Goal: Task Accomplishment & Management: Complete application form

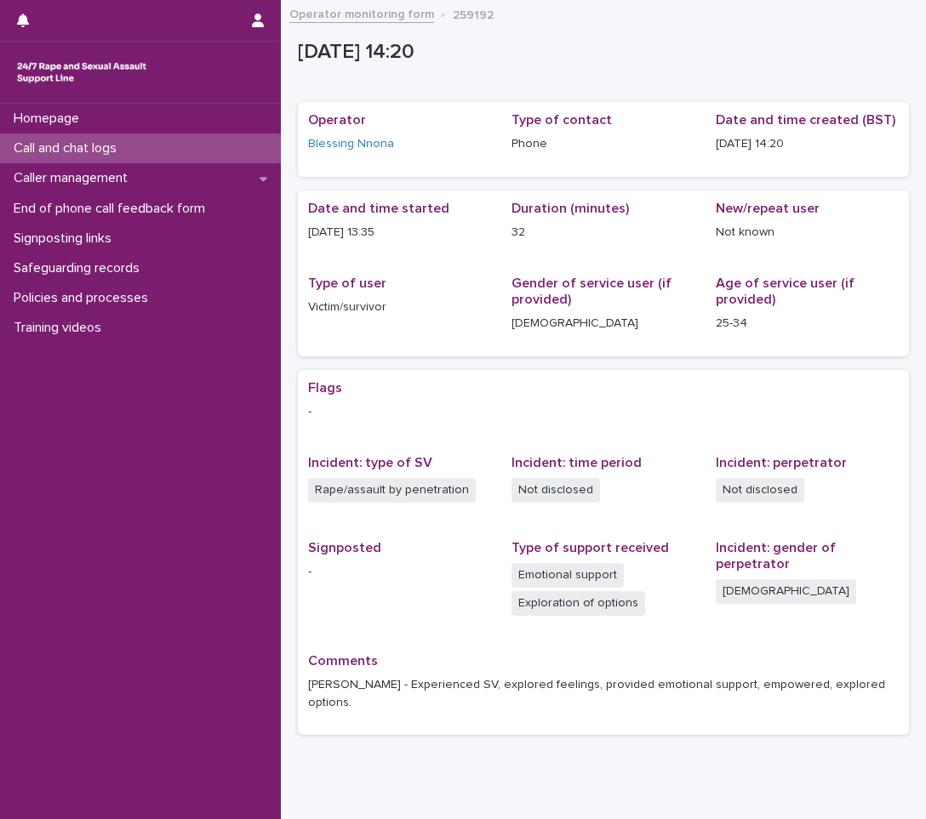
scroll to position [45, 0]
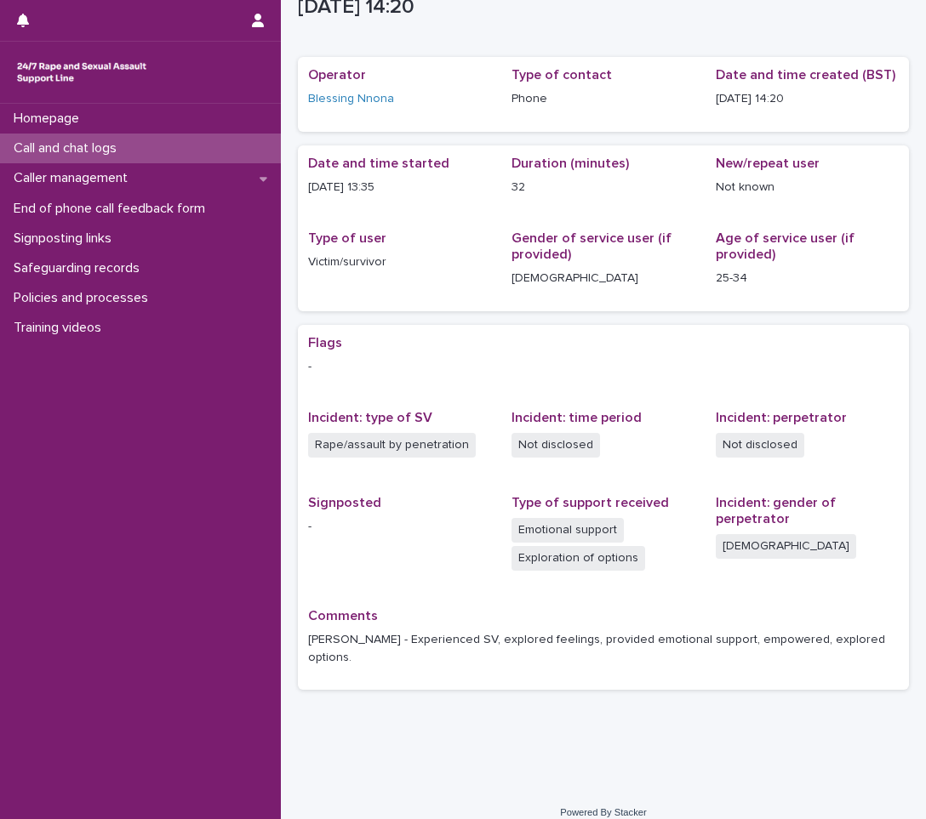
click at [251, 138] on div "Call and chat logs" at bounding box center [140, 149] width 281 height 30
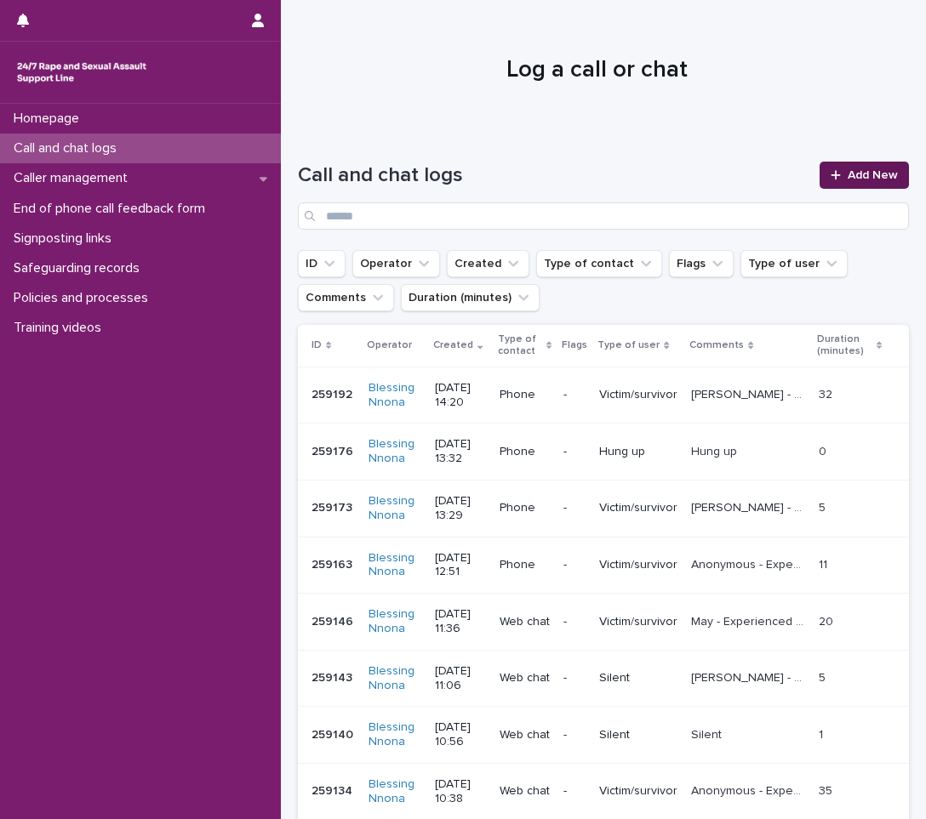
click at [858, 173] on span "Add New" at bounding box center [873, 175] width 50 height 12
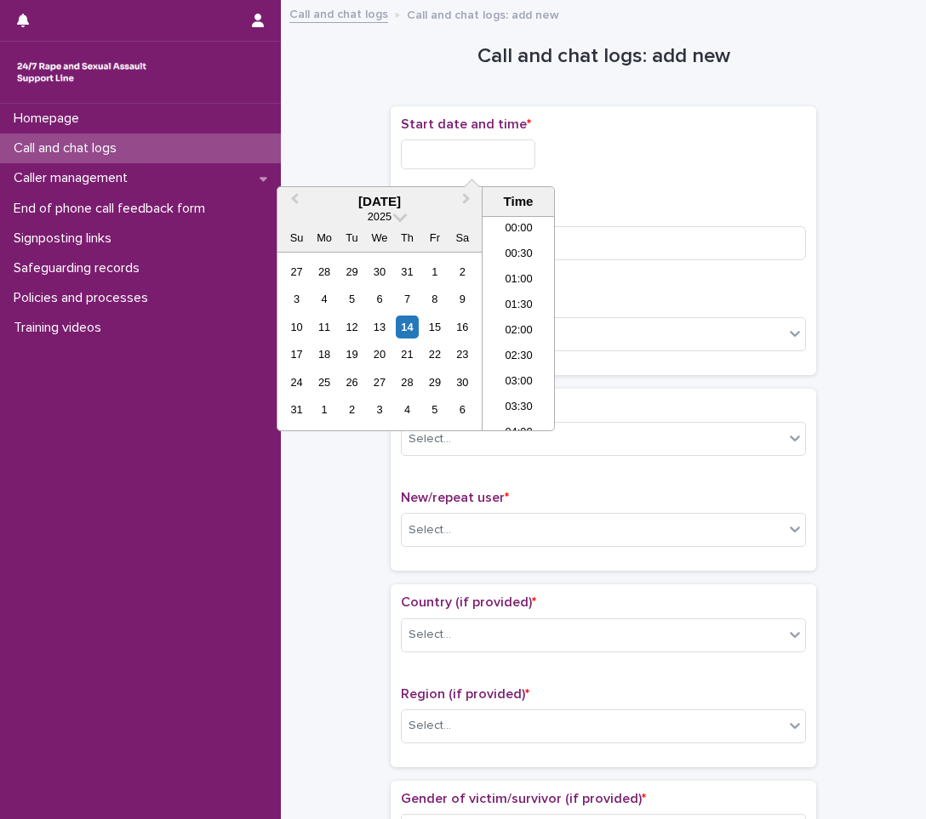
click at [430, 157] on input "text" at bounding box center [468, 155] width 134 height 30
click at [405, 320] on div "14" at bounding box center [407, 327] width 23 height 23
click at [511, 311] on li "15:00" at bounding box center [519, 324] width 72 height 26
click at [485, 156] on input "**********" at bounding box center [468, 155] width 134 height 30
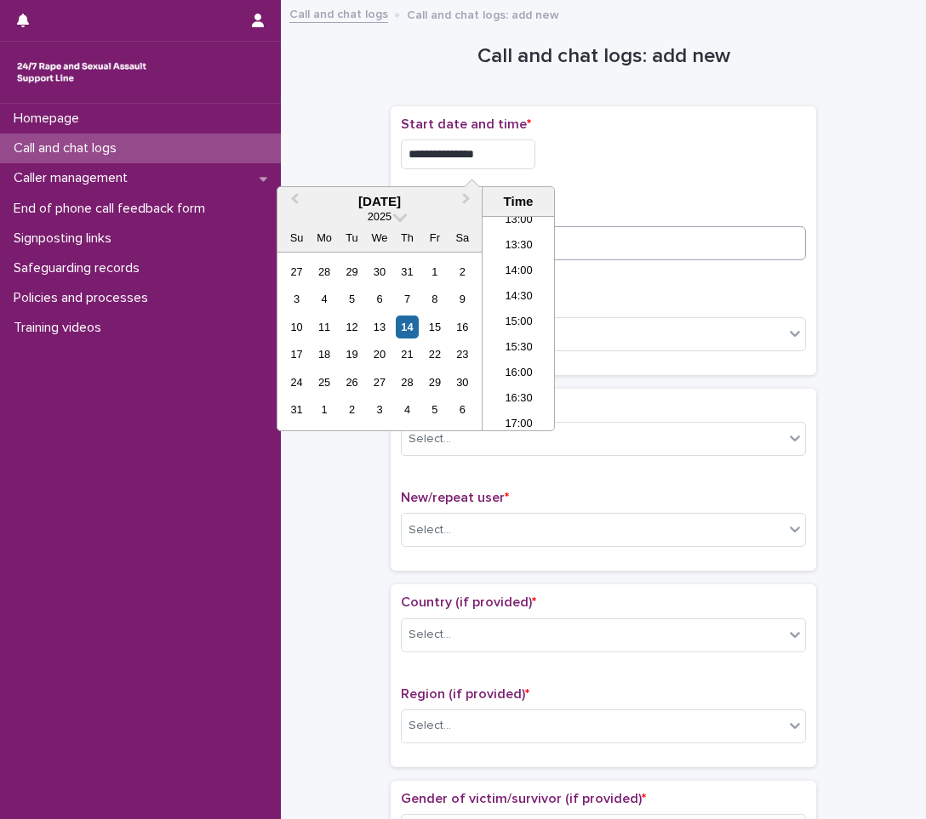
type input "**********"
click at [619, 234] on input at bounding box center [603, 243] width 405 height 34
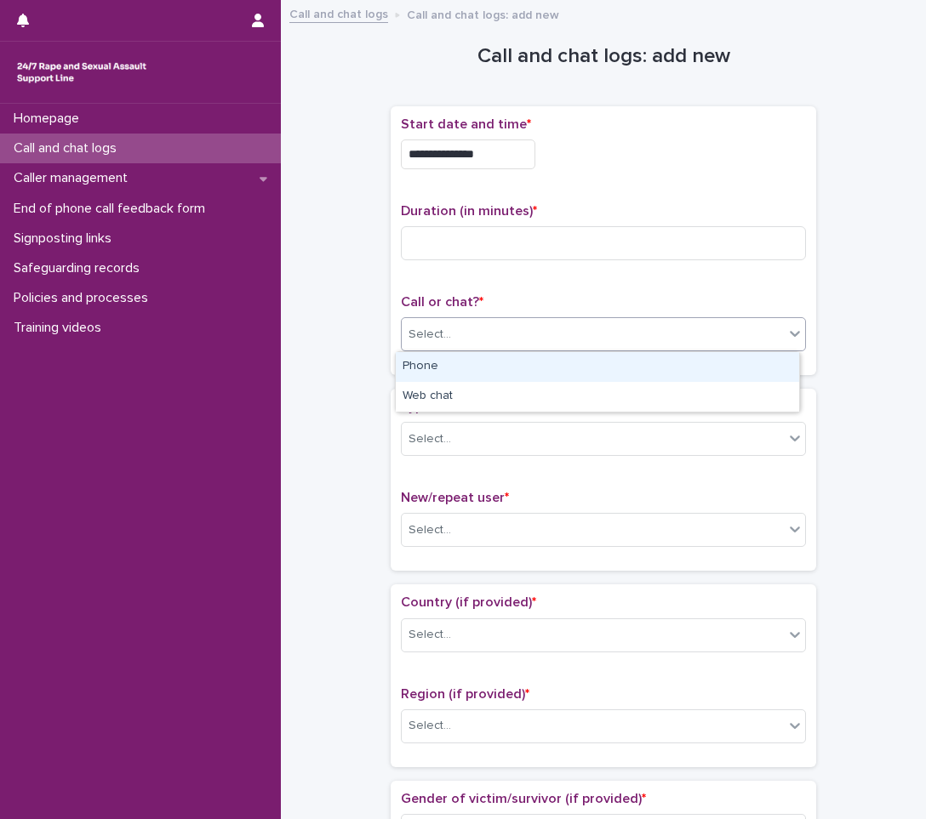
click at [527, 348] on div "Select..." at bounding box center [593, 335] width 382 height 28
click at [519, 353] on div "Phone" at bounding box center [597, 367] width 403 height 30
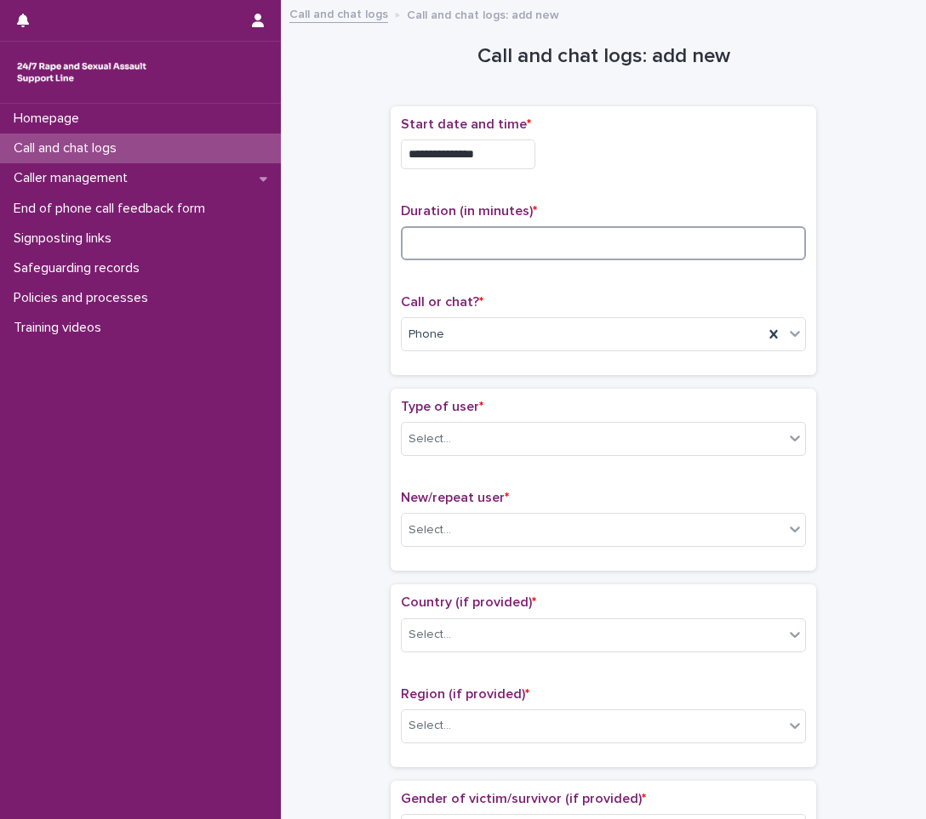
click at [532, 254] on input at bounding box center [603, 243] width 405 height 34
type input "**"
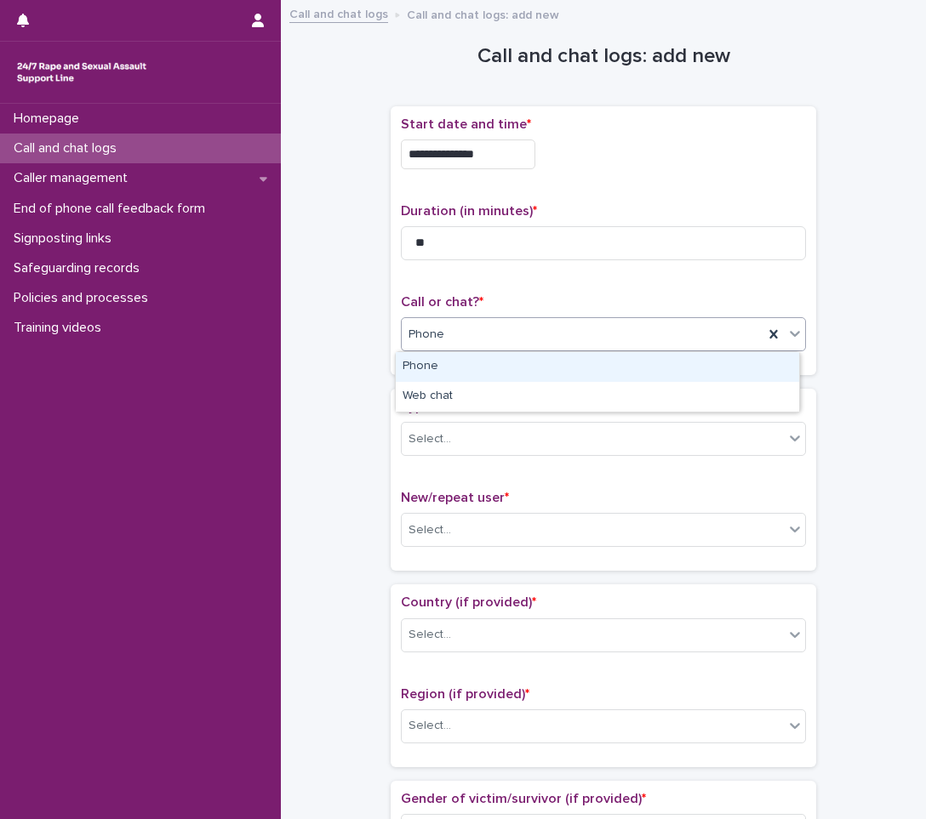
click at [562, 327] on div "Phone" at bounding box center [583, 335] width 362 height 28
click at [540, 360] on div "Phone" at bounding box center [597, 367] width 403 height 30
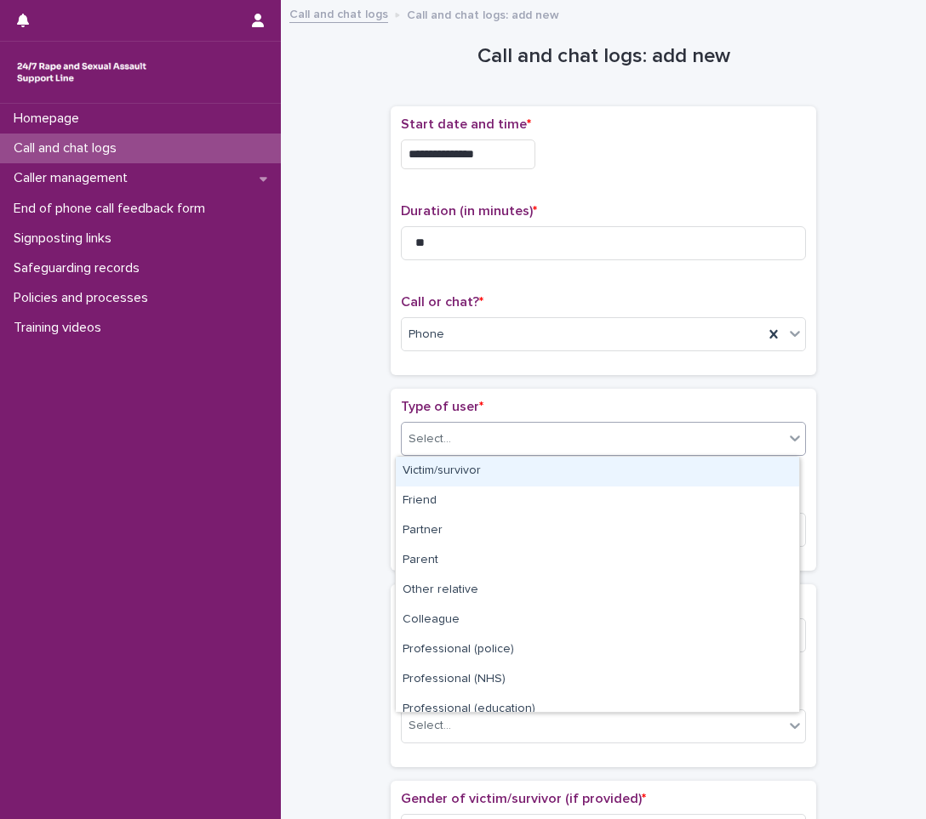
click at [558, 423] on div "Select..." at bounding box center [603, 439] width 405 height 34
click at [503, 483] on div "Victim/survivor" at bounding box center [597, 472] width 403 height 30
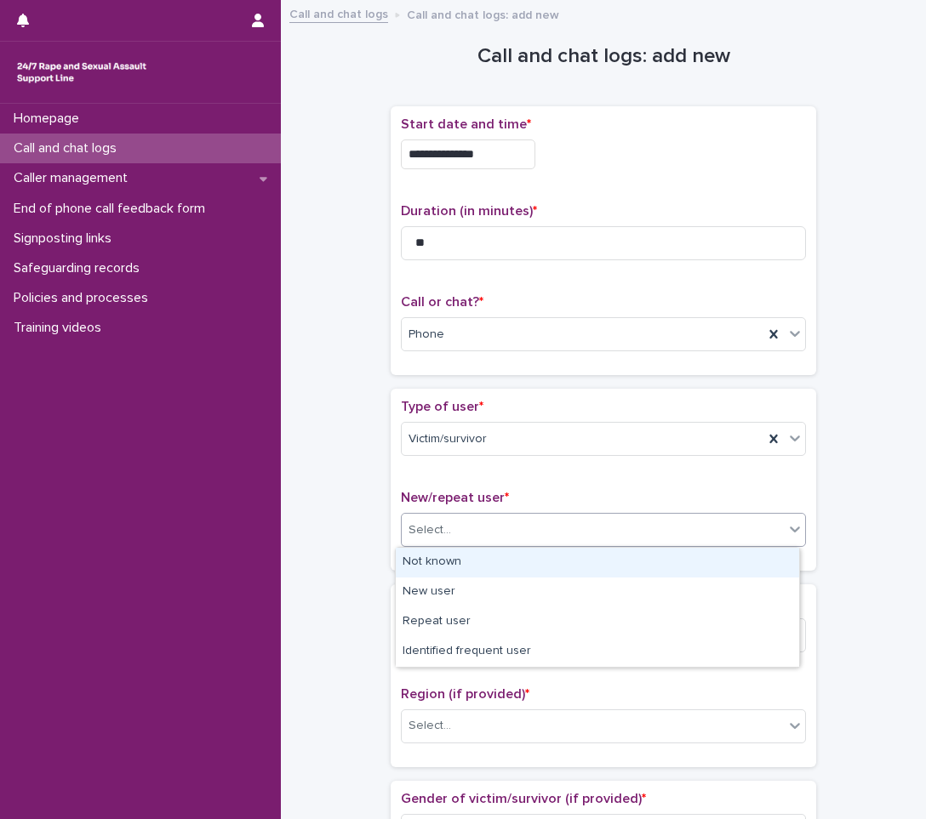
click at [669, 519] on div "Select..." at bounding box center [593, 531] width 382 height 28
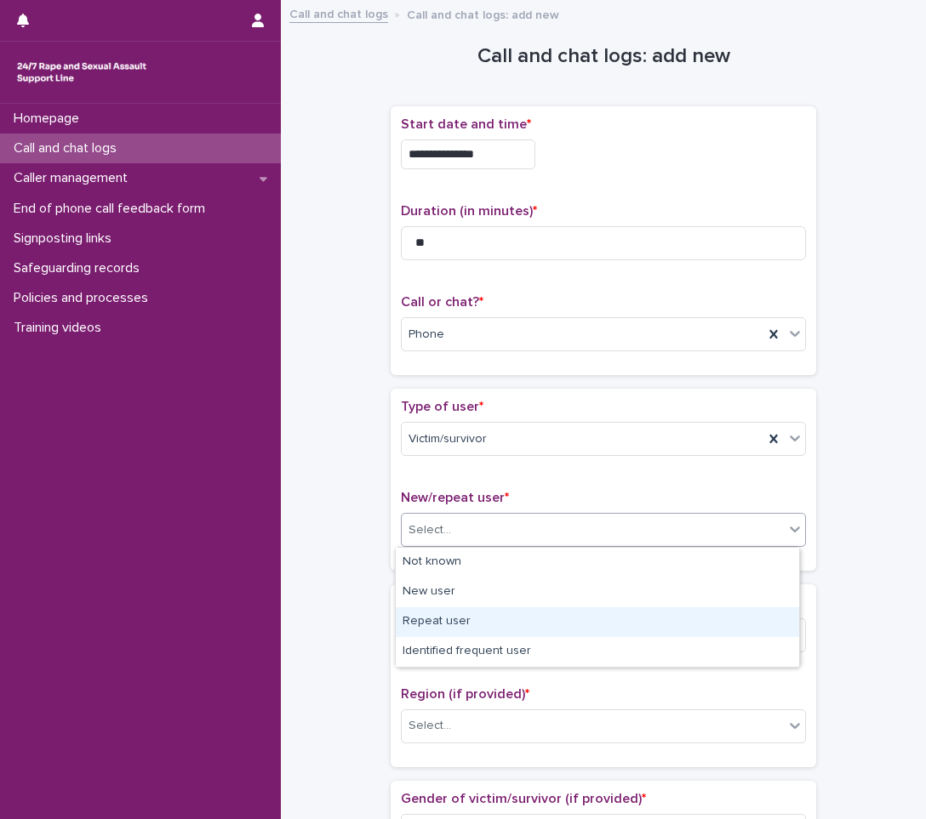
click at [448, 624] on div "Repeat user" at bounding box center [597, 623] width 403 height 30
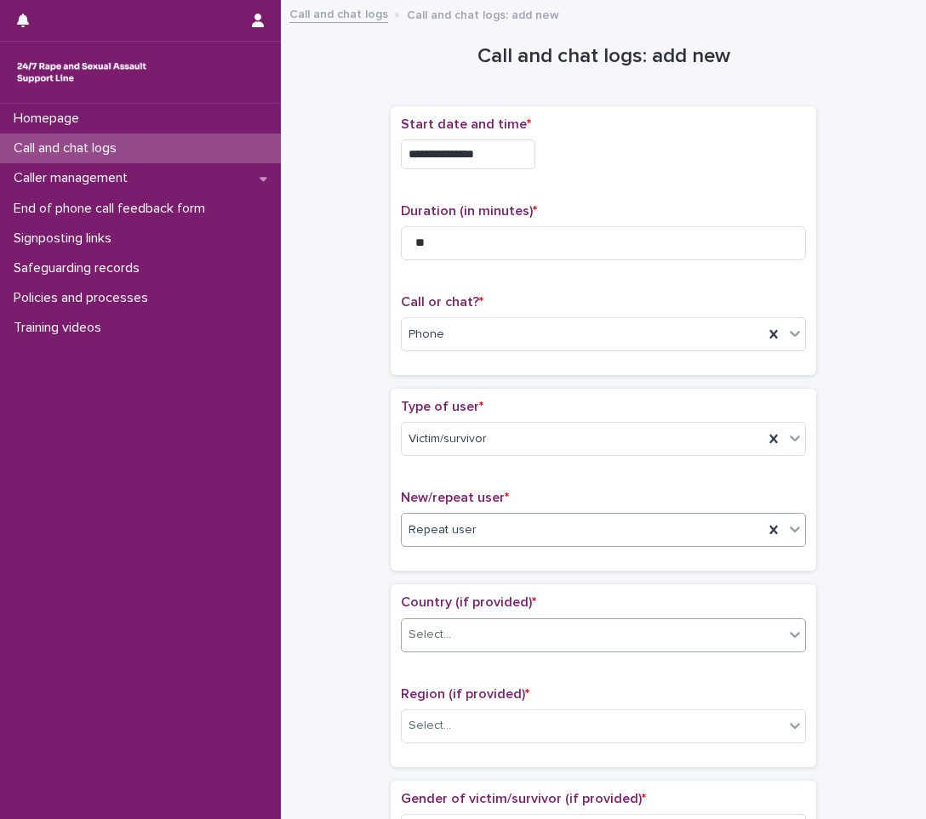
click at [519, 645] on div "Select..." at bounding box center [593, 635] width 382 height 28
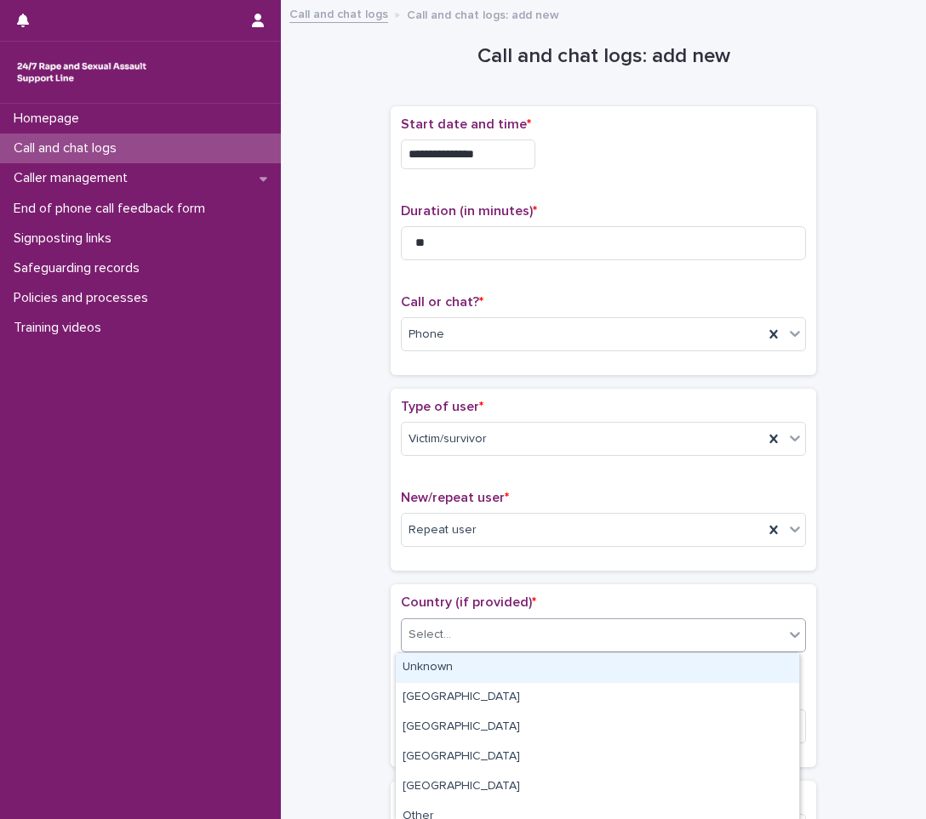
click at [453, 668] on div "Unknown" at bounding box center [597, 669] width 403 height 30
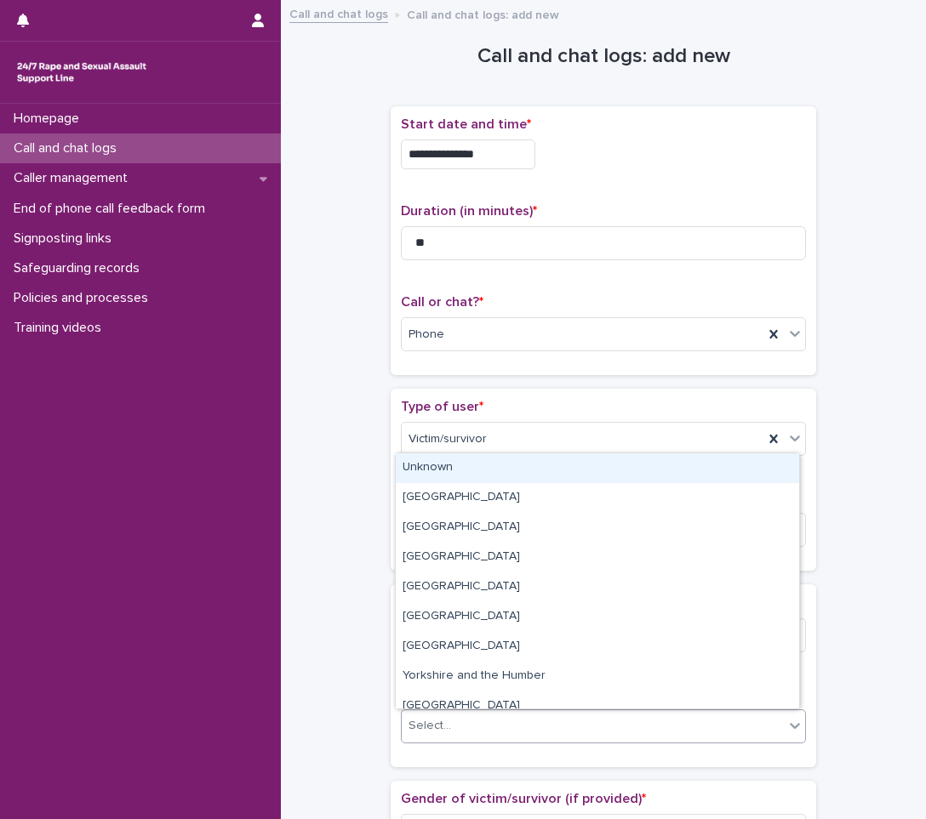
click at [519, 728] on div "Select..." at bounding box center [593, 726] width 382 height 28
click at [557, 480] on div "Unknown" at bounding box center [597, 469] width 403 height 30
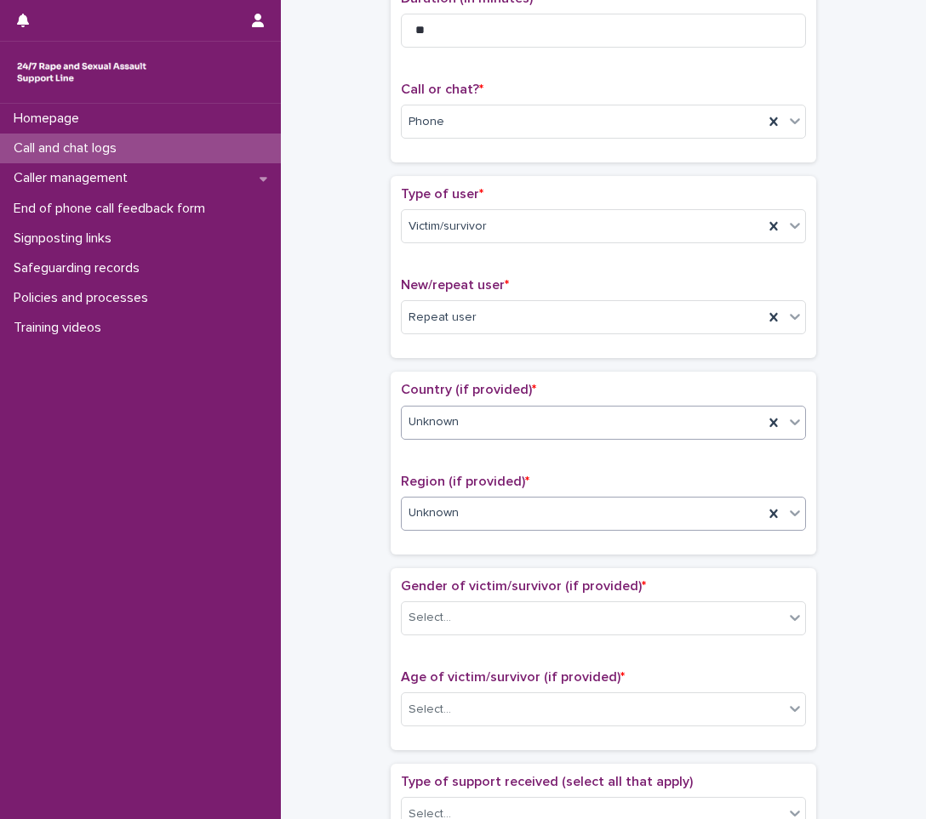
scroll to position [255, 0]
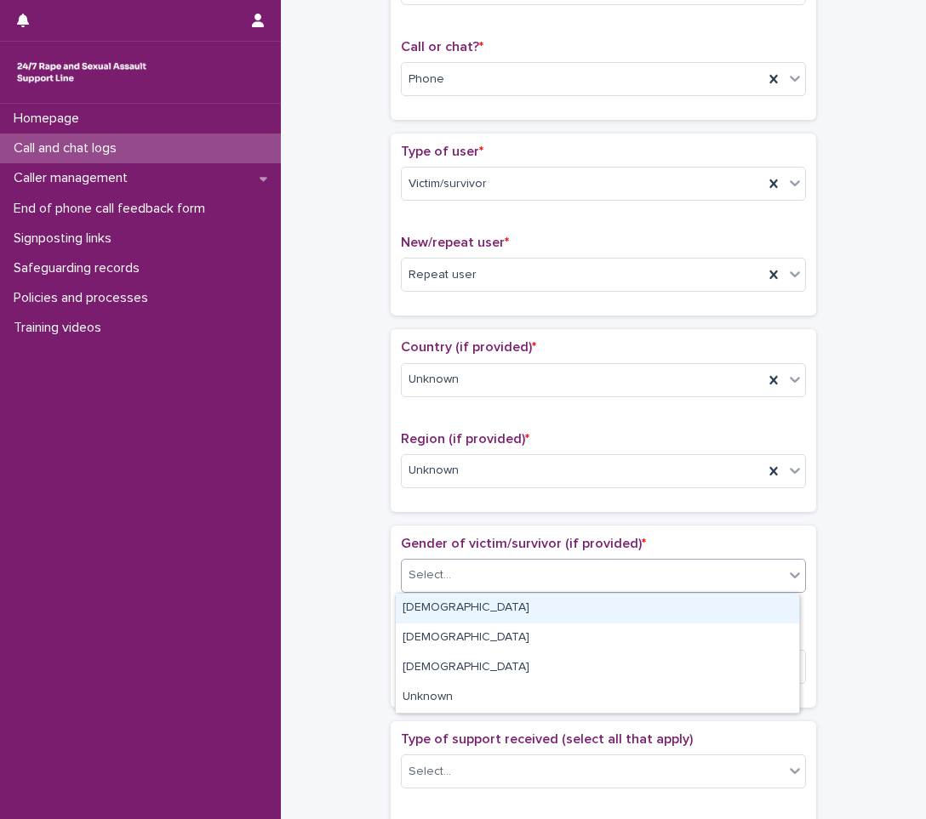
click at [597, 571] on div "Select..." at bounding box center [593, 576] width 382 height 28
click at [506, 620] on div "[DEMOGRAPHIC_DATA]" at bounding box center [597, 609] width 403 height 30
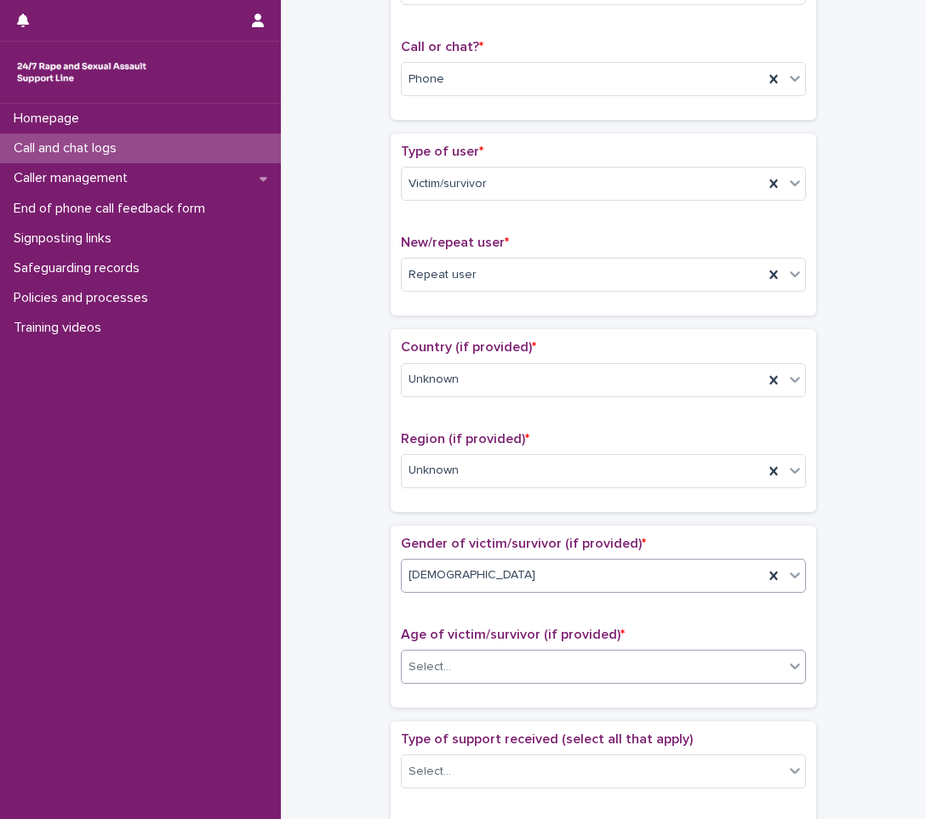
click at [517, 670] on div "Select..." at bounding box center [593, 668] width 382 height 28
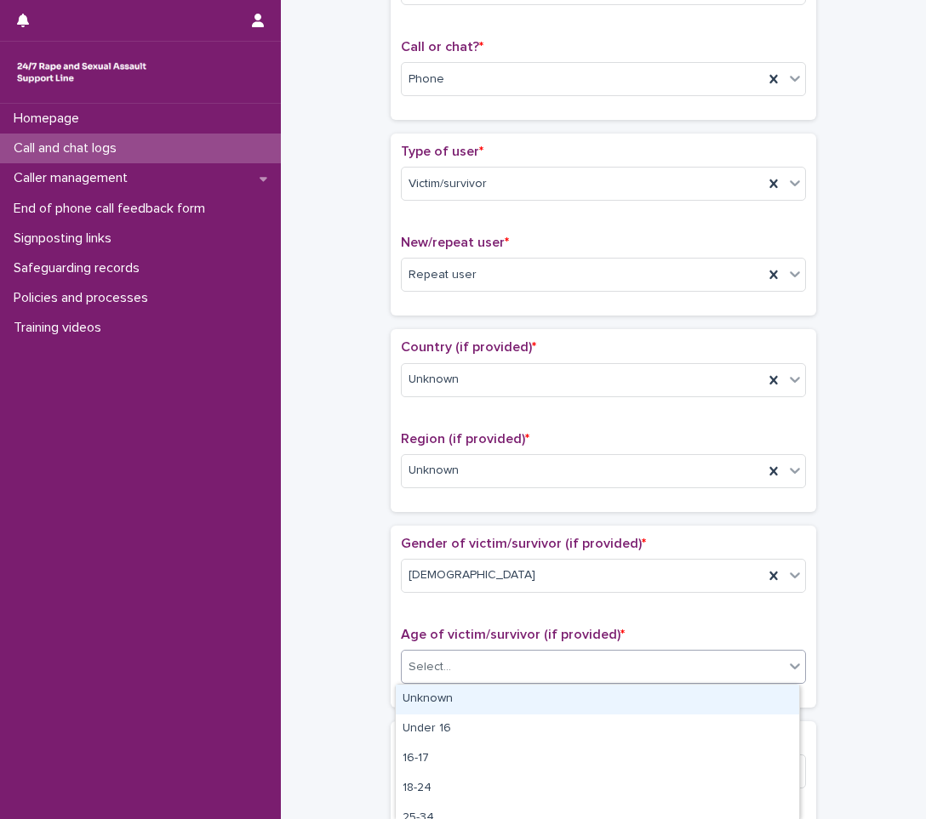
click at [467, 706] on div "Unknown" at bounding box center [597, 700] width 403 height 30
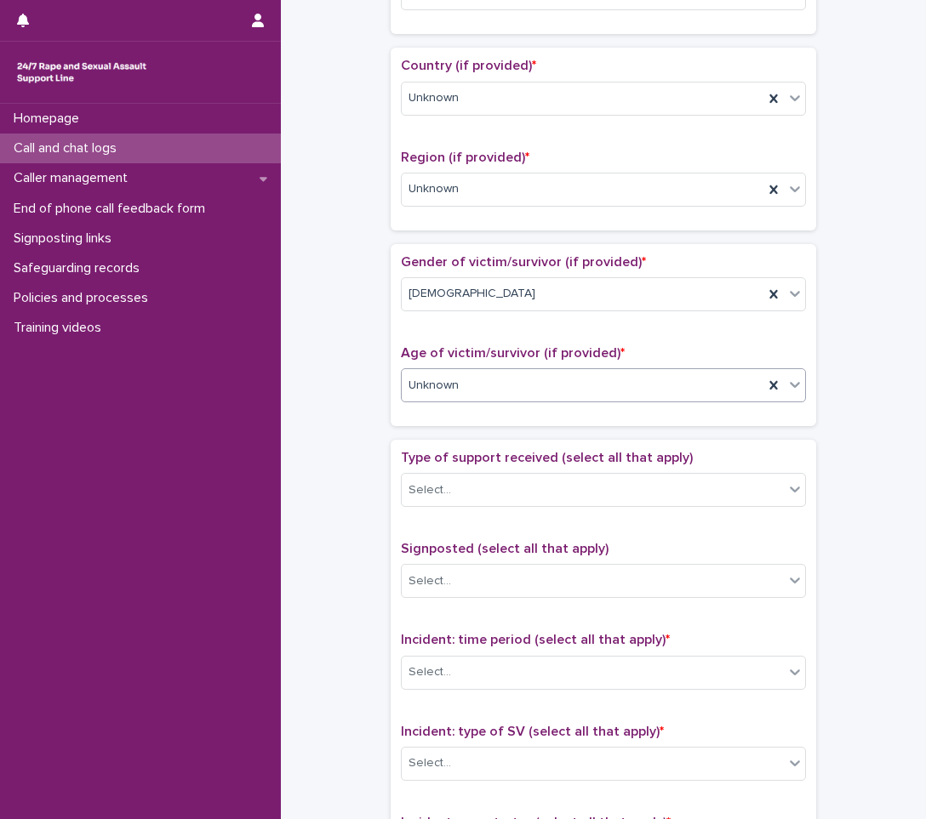
scroll to position [596, 0]
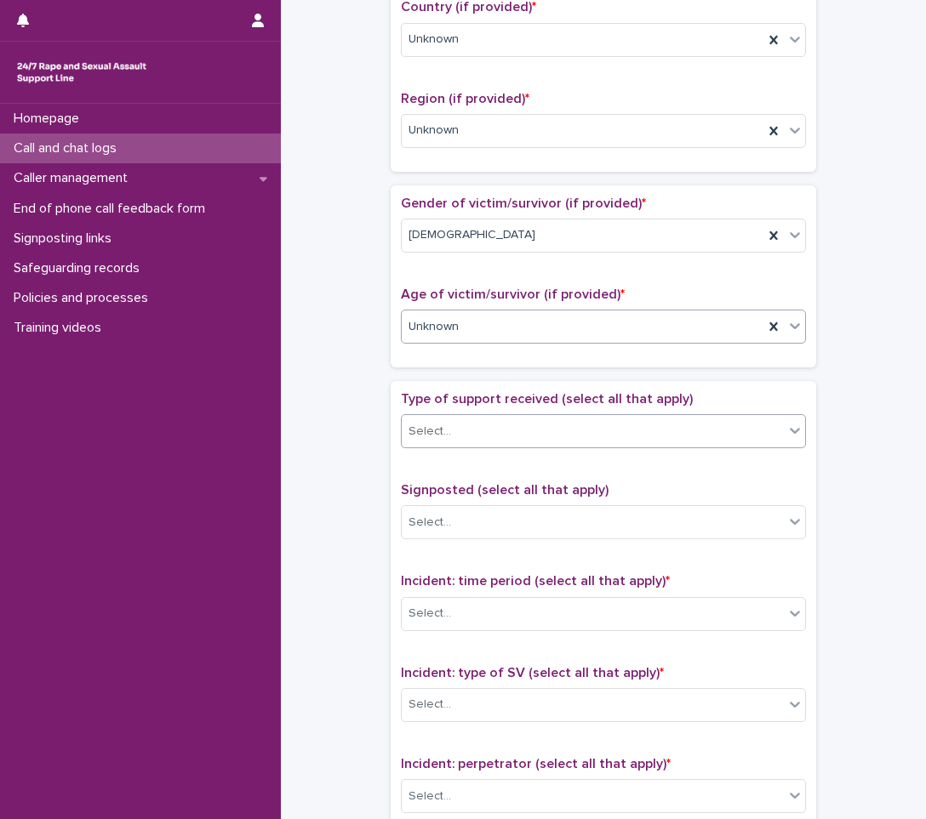
click at [591, 422] on div "Select..." at bounding box center [593, 432] width 382 height 28
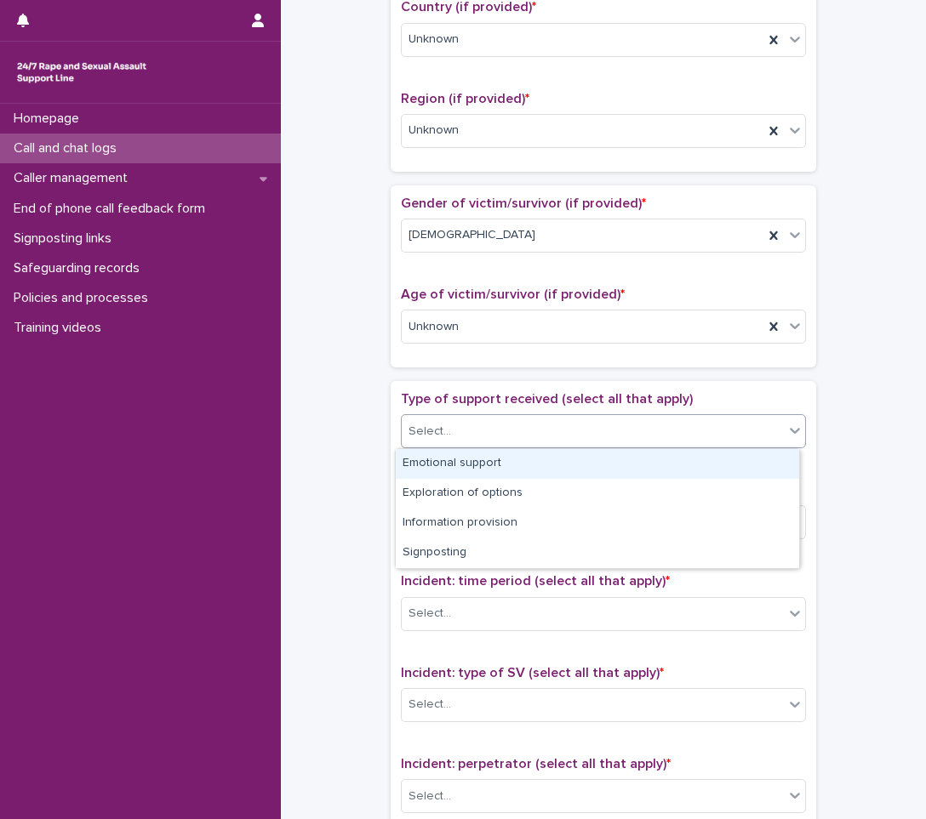
click at [507, 469] on div "Emotional support" at bounding box center [597, 464] width 403 height 30
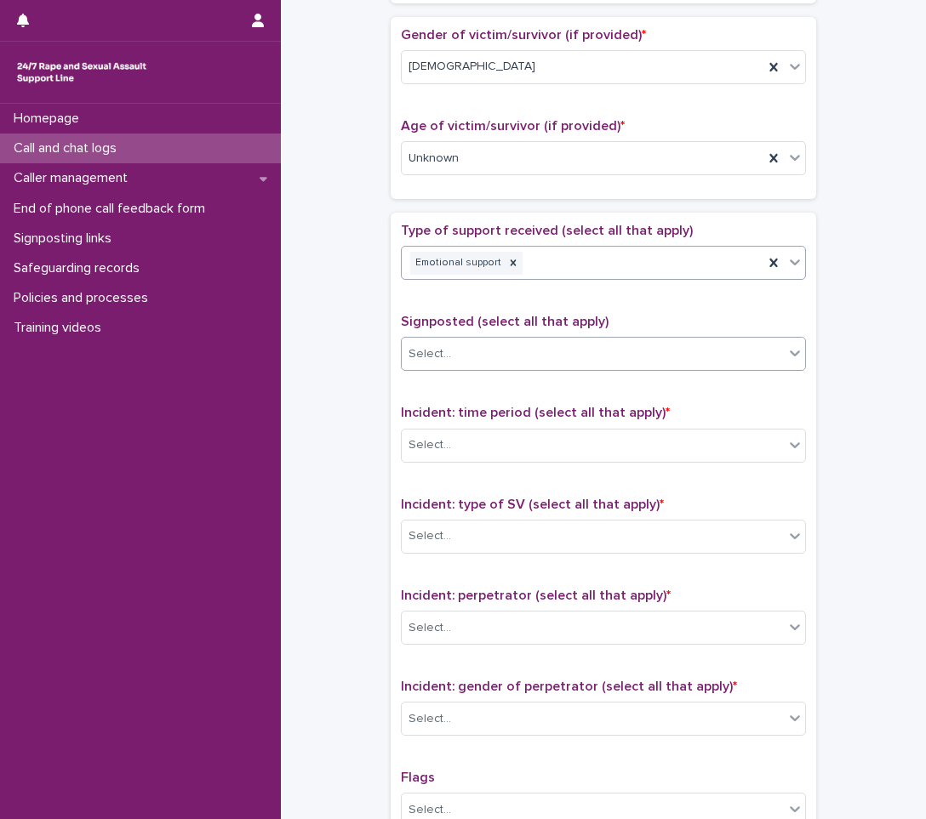
scroll to position [766, 0]
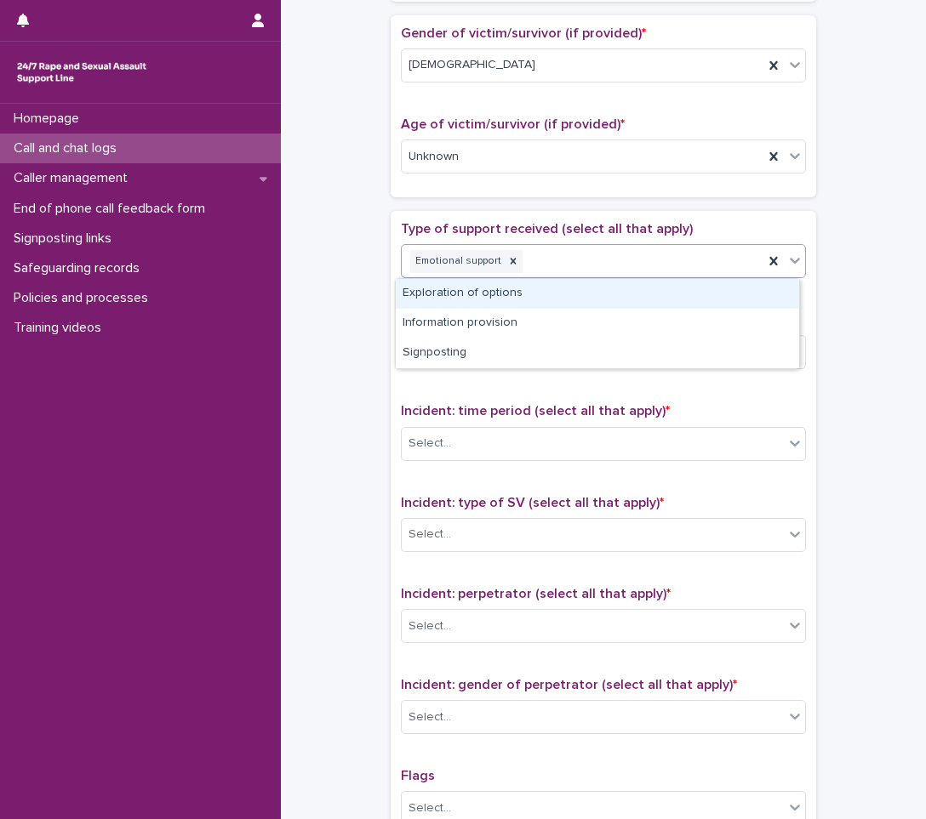
click at [786, 263] on icon at bounding box center [794, 260] width 17 height 17
click at [722, 299] on div "Exploration of options" at bounding box center [597, 294] width 403 height 30
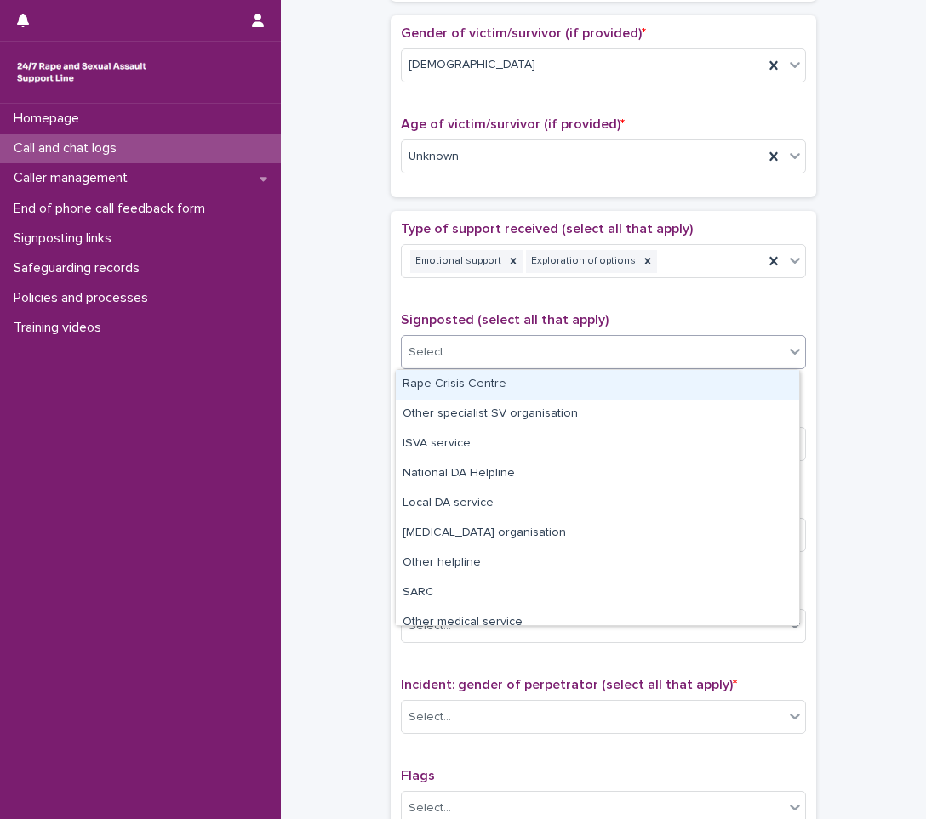
click at [665, 350] on div "Select..." at bounding box center [593, 353] width 382 height 28
click at [265, 371] on div "Homepage Call and chat logs Caller management End of phone call feedback form S…" at bounding box center [140, 462] width 281 height 716
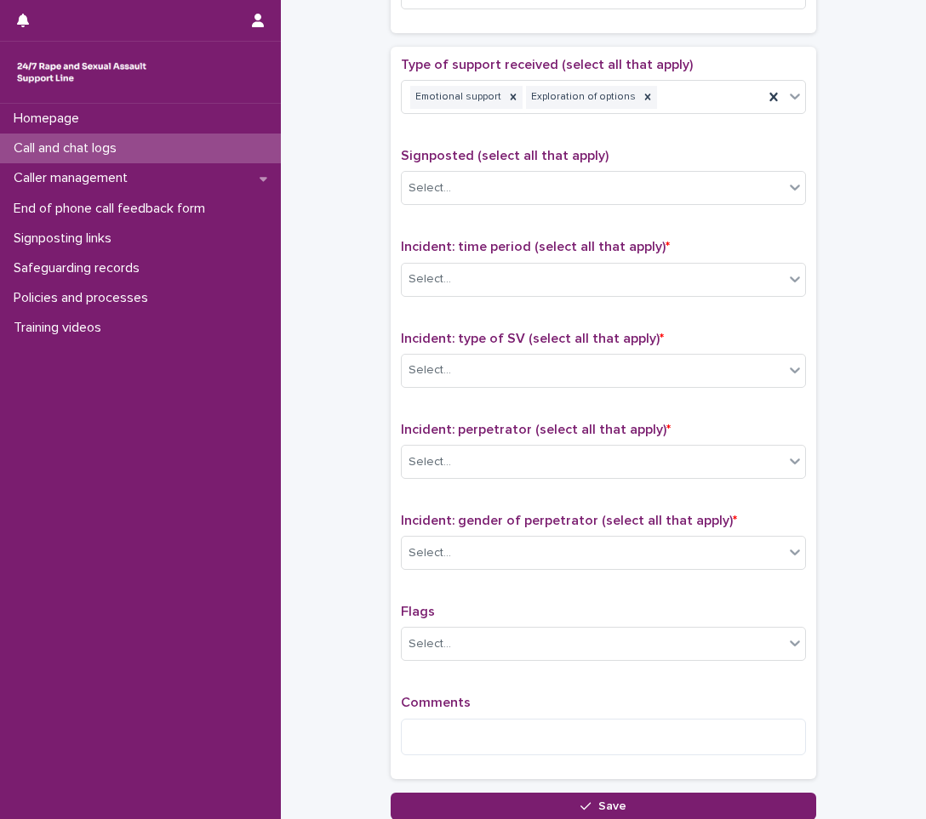
scroll to position [936, 0]
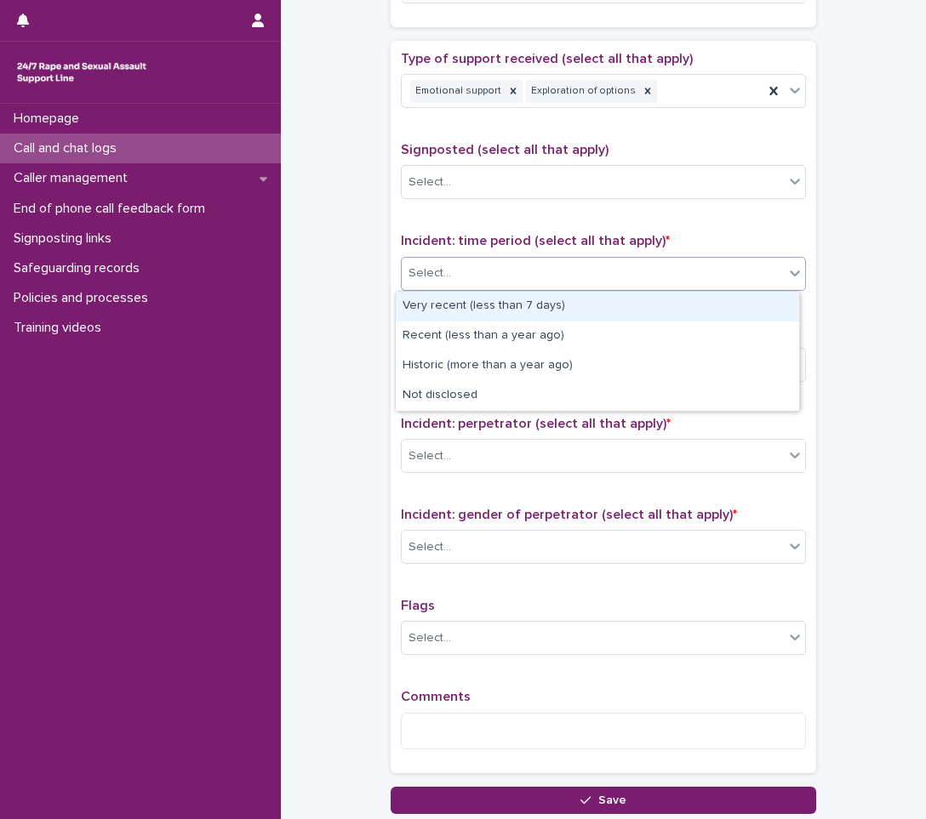
click at [673, 261] on div "Select..." at bounding box center [593, 274] width 382 height 28
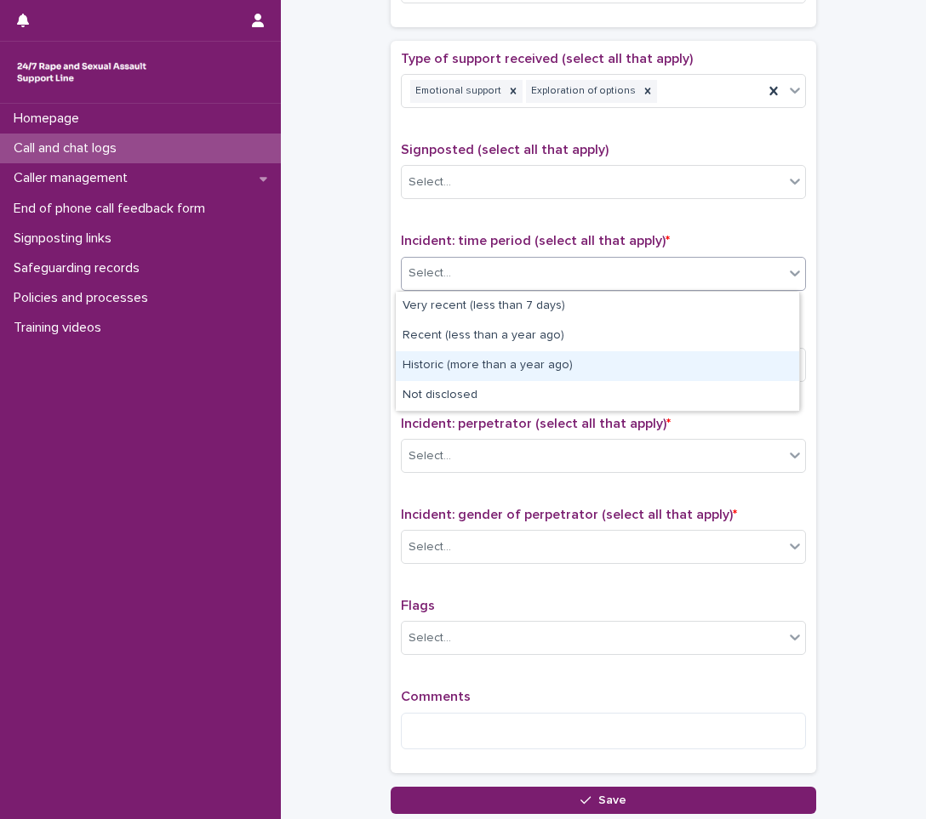
click at [415, 361] on div "Historic (more than a year ago)" at bounding box center [597, 366] width 403 height 30
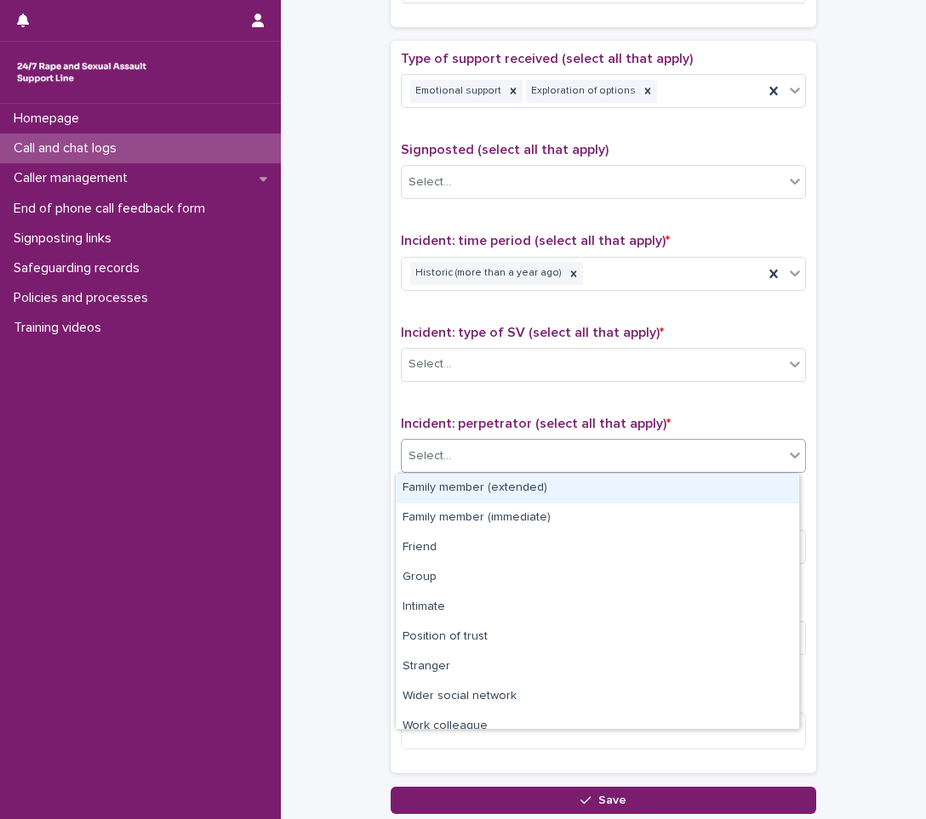
click at [500, 455] on div "Select..." at bounding box center [593, 457] width 382 height 28
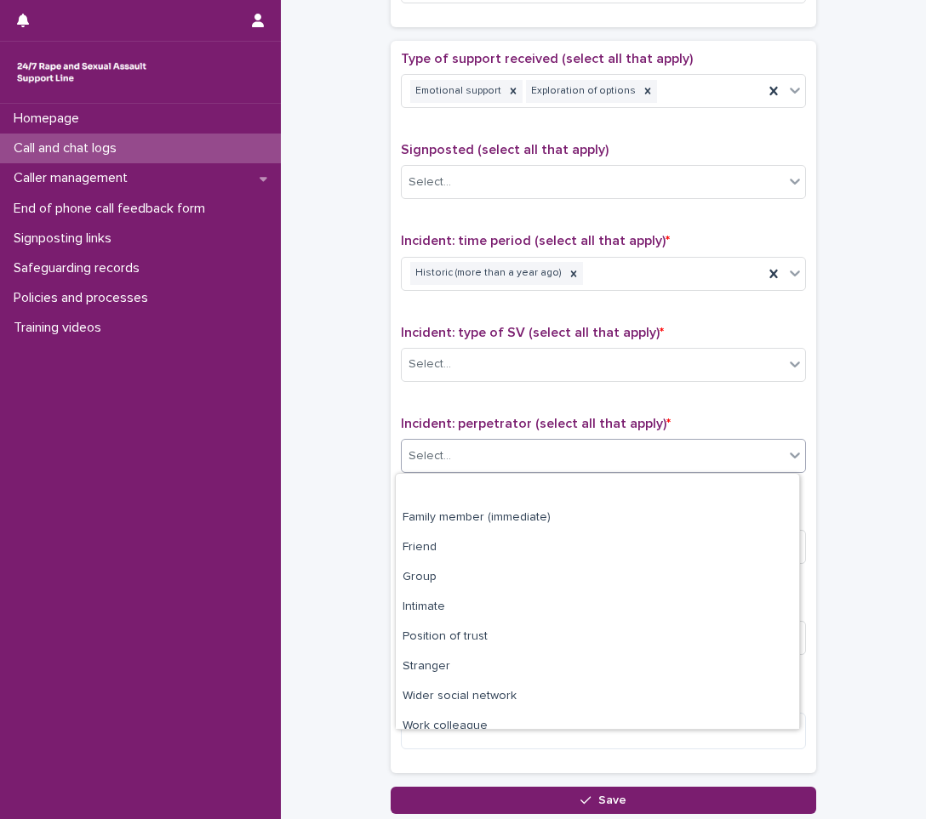
scroll to position [72, 0]
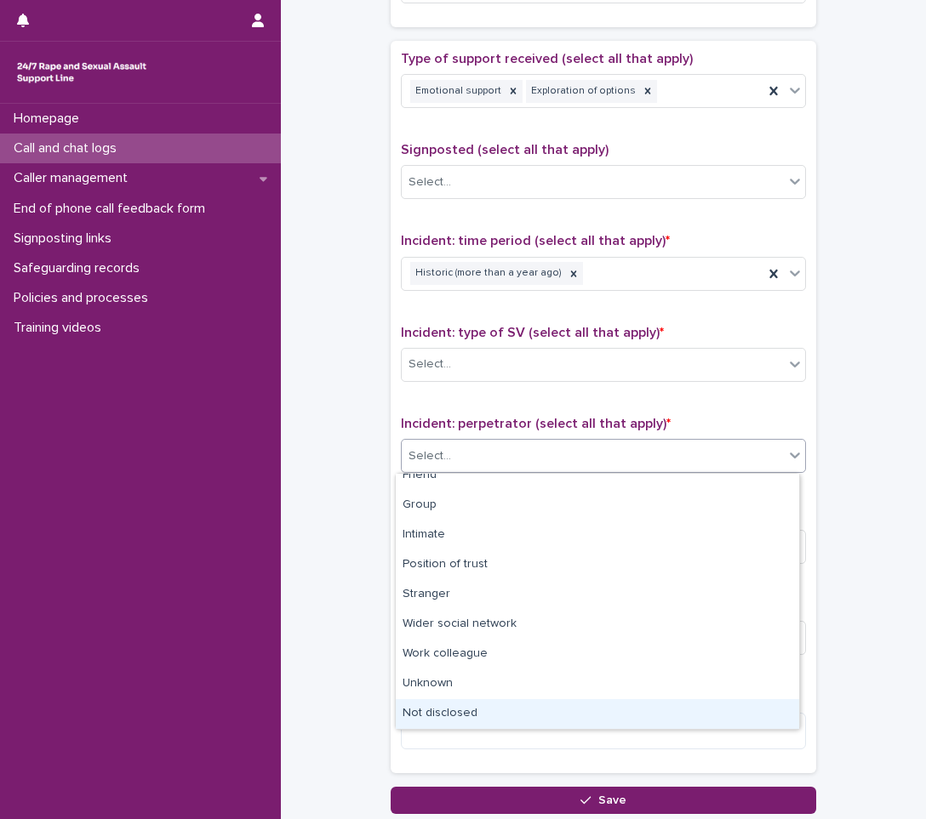
click at [483, 703] on div "Not disclosed" at bounding box center [597, 715] width 403 height 30
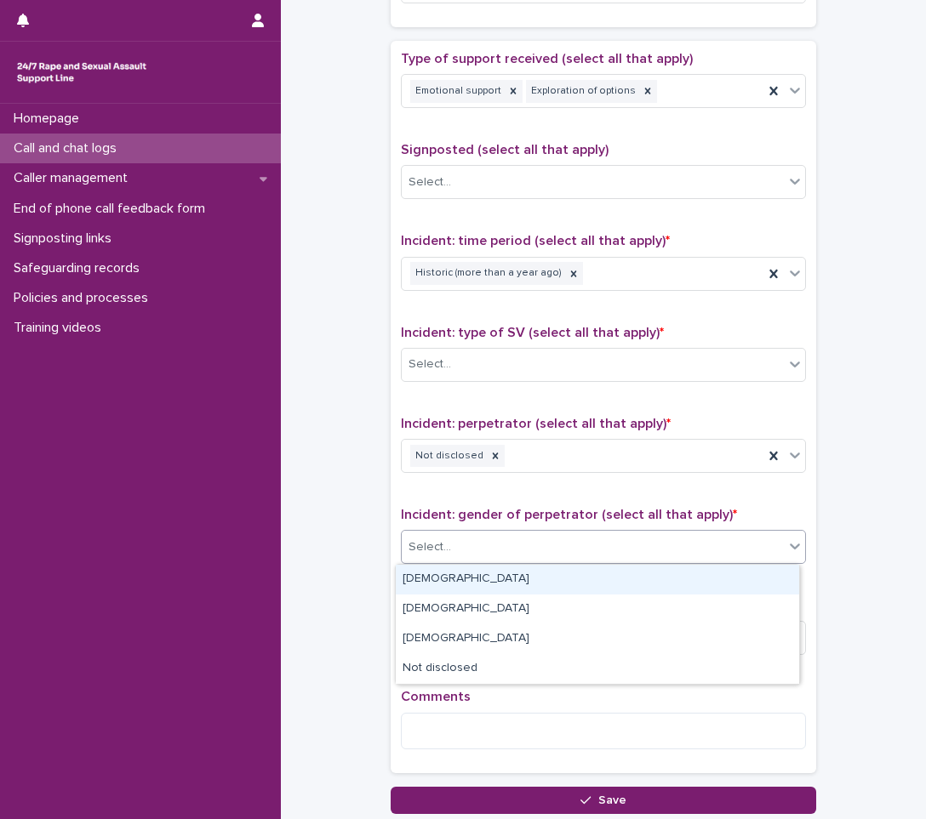
click at [530, 551] on div "Select..." at bounding box center [593, 548] width 382 height 28
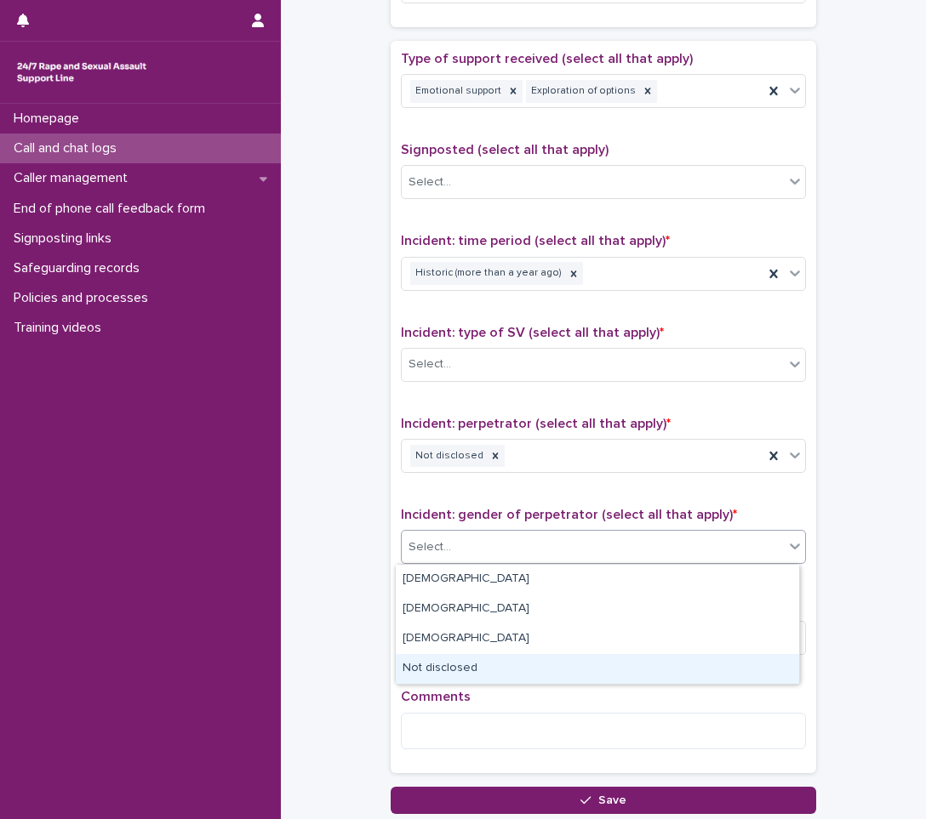
click at [430, 661] on div "Not disclosed" at bounding box center [597, 669] width 403 height 30
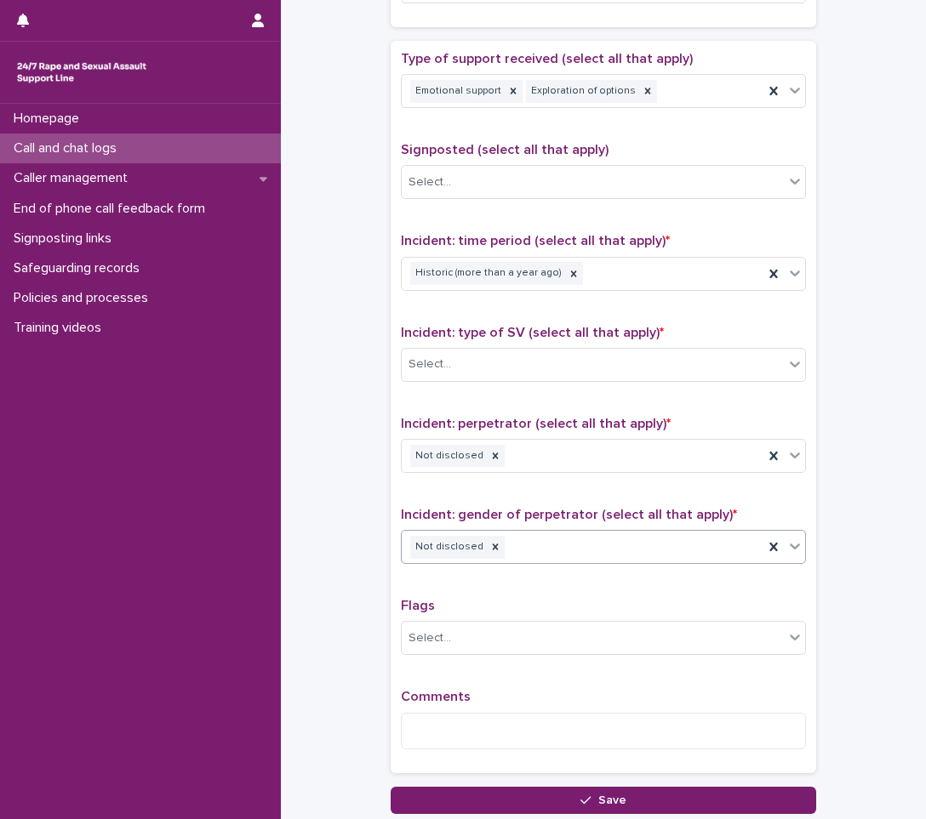
click at [458, 706] on div "Comments" at bounding box center [603, 725] width 405 height 73
click at [437, 709] on div "Comments" at bounding box center [603, 725] width 405 height 73
click at [418, 731] on textarea at bounding box center [603, 731] width 405 height 37
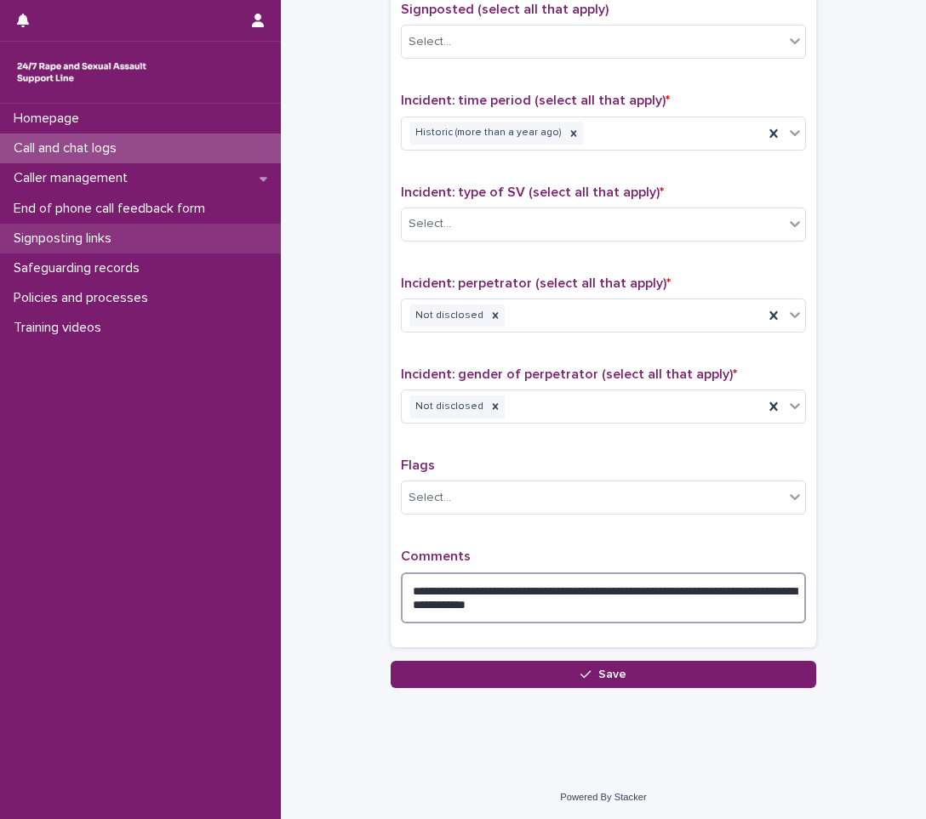
scroll to position [1078, 0]
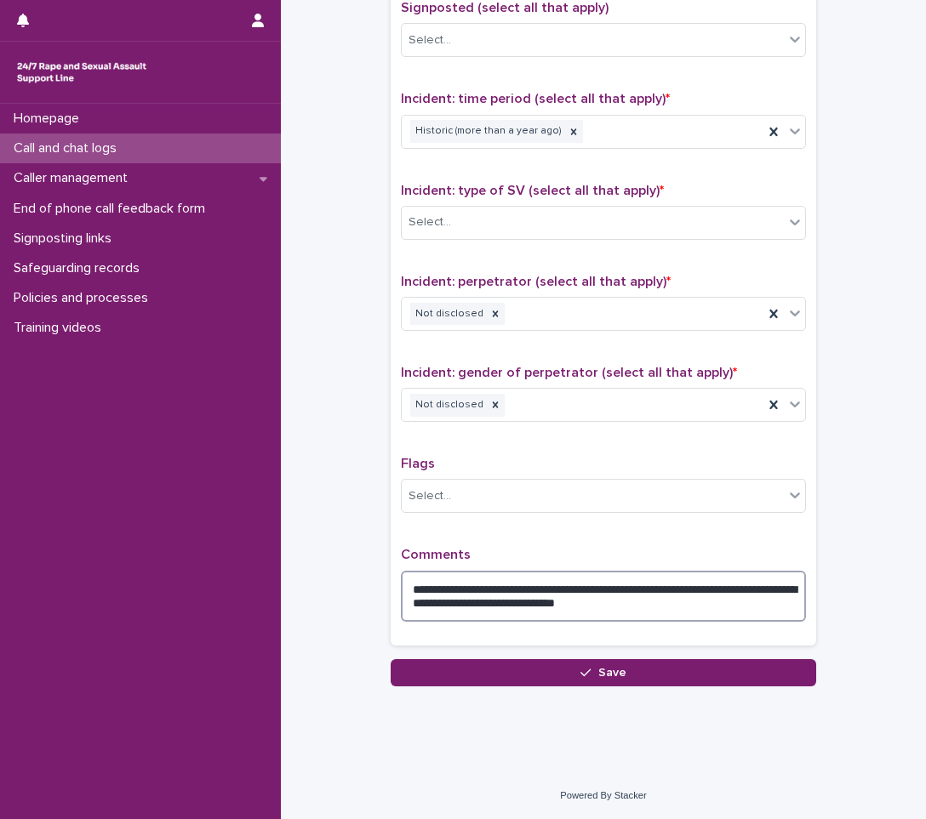
drag, startPoint x: 610, startPoint y: 604, endPoint x: 515, endPoint y: 609, distance: 95.4
click at [515, 609] on textarea "**********" at bounding box center [603, 596] width 405 height 51
type textarea "**********"
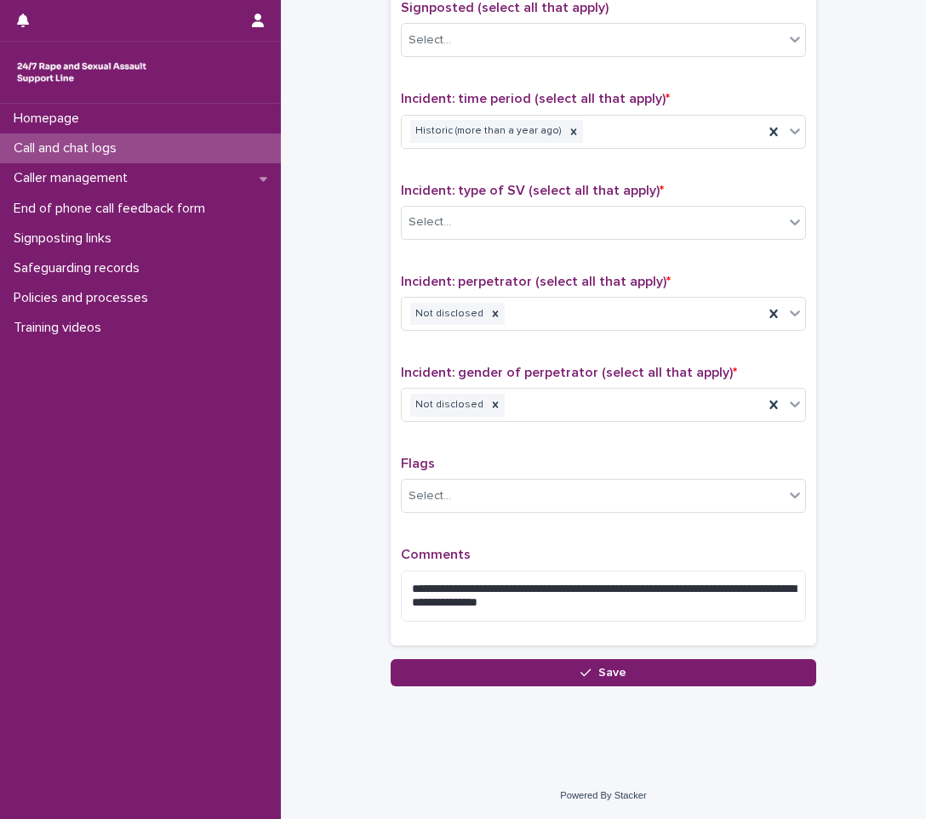
click at [557, 634] on div "**********" at bounding box center [603, 591] width 405 height 88
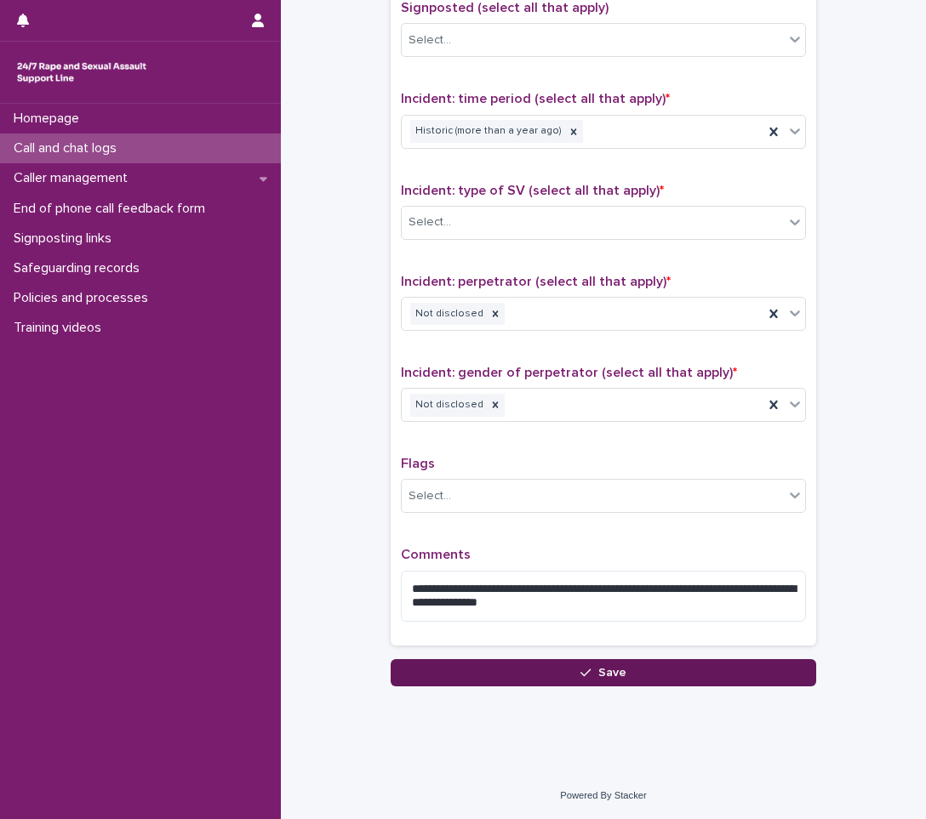
click at [437, 672] on button "Save" at bounding box center [603, 673] width 425 height 27
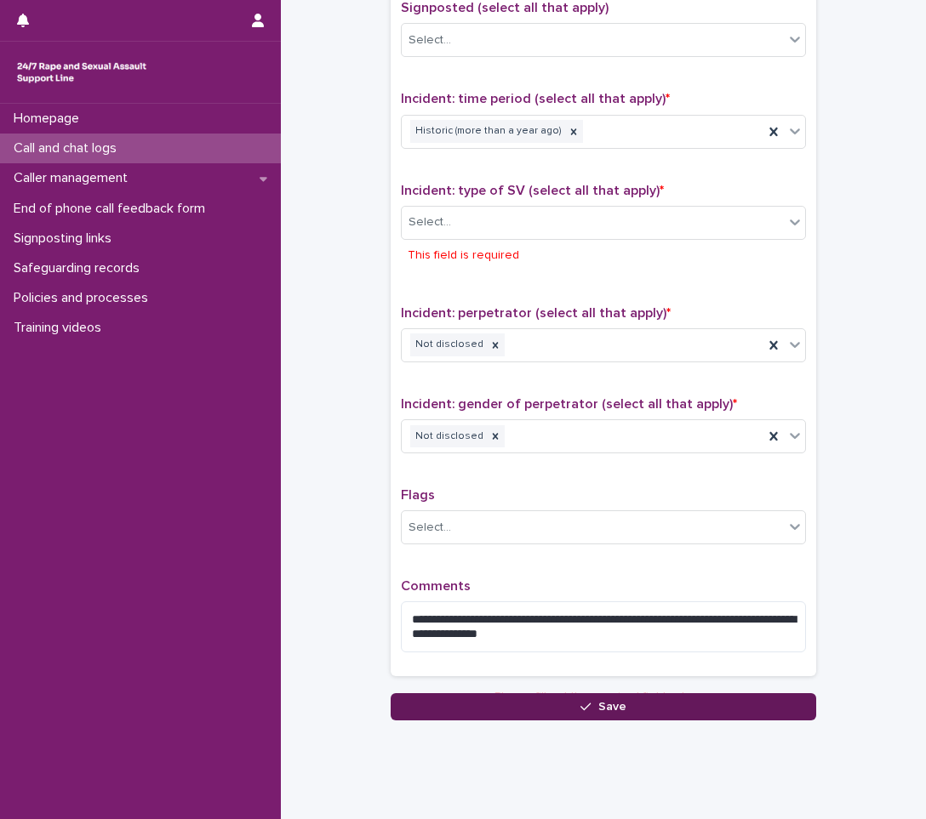
scroll to position [1110, 0]
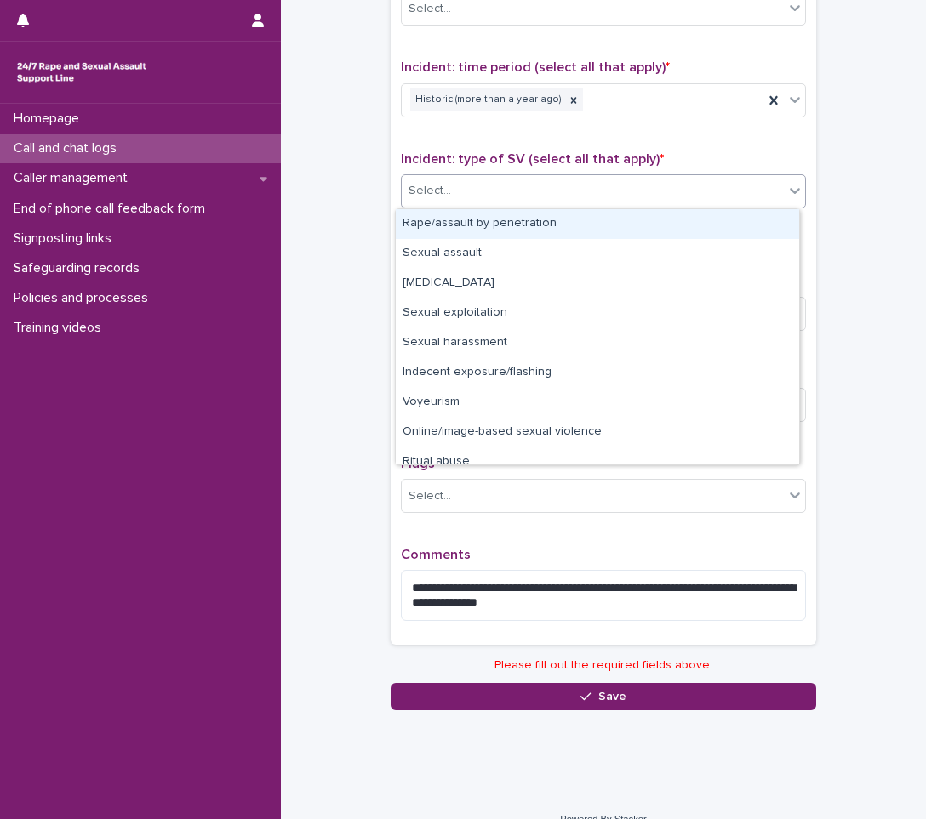
click at [483, 193] on div "Select..." at bounding box center [593, 191] width 382 height 28
drag, startPoint x: 464, startPoint y: 243, endPoint x: 498, endPoint y: 218, distance: 42.0
click at [498, 218] on div "Rape/assault by penetration" at bounding box center [597, 224] width 403 height 30
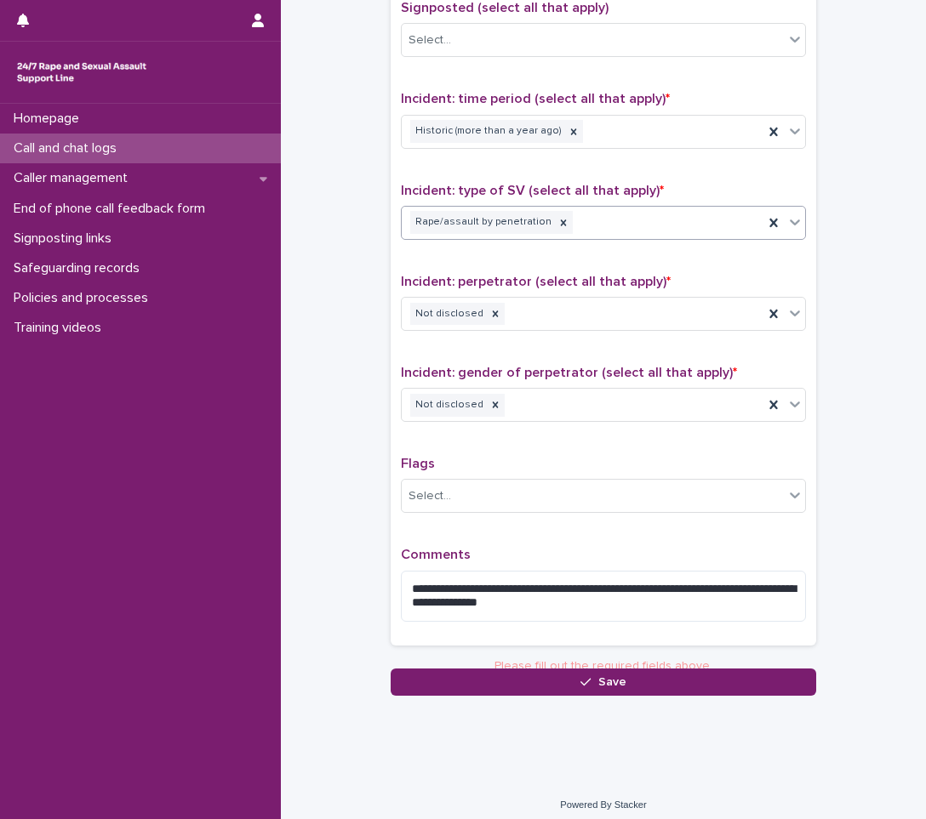
scroll to position [1078, 0]
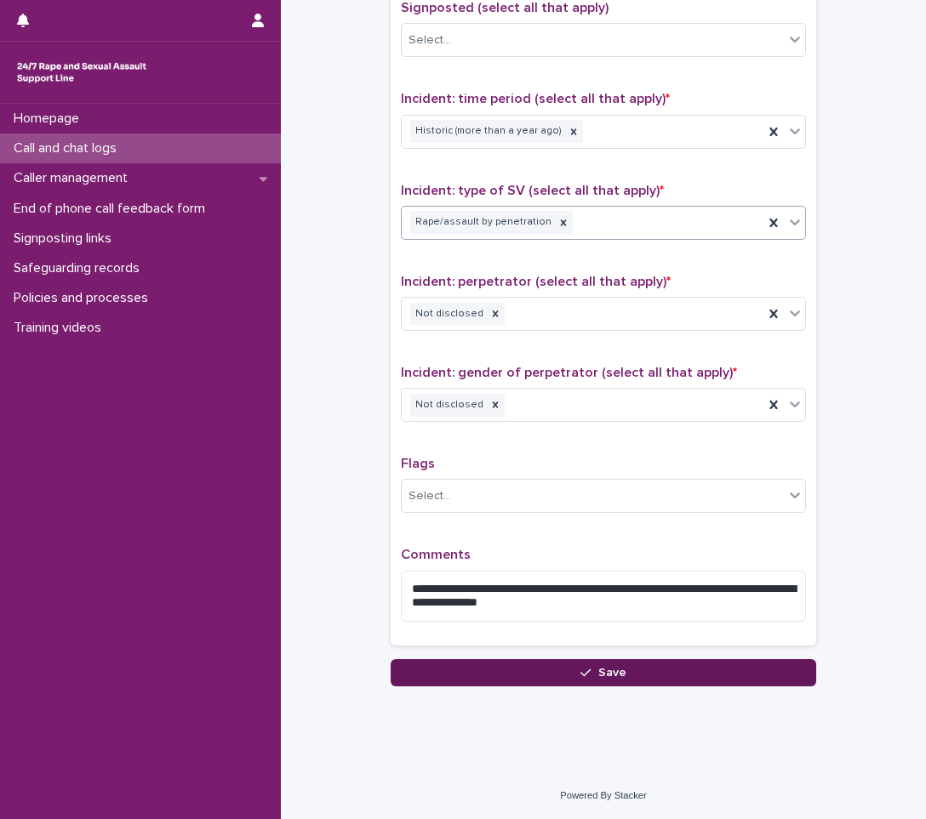
click at [581, 678] on icon "button" at bounding box center [585, 673] width 10 height 12
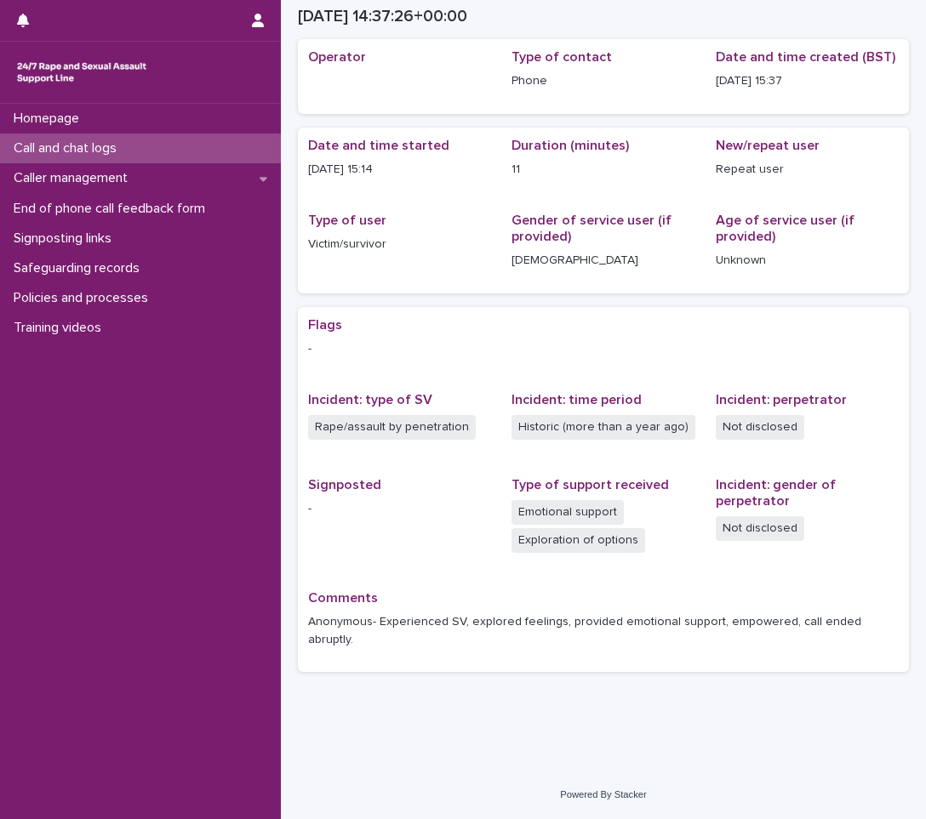
scroll to position [45, 0]
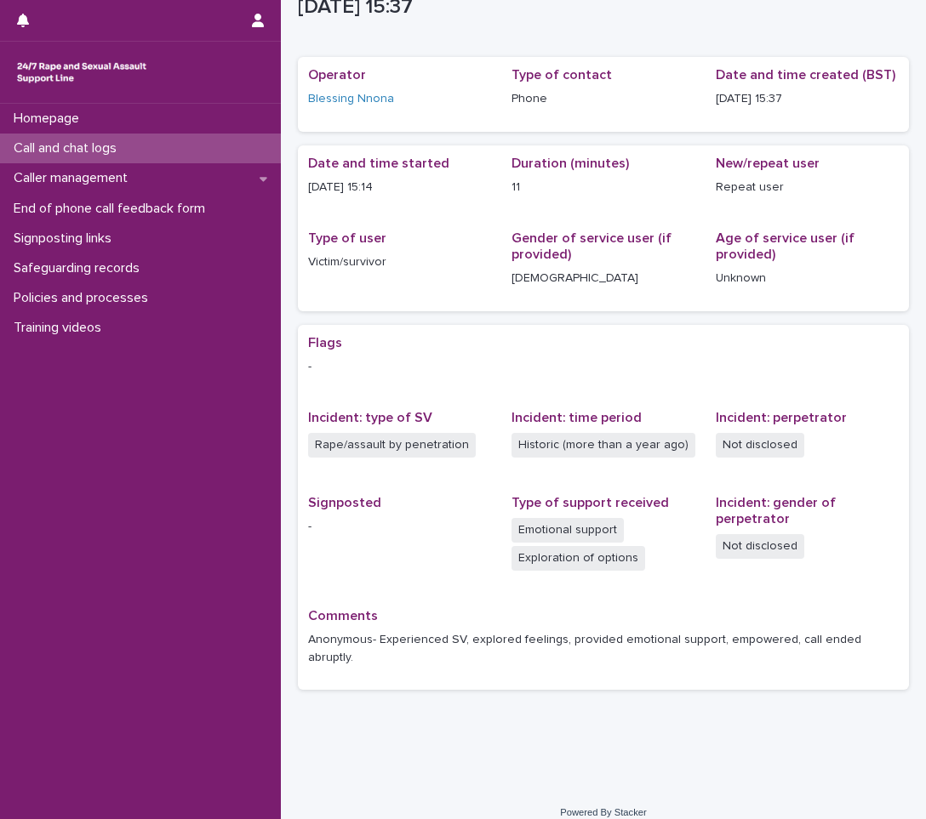
click at [208, 410] on div "Homepage Call and chat logs Caller management End of phone call feedback form S…" at bounding box center [140, 462] width 281 height 716
click at [89, 236] on p "Signposting links" at bounding box center [66, 239] width 118 height 16
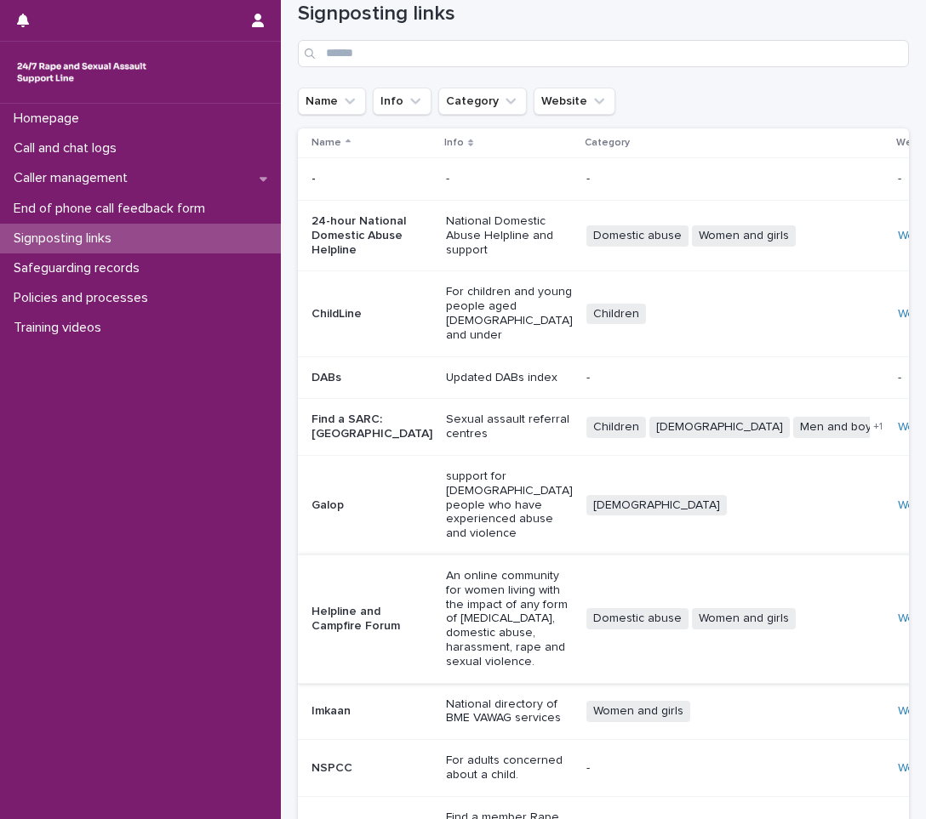
scroll to position [203, 0]
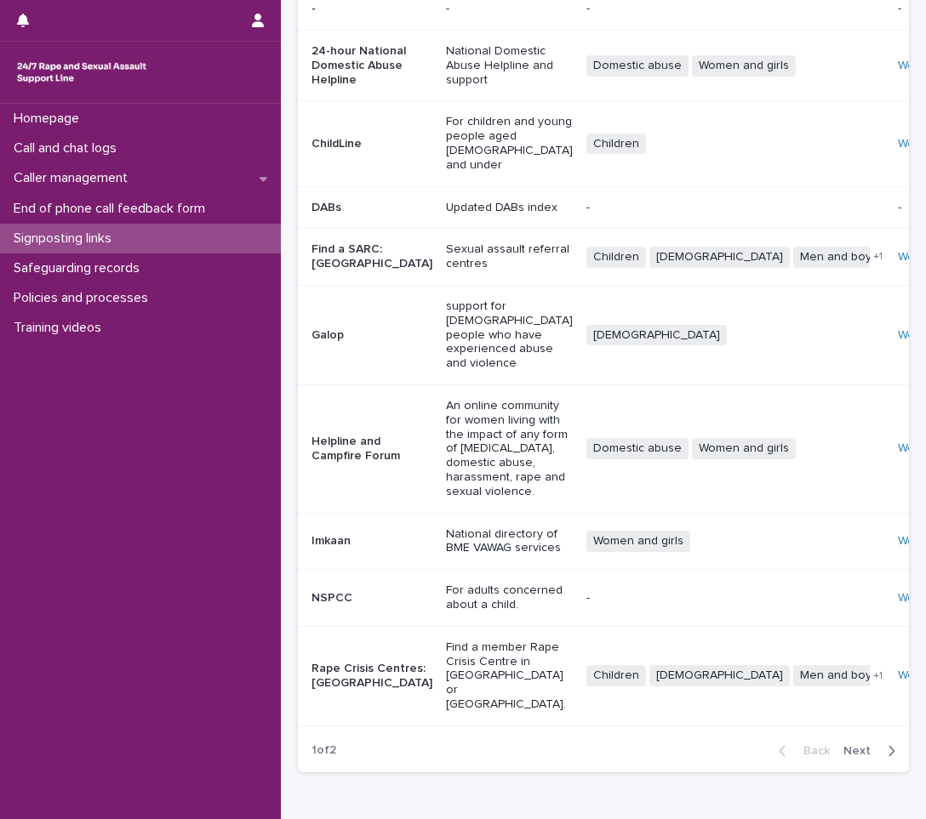
click at [849, 745] on span "Next" at bounding box center [861, 751] width 37 height 12
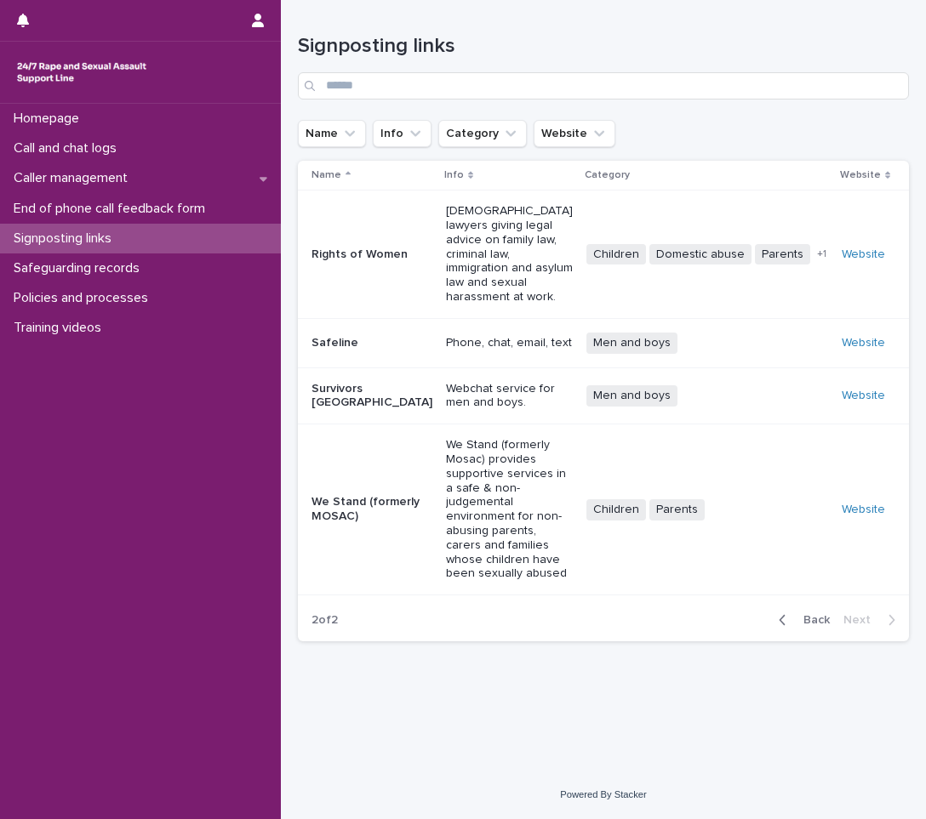
click at [802, 614] on span "Back" at bounding box center [811, 620] width 37 height 12
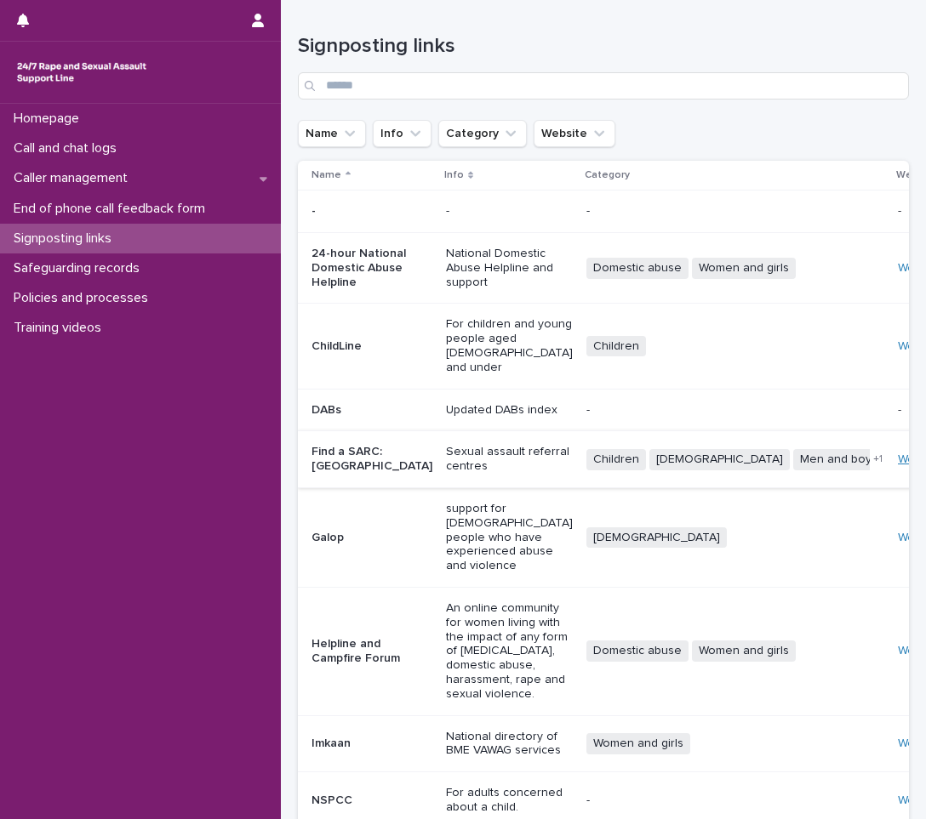
click at [898, 454] on link "Website" at bounding box center [919, 460] width 43 height 12
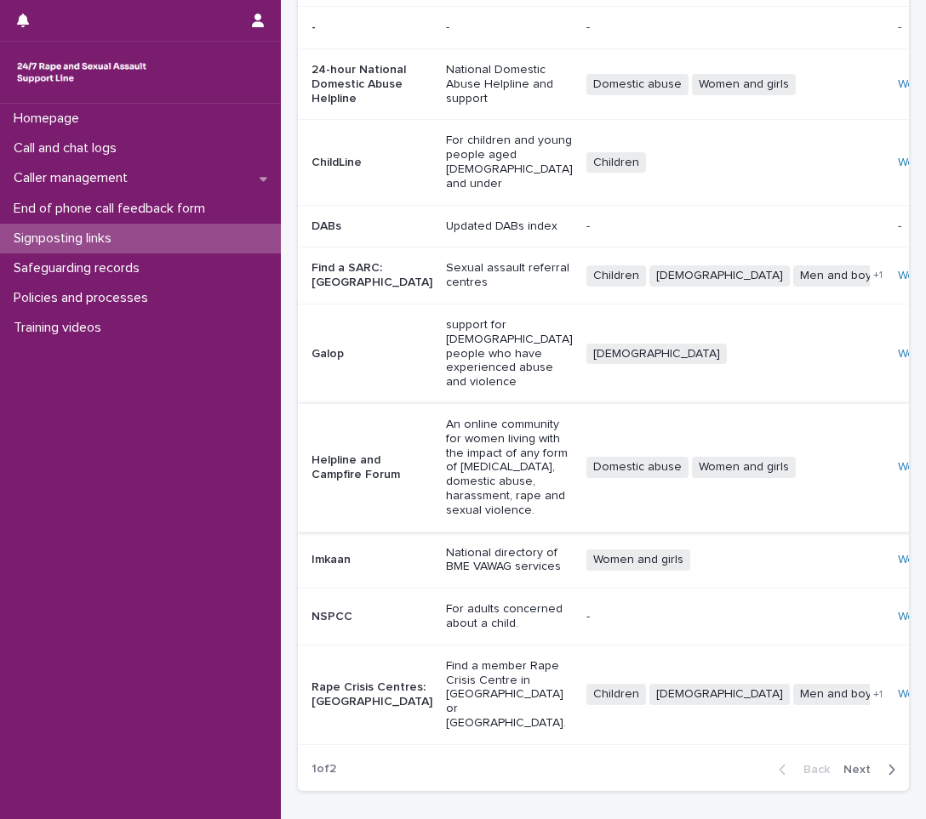
scroll to position [203, 0]
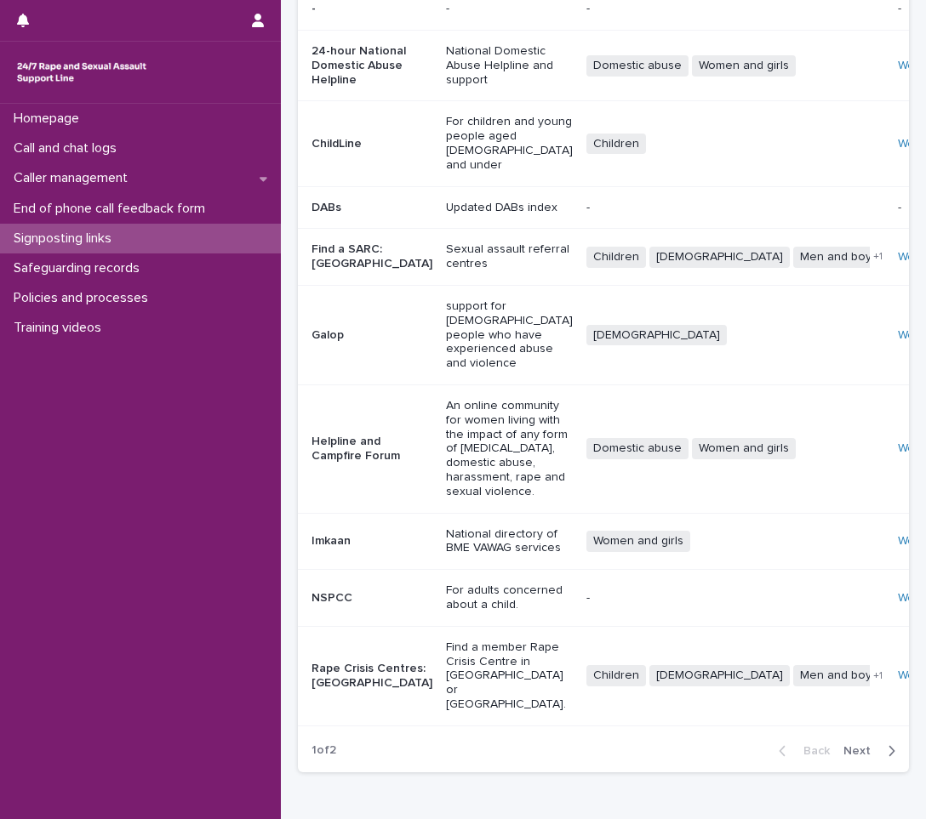
click at [851, 744] on button "Next" at bounding box center [873, 751] width 72 height 15
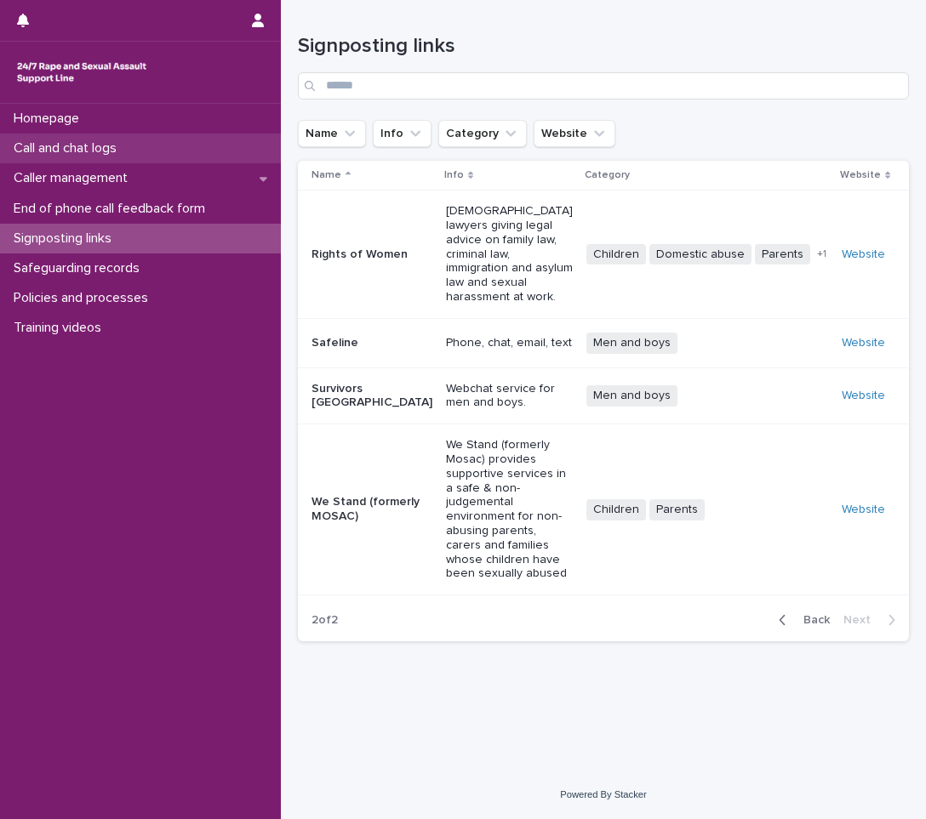
click at [141, 147] on div "Call and chat logs" at bounding box center [140, 149] width 281 height 30
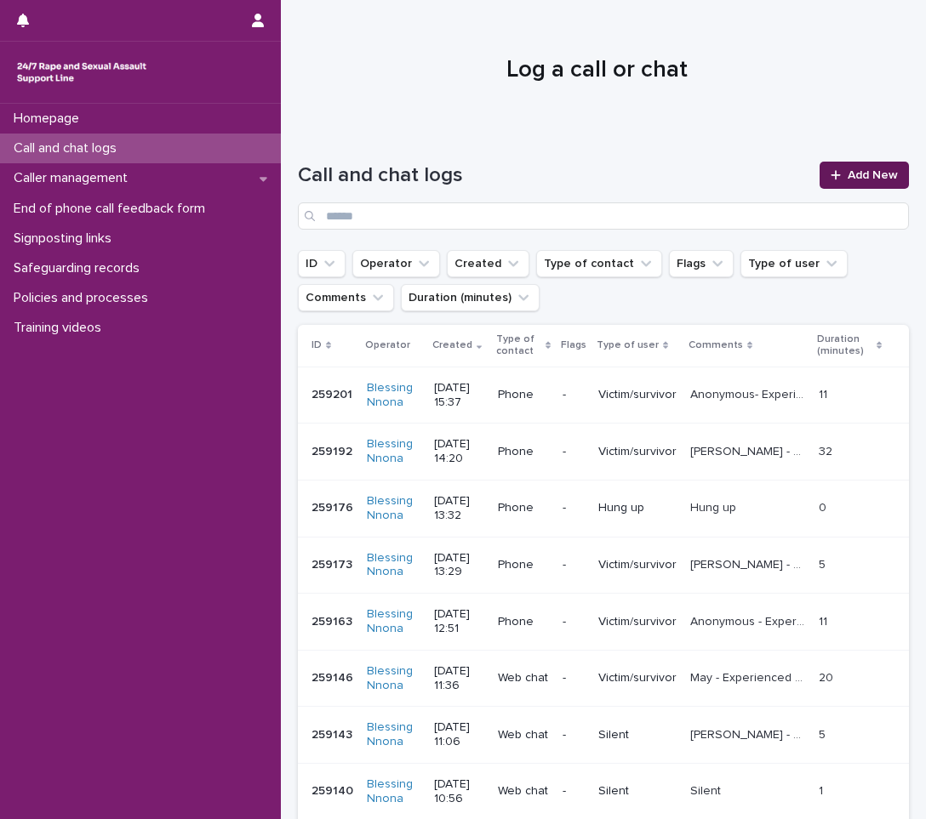
click at [863, 166] on link "Add New" at bounding box center [863, 175] width 89 height 27
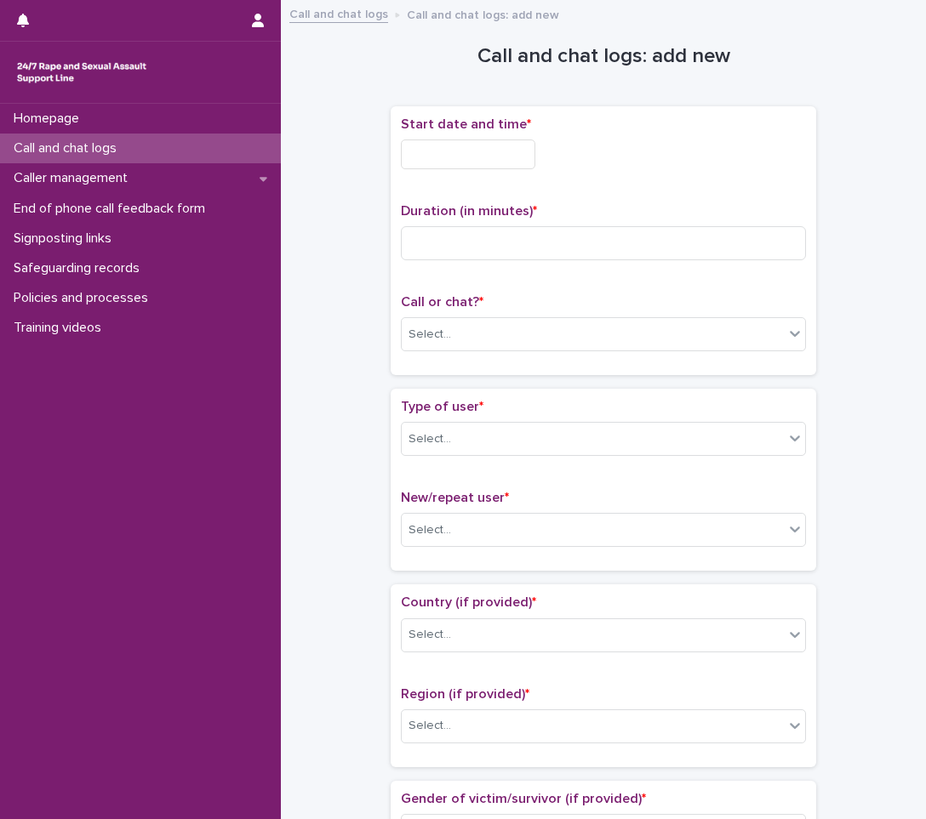
drag, startPoint x: 488, startPoint y: 158, endPoint x: 467, endPoint y: 157, distance: 20.4
click at [488, 158] on input "text" at bounding box center [468, 155] width 134 height 30
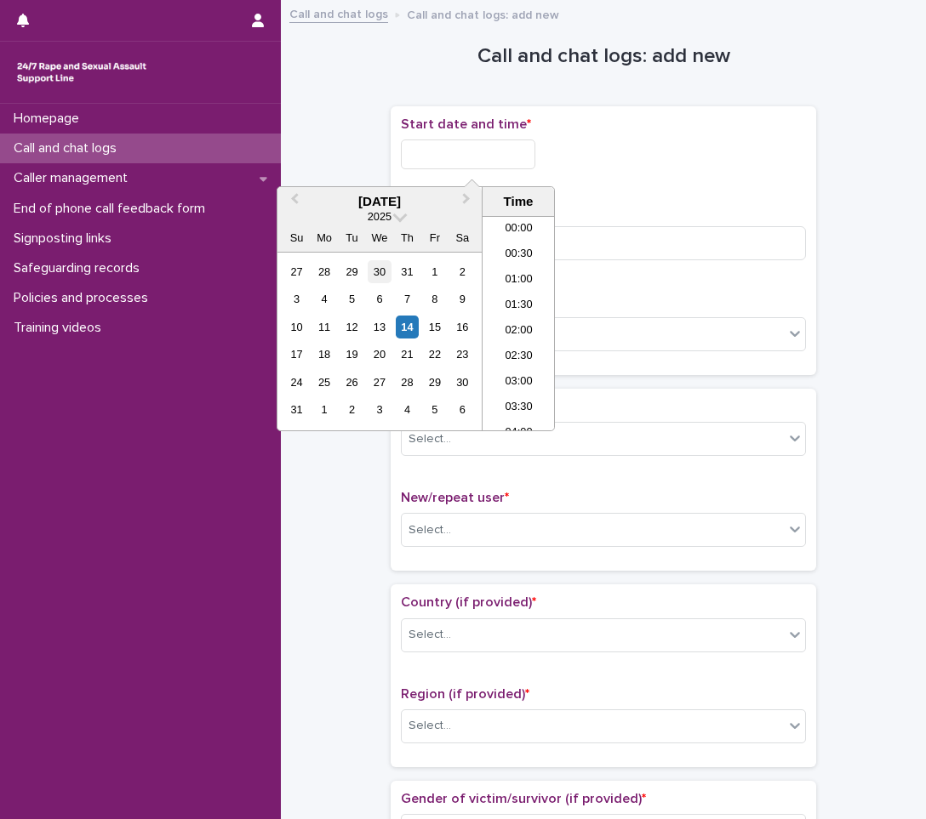
scroll to position [723, 0]
click at [396, 327] on div "14" at bounding box center [407, 327] width 23 height 23
click at [506, 288] on li "15:30" at bounding box center [519, 298] width 72 height 26
click at [508, 156] on input "**********" at bounding box center [468, 155] width 134 height 30
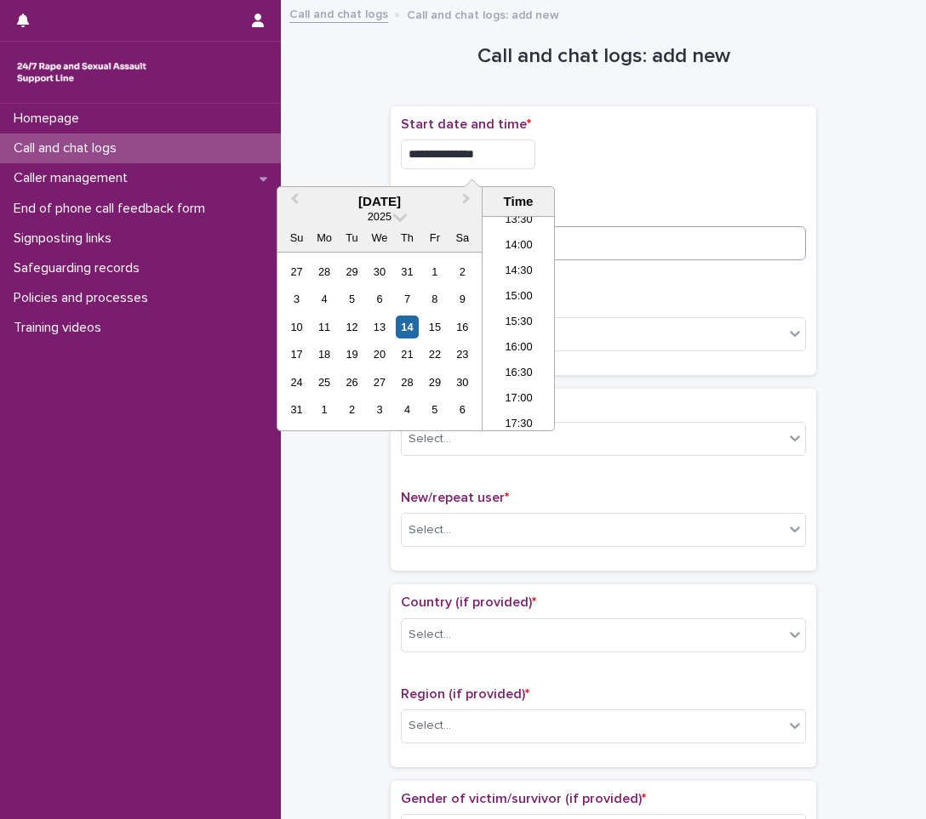
type input "**********"
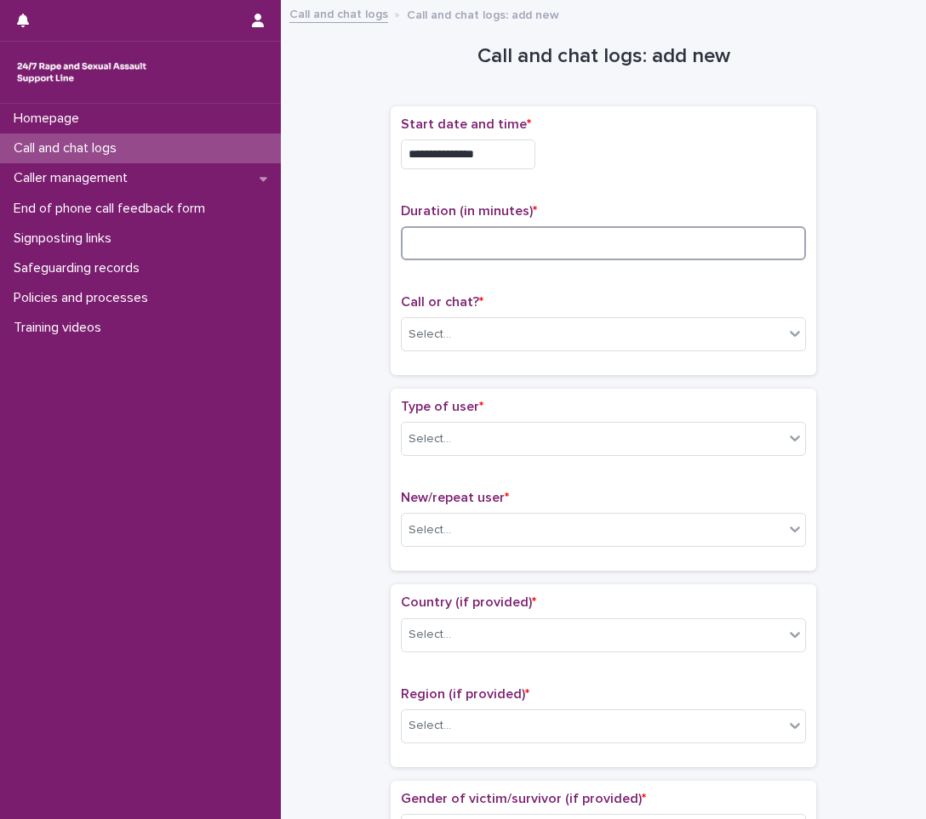
click at [673, 238] on input at bounding box center [603, 243] width 405 height 34
type input "**"
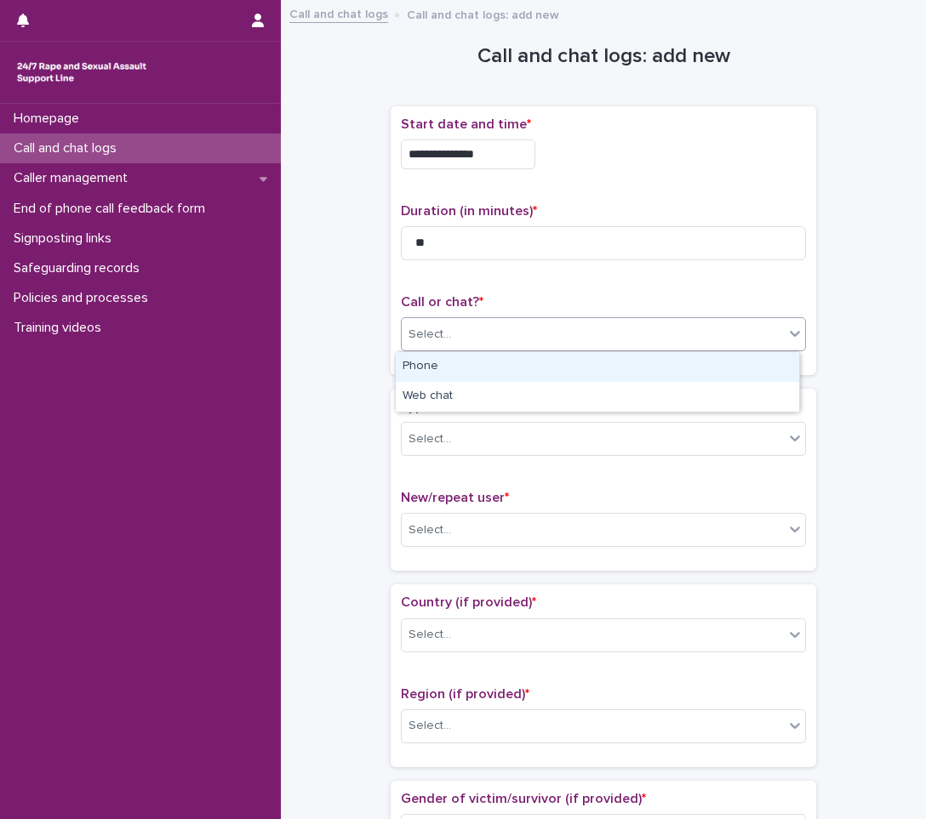
click at [426, 323] on div "Select..." at bounding box center [593, 335] width 382 height 28
click at [431, 374] on div "Phone" at bounding box center [597, 367] width 403 height 30
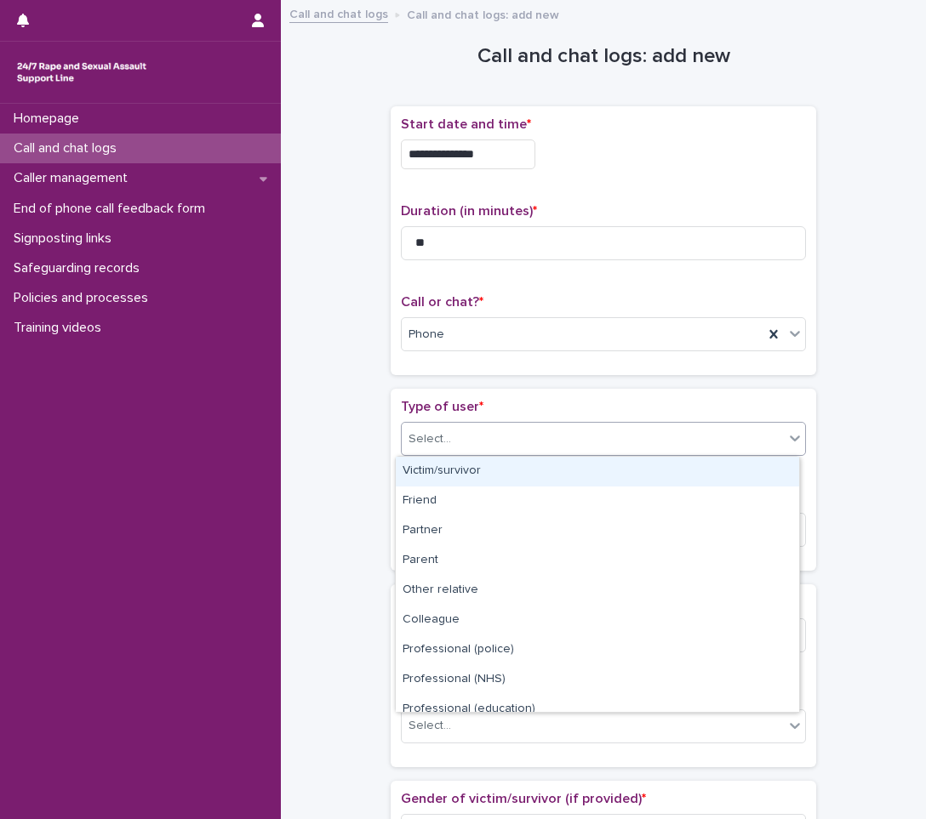
drag, startPoint x: 441, startPoint y: 445, endPoint x: 431, endPoint y: 444, distance: 9.4
click at [439, 445] on div "Select..." at bounding box center [429, 440] width 43 height 18
click at [451, 472] on div "Victim/survivor" at bounding box center [597, 472] width 403 height 30
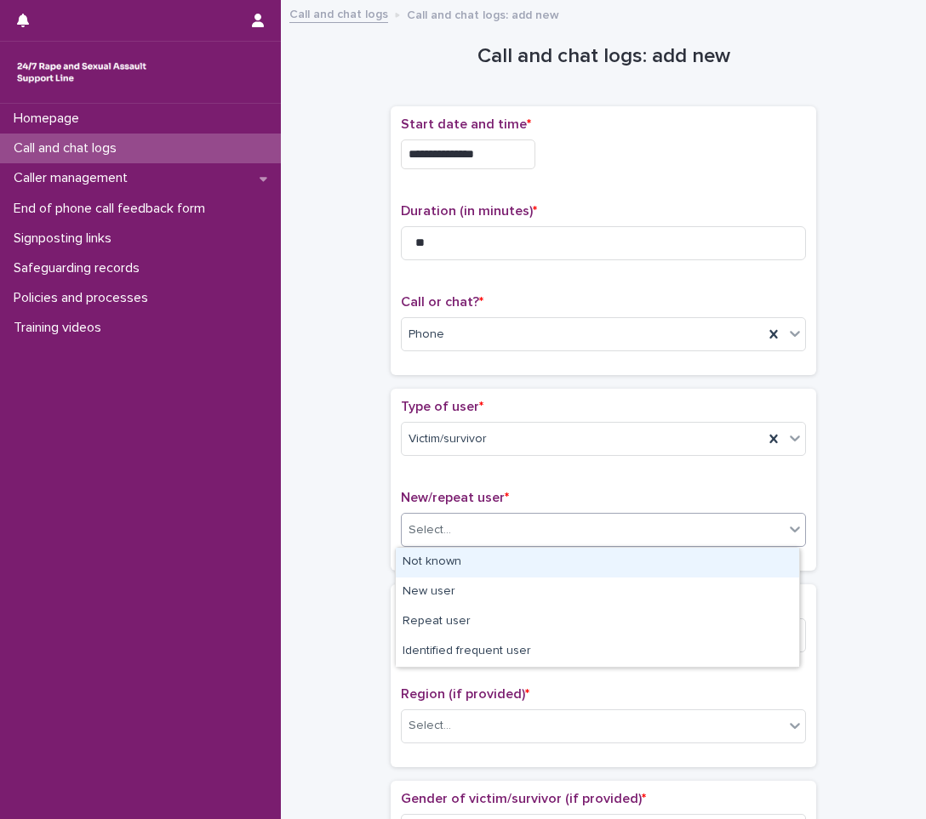
click at [447, 523] on div "Select..." at bounding box center [593, 531] width 382 height 28
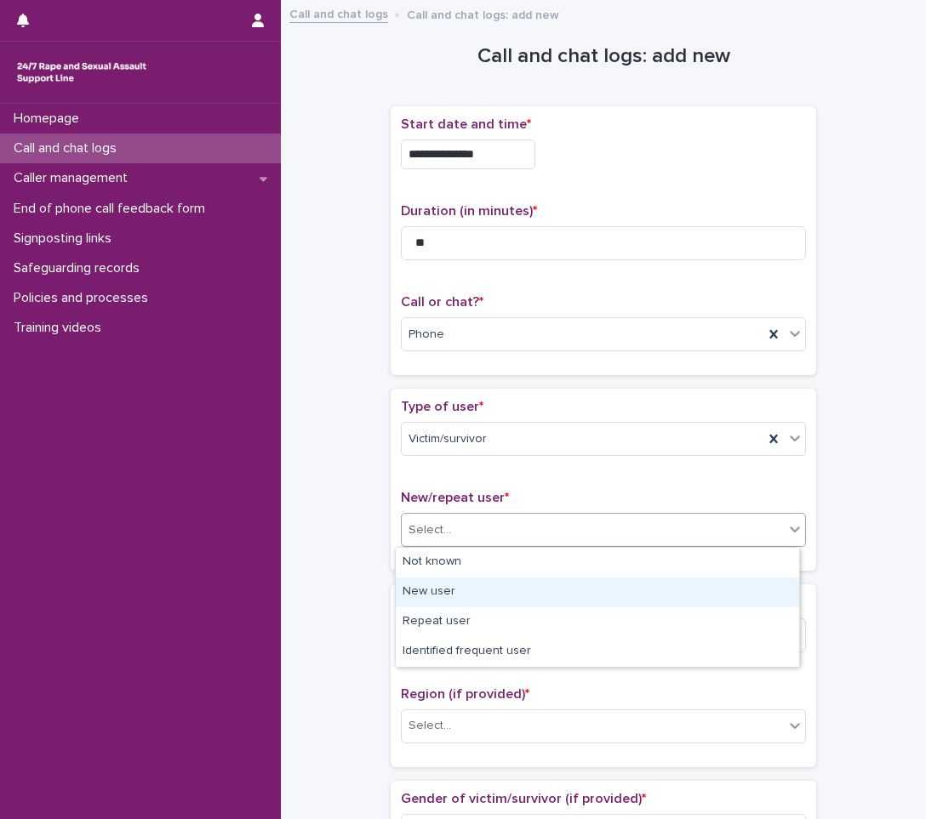
click at [479, 580] on div "New user" at bounding box center [597, 593] width 403 height 30
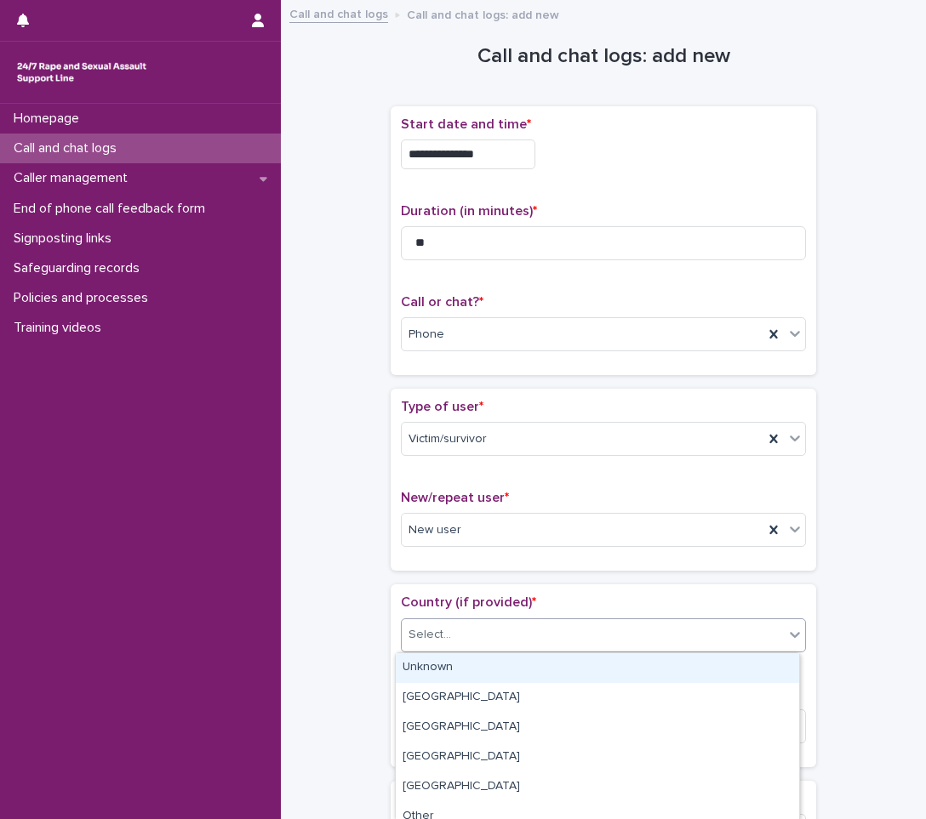
click at [461, 632] on div "Select..." at bounding box center [593, 635] width 382 height 28
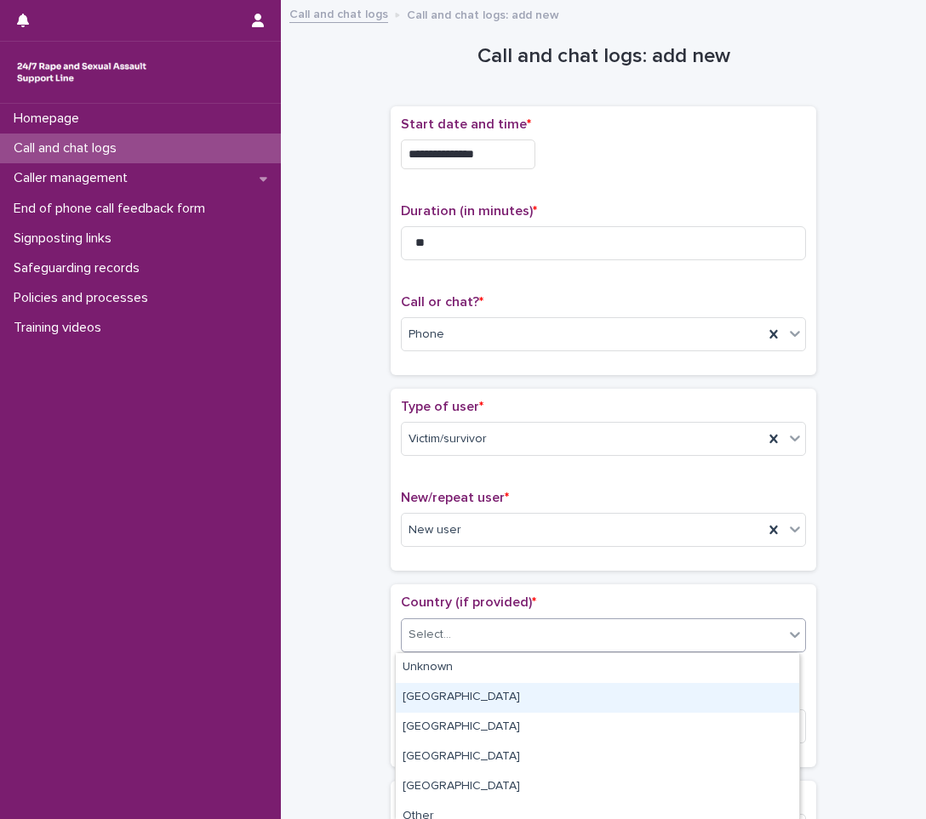
click at [436, 687] on div "[GEOGRAPHIC_DATA]" at bounding box center [597, 698] width 403 height 30
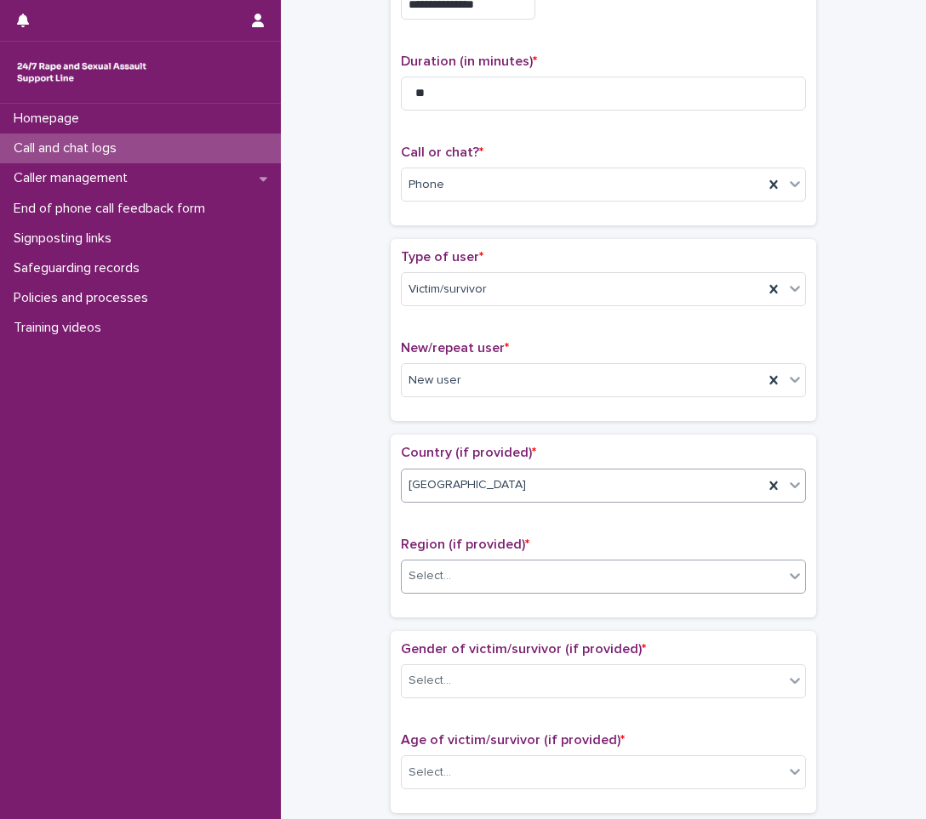
scroll to position [170, 0]
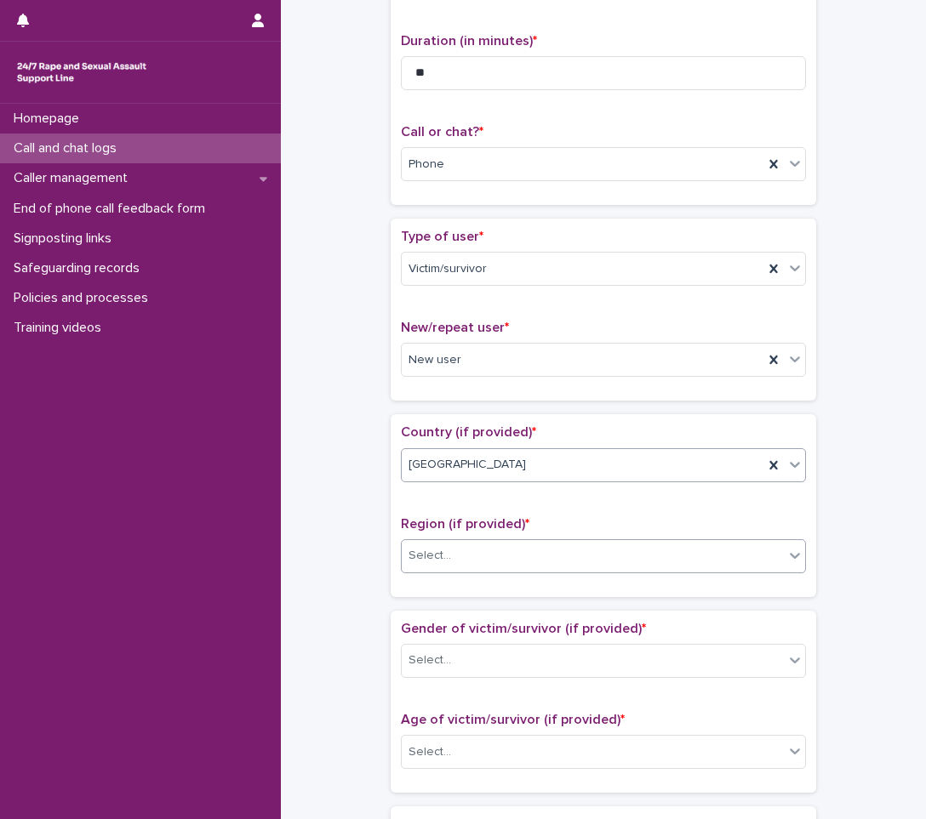
click at [487, 552] on div "Select..." at bounding box center [593, 556] width 382 height 28
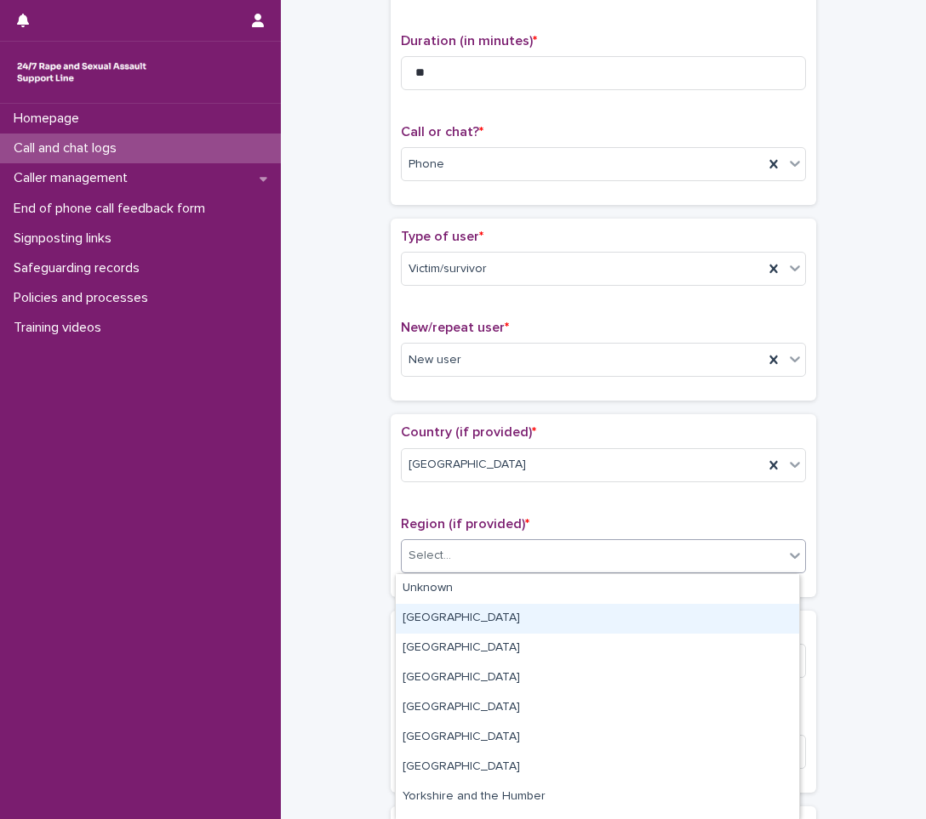
click at [439, 621] on div "[GEOGRAPHIC_DATA]" at bounding box center [597, 619] width 403 height 30
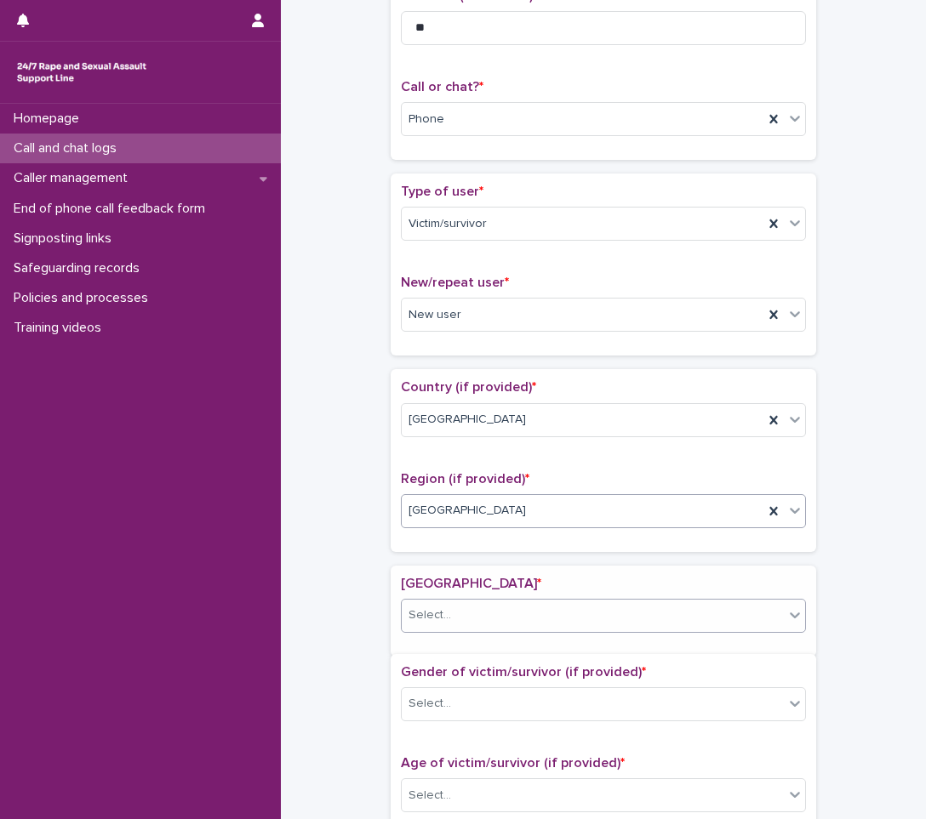
scroll to position [222, 0]
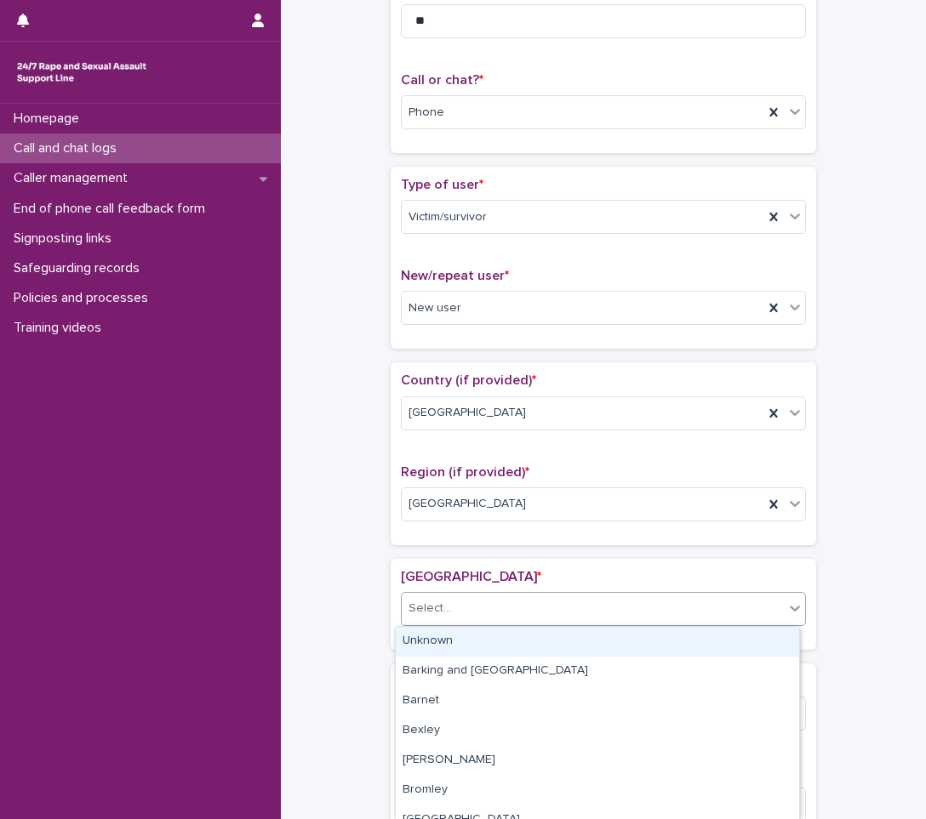
click at [502, 608] on div "Select..." at bounding box center [593, 609] width 382 height 28
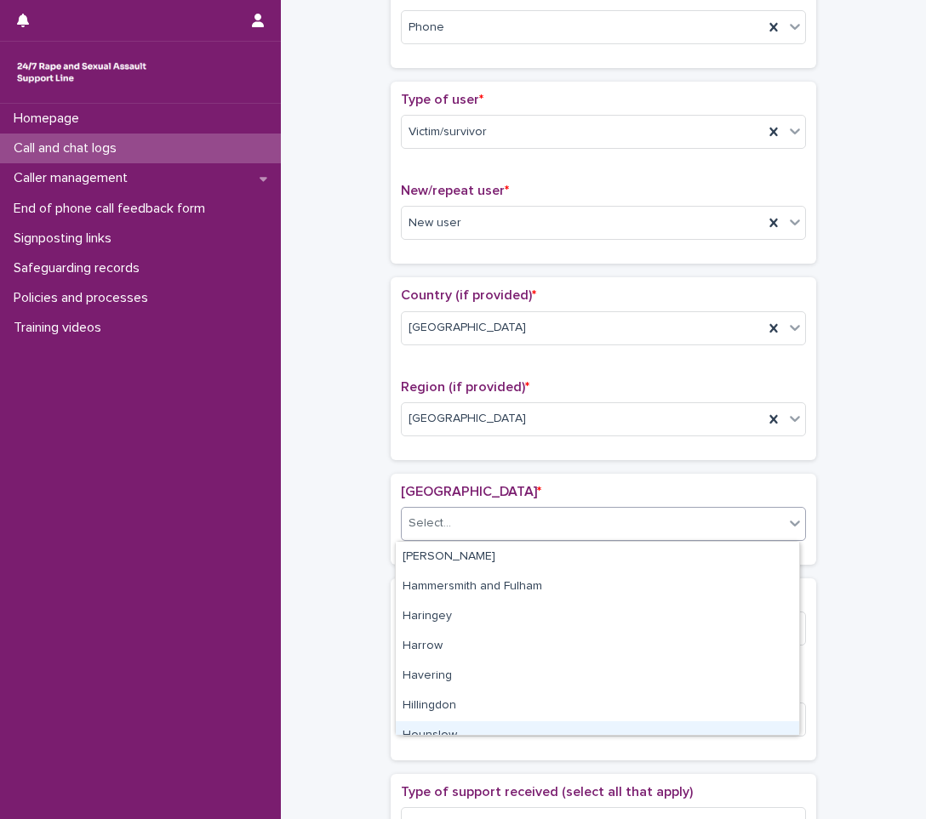
scroll to position [309, 0]
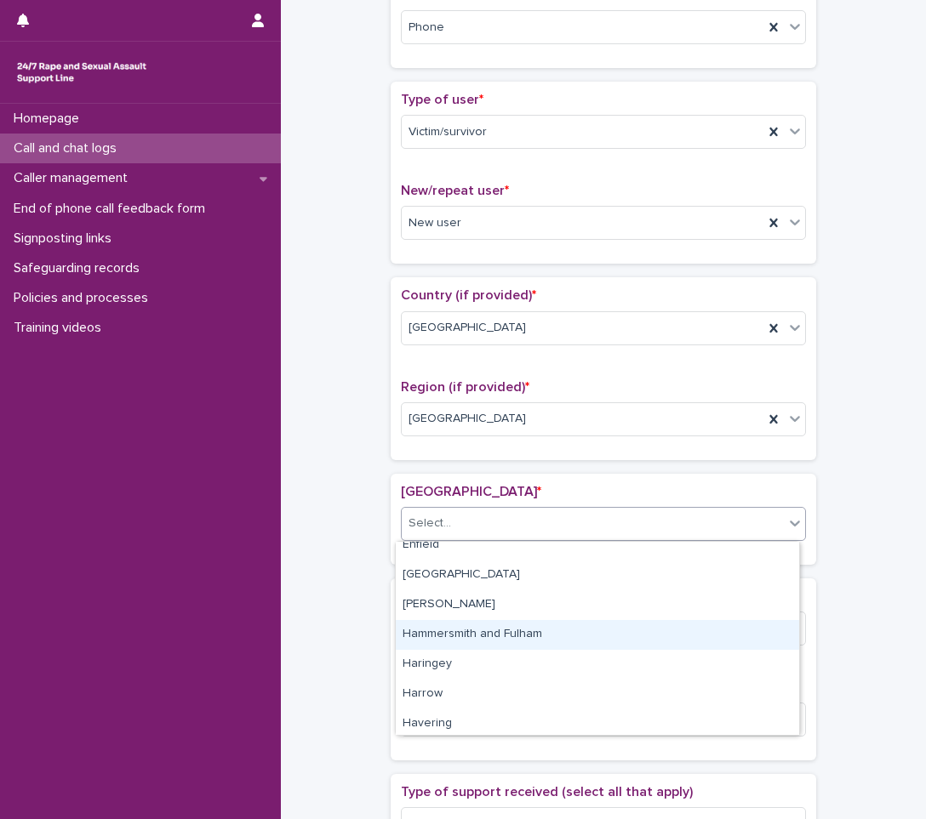
drag, startPoint x: 459, startPoint y: 619, endPoint x: 438, endPoint y: 634, distance: 25.5
click at [438, 634] on div "Hammersmith and Fulham" at bounding box center [597, 635] width 403 height 30
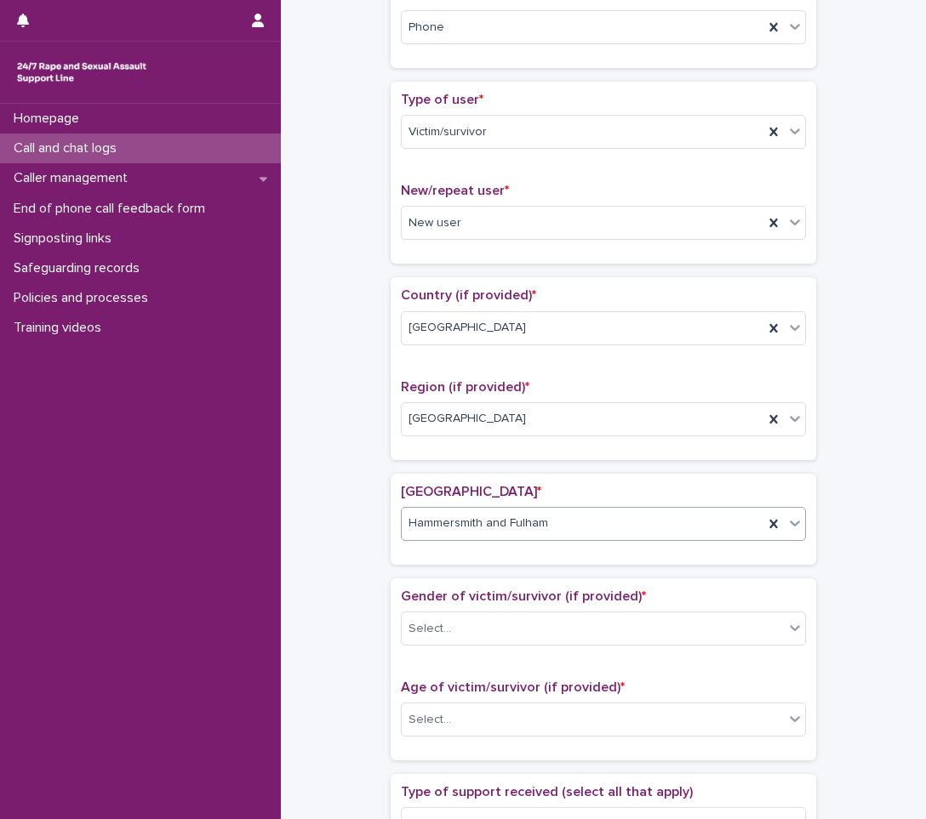
click at [786, 526] on icon at bounding box center [794, 523] width 17 height 17
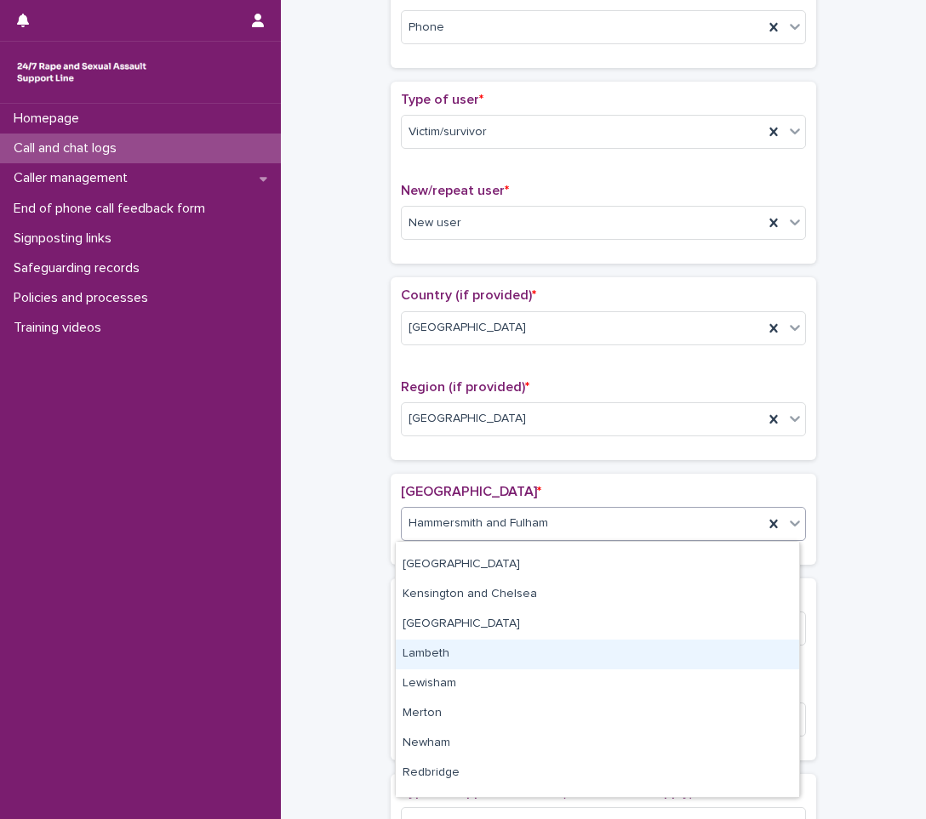
scroll to position [392, 0]
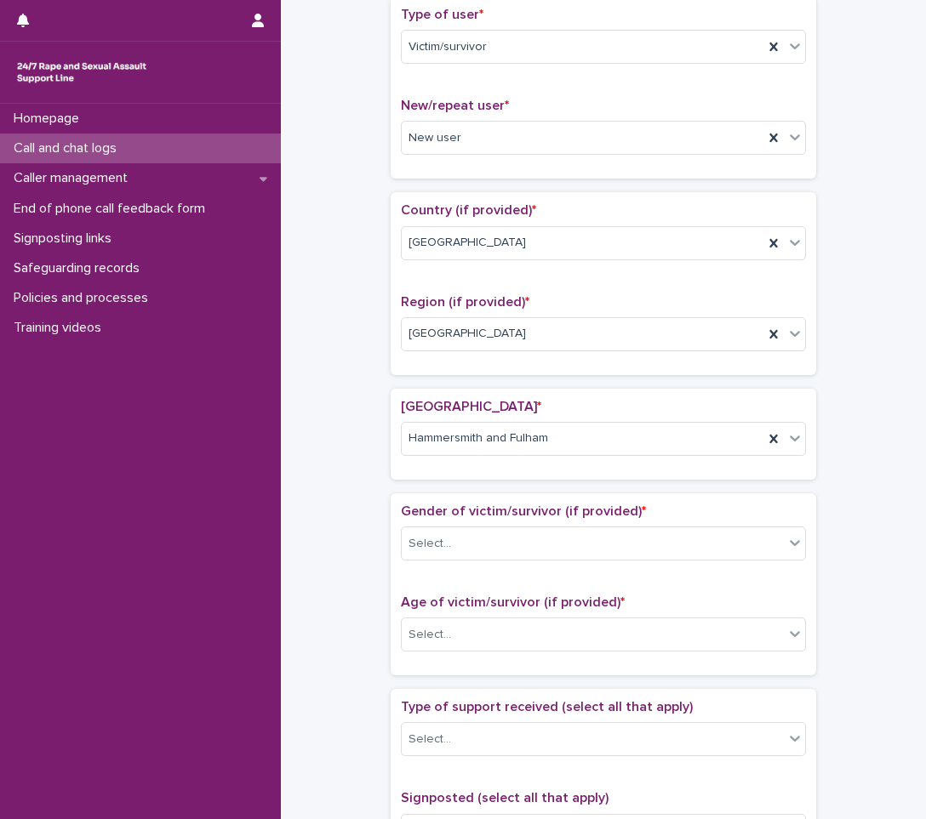
click at [357, 648] on div "**********" at bounding box center [603, 540] width 611 height 1845
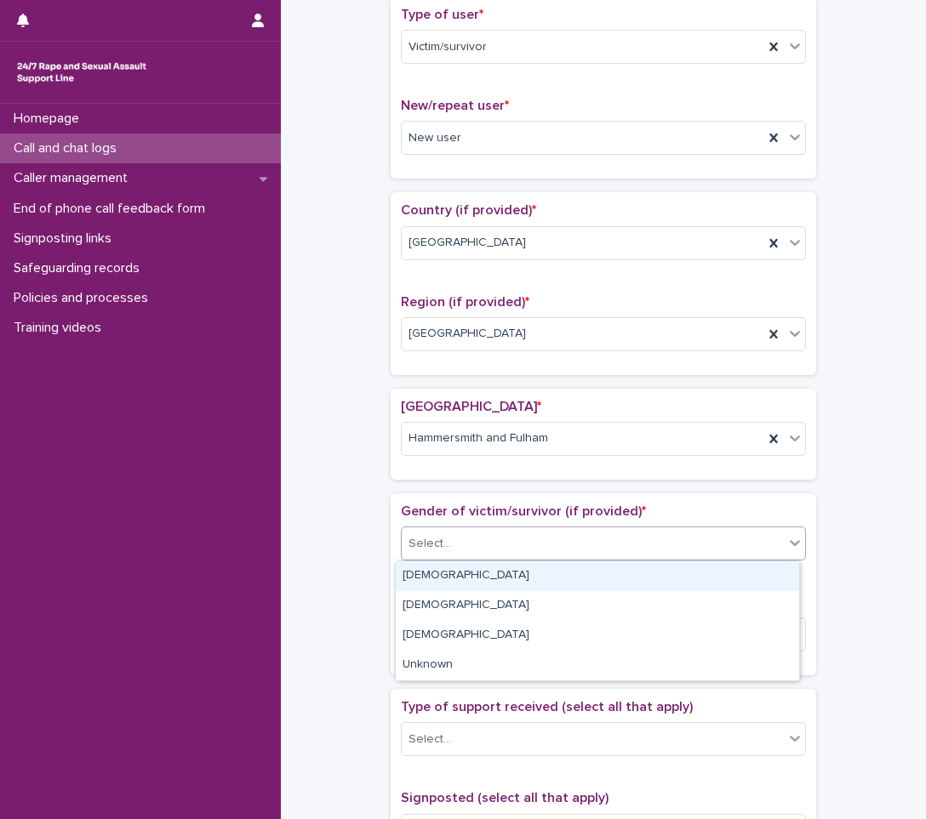
click at [555, 543] on div "Select..." at bounding box center [593, 544] width 382 height 28
click at [522, 571] on div "[DEMOGRAPHIC_DATA]" at bounding box center [597, 577] width 403 height 30
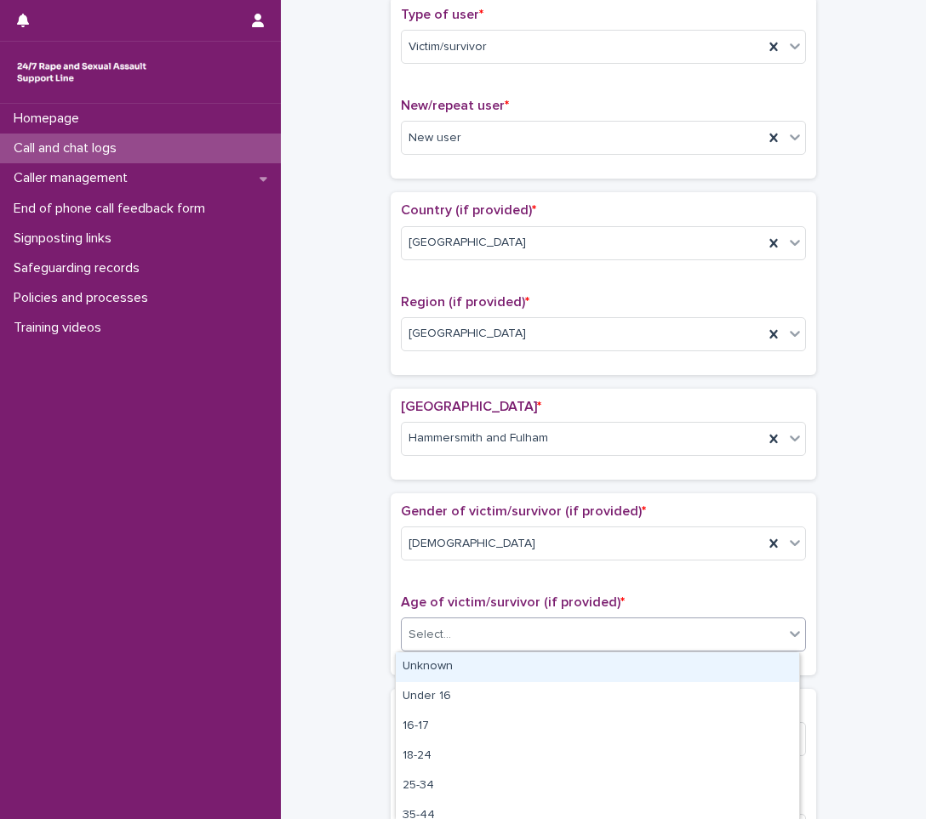
click at [450, 628] on div "Select..." at bounding box center [593, 635] width 382 height 28
click at [505, 654] on div "Unknown" at bounding box center [597, 668] width 403 height 30
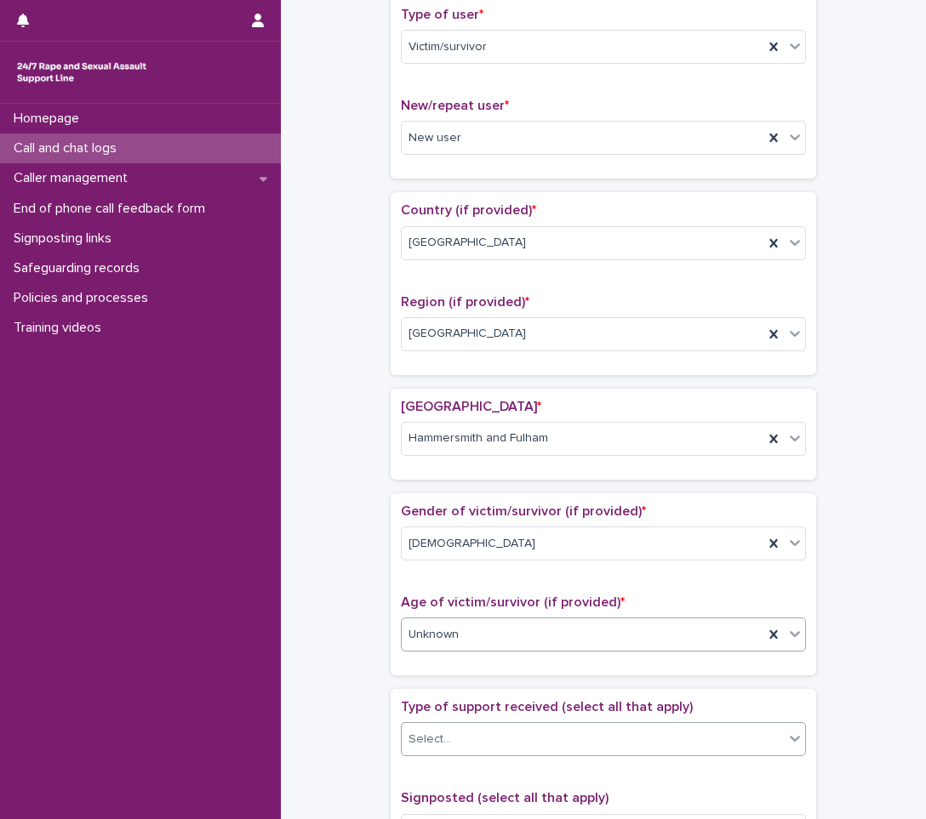
click at [483, 741] on div "Select..." at bounding box center [593, 740] width 382 height 28
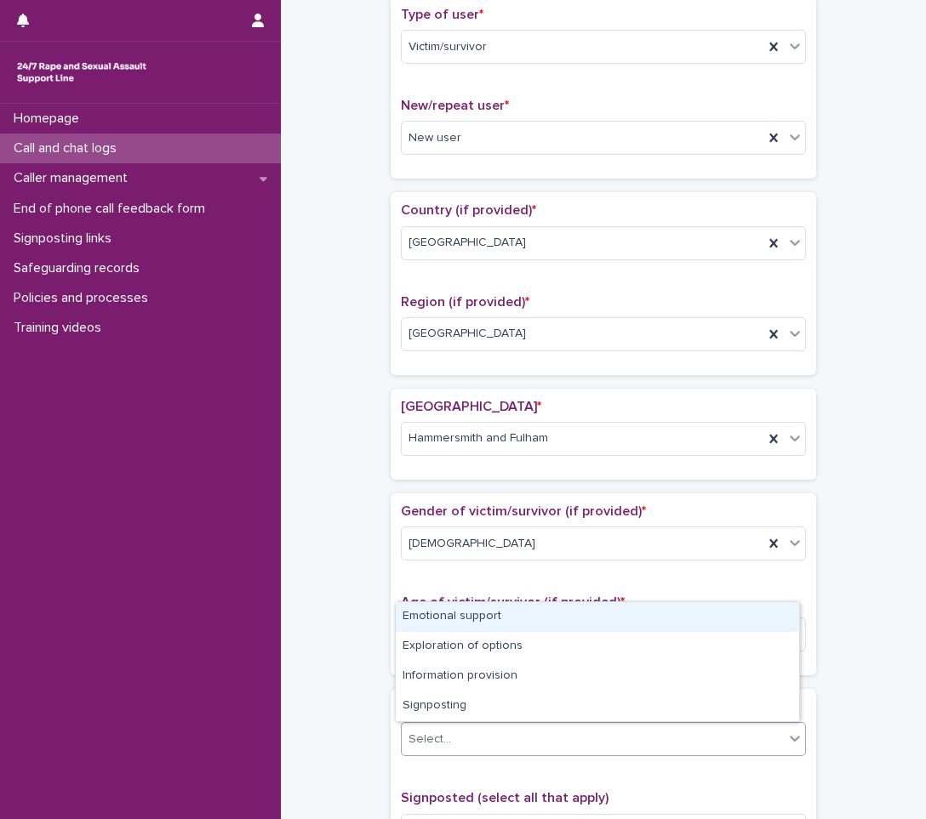
click at [500, 620] on div "Emotional support" at bounding box center [597, 617] width 403 height 30
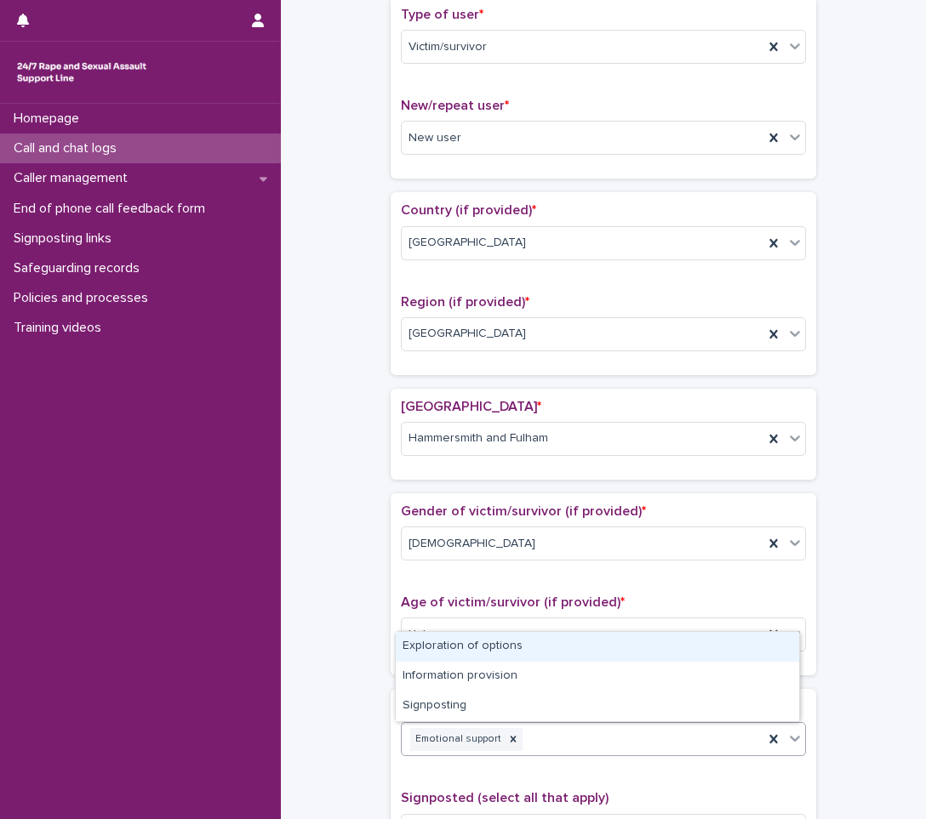
click at [792, 734] on icon at bounding box center [794, 738] width 17 height 17
click at [664, 648] on div "Exploration of options" at bounding box center [597, 647] width 403 height 30
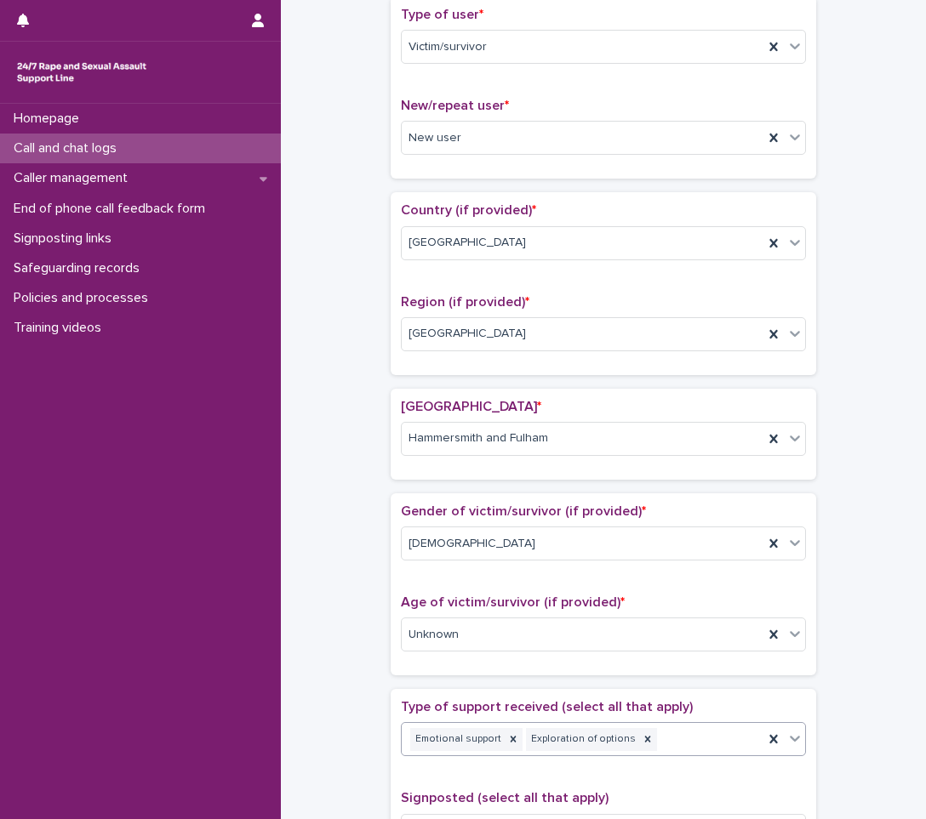
click at [790, 742] on icon at bounding box center [795, 740] width 10 height 6
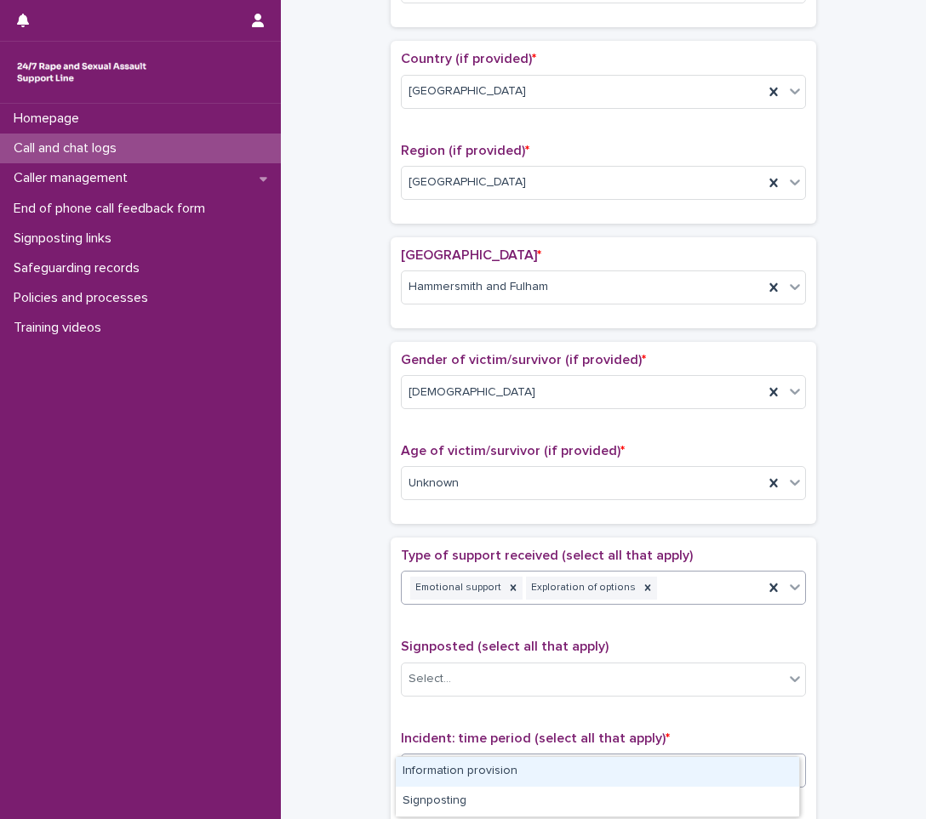
scroll to position [562, 0]
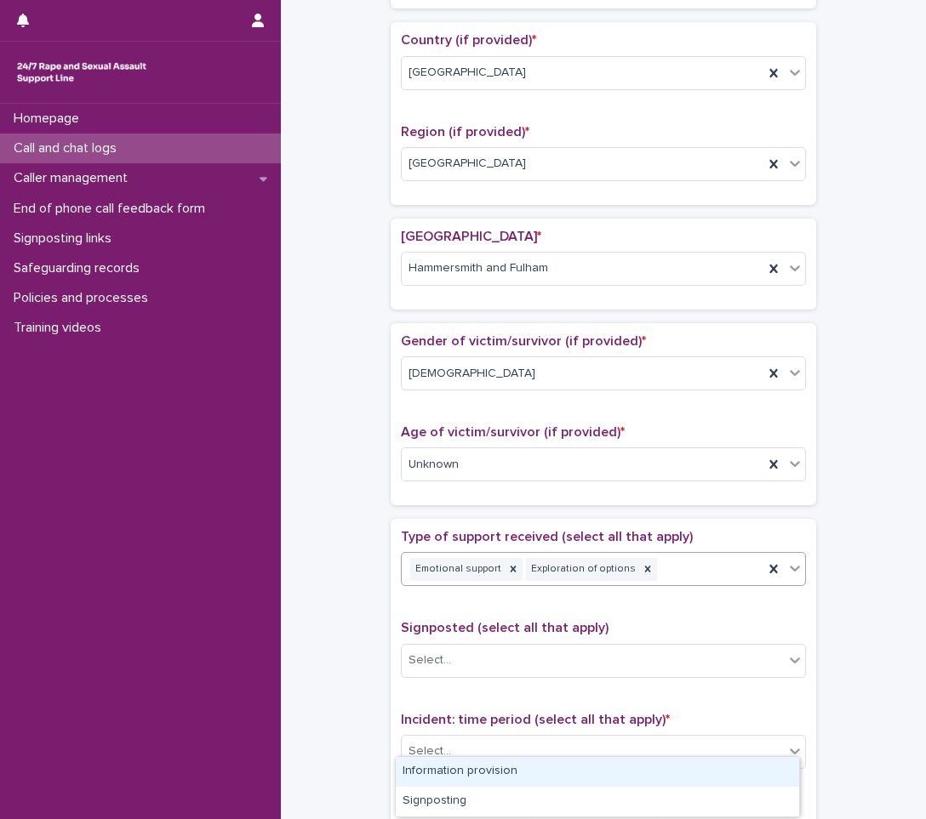
click at [635, 770] on div "Information provision" at bounding box center [597, 772] width 403 height 30
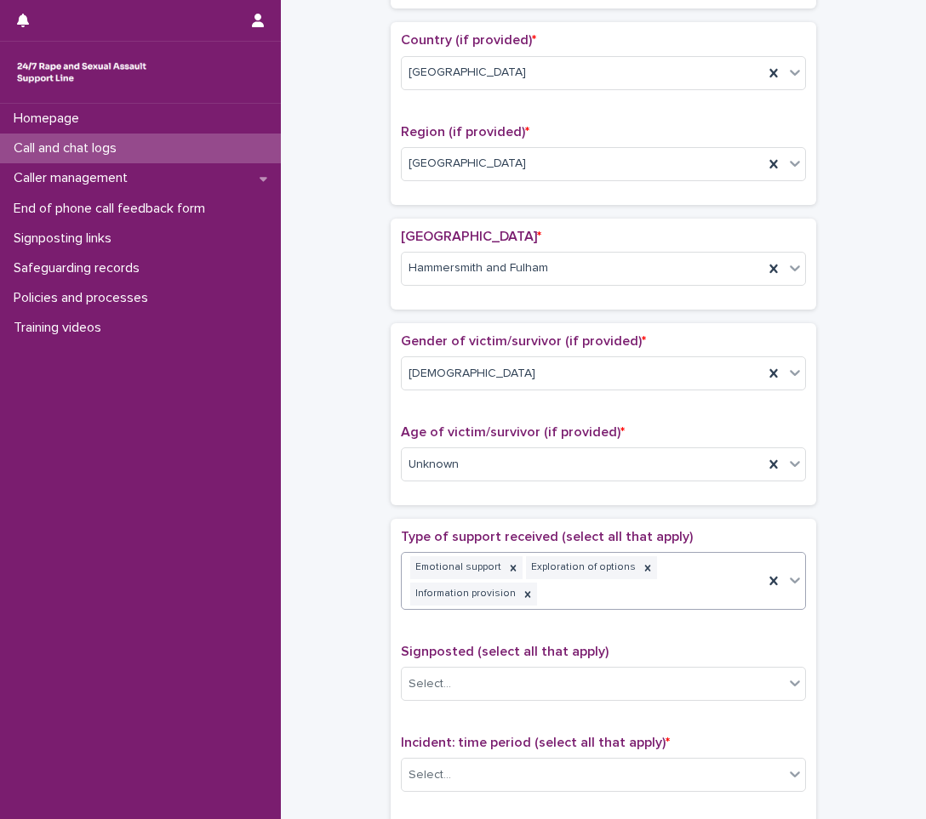
scroll to position [574, 0]
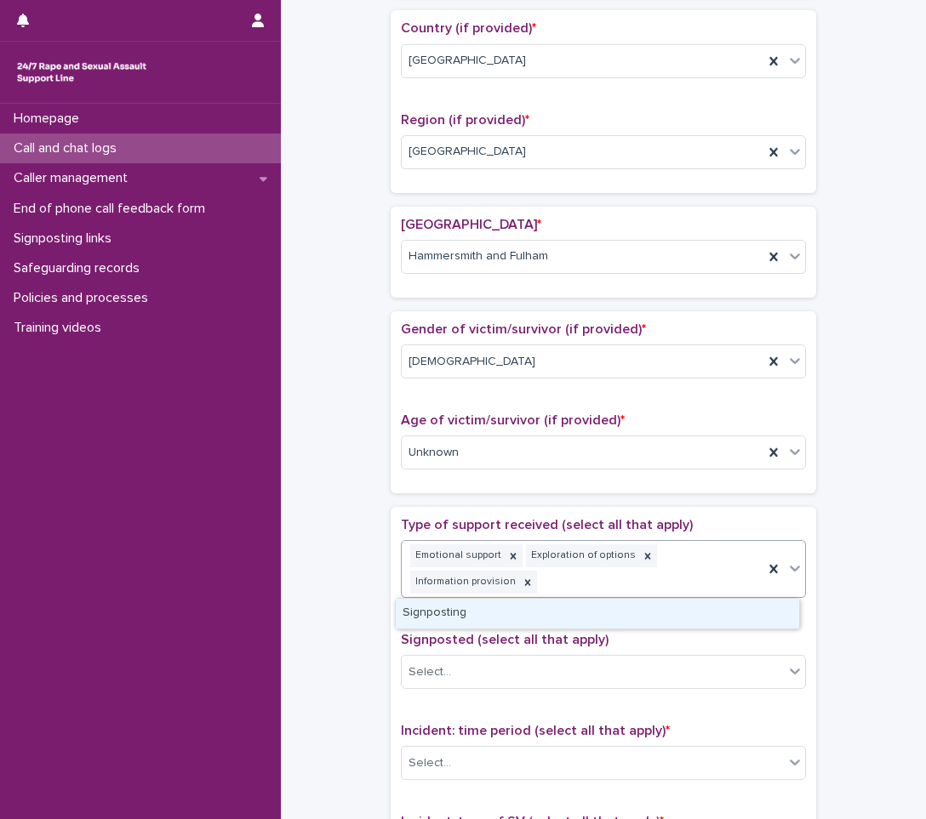
click at [790, 570] on icon at bounding box center [795, 569] width 10 height 6
click at [700, 597] on div "Emotional support Exploration of options Information provision" at bounding box center [583, 569] width 362 height 56
click at [790, 569] on icon at bounding box center [795, 569] width 10 height 6
click at [724, 605] on div "Signposting" at bounding box center [597, 614] width 403 height 30
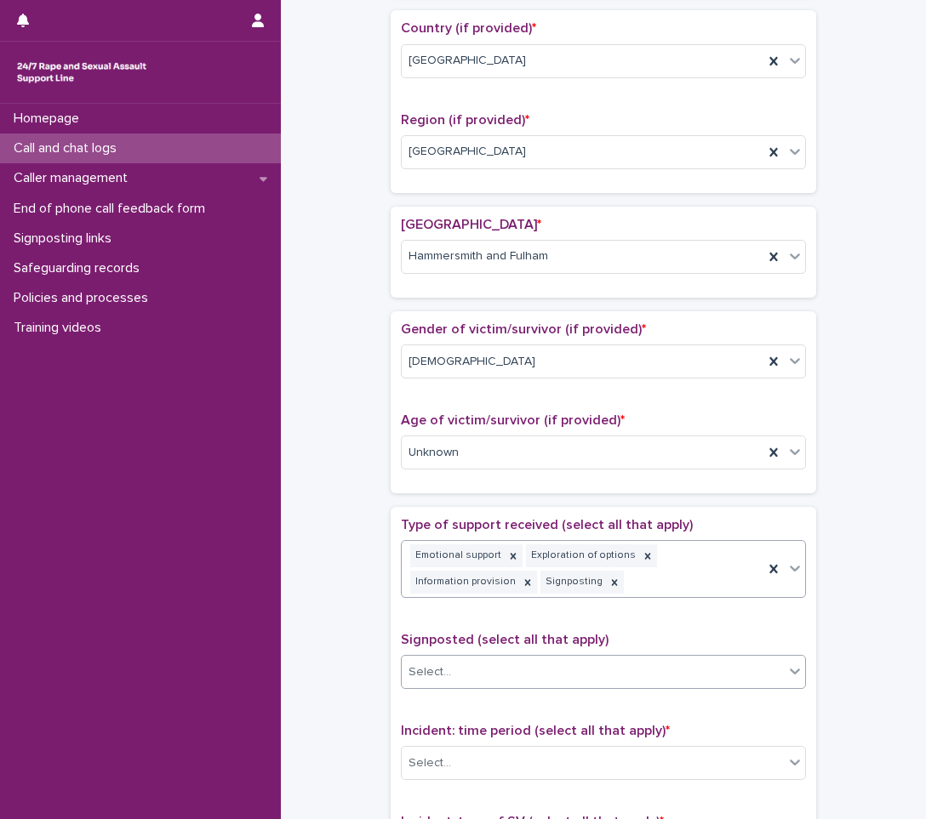
click at [601, 660] on div "Select..." at bounding box center [593, 673] width 382 height 28
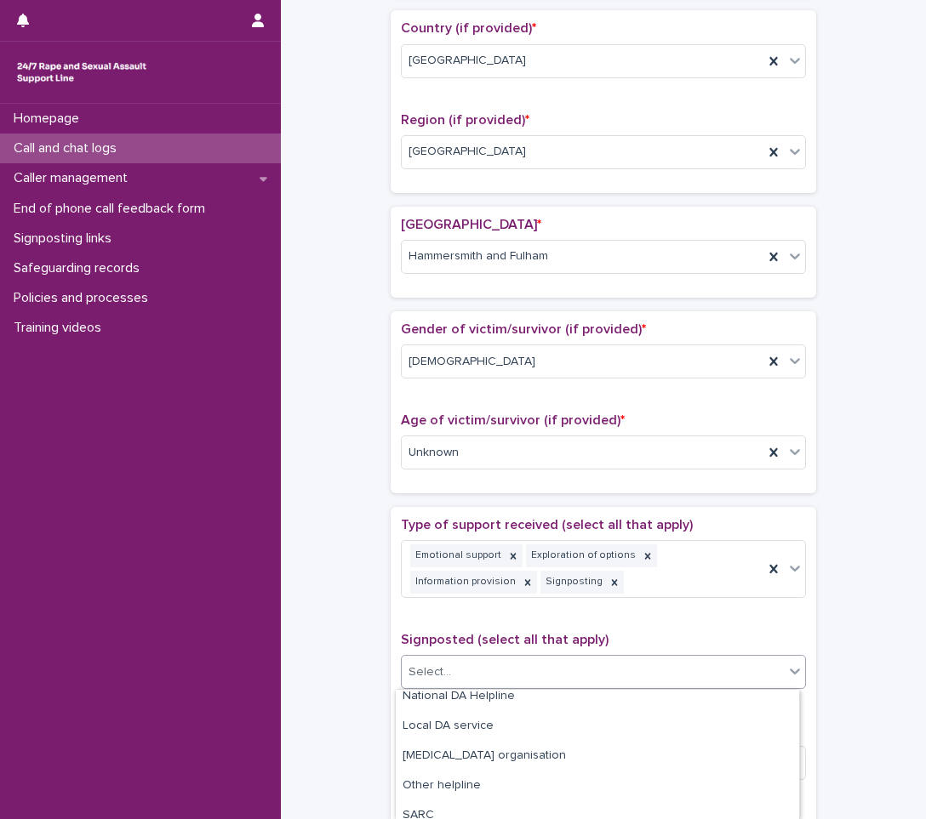
scroll to position [170, 0]
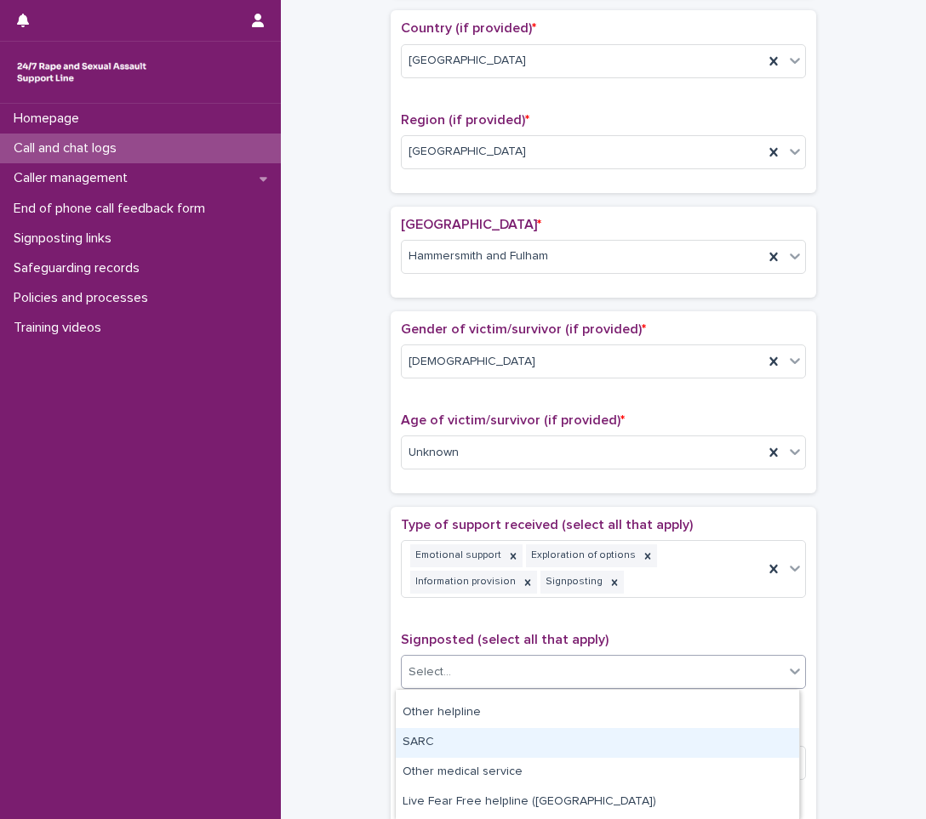
click at [431, 738] on div "SARC" at bounding box center [597, 743] width 403 height 30
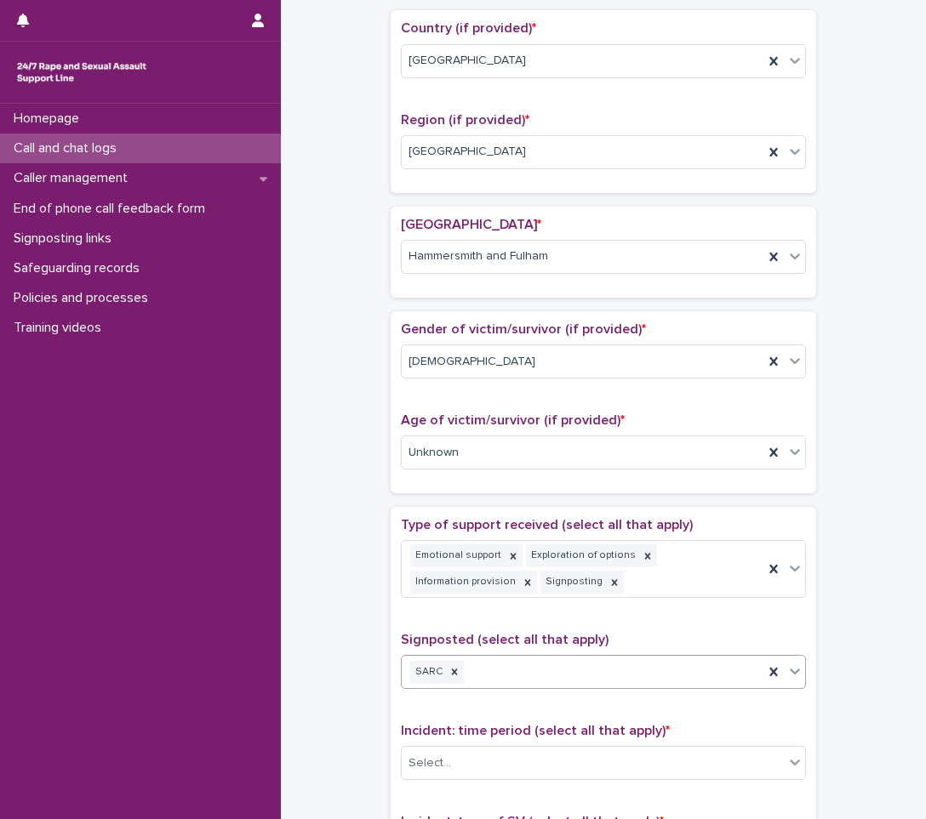
scroll to position [660, 0]
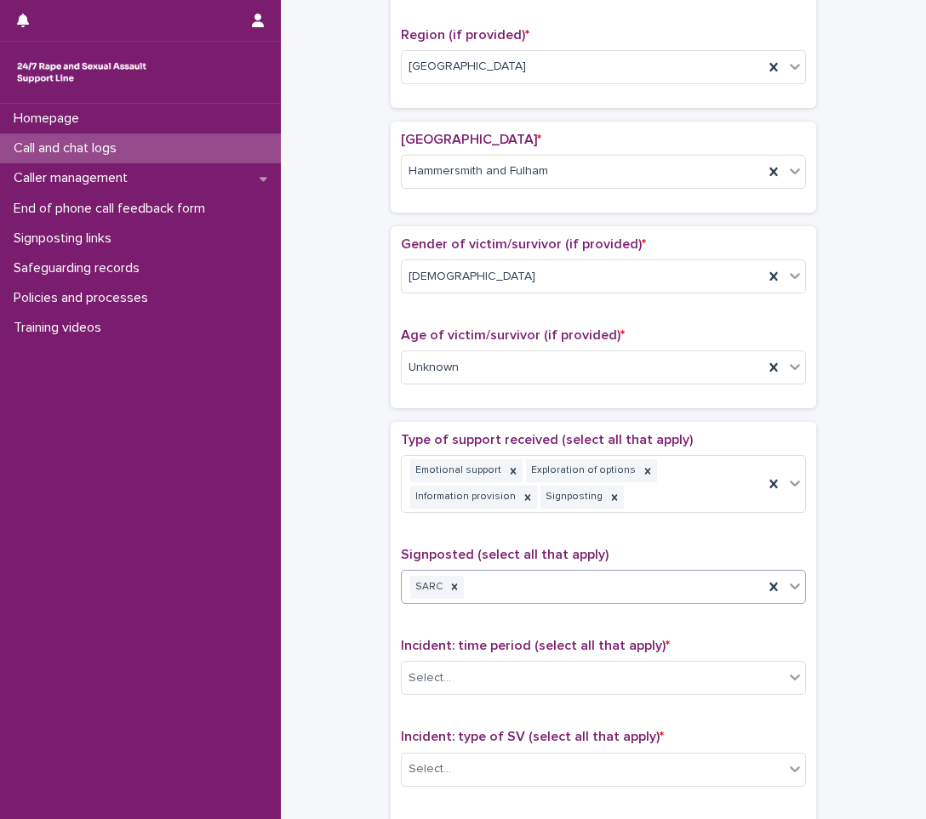
click at [790, 587] on icon at bounding box center [795, 587] width 10 height 6
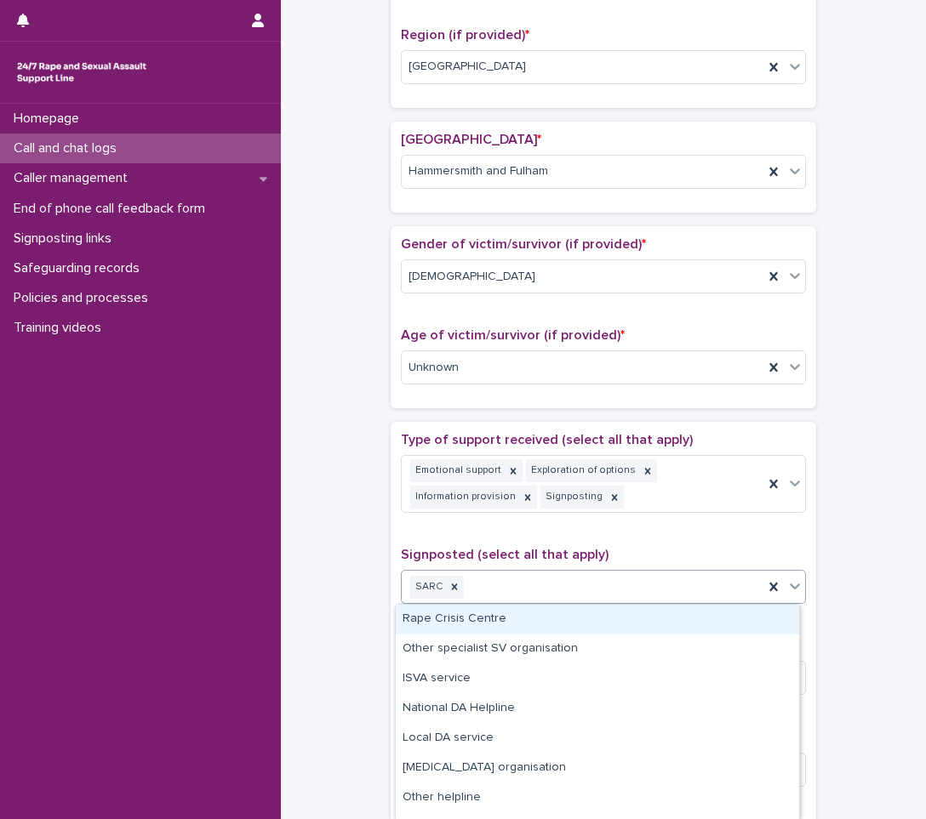
click at [625, 620] on div "Rape Crisis Centre" at bounding box center [597, 620] width 403 height 30
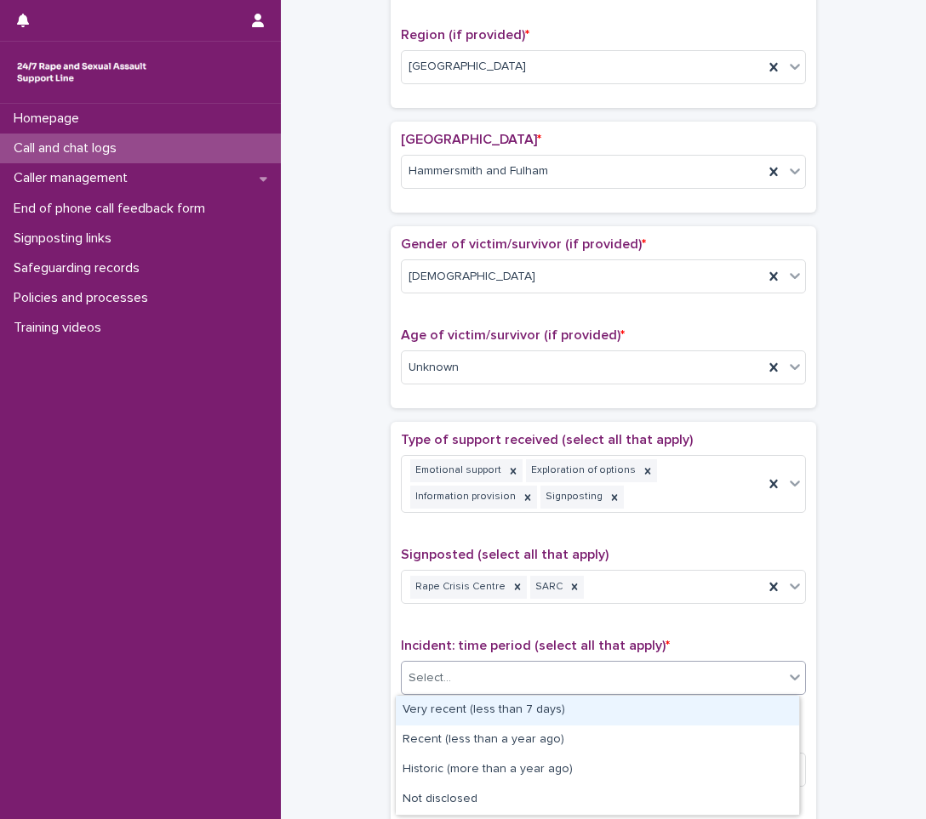
click at [526, 668] on div "Select..." at bounding box center [593, 679] width 382 height 28
click at [477, 708] on div "Very recent (less than 7 days)" at bounding box center [597, 711] width 403 height 30
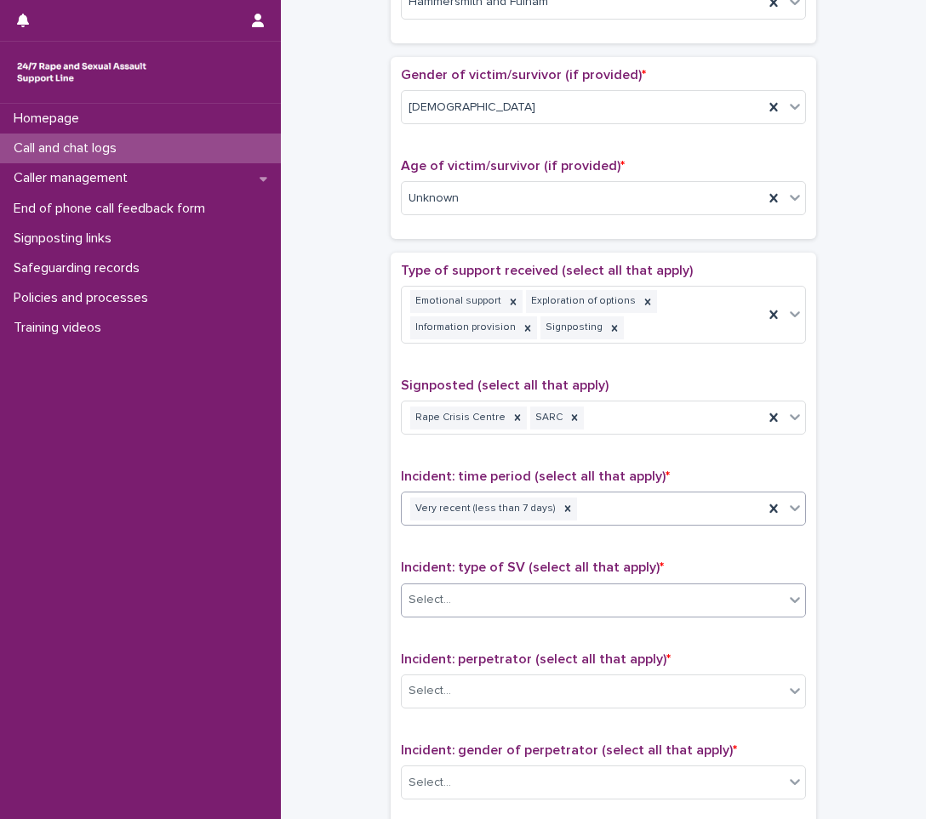
scroll to position [830, 0]
click at [552, 602] on div "Select..." at bounding box center [593, 599] width 382 height 28
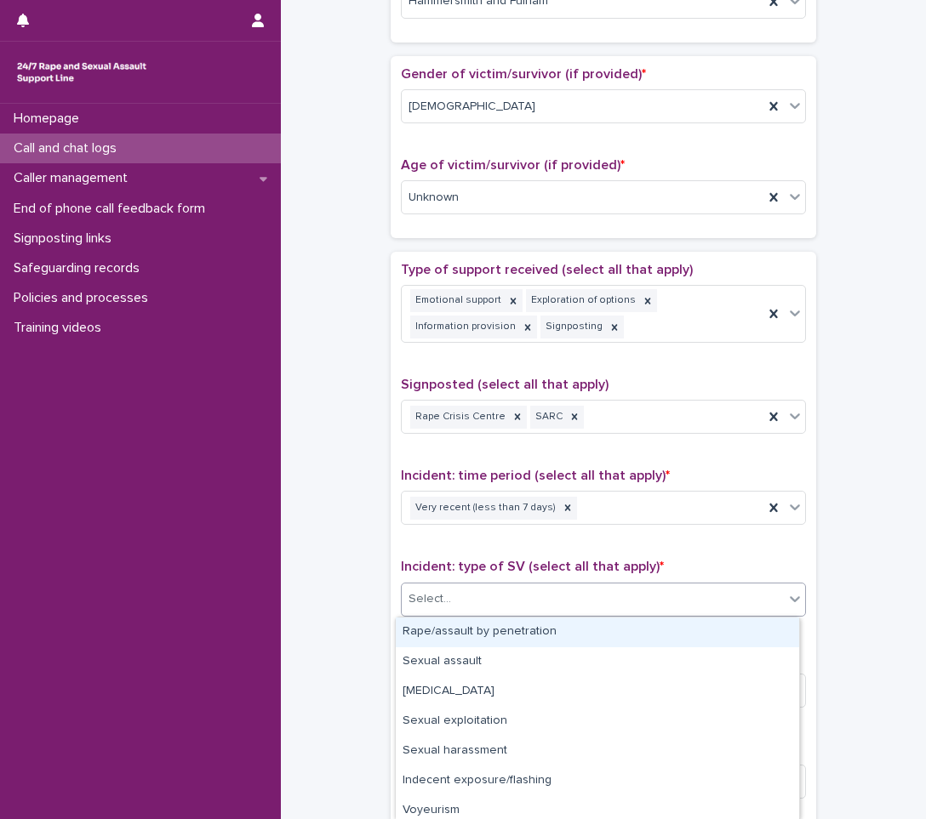
click at [502, 627] on div "Rape/assault by penetration" at bounding box center [597, 633] width 403 height 30
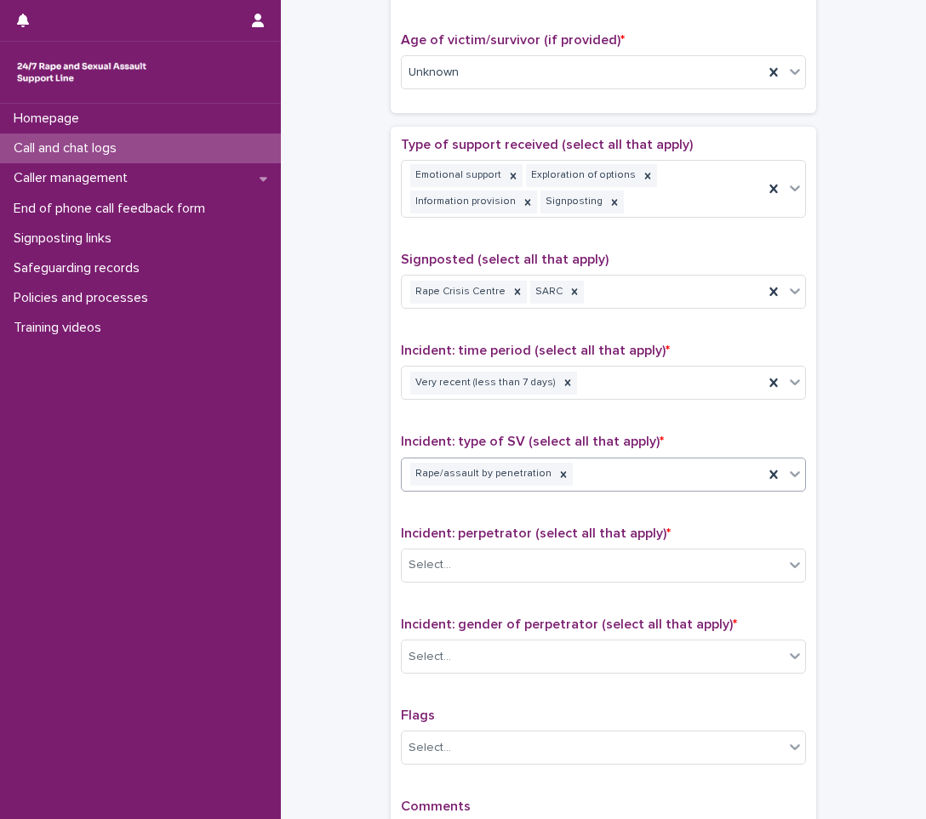
scroll to position [1000, 0]
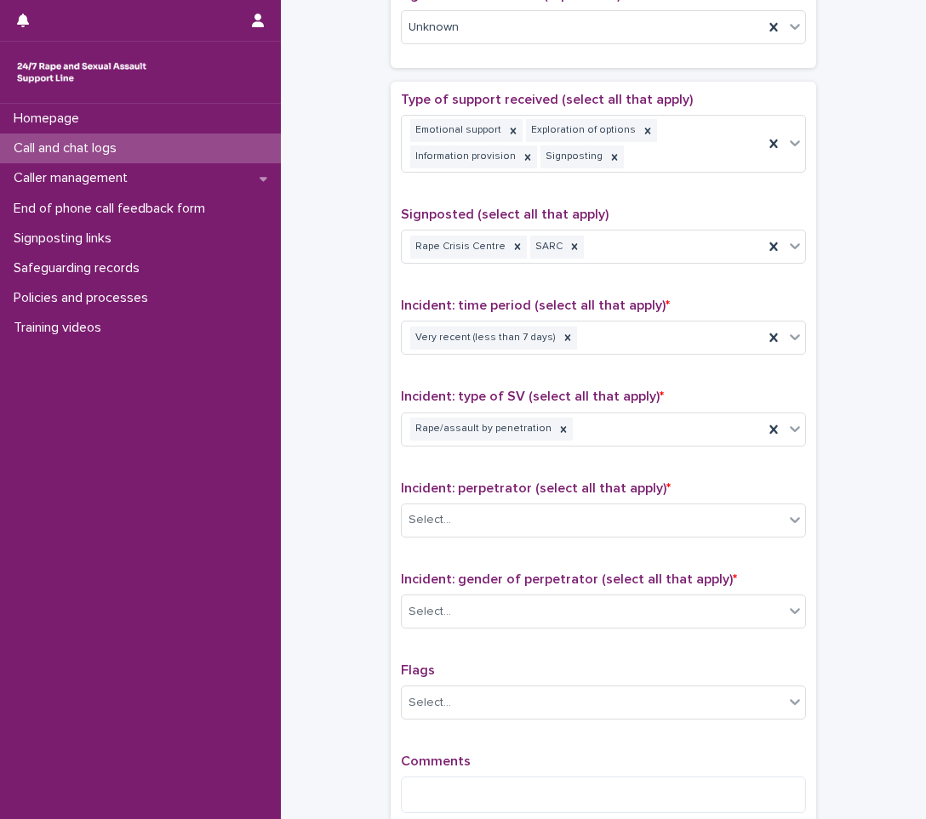
click at [556, 500] on div "Incident: perpetrator (select all that apply) * Select..." at bounding box center [603, 516] width 405 height 71
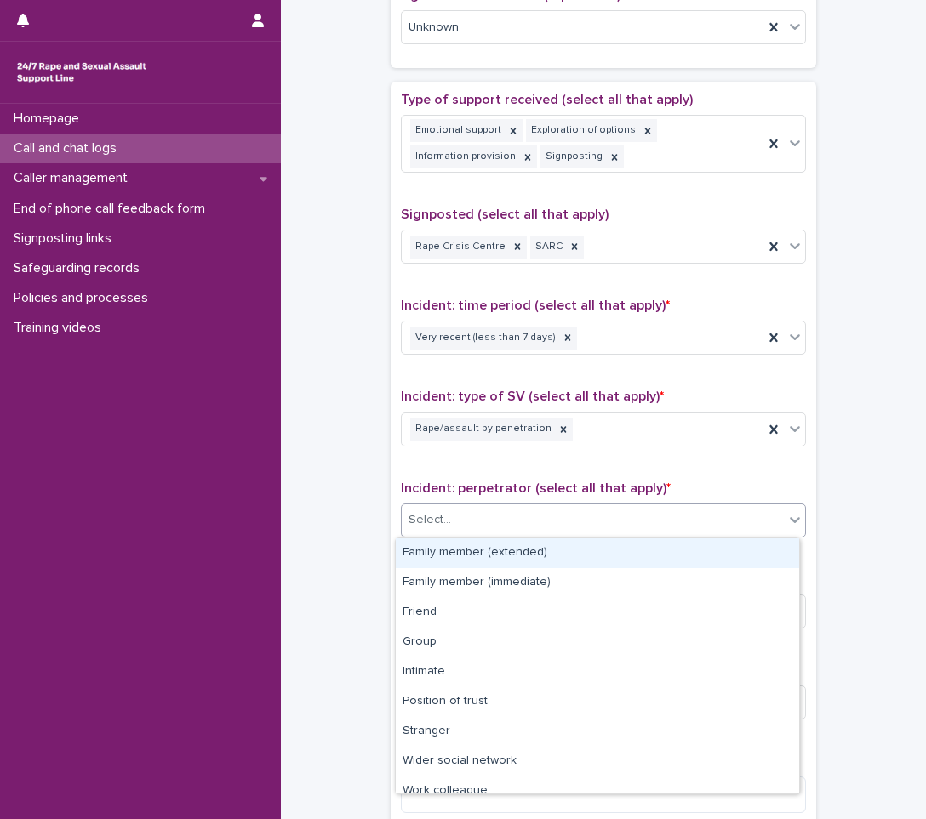
click at [536, 504] on div "Select..." at bounding box center [603, 521] width 405 height 34
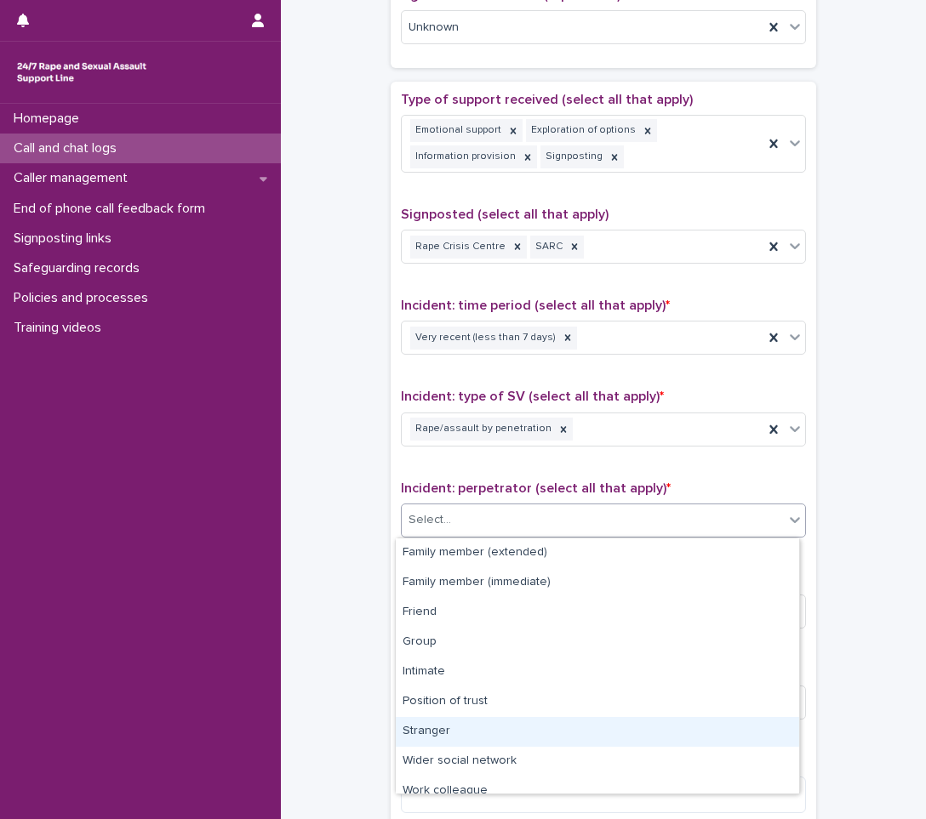
click at [526, 732] on div "Stranger" at bounding box center [597, 732] width 403 height 30
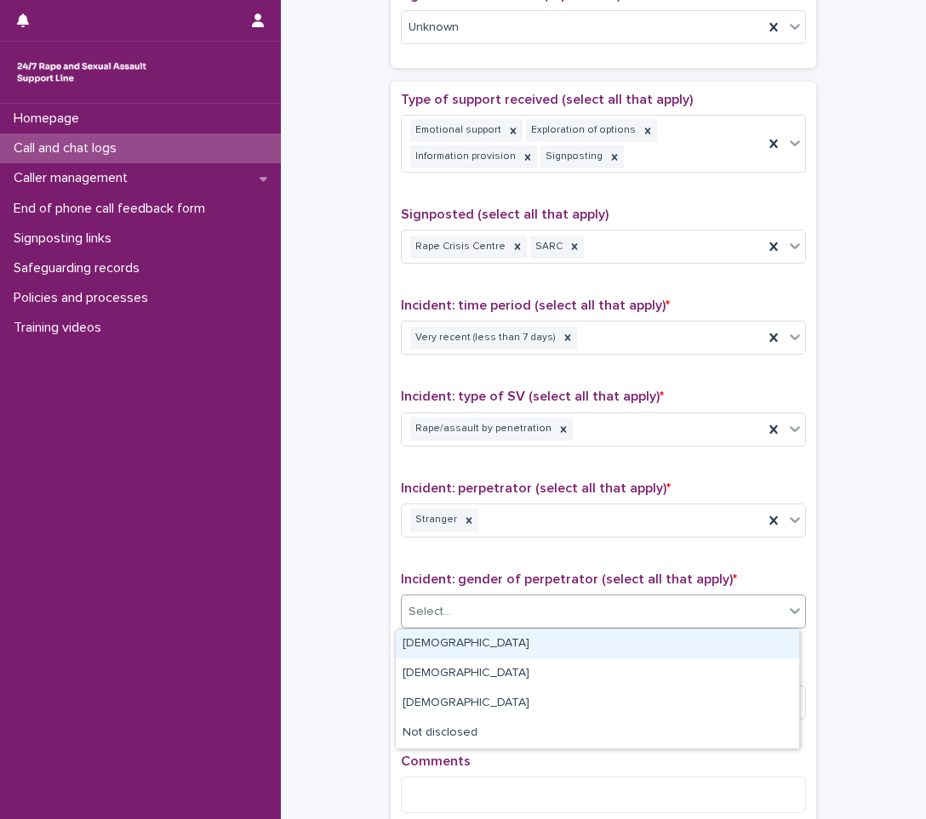
click at [593, 596] on div "Select..." at bounding box center [603, 612] width 405 height 34
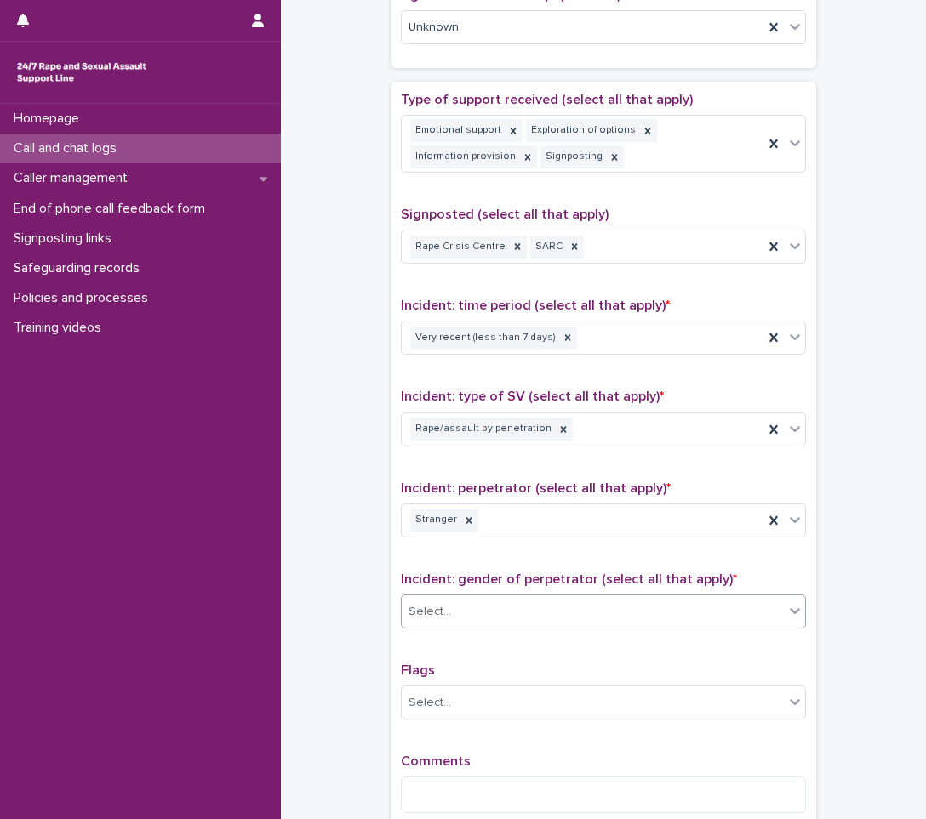
click at [531, 626] on div "Select..." at bounding box center [603, 612] width 405 height 34
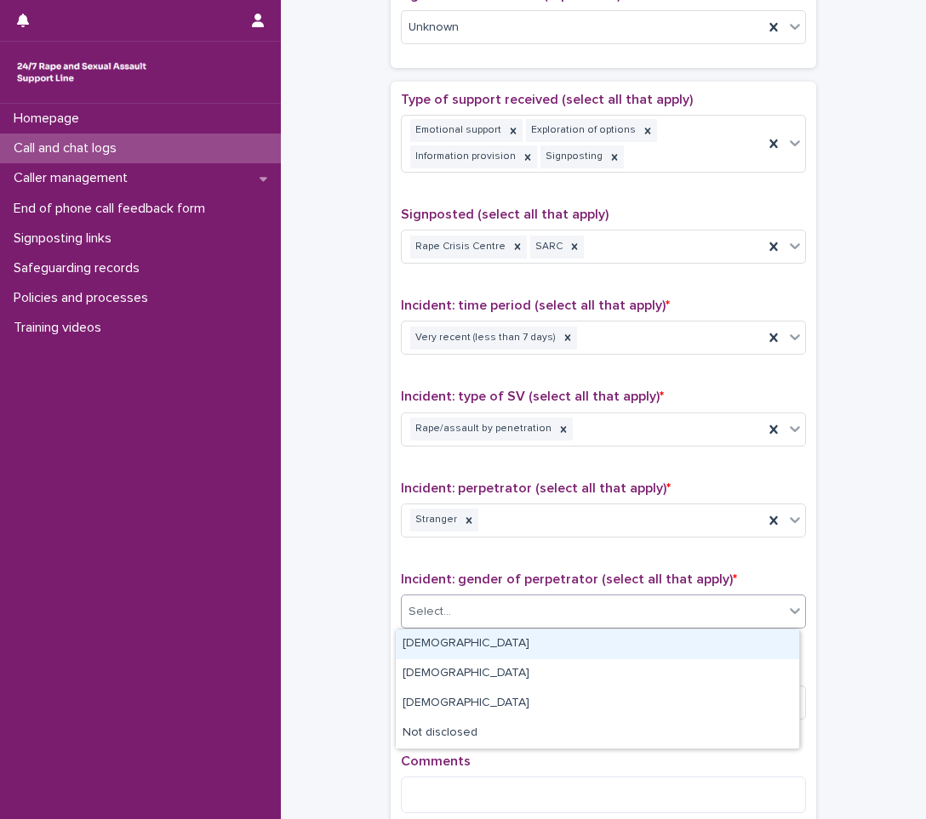
click at [512, 611] on div "Select..." at bounding box center [593, 612] width 382 height 28
click at [485, 642] on div "[DEMOGRAPHIC_DATA]" at bounding box center [597, 645] width 403 height 30
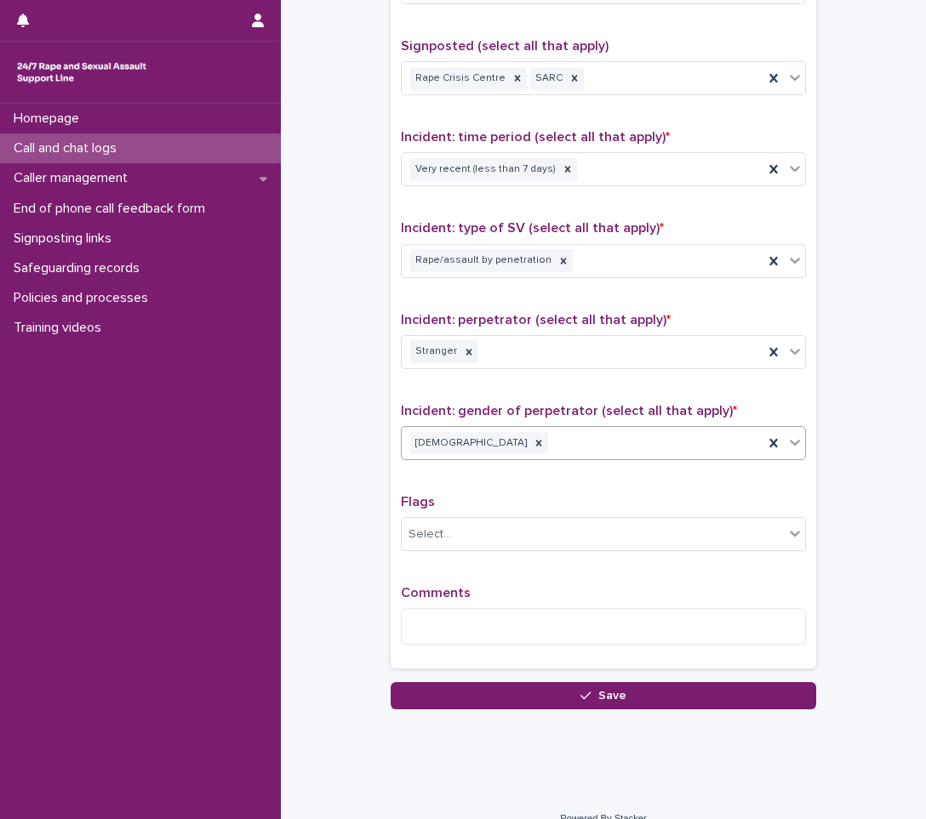
scroll to position [1170, 0]
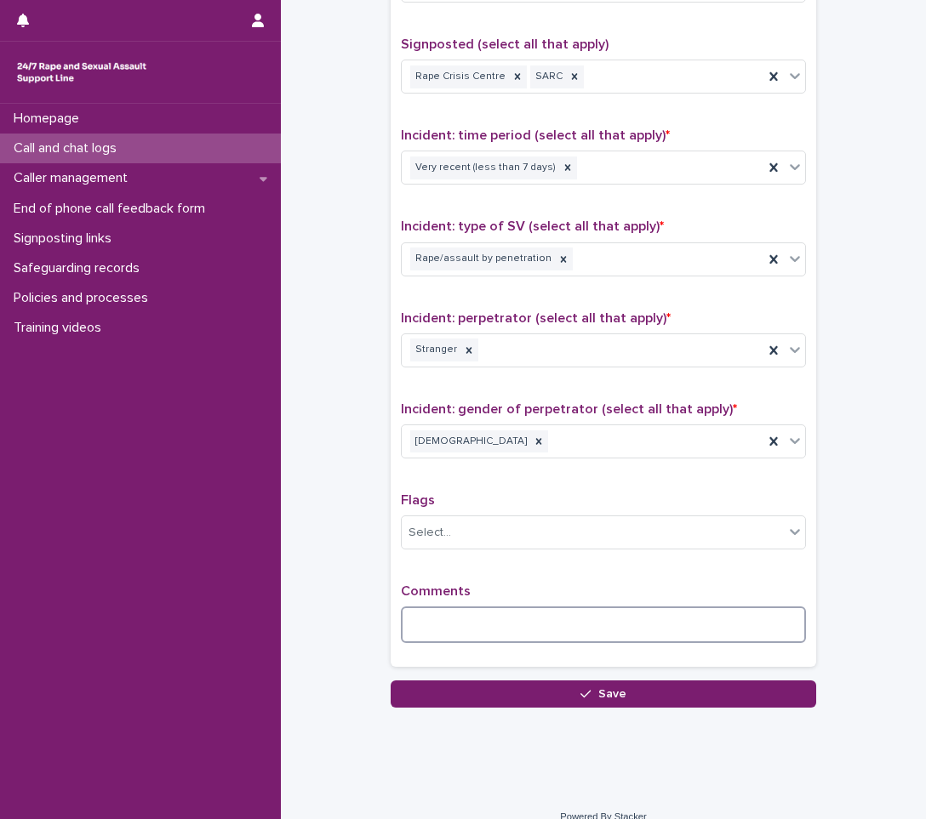
click at [453, 625] on textarea at bounding box center [603, 625] width 405 height 37
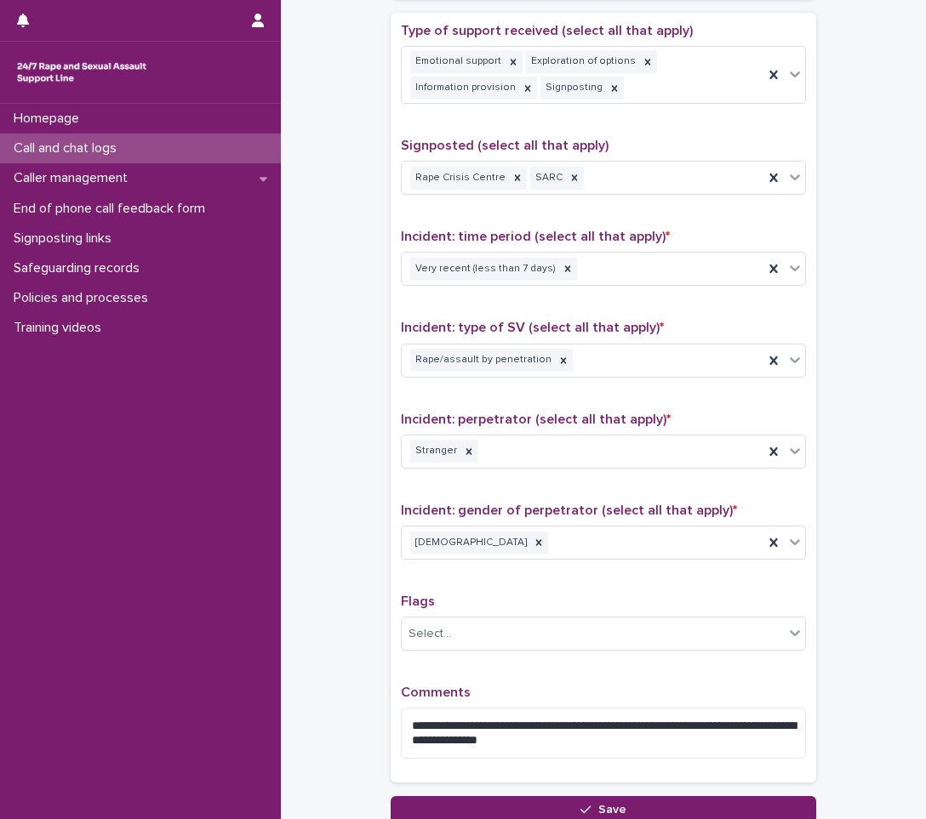
scroll to position [1207, 0]
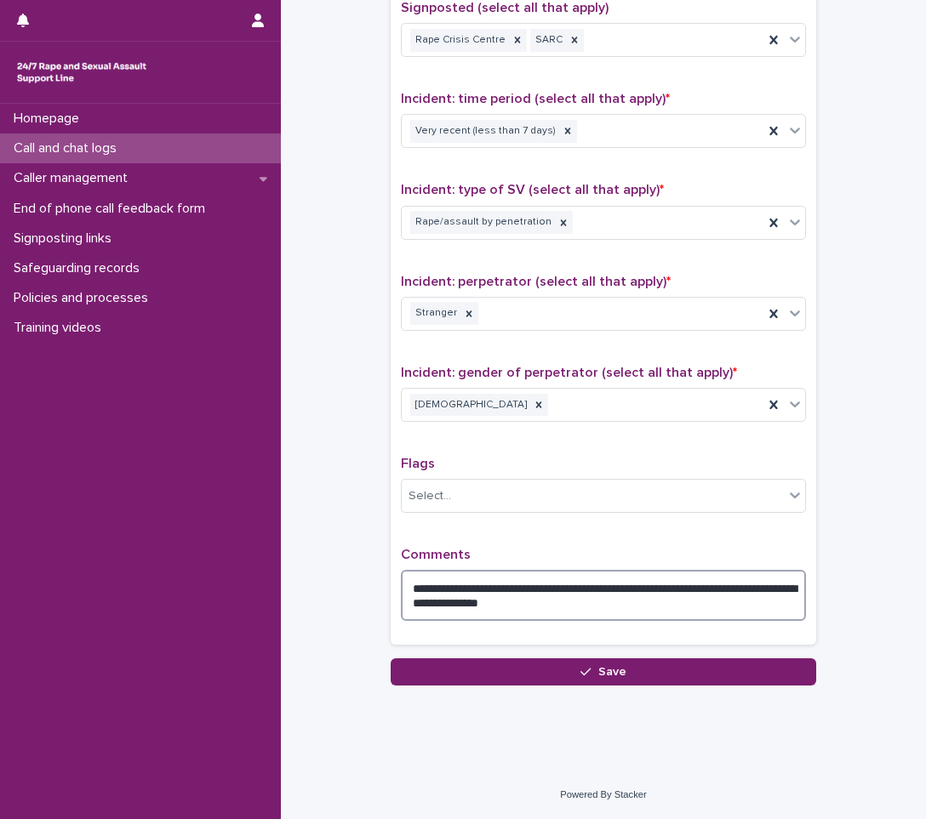
click at [612, 598] on textarea "**********" at bounding box center [603, 595] width 405 height 51
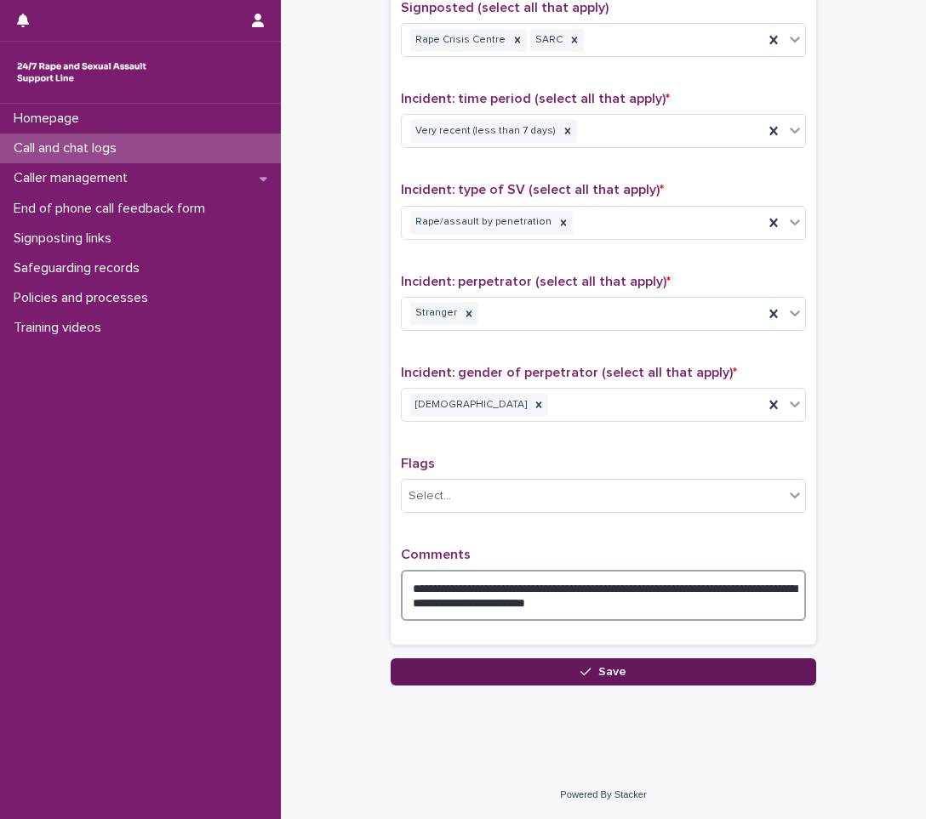
type textarea "**********"
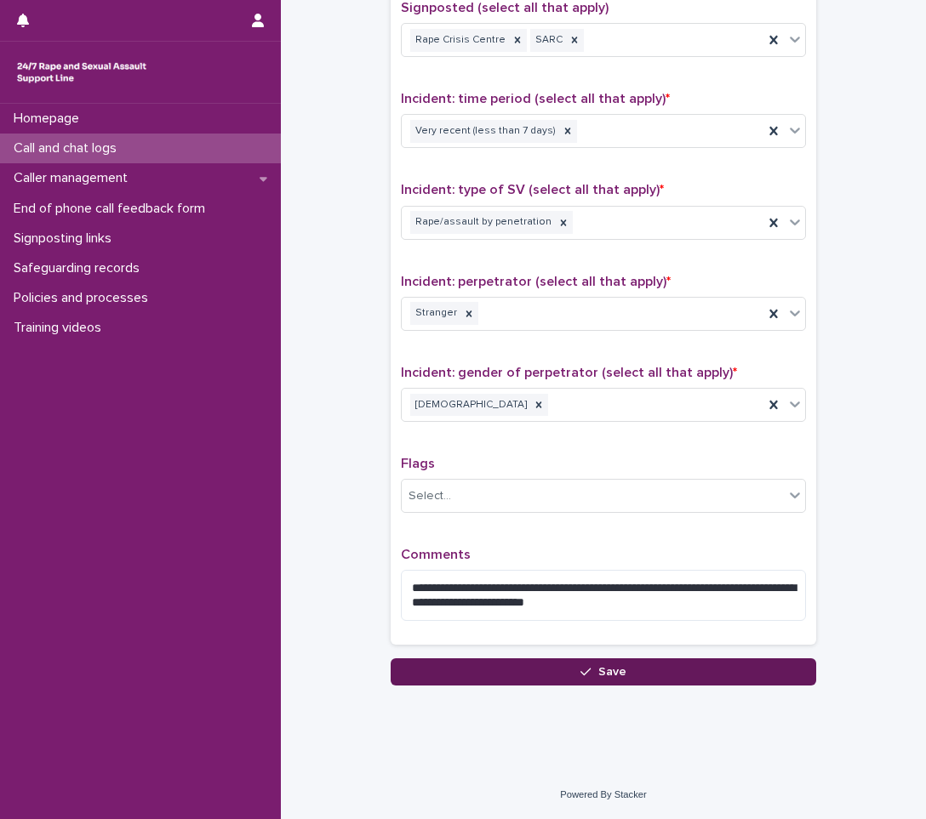
click at [598, 669] on span "Save" at bounding box center [612, 672] width 28 height 12
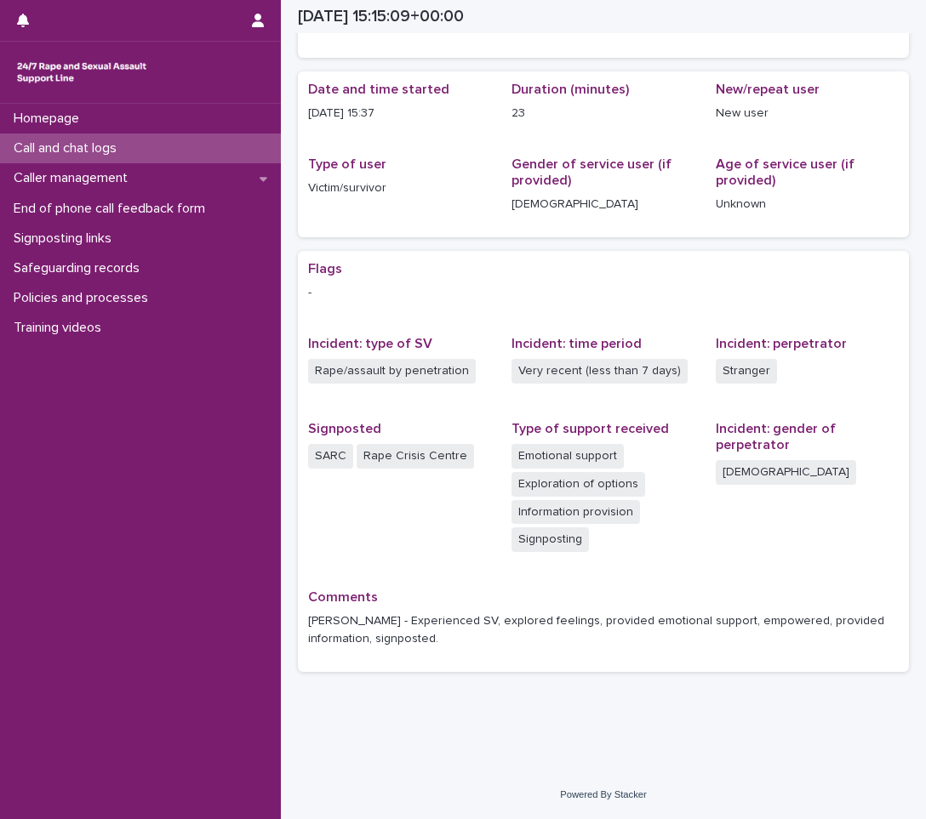
scroll to position [119, 0]
click at [149, 202] on p "End of phone call feedback form" at bounding box center [113, 209] width 212 height 16
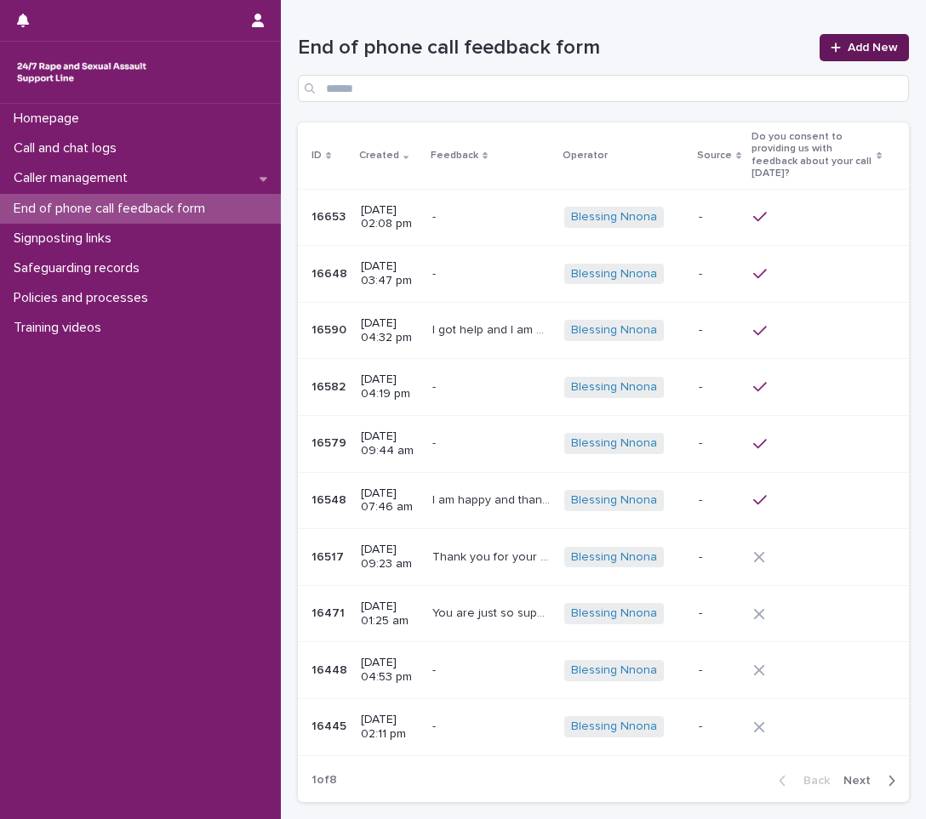
click at [856, 60] on link "Add New" at bounding box center [863, 47] width 89 height 27
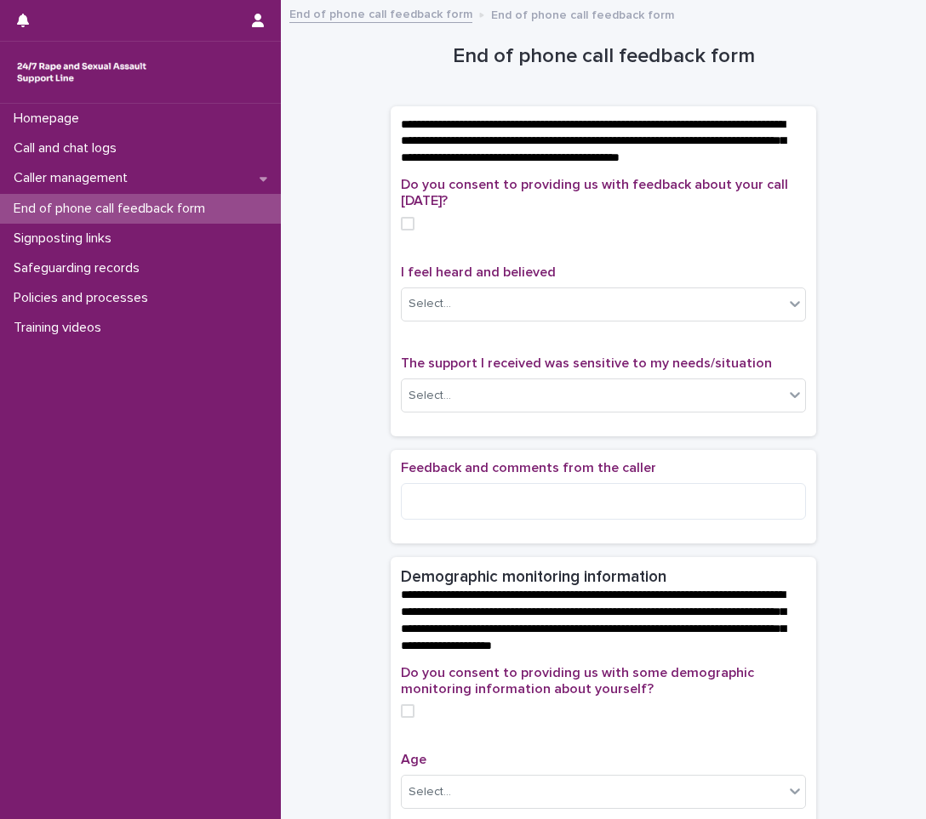
click at [405, 231] on span at bounding box center [408, 224] width 14 height 14
click at [414, 311] on div "Select..." at bounding box center [593, 304] width 382 height 28
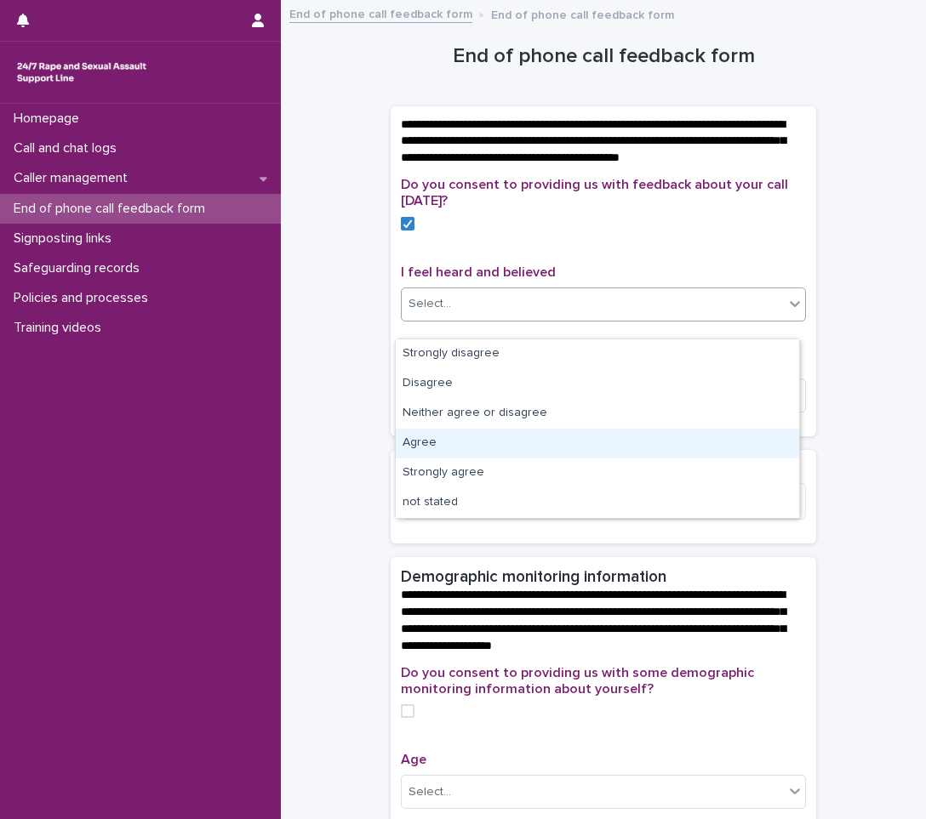
click at [408, 450] on div "Agree" at bounding box center [597, 444] width 403 height 30
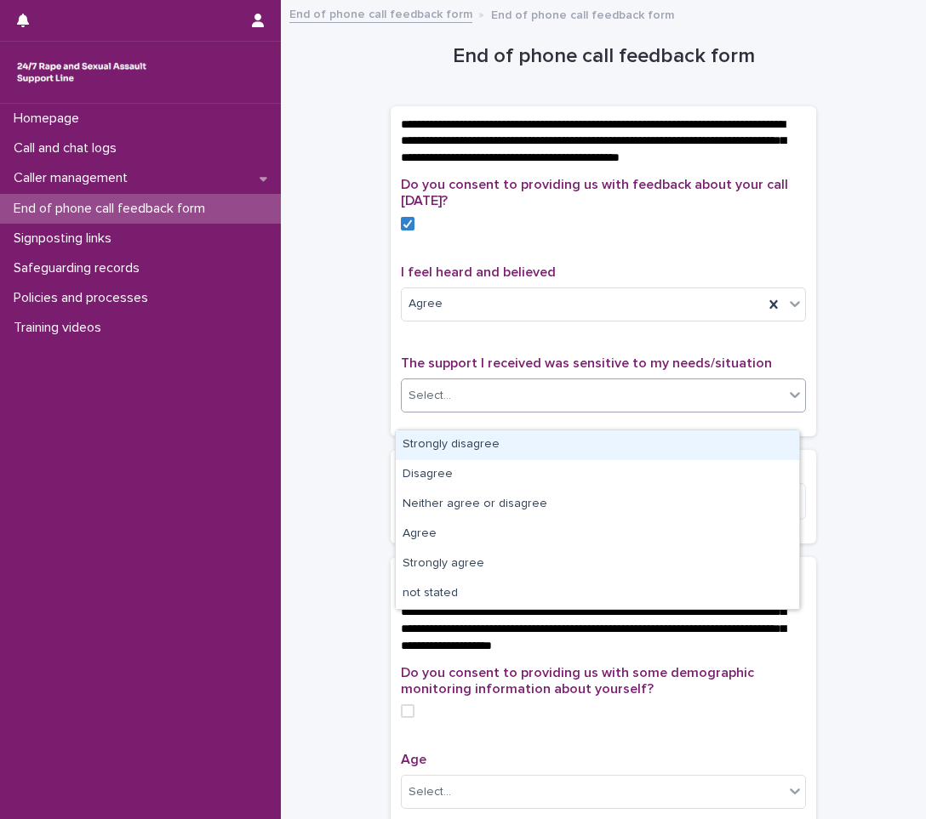
click at [422, 405] on div "Select..." at bounding box center [429, 396] width 43 height 18
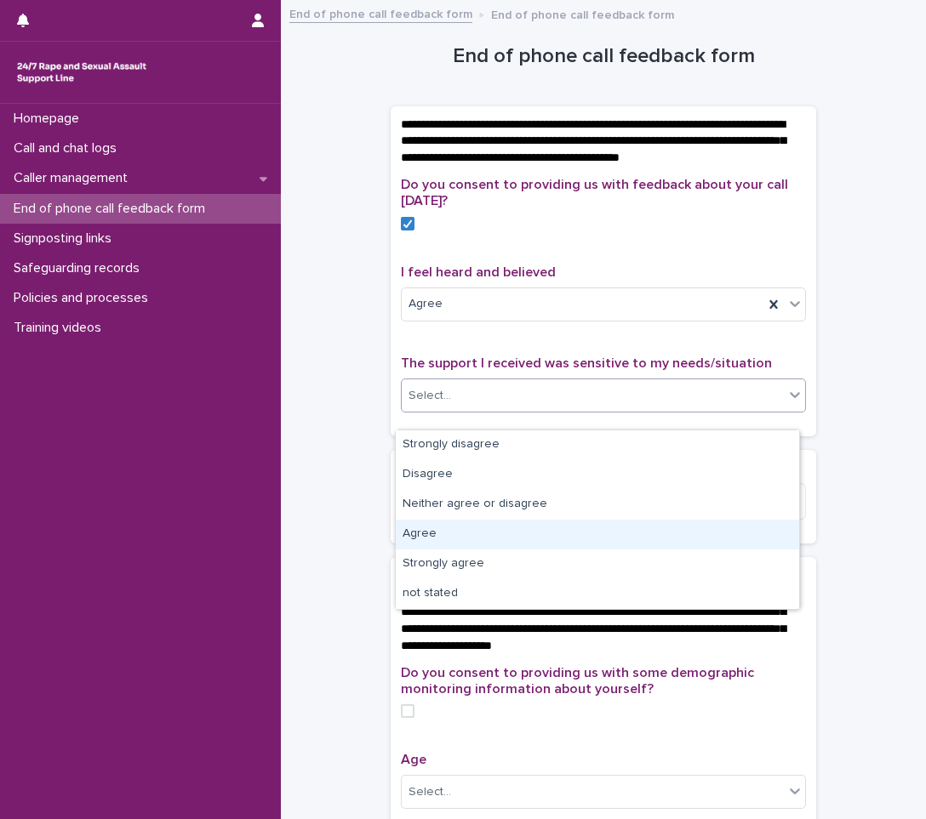
drag, startPoint x: 446, startPoint y: 518, endPoint x: 425, endPoint y: 547, distance: 35.4
click at [425, 547] on div "Agree" at bounding box center [597, 535] width 403 height 30
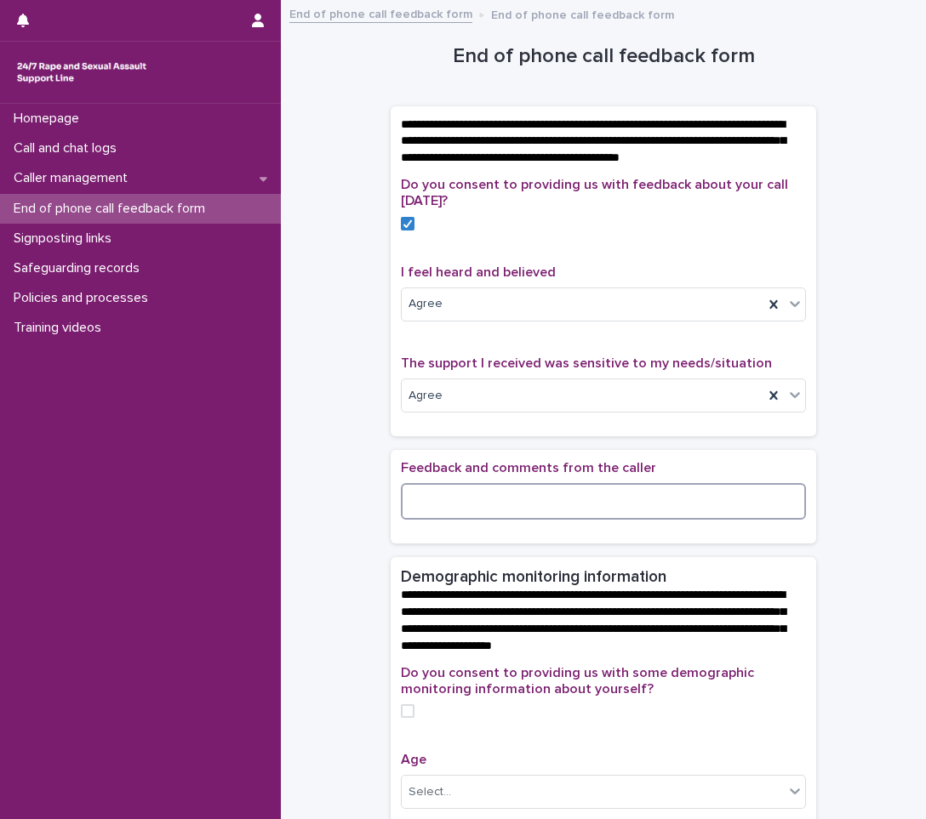
click at [439, 518] on textarea at bounding box center [603, 501] width 405 height 37
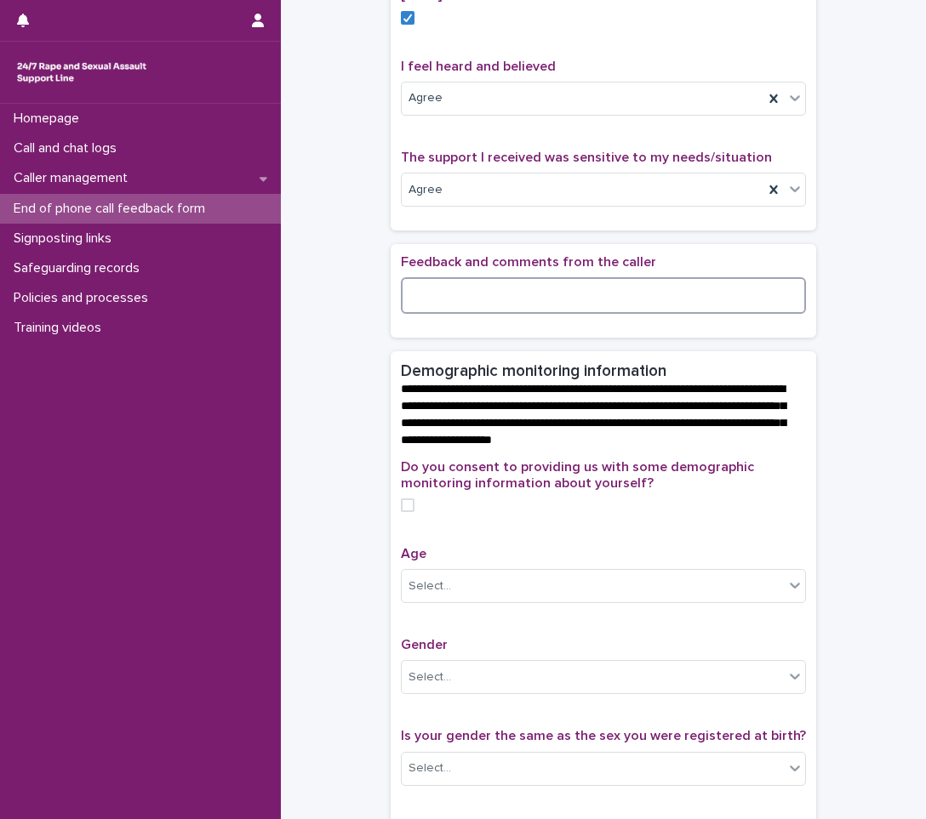
scroll to position [255, 0]
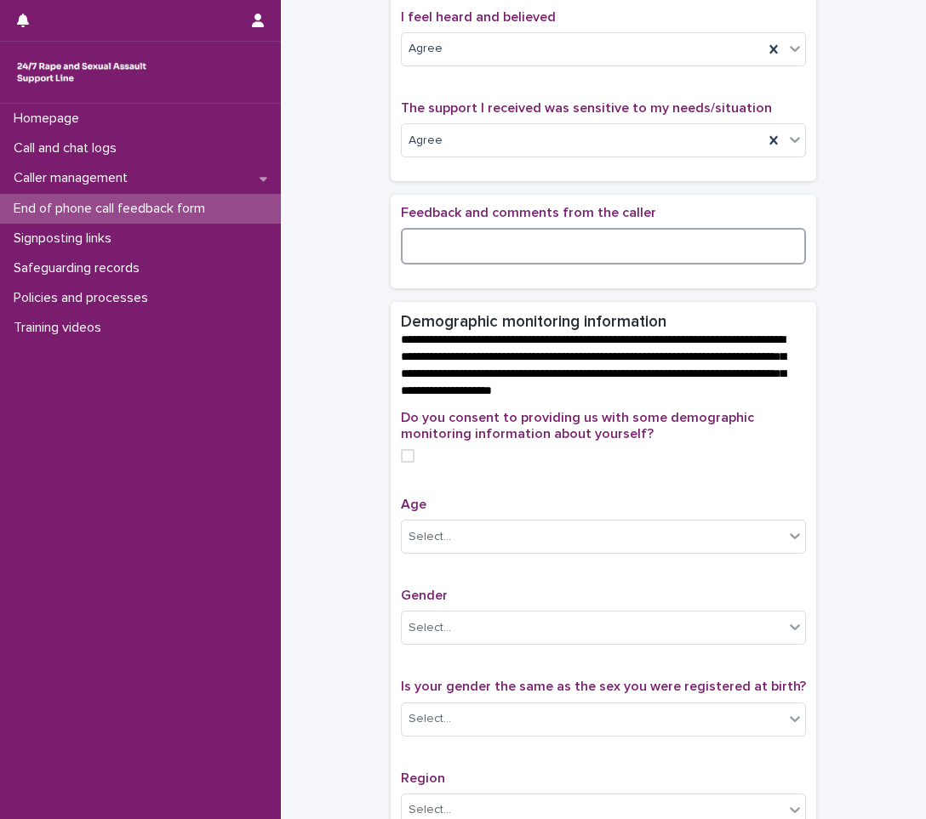
click at [467, 261] on textarea at bounding box center [603, 246] width 405 height 37
click at [408, 463] on span at bounding box center [408, 456] width 14 height 14
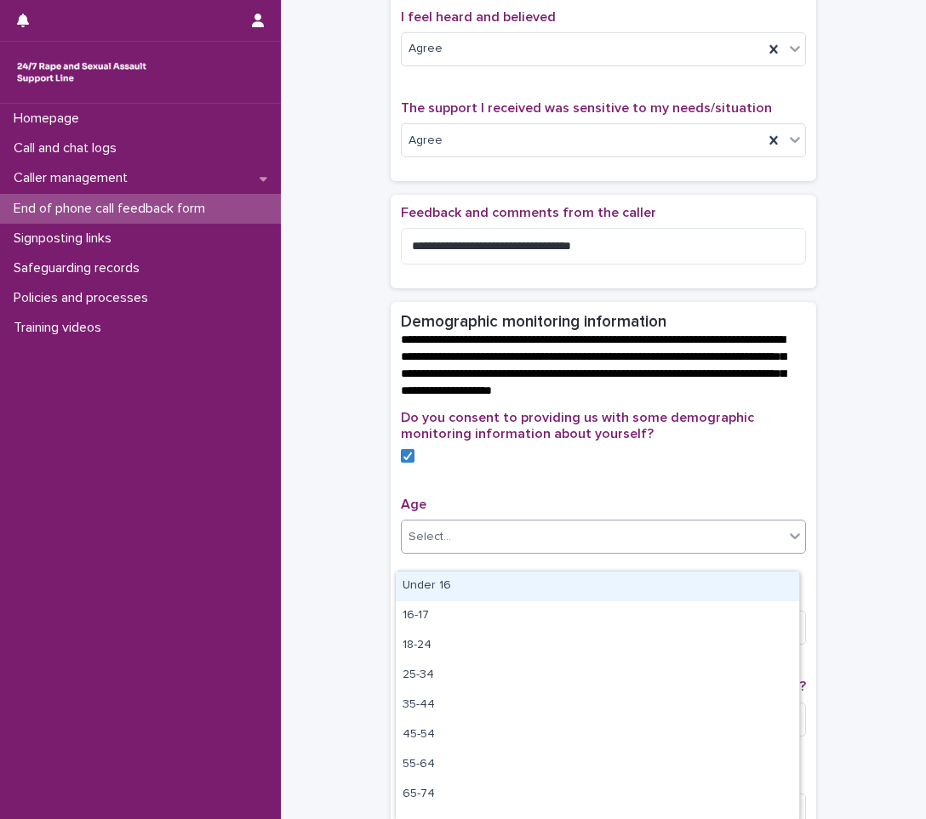
click at [465, 551] on div "Select..." at bounding box center [593, 537] width 382 height 28
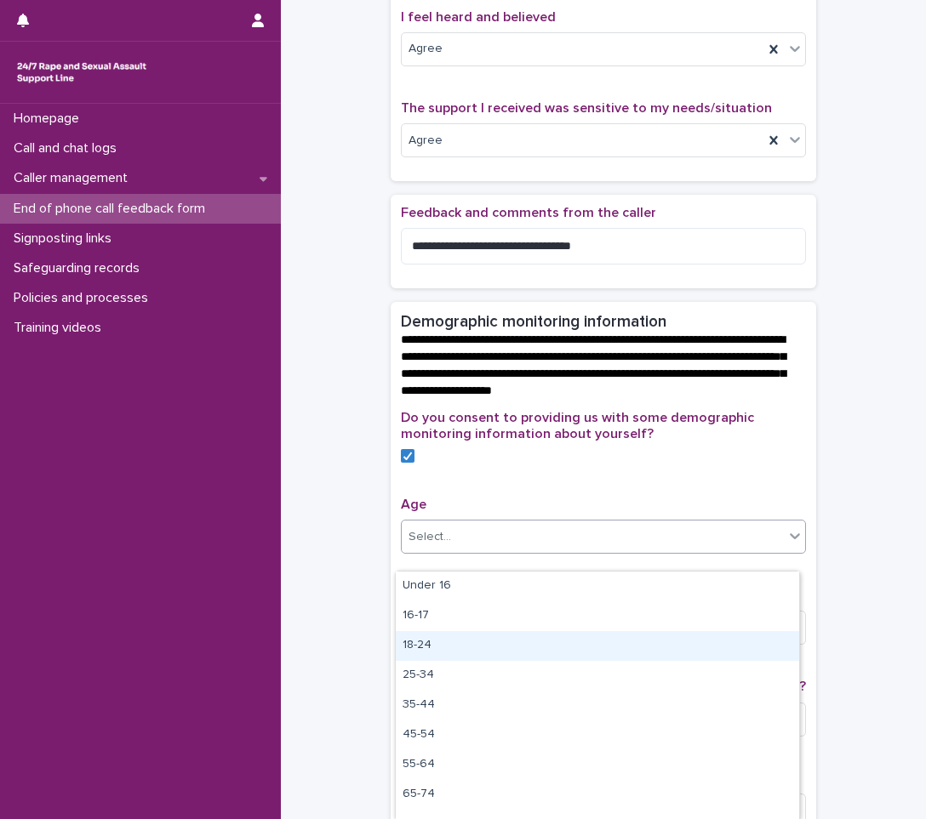
click at [421, 654] on div "18-24" at bounding box center [597, 646] width 403 height 30
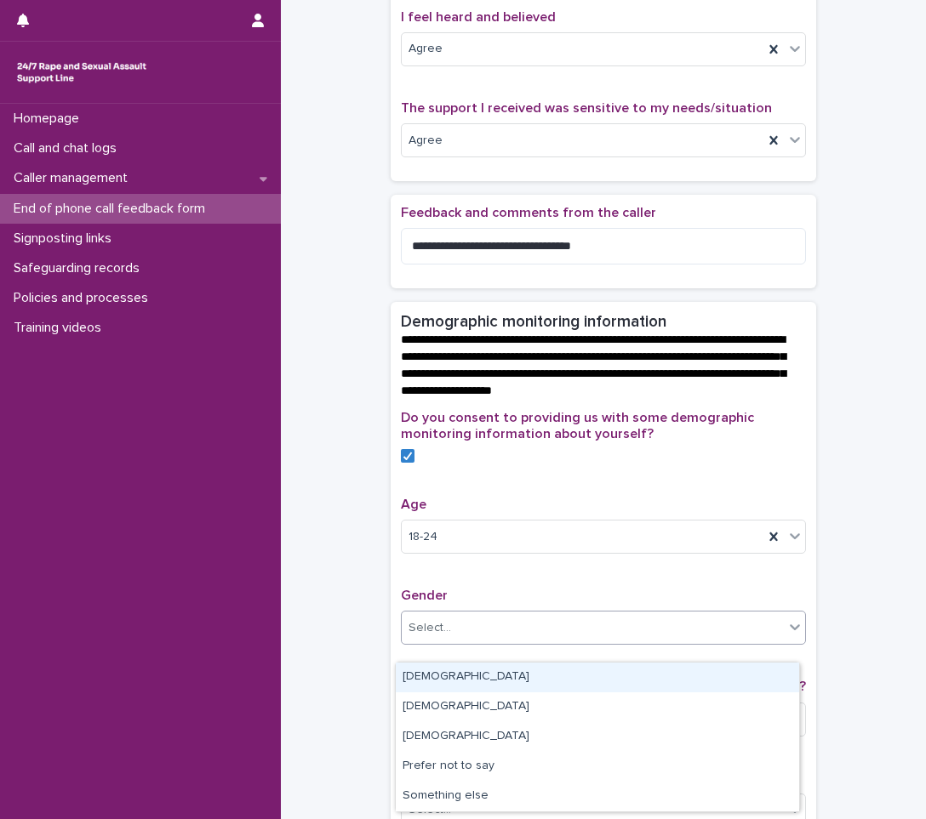
click at [435, 637] on div "Select..." at bounding box center [429, 629] width 43 height 18
click at [406, 682] on div "[DEMOGRAPHIC_DATA]" at bounding box center [597, 678] width 403 height 30
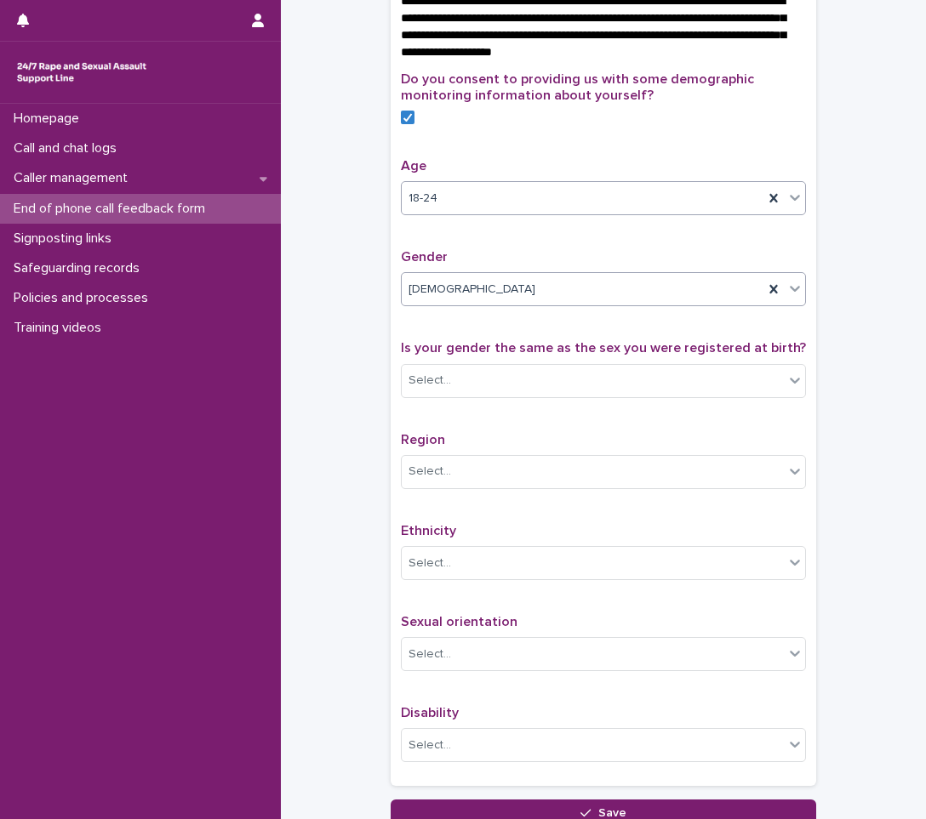
scroll to position [596, 0]
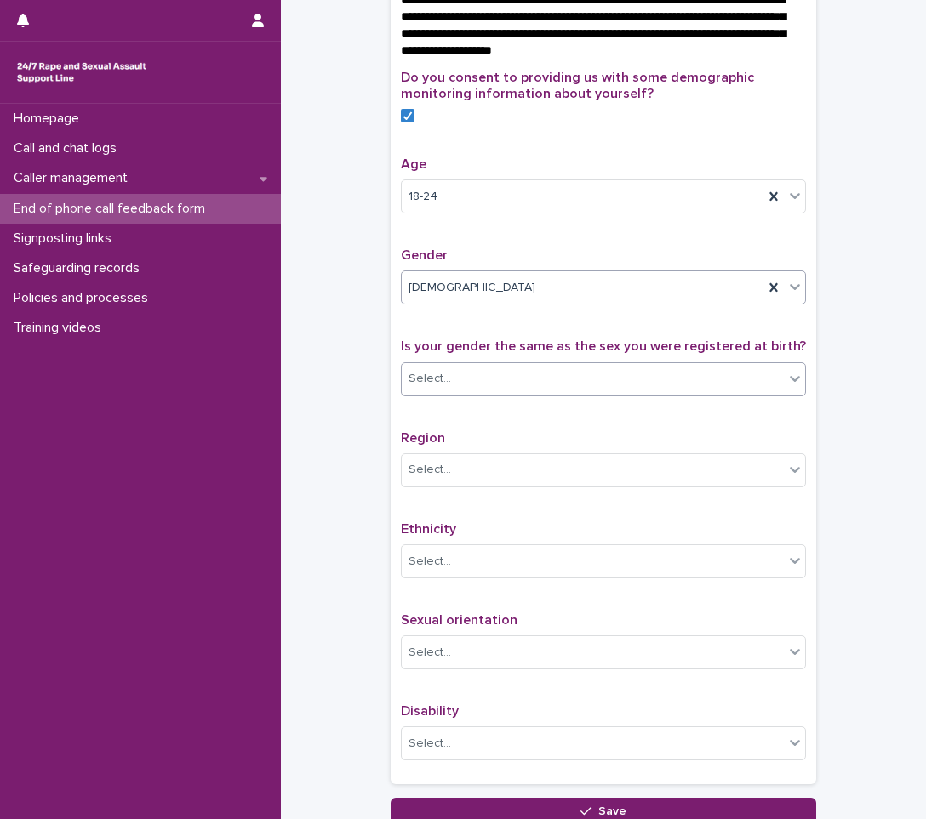
click at [483, 391] on div "Select..." at bounding box center [593, 379] width 382 height 28
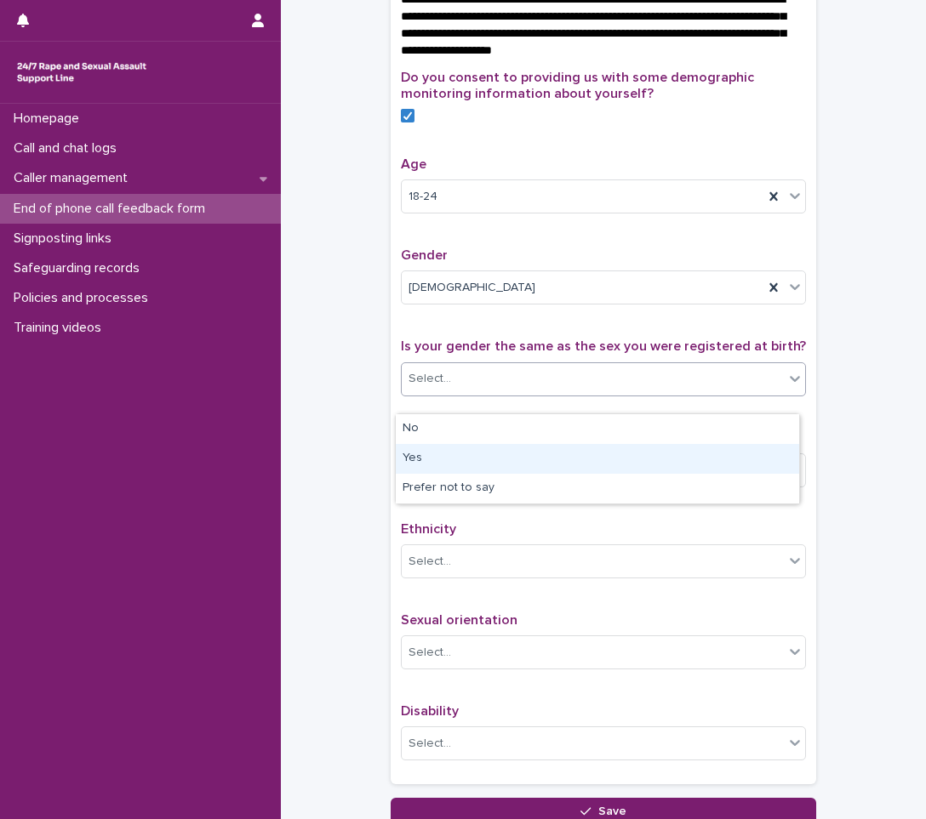
click at [429, 445] on div "Yes" at bounding box center [597, 459] width 403 height 30
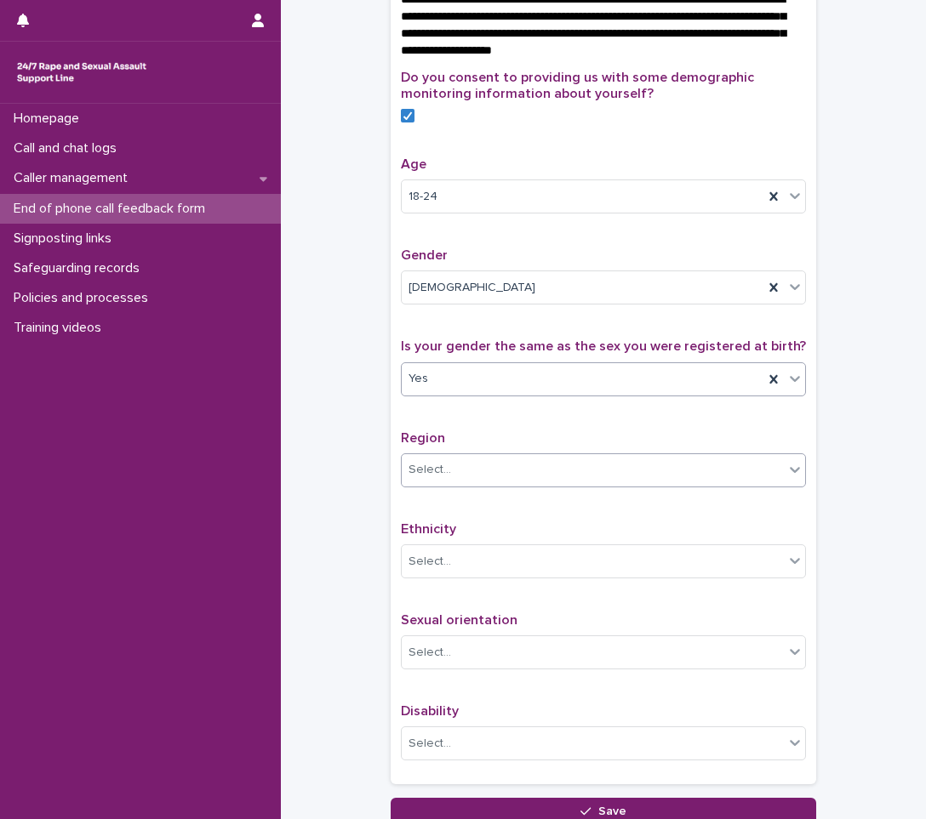
click at [420, 479] on div "Select..." at bounding box center [429, 470] width 43 height 18
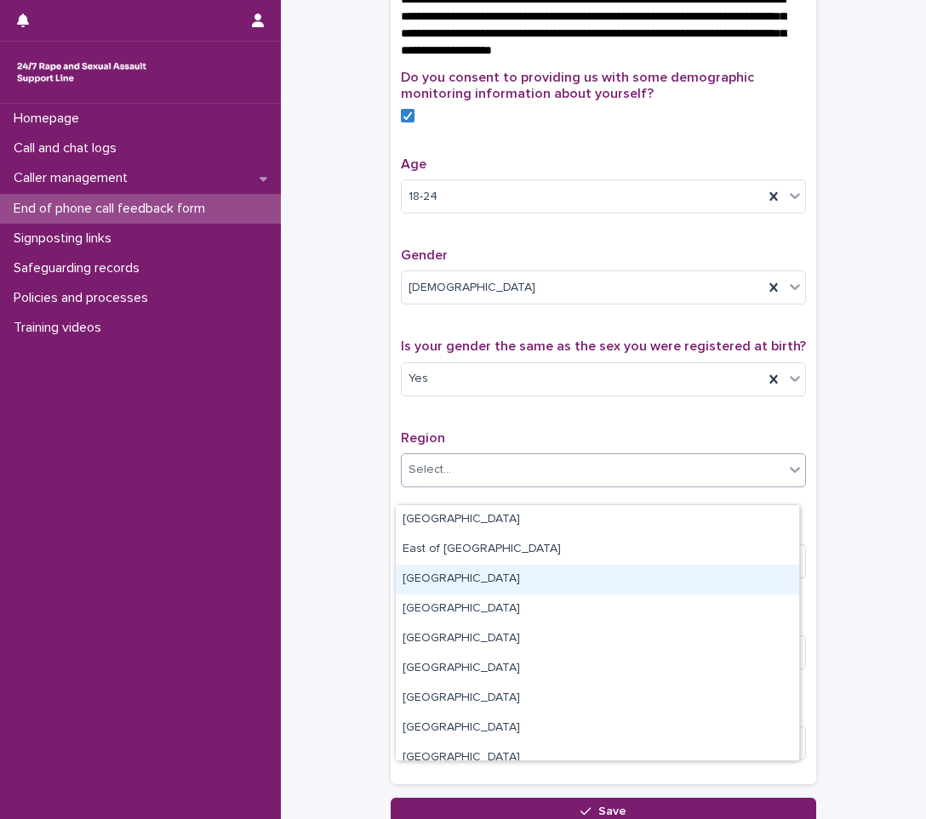
click at [415, 586] on div "[GEOGRAPHIC_DATA]" at bounding box center [597, 580] width 403 height 30
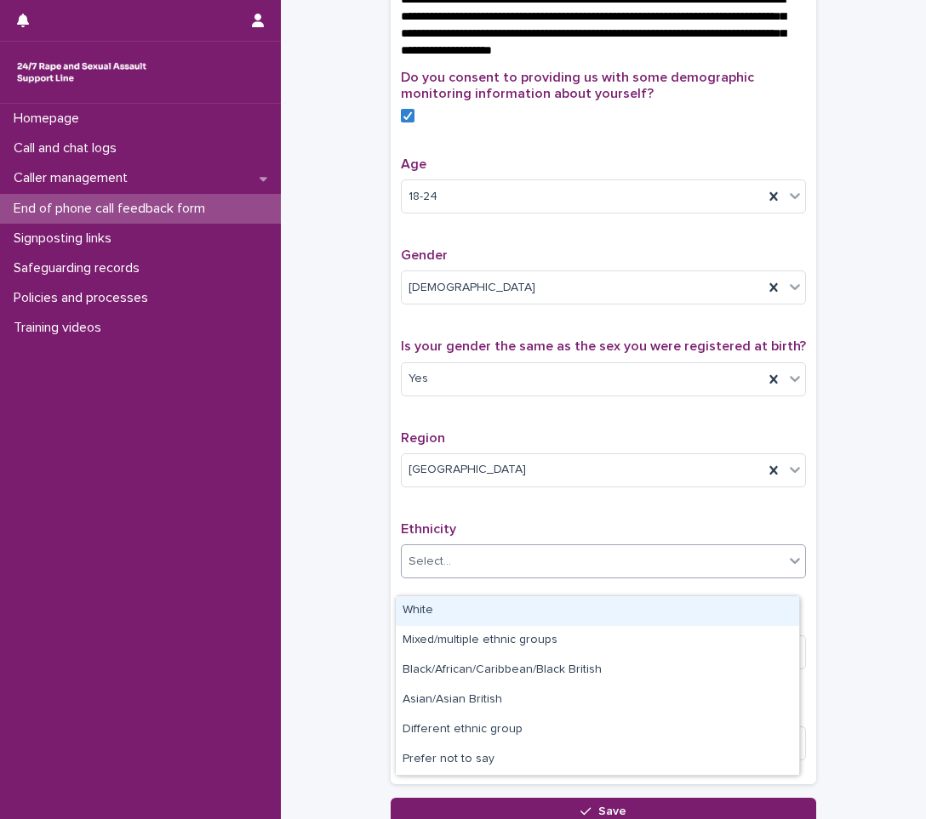
click at [548, 564] on div "Select..." at bounding box center [593, 562] width 382 height 28
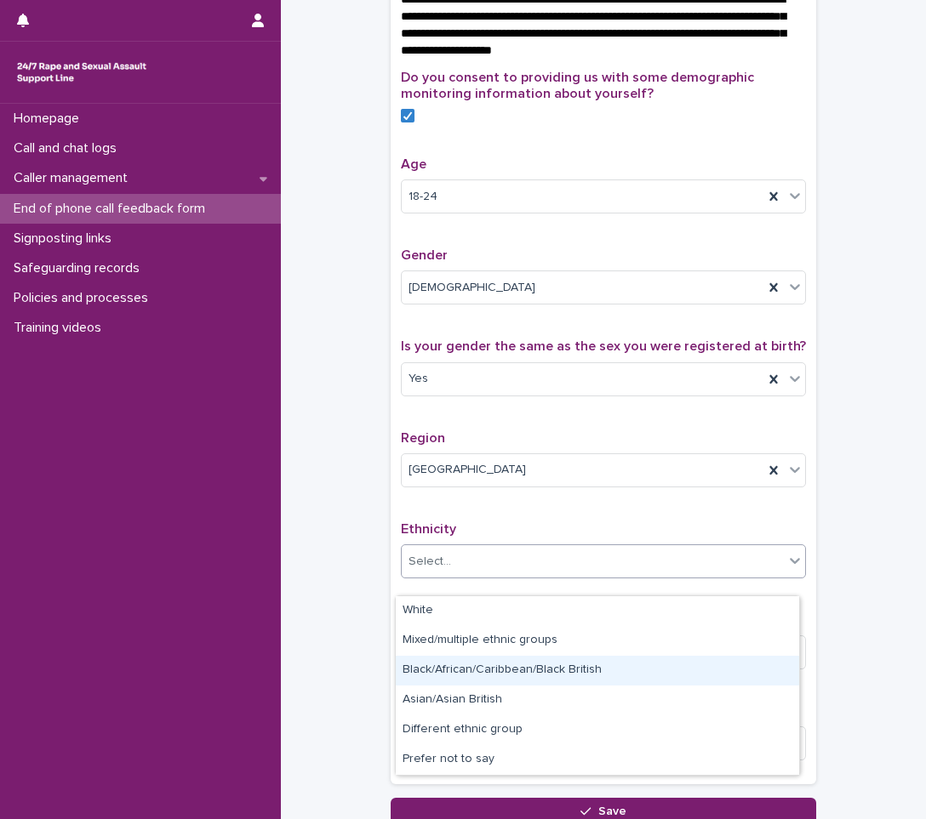
click at [463, 664] on div "Black/African/Caribbean/Black British" at bounding box center [597, 671] width 403 height 30
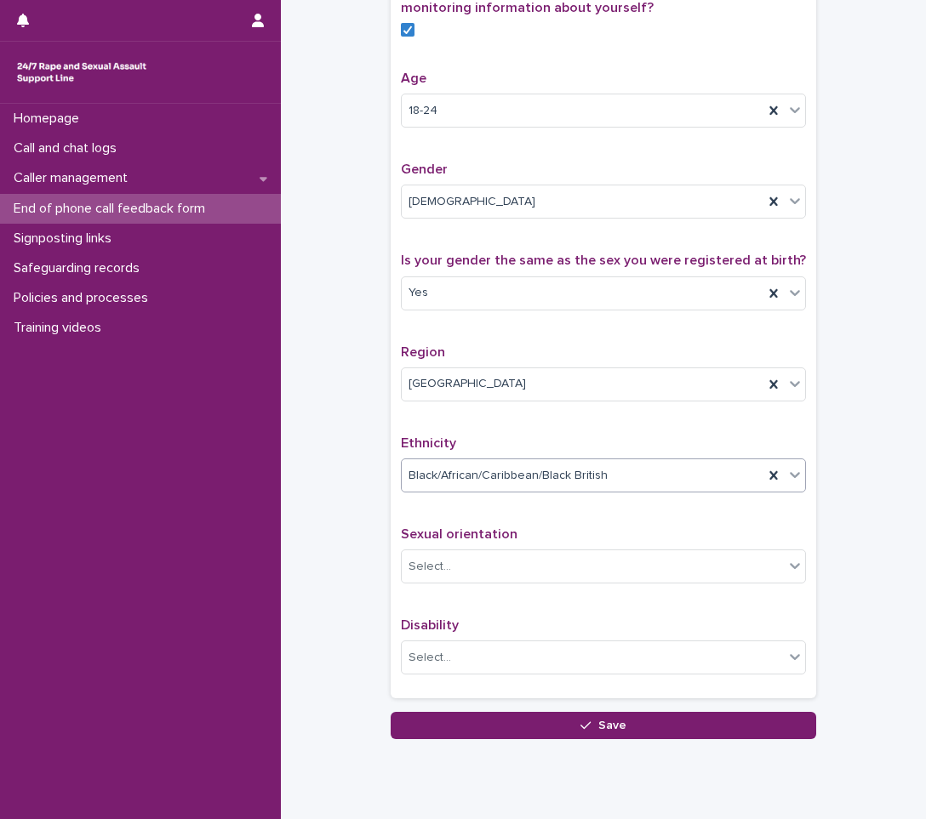
scroll to position [752, 0]
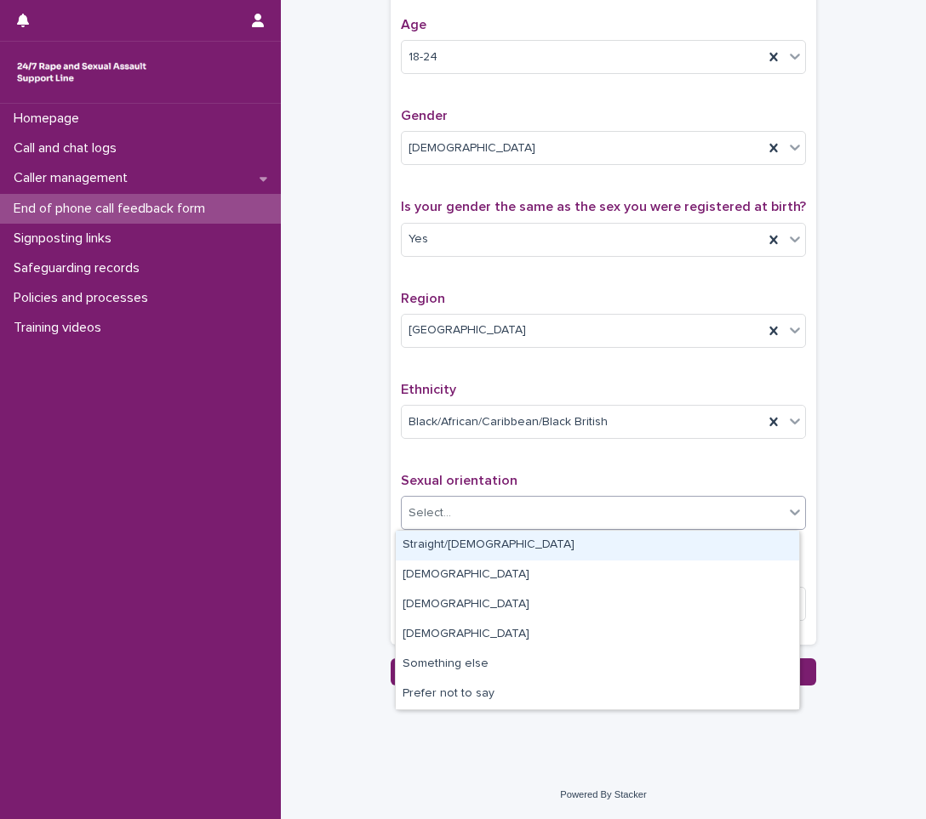
click at [515, 506] on div "Select..." at bounding box center [593, 514] width 382 height 28
click at [437, 547] on div "Straight/[DEMOGRAPHIC_DATA]" at bounding box center [597, 546] width 403 height 30
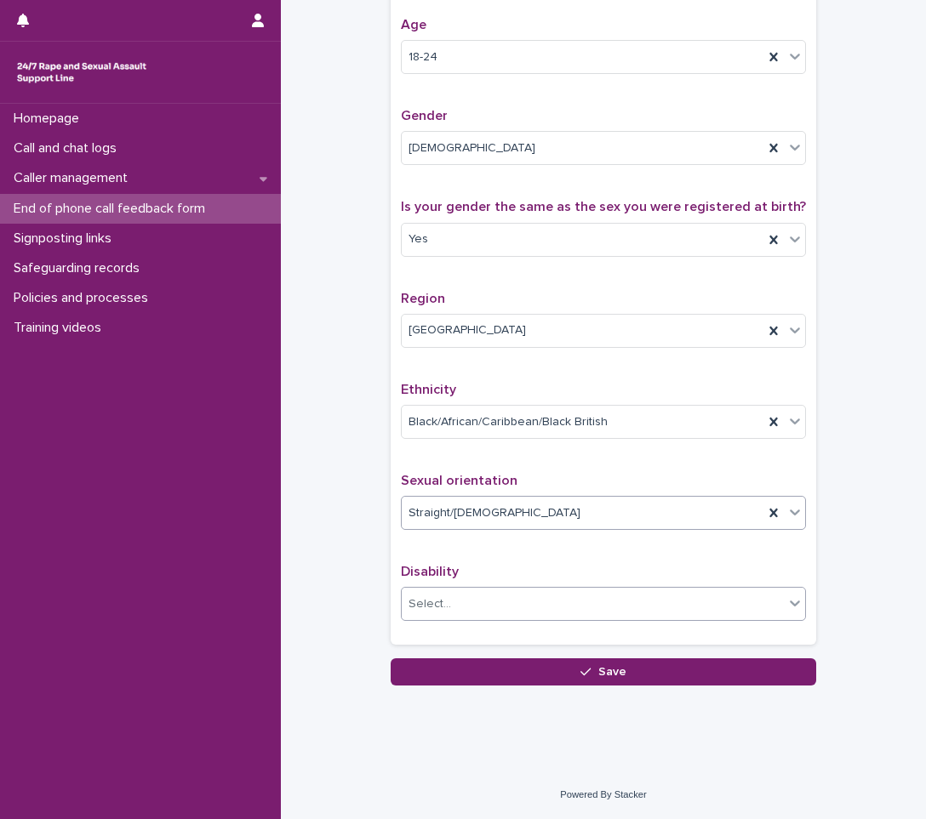
click at [467, 597] on div "Select..." at bounding box center [593, 605] width 382 height 28
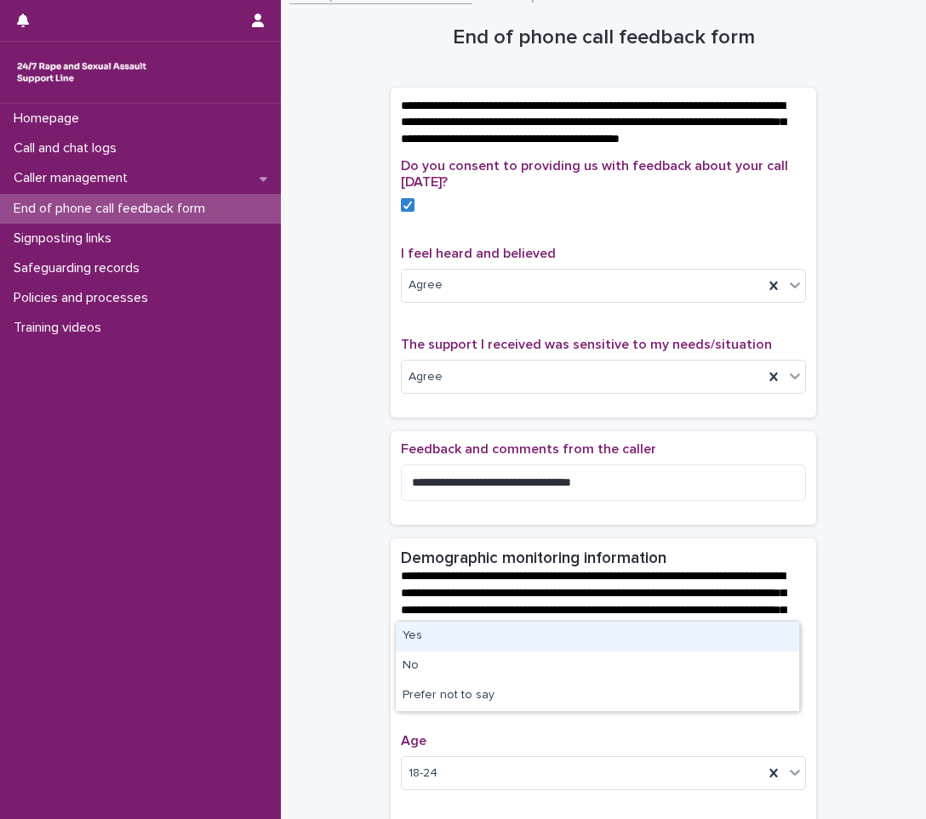
scroll to position [0, 0]
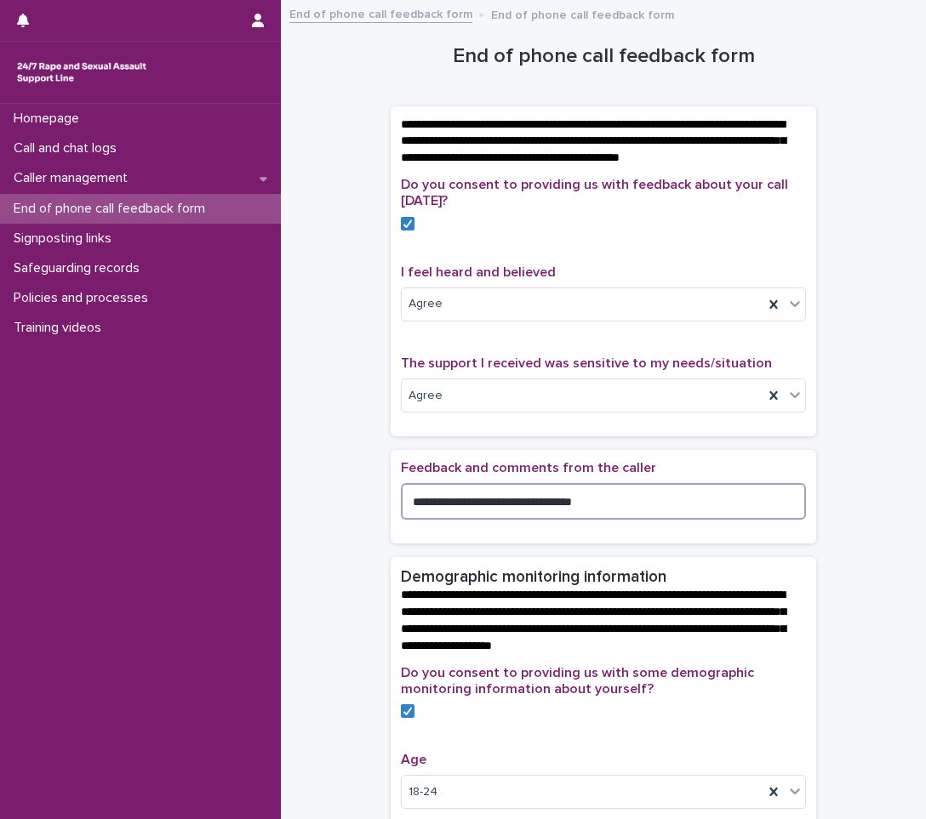
click at [614, 508] on textarea "**********" at bounding box center [603, 501] width 405 height 37
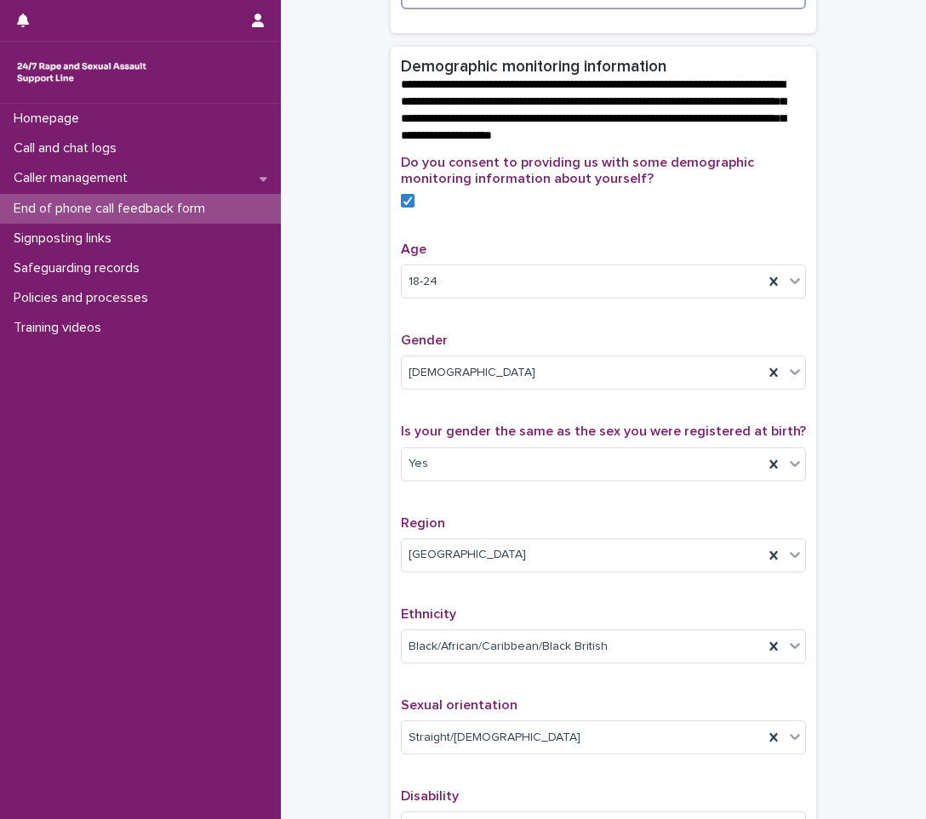
scroll to position [752, 0]
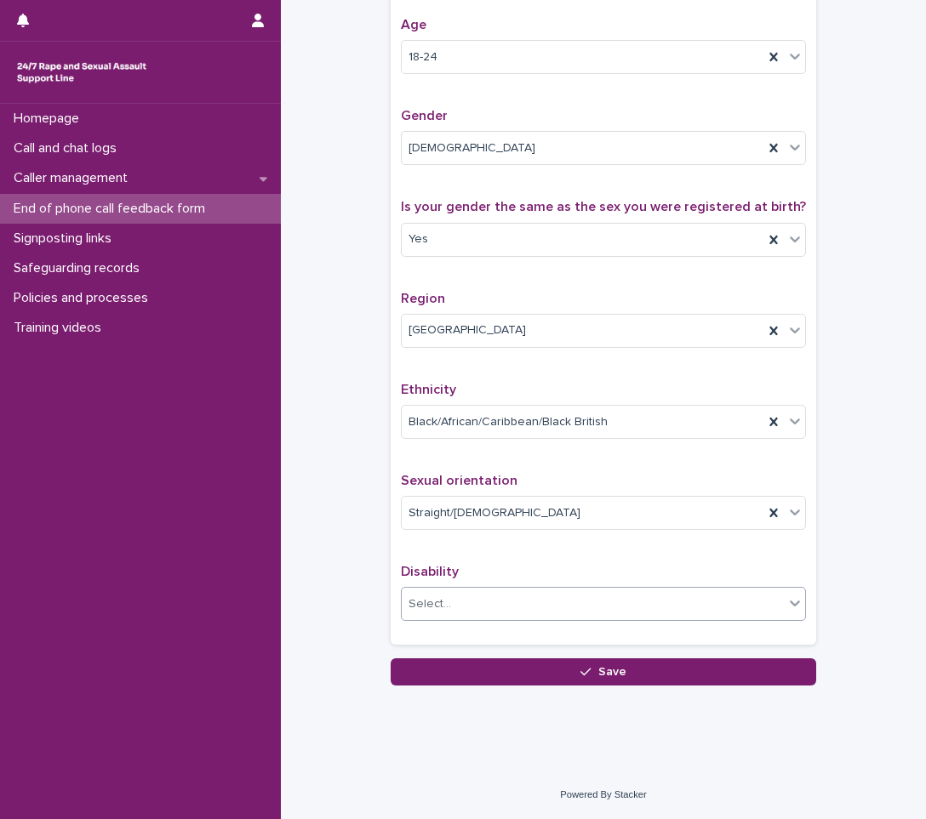
type textarea "**********"
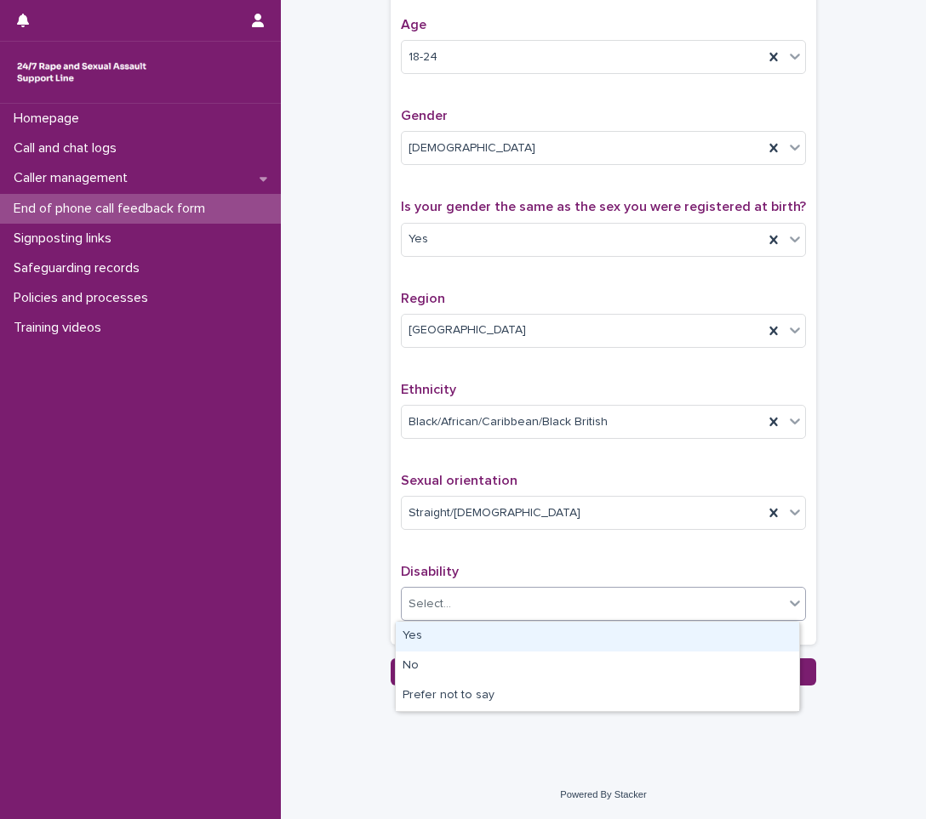
click at [475, 608] on div "Select..." at bounding box center [593, 605] width 382 height 28
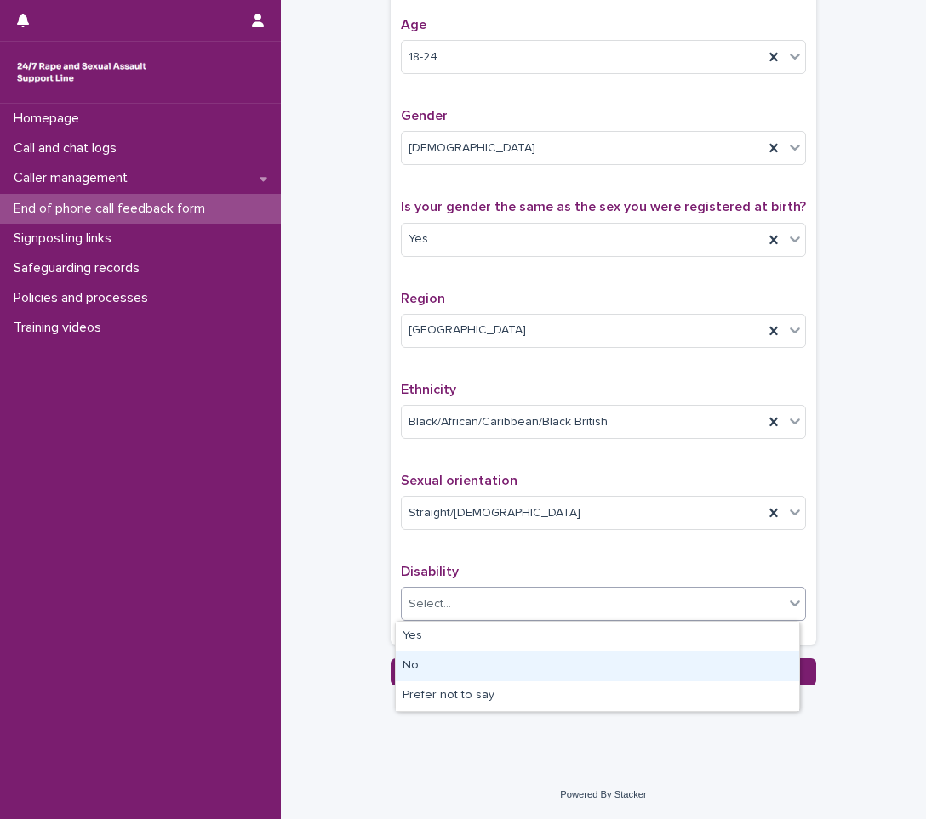
click at [415, 675] on div "No" at bounding box center [597, 667] width 403 height 30
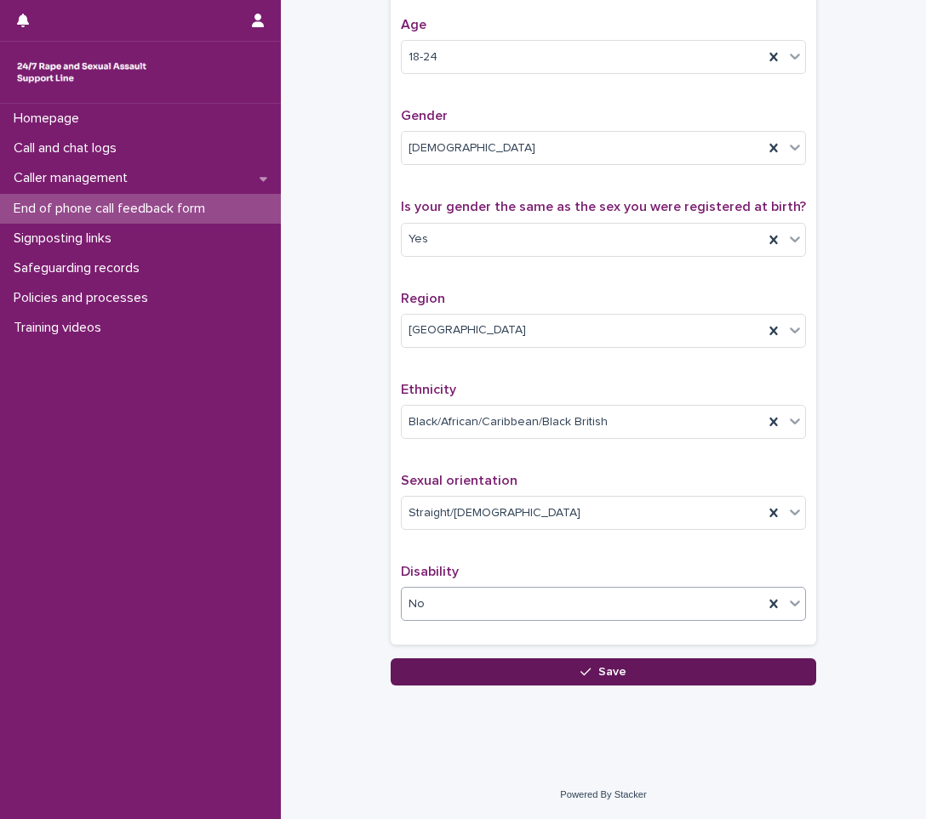
click at [454, 670] on button "Save" at bounding box center [603, 672] width 425 height 27
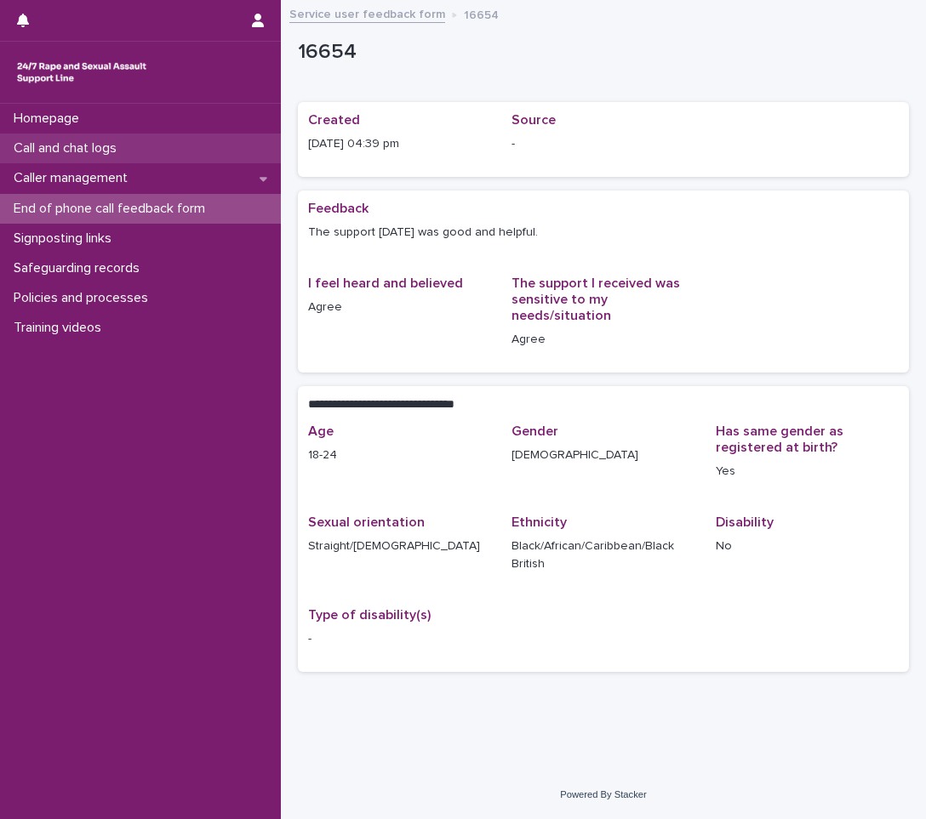
click at [220, 140] on div "Call and chat logs" at bounding box center [140, 149] width 281 height 30
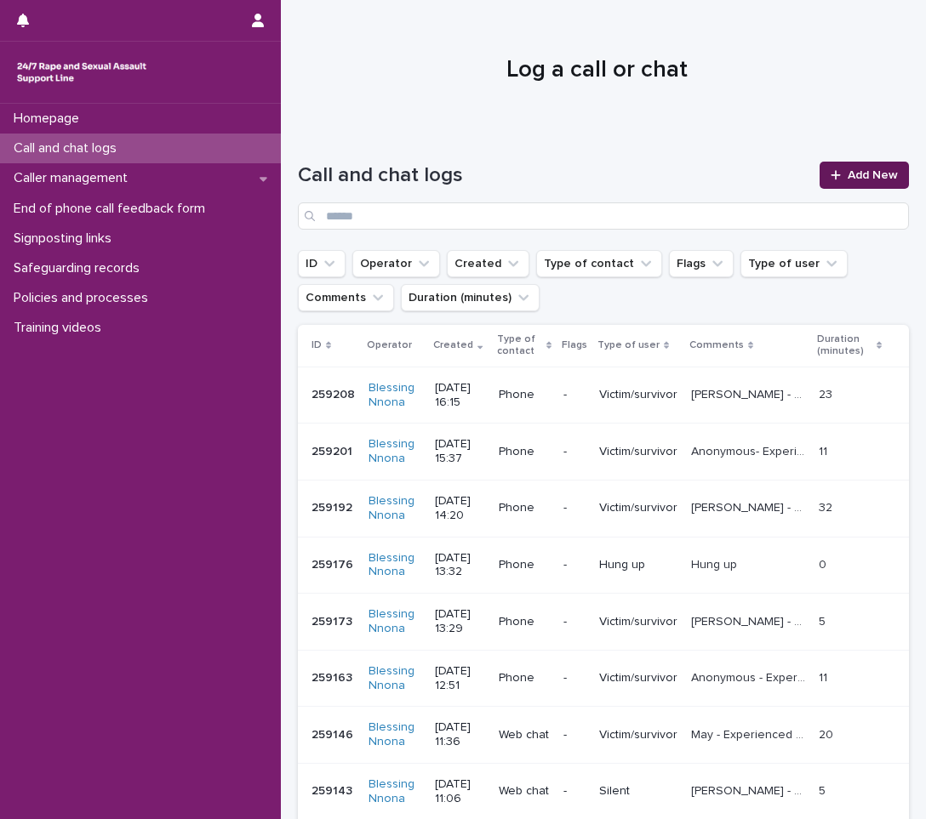
click at [871, 173] on span "Add New" at bounding box center [873, 175] width 50 height 12
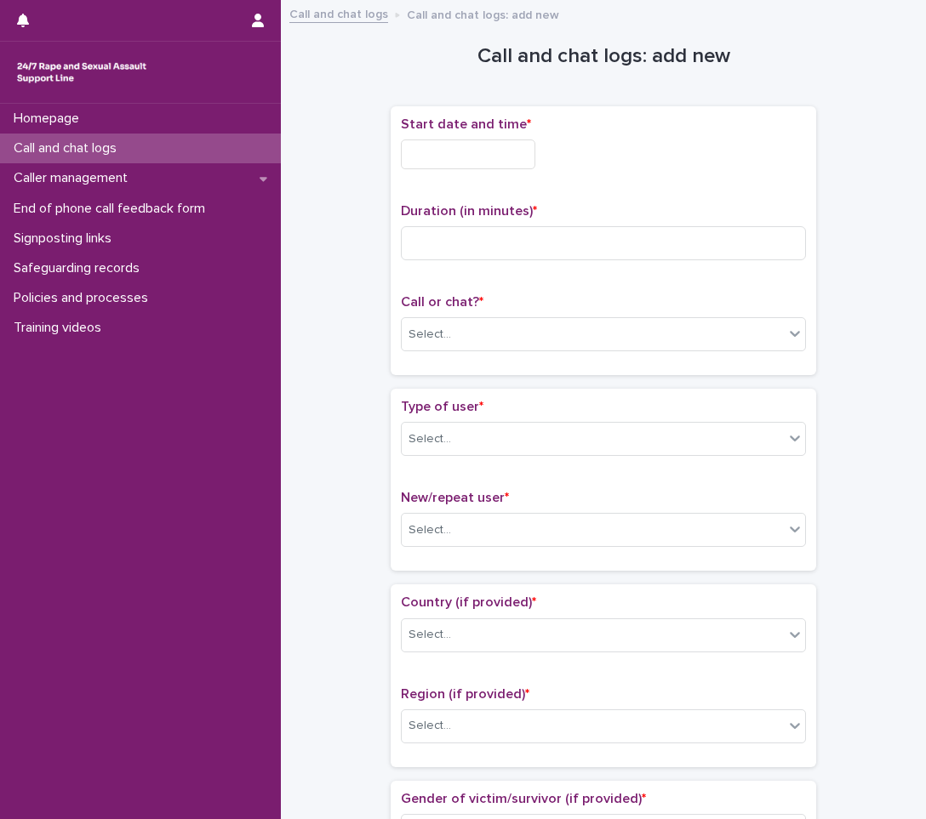
click at [525, 153] on input "text" at bounding box center [468, 155] width 134 height 30
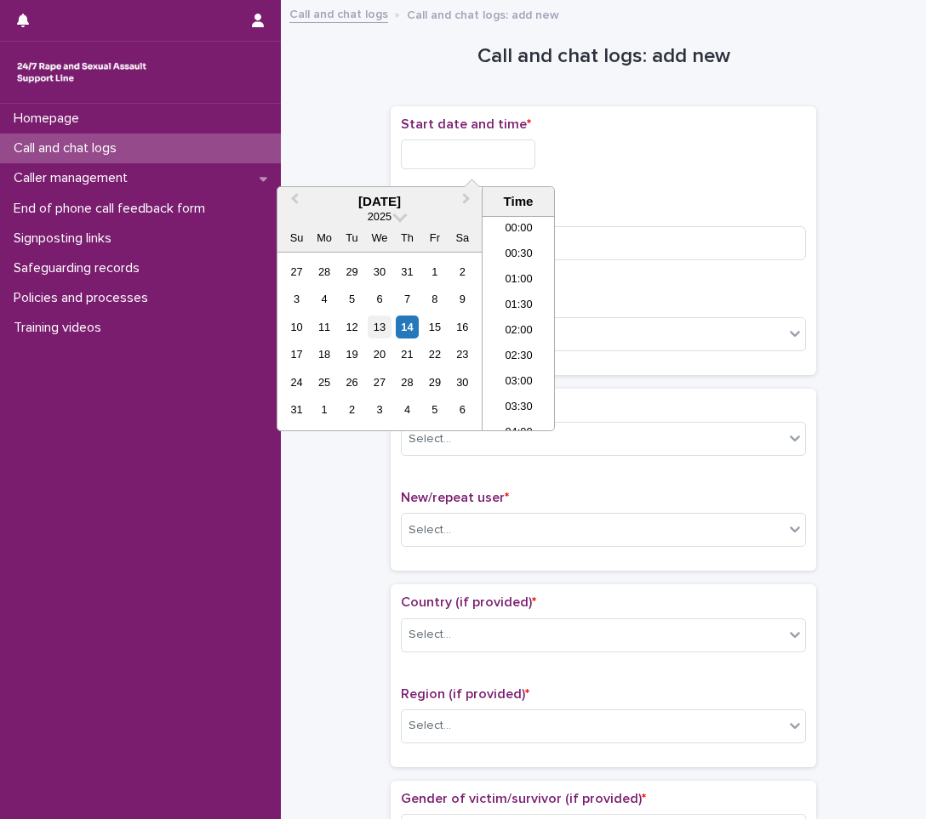
scroll to position [749, 0]
click at [418, 329] on div "14" at bounding box center [407, 327] width 23 height 23
click at [517, 298] on li "16:00" at bounding box center [519, 298] width 72 height 26
click at [494, 145] on input "**********" at bounding box center [468, 155] width 134 height 30
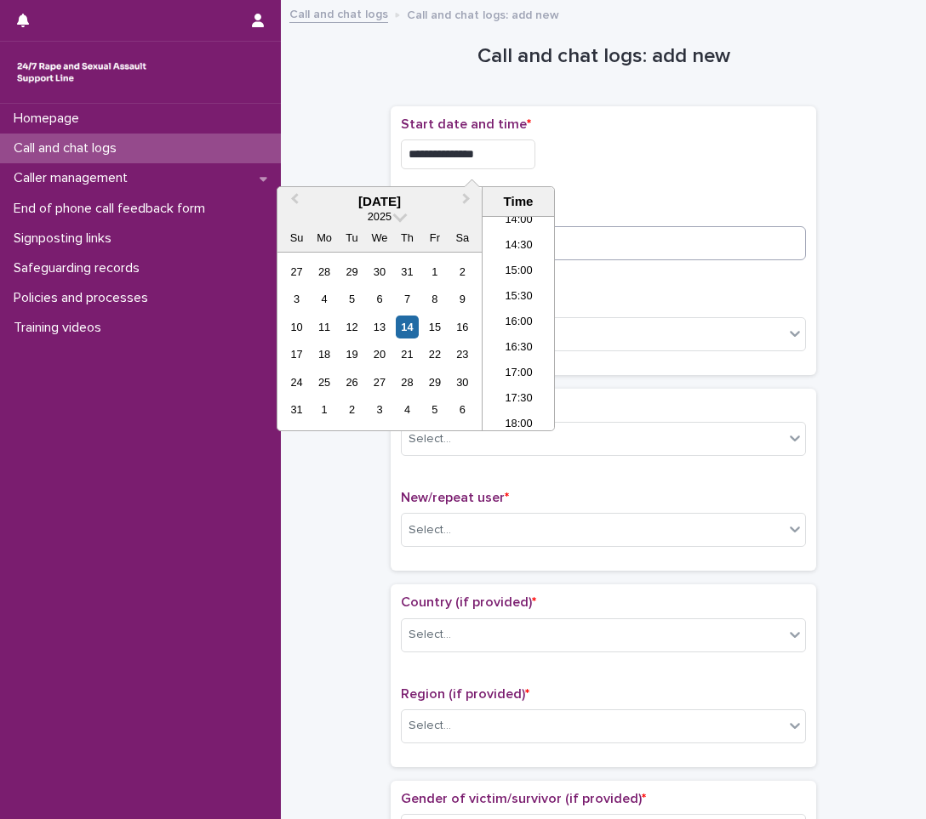
type input "**********"
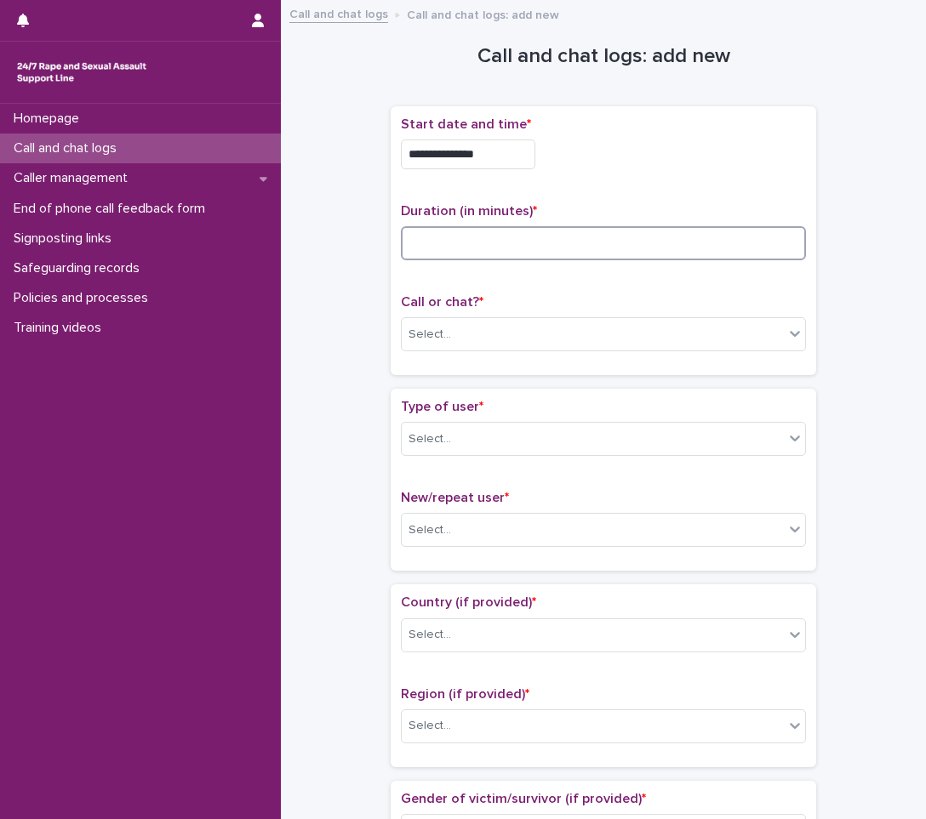
click at [633, 234] on input at bounding box center [603, 243] width 405 height 34
type input "**"
click at [586, 335] on div "Select..." at bounding box center [593, 335] width 382 height 28
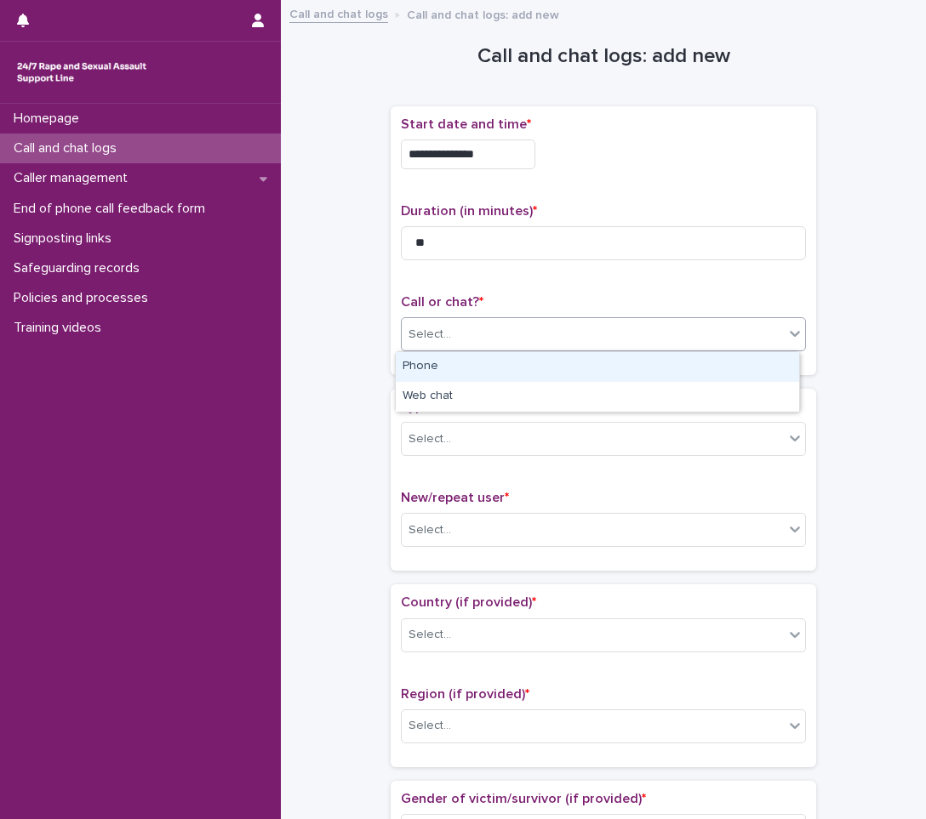
click at [538, 372] on div "Phone" at bounding box center [597, 367] width 403 height 30
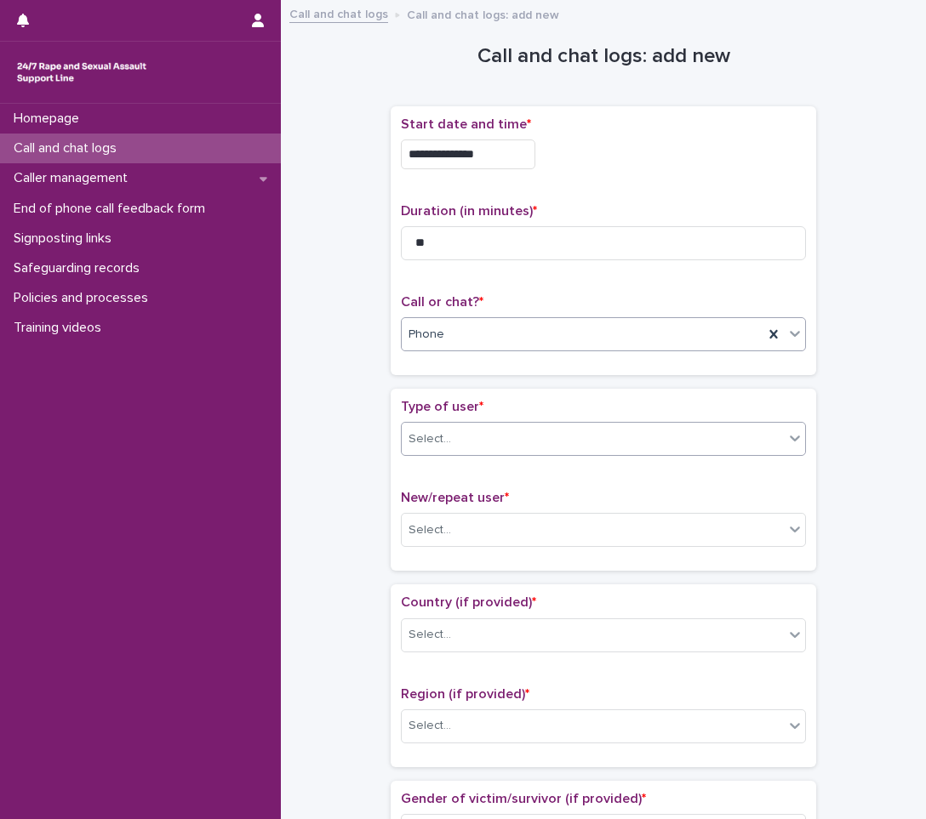
click at [474, 428] on div "Select..." at bounding box center [593, 439] width 382 height 28
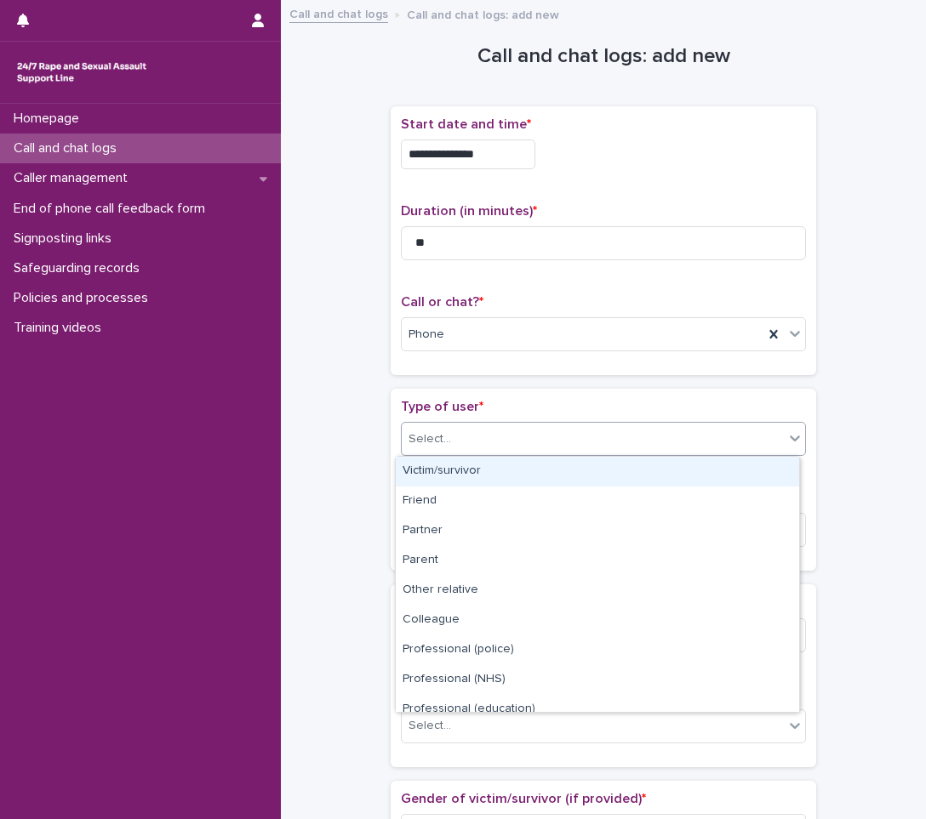
drag, startPoint x: 450, startPoint y: 487, endPoint x: 465, endPoint y: 472, distance: 21.1
click at [465, 472] on div "Victim/survivor" at bounding box center [597, 472] width 403 height 30
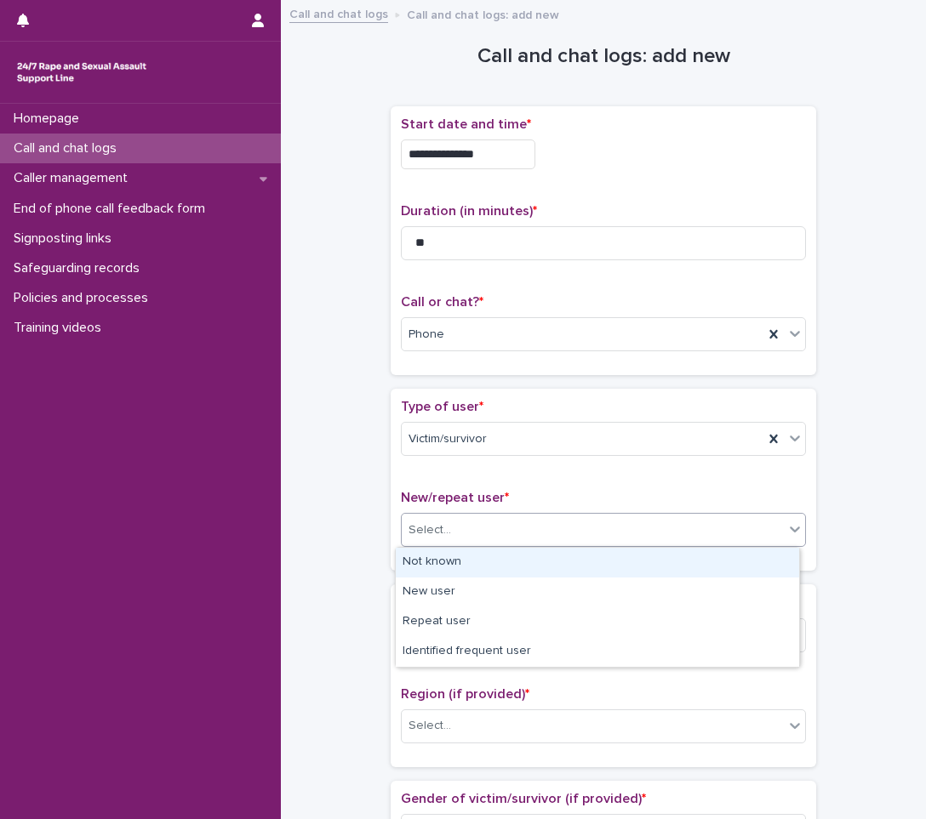
click at [498, 517] on div "Select..." at bounding box center [593, 531] width 382 height 28
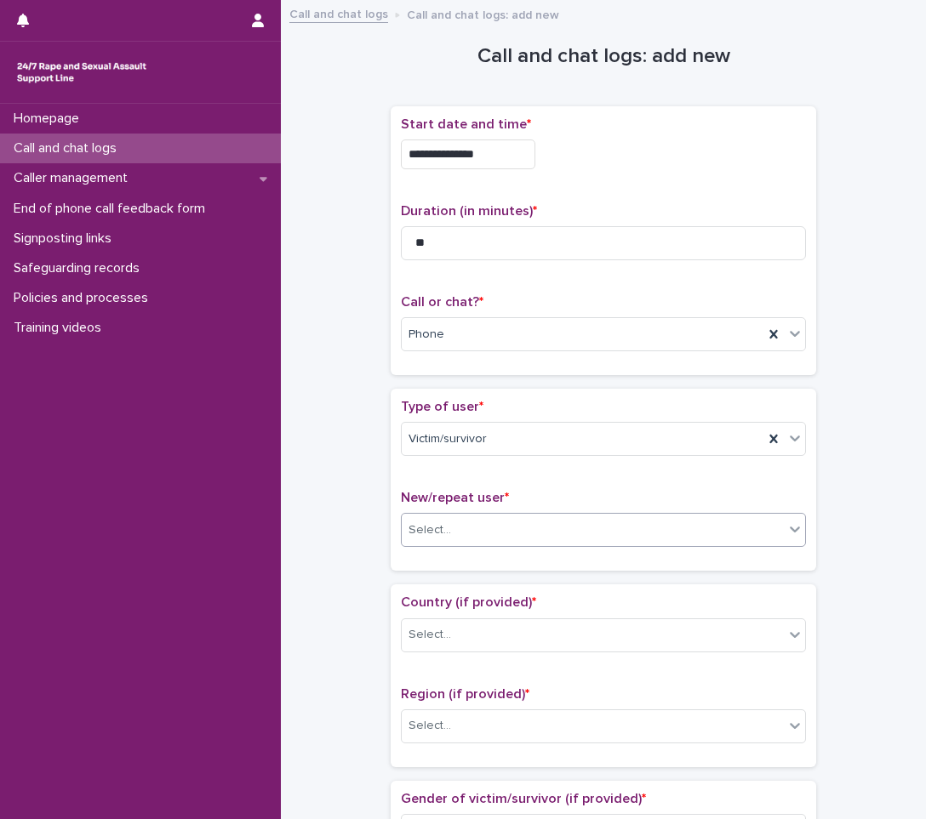
click at [487, 523] on div "Select..." at bounding box center [593, 531] width 382 height 28
click at [476, 534] on div "Select..." at bounding box center [593, 531] width 382 height 28
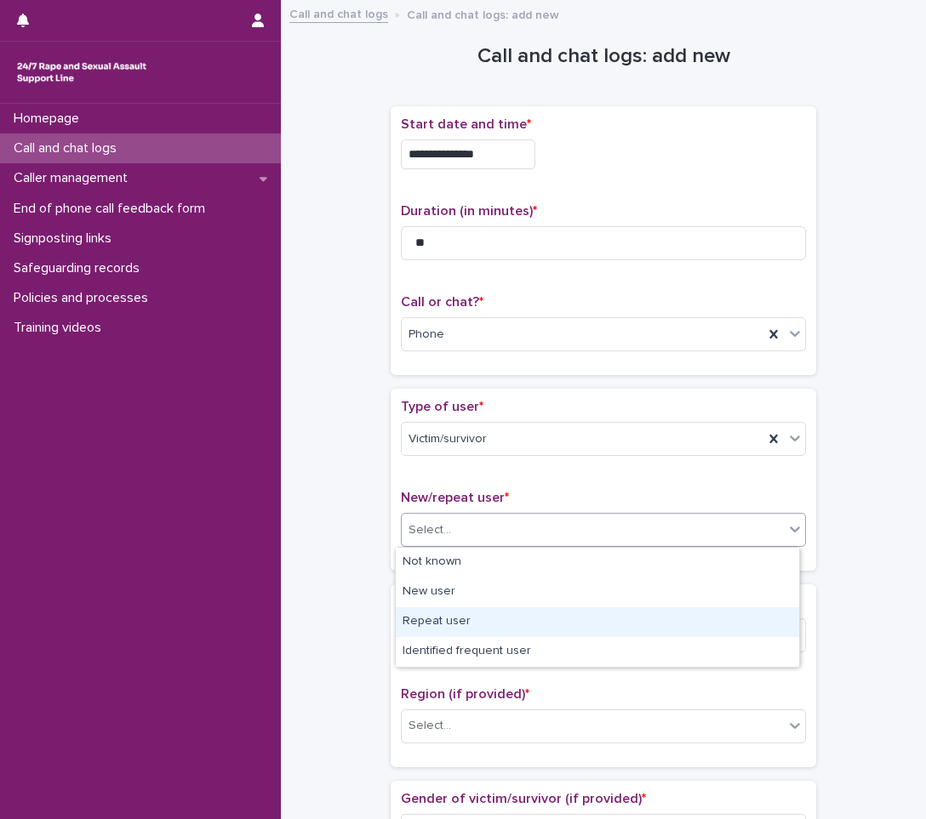
click at [425, 620] on div "Repeat user" at bounding box center [597, 623] width 403 height 30
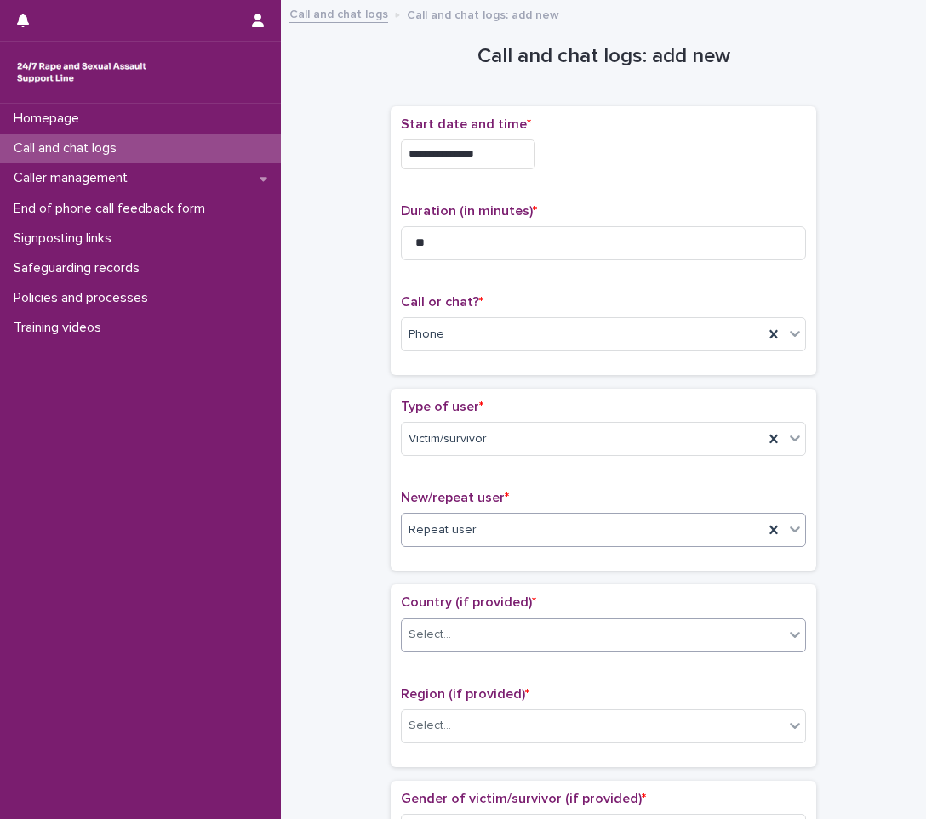
click at [431, 646] on div "Select..." at bounding box center [593, 635] width 382 height 28
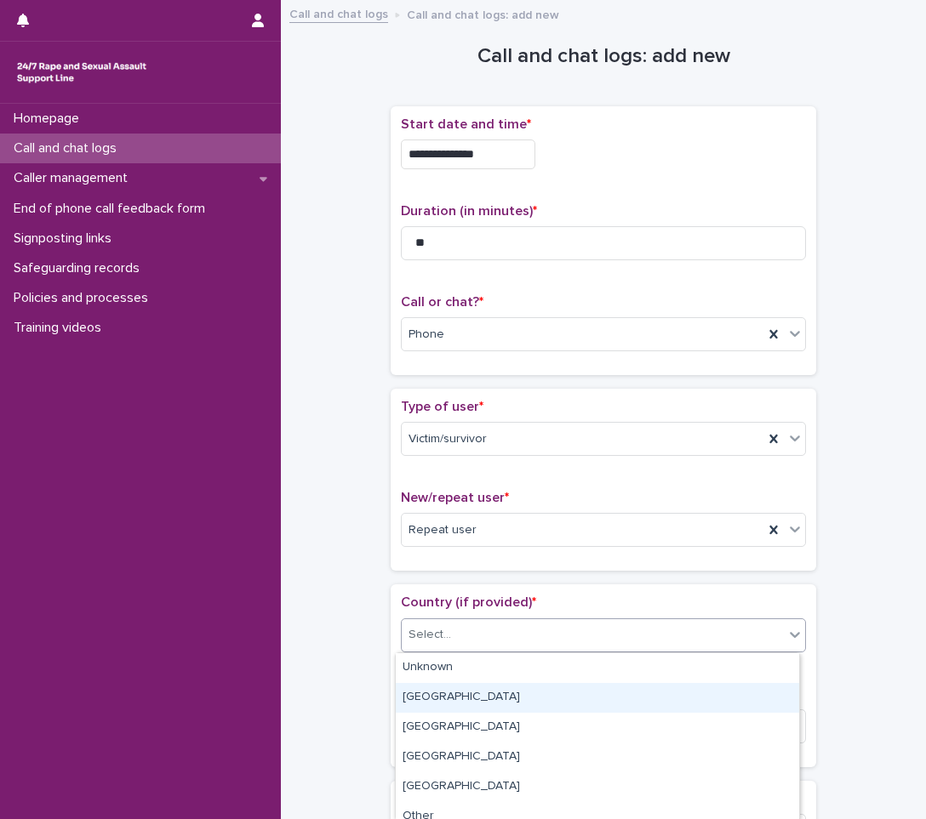
click at [432, 688] on div "[GEOGRAPHIC_DATA]" at bounding box center [597, 698] width 403 height 30
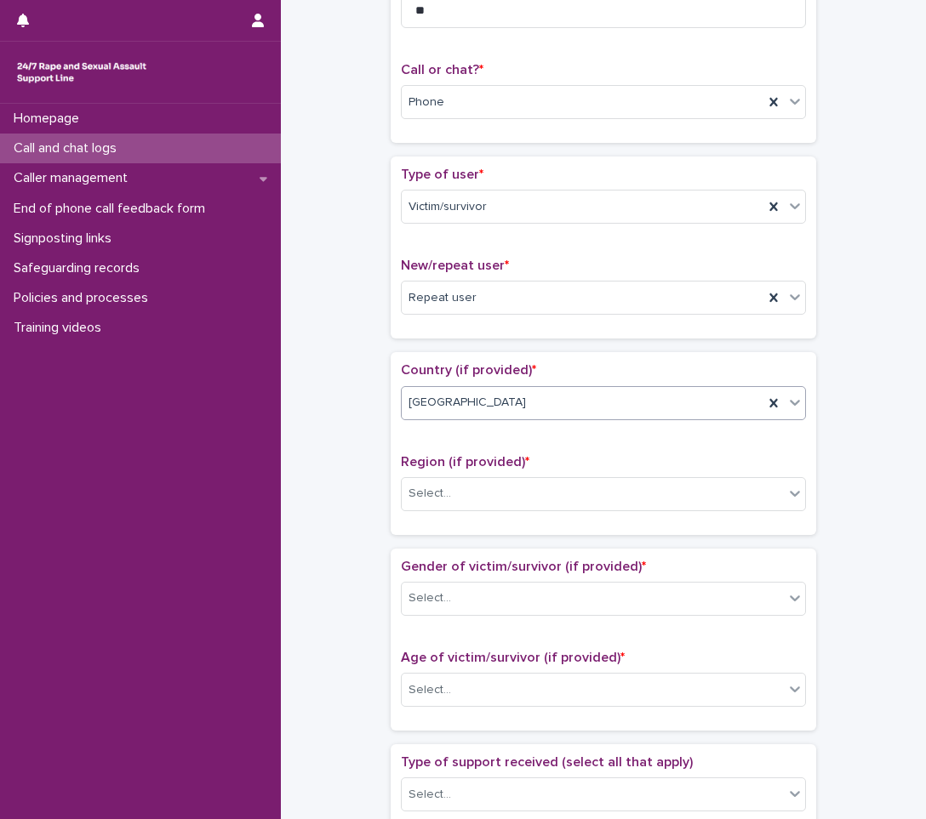
scroll to position [255, 0]
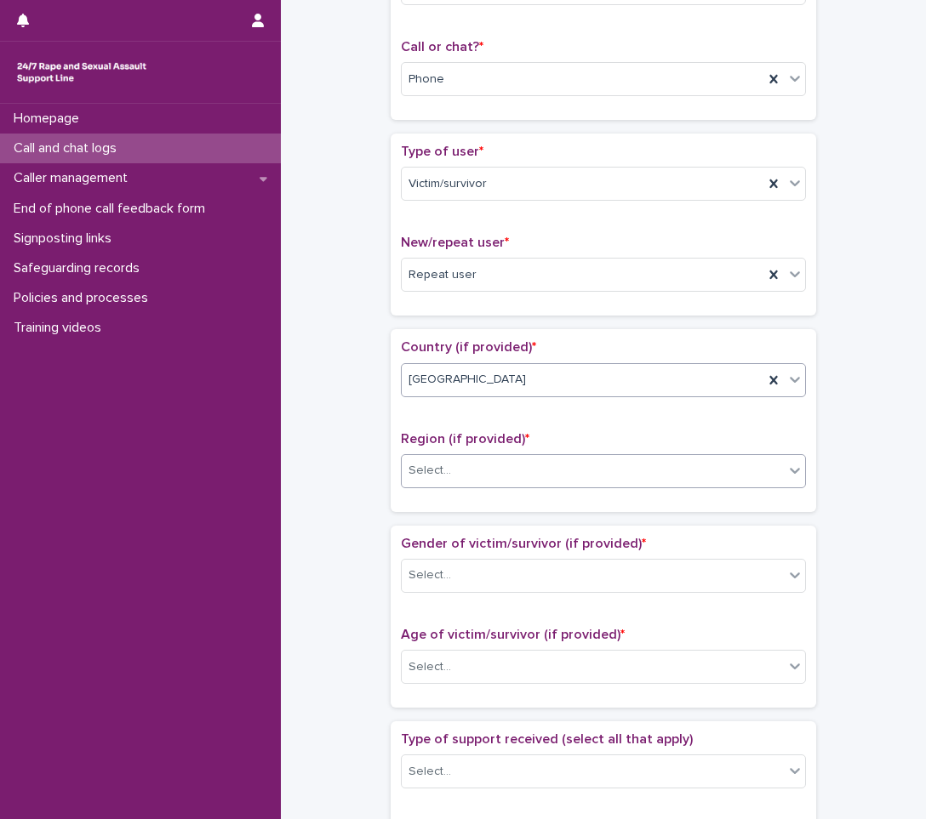
click at [496, 463] on div "Select..." at bounding box center [593, 471] width 382 height 28
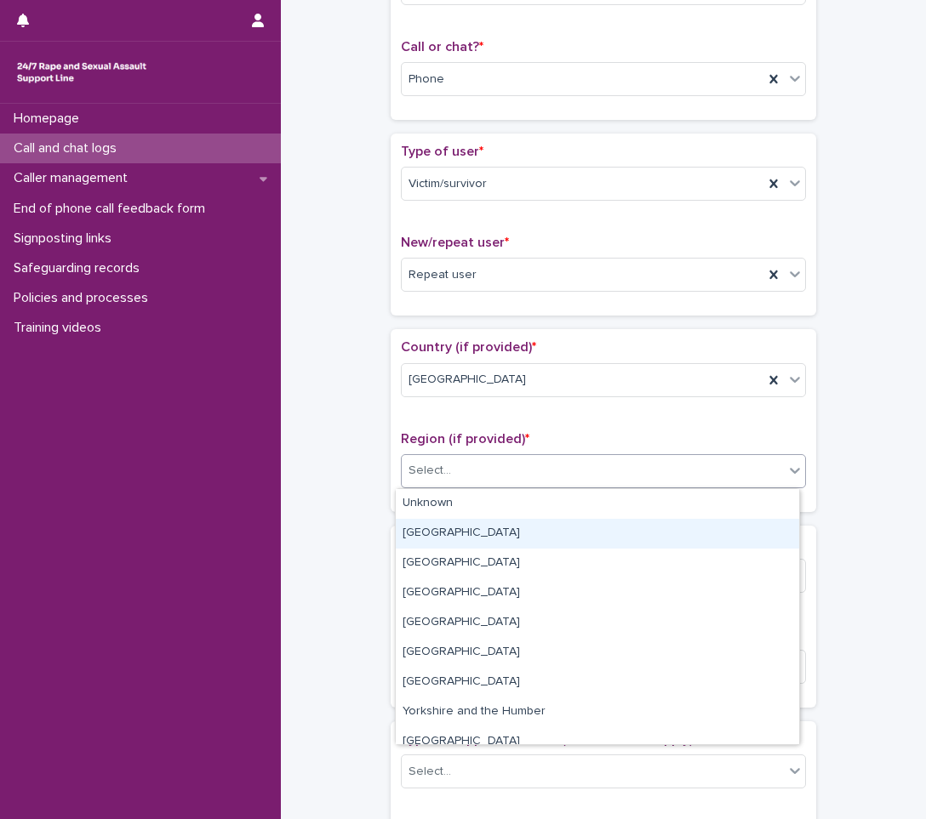
click at [485, 527] on div "[GEOGRAPHIC_DATA]" at bounding box center [597, 534] width 403 height 30
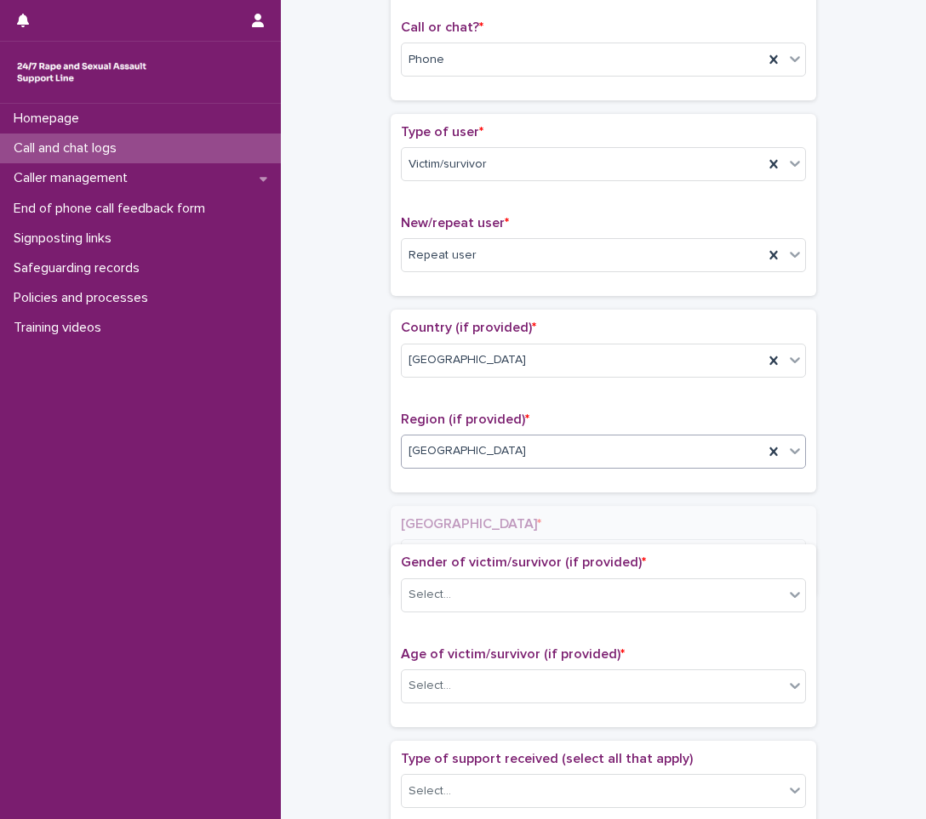
scroll to position [307, 0]
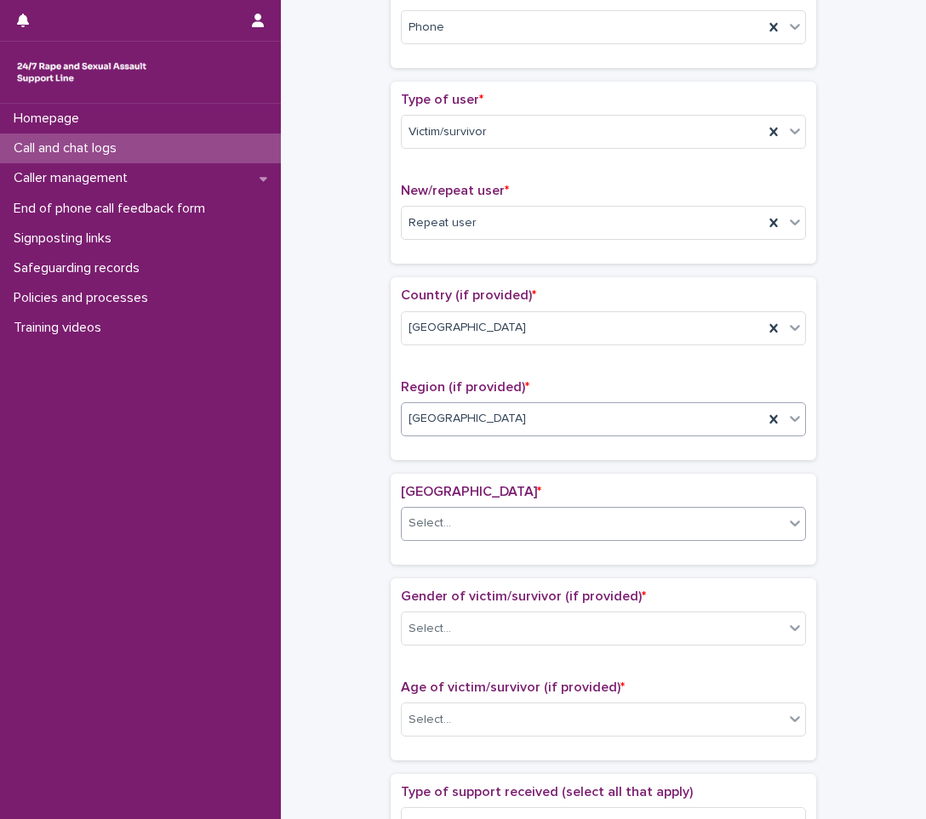
click at [519, 534] on div "Select..." at bounding box center [593, 524] width 382 height 28
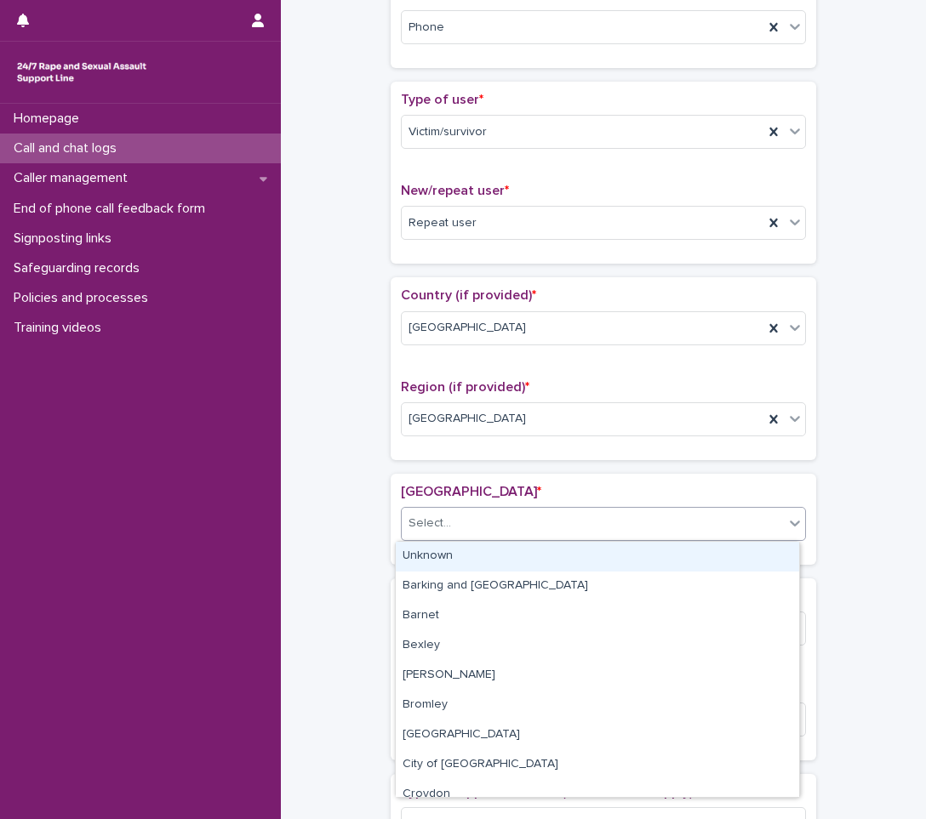
click at [494, 559] on div "Unknown" at bounding box center [597, 557] width 403 height 30
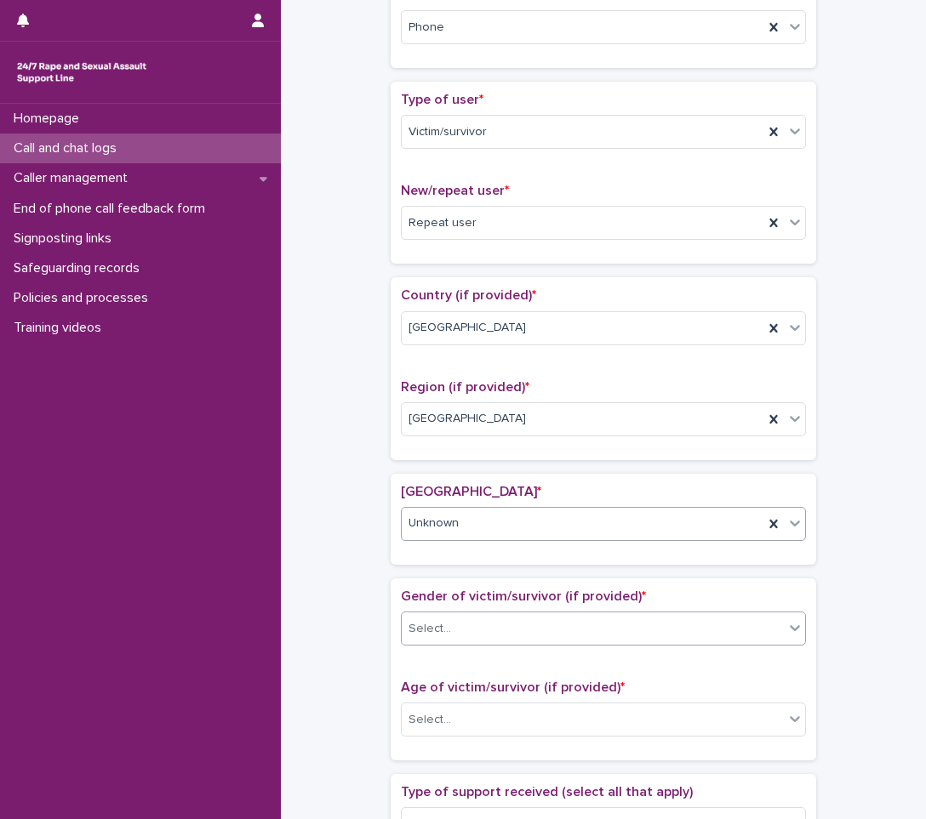
click at [476, 625] on div "Select..." at bounding box center [593, 629] width 382 height 28
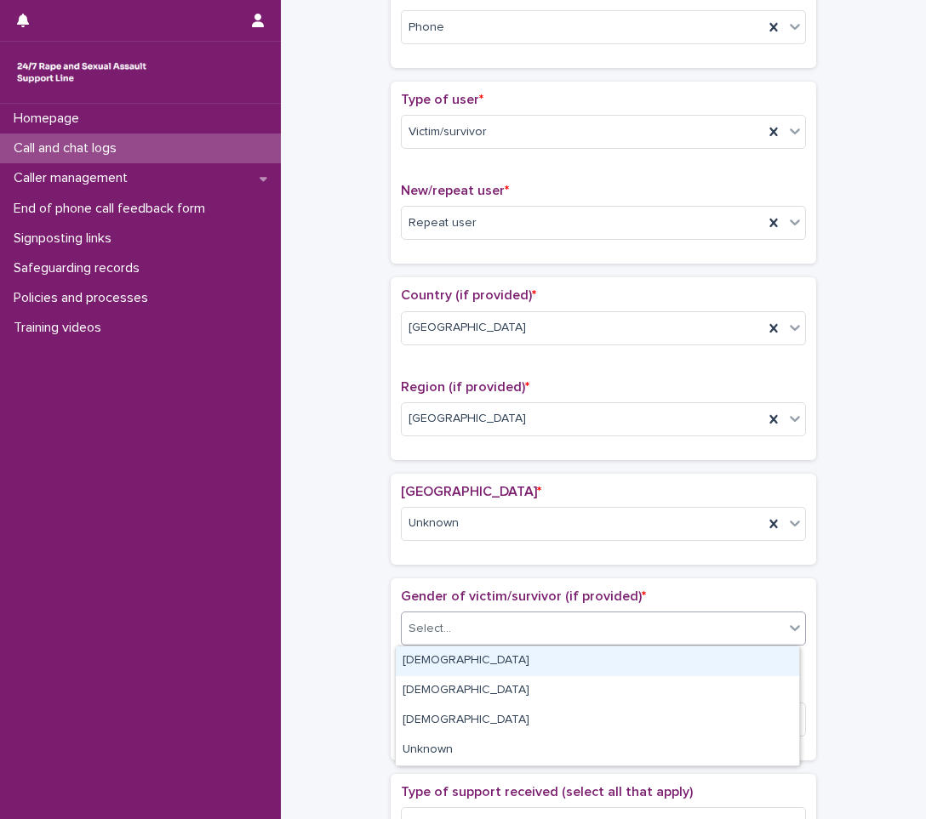
click at [456, 665] on div "[DEMOGRAPHIC_DATA]" at bounding box center [597, 662] width 403 height 30
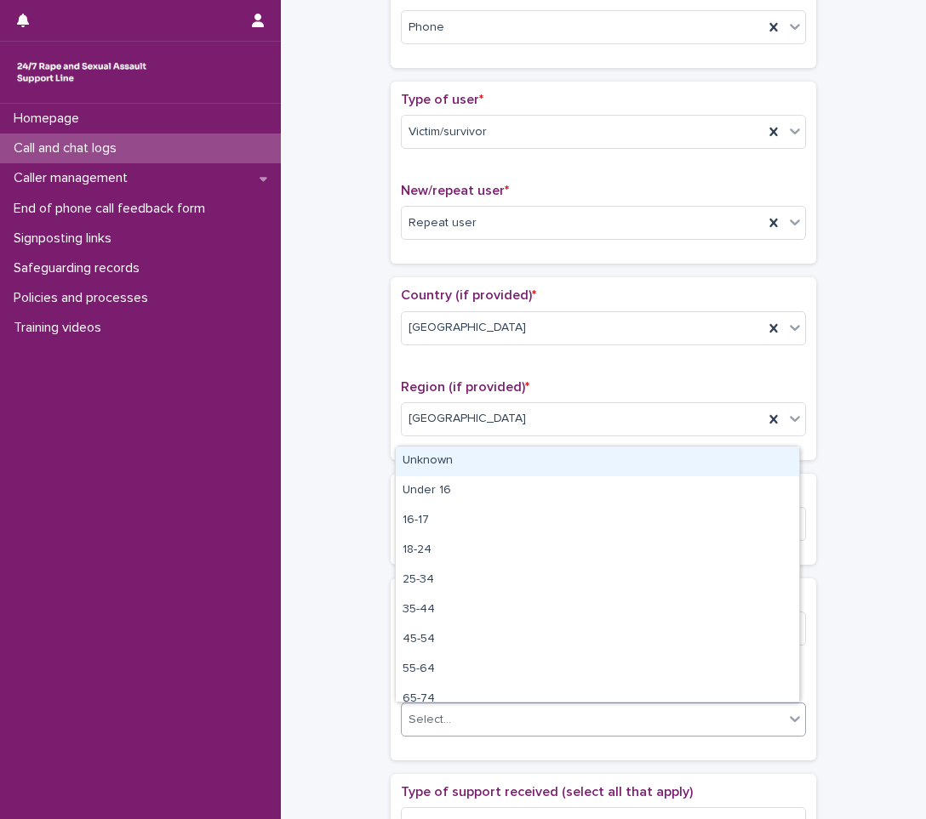
click at [442, 726] on div "Select..." at bounding box center [429, 720] width 43 height 18
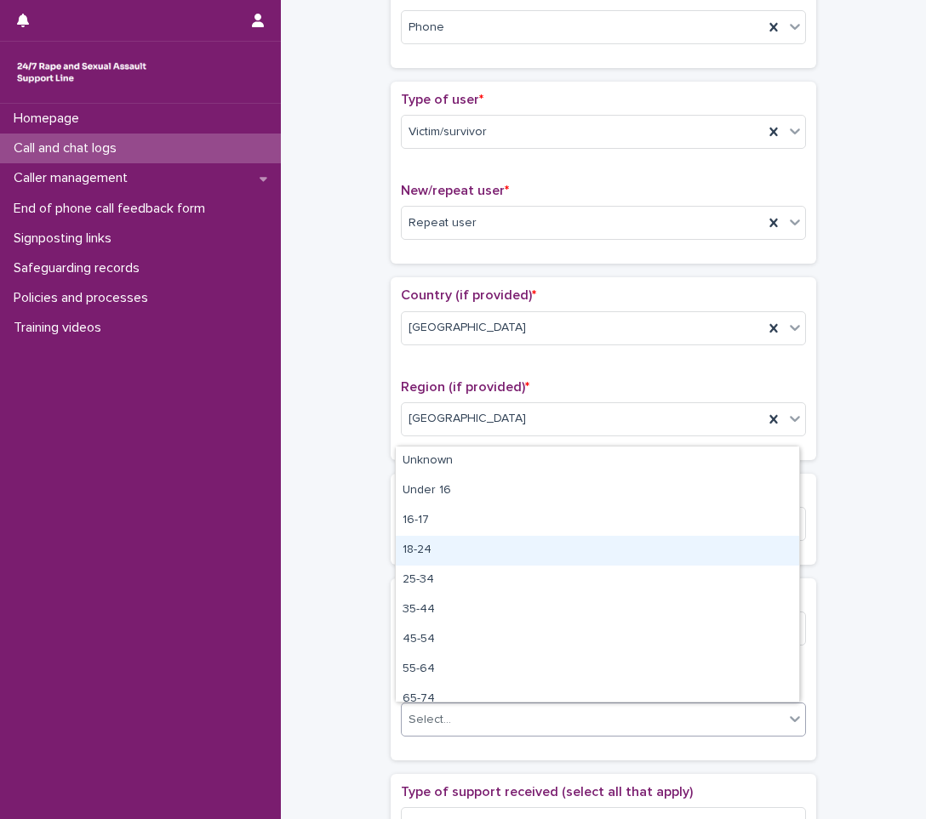
click at [430, 550] on div "18-24" at bounding box center [597, 551] width 403 height 30
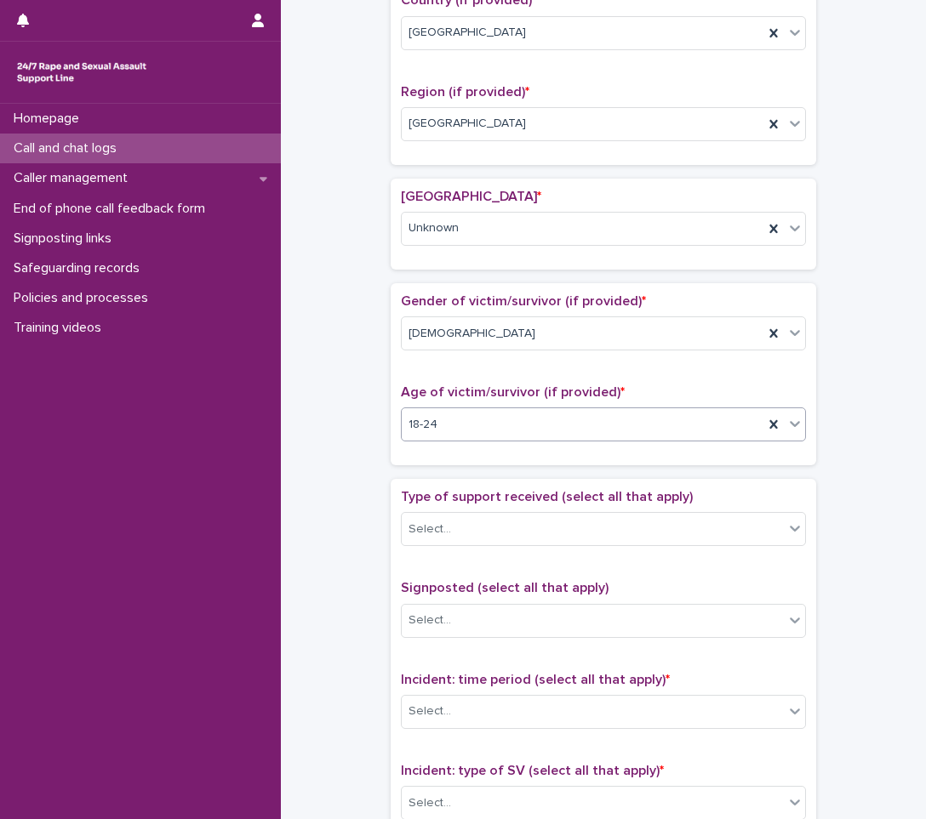
scroll to position [648, 0]
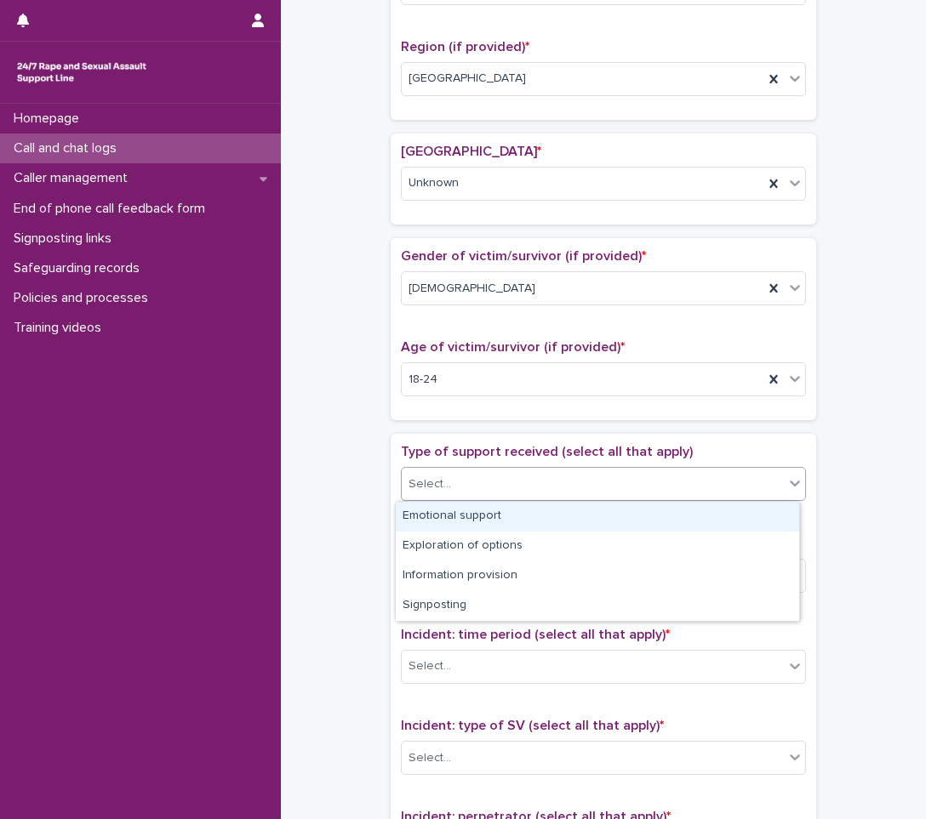
click at [440, 482] on div "Select..." at bounding box center [429, 485] width 43 height 18
click at [446, 525] on div "Emotional support" at bounding box center [597, 517] width 403 height 30
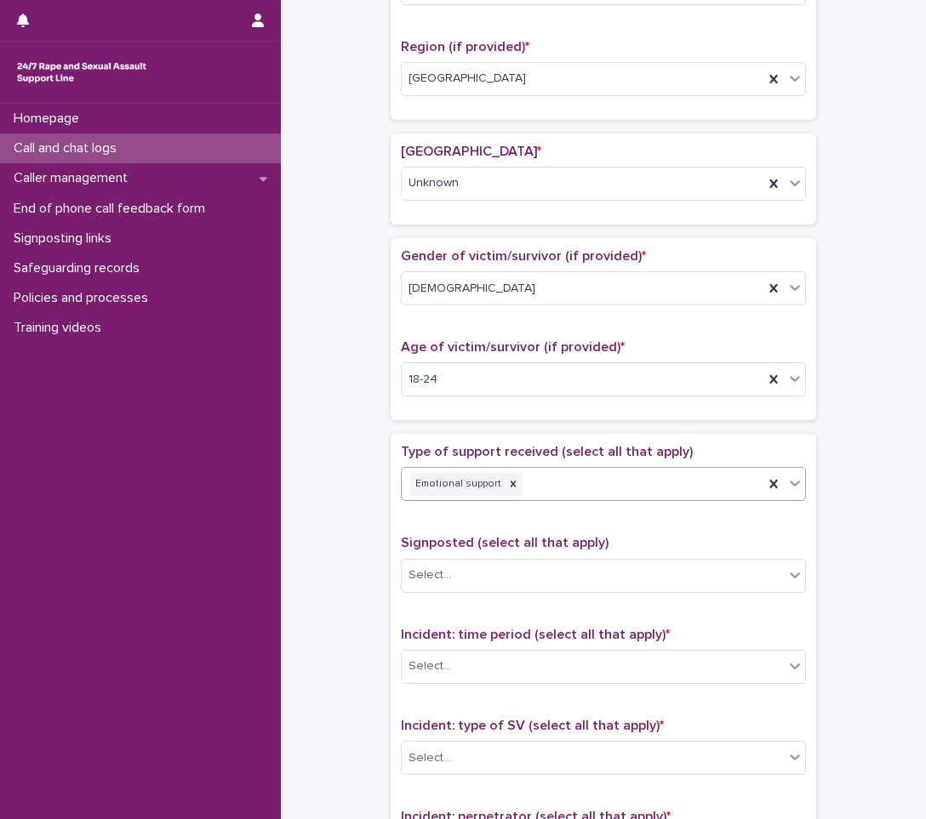
click at [786, 488] on icon at bounding box center [794, 483] width 17 height 17
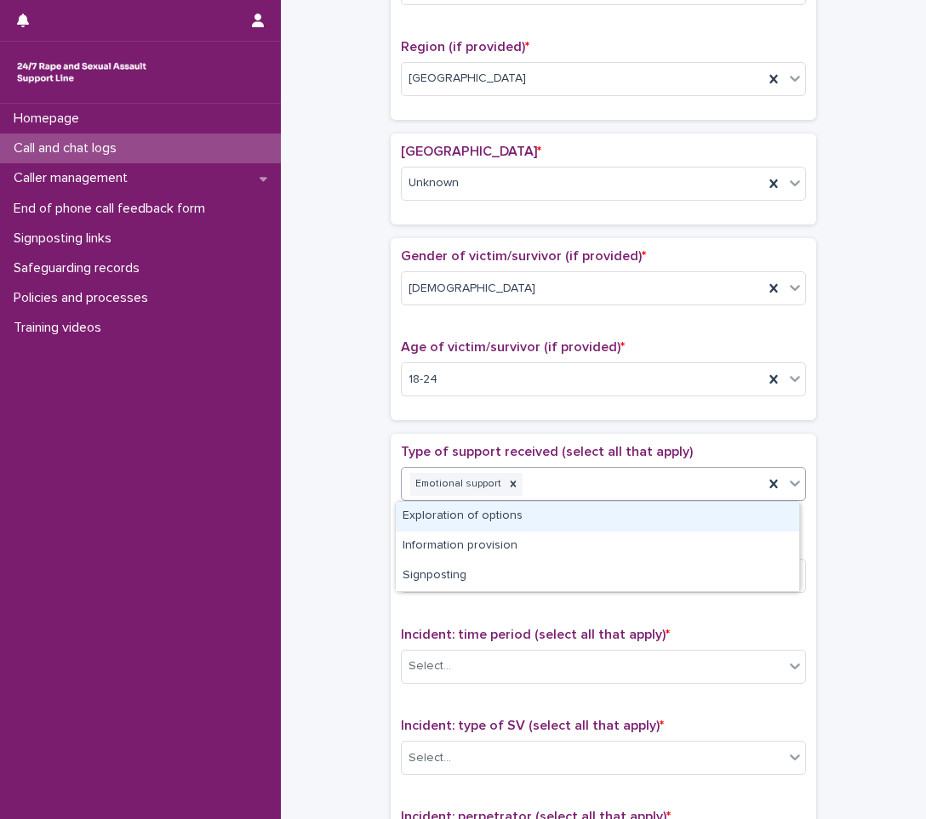
click at [696, 522] on div "Exploration of options" at bounding box center [597, 517] width 403 height 30
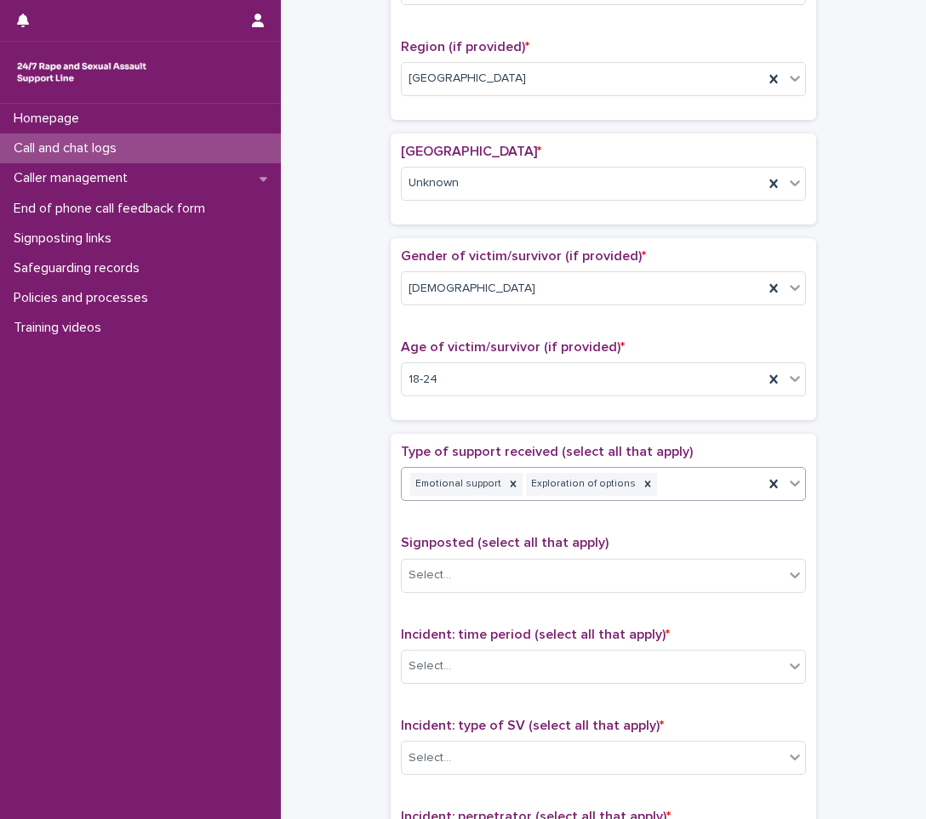
click at [786, 480] on icon at bounding box center [794, 483] width 17 height 17
click at [336, 585] on div "**********" at bounding box center [603, 285] width 611 height 1845
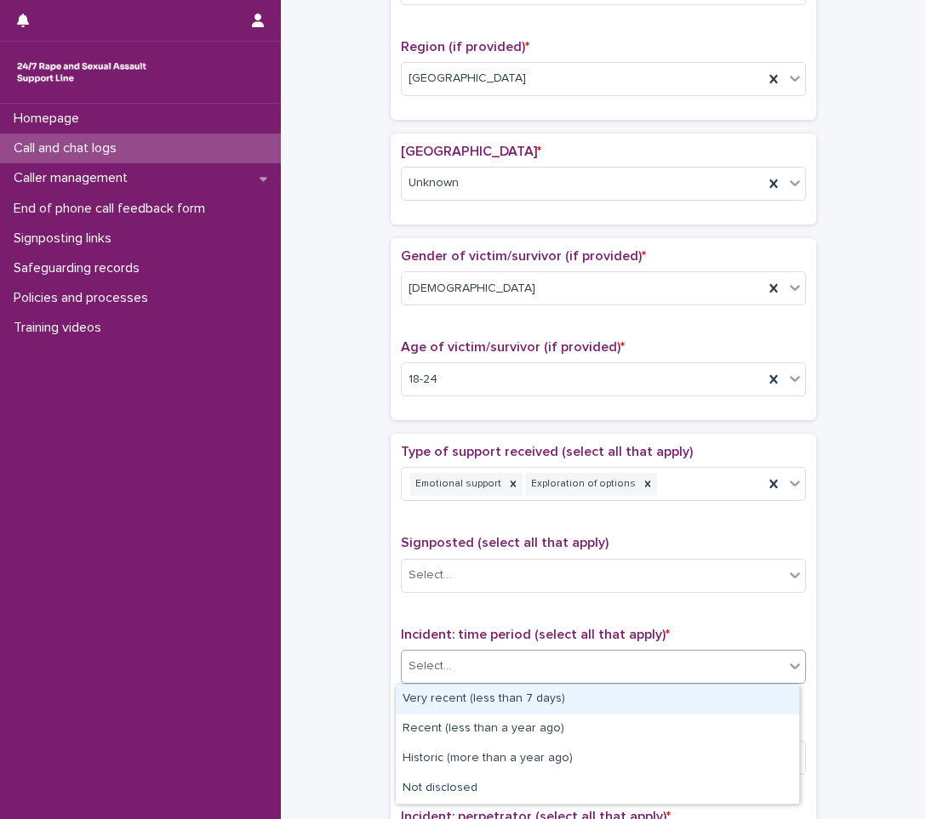
click at [494, 653] on div "Select..." at bounding box center [593, 667] width 382 height 28
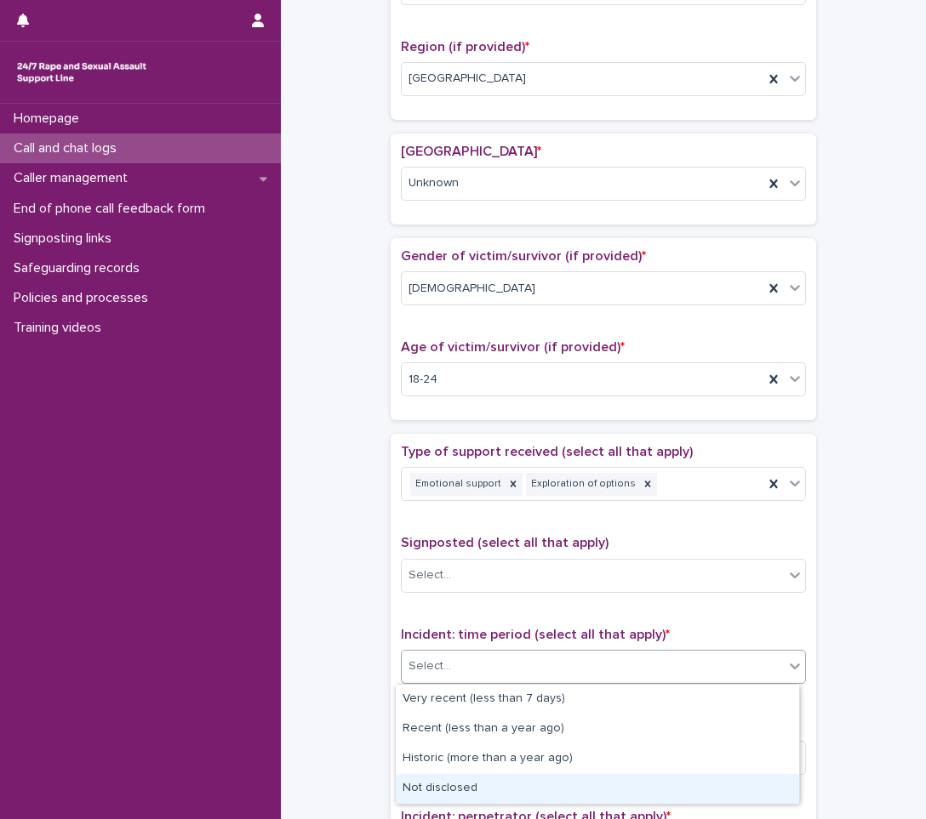
click at [427, 778] on div "Not disclosed" at bounding box center [597, 789] width 403 height 30
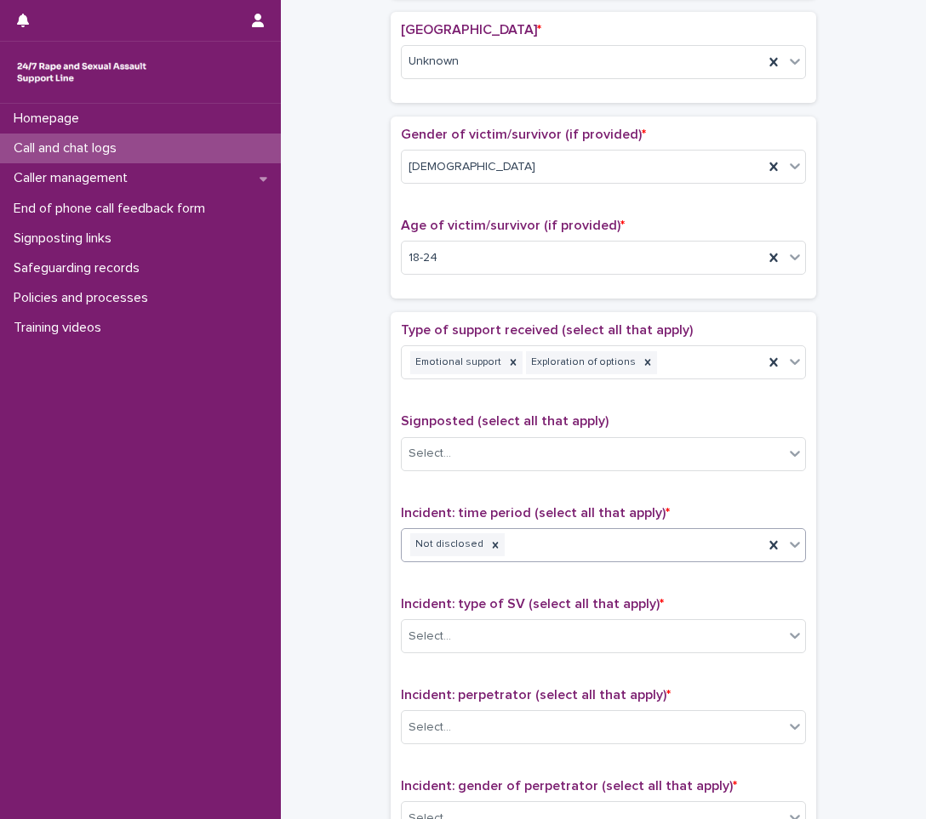
scroll to position [818, 0]
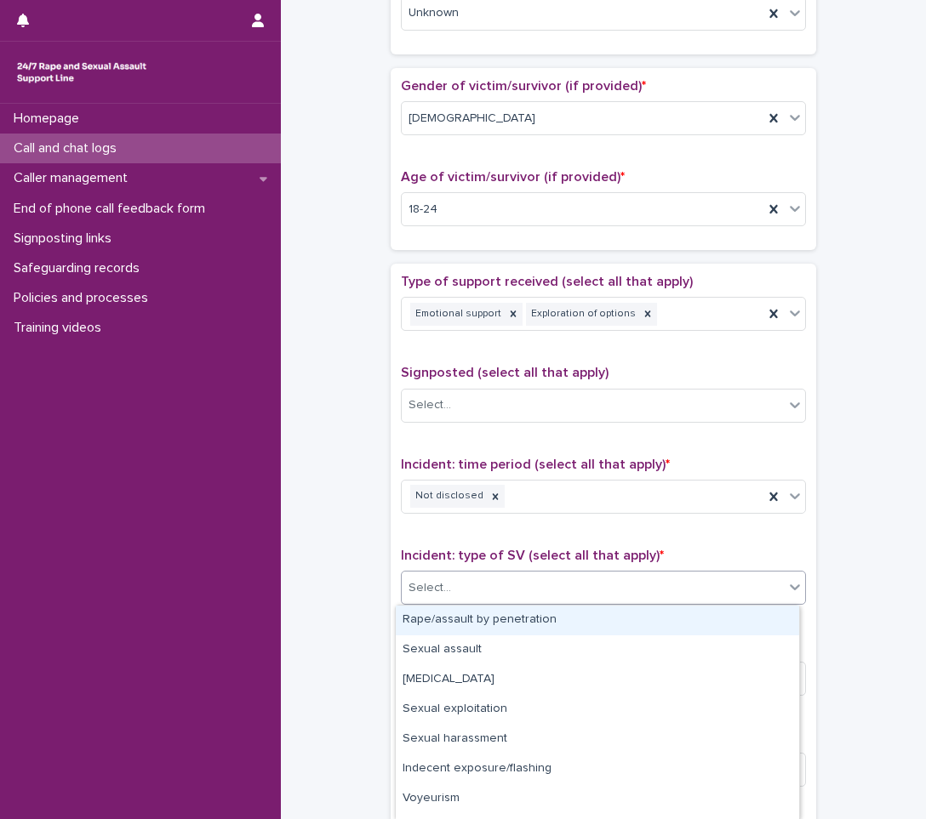
click at [489, 594] on div "Select..." at bounding box center [593, 588] width 382 height 28
click at [449, 624] on div "Rape/assault by penetration" at bounding box center [597, 621] width 403 height 30
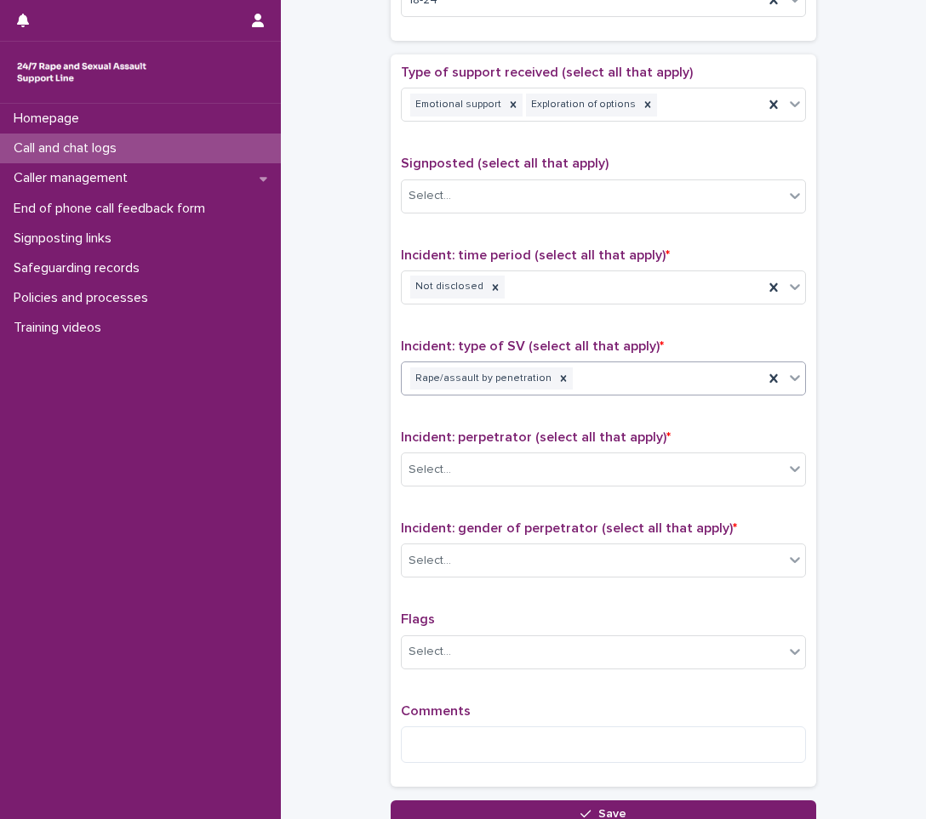
scroll to position [1073, 0]
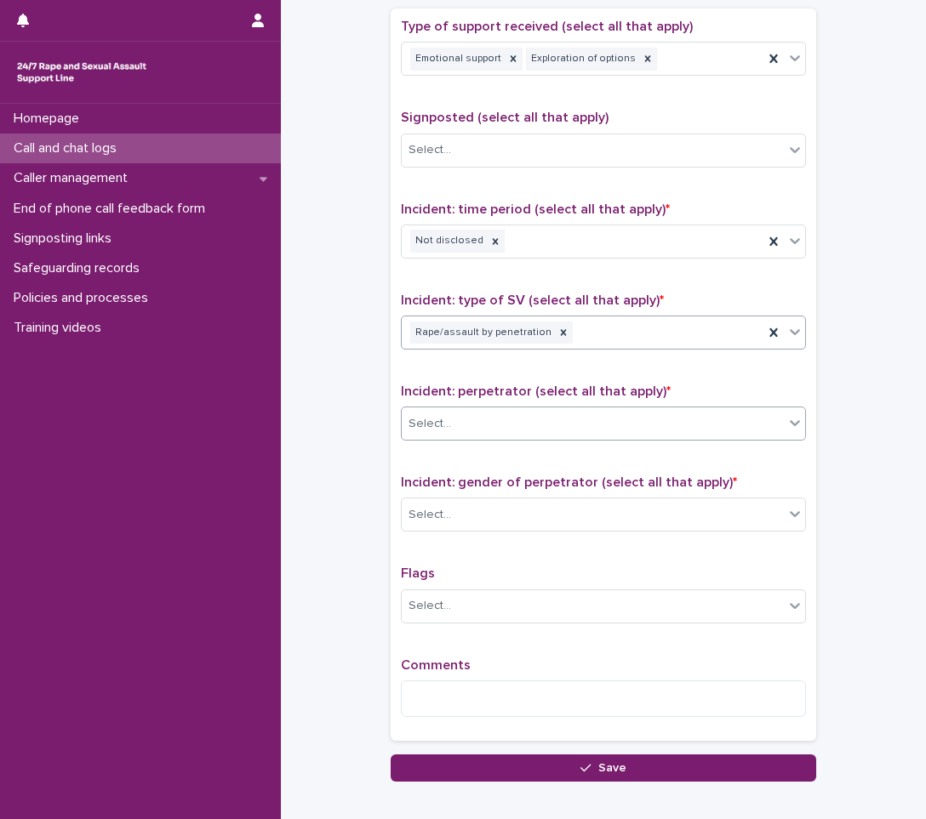
click at [543, 417] on div "Select..." at bounding box center [593, 424] width 382 height 28
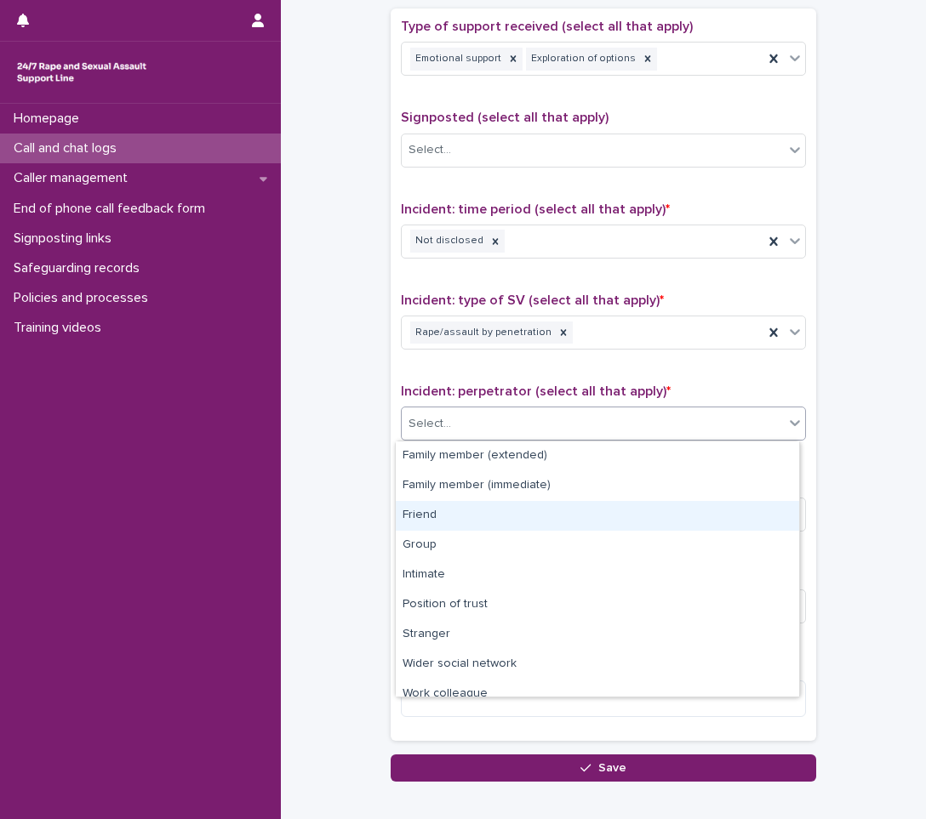
click at [430, 518] on div "Friend" at bounding box center [597, 516] width 403 height 30
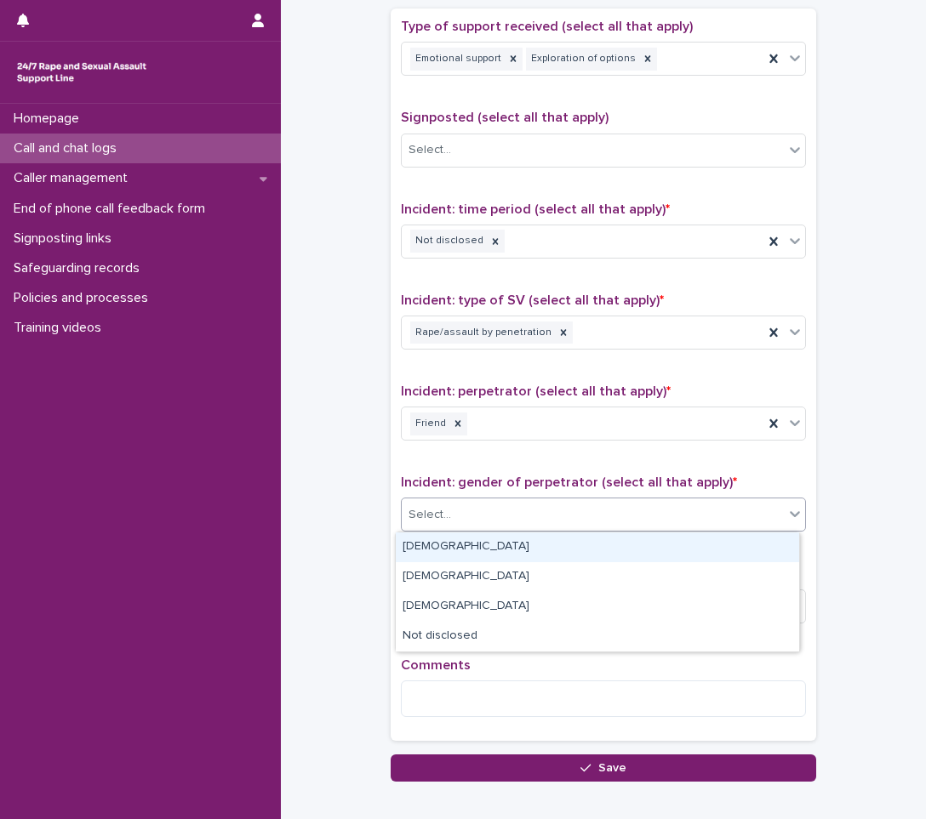
click at [471, 509] on div "Select..." at bounding box center [593, 515] width 382 height 28
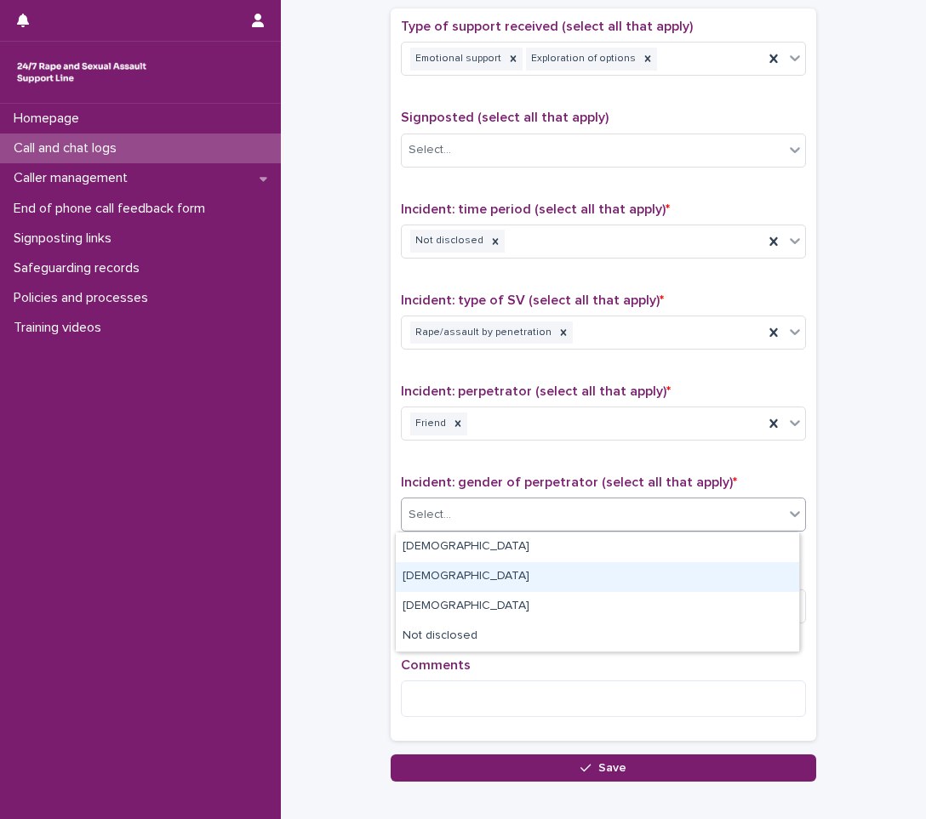
click at [450, 566] on div "[DEMOGRAPHIC_DATA]" at bounding box center [597, 577] width 403 height 30
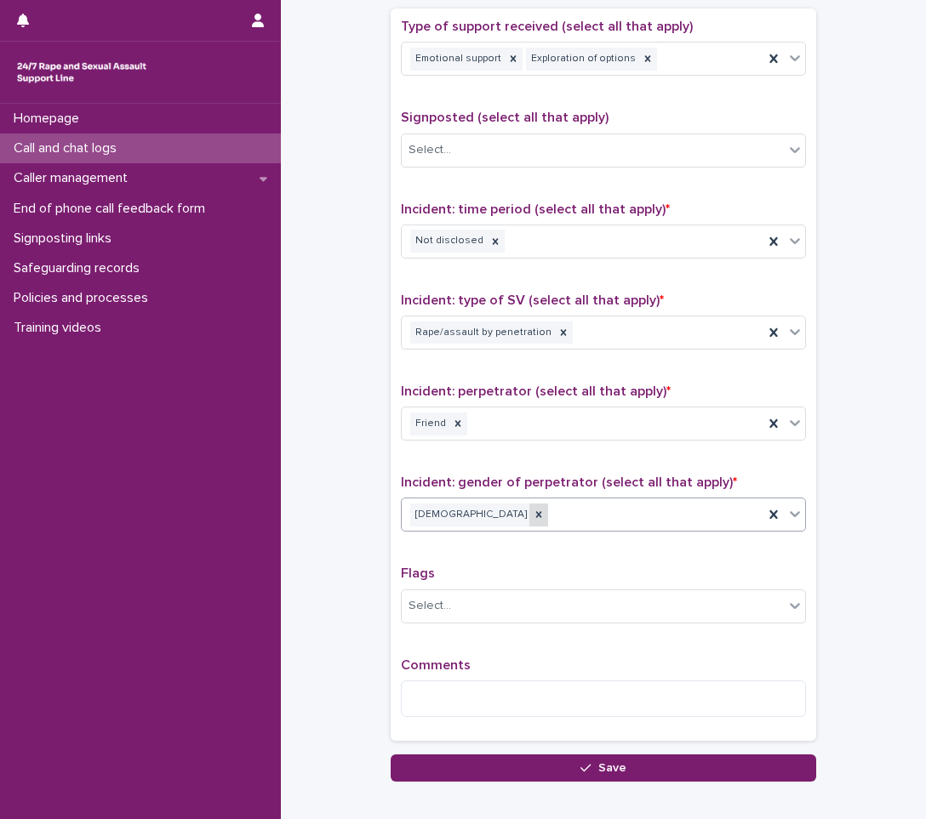
click at [529, 504] on div at bounding box center [538, 515] width 19 height 23
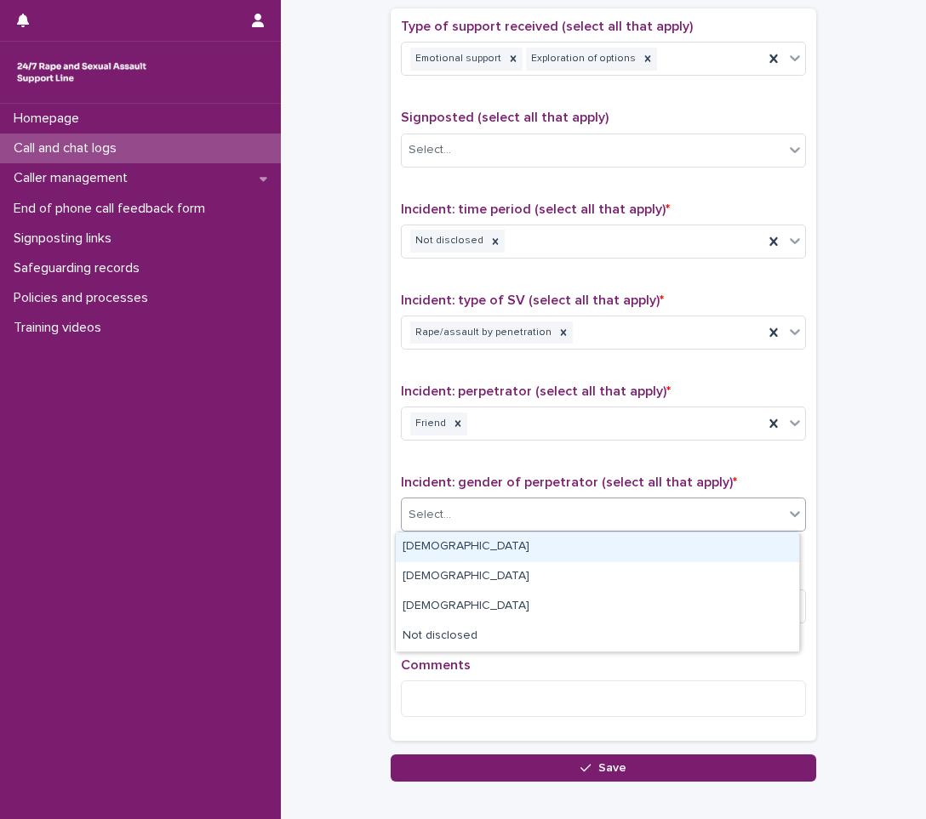
click at [546, 517] on div "Select..." at bounding box center [593, 515] width 382 height 28
click at [469, 550] on div "[DEMOGRAPHIC_DATA]" at bounding box center [597, 548] width 403 height 30
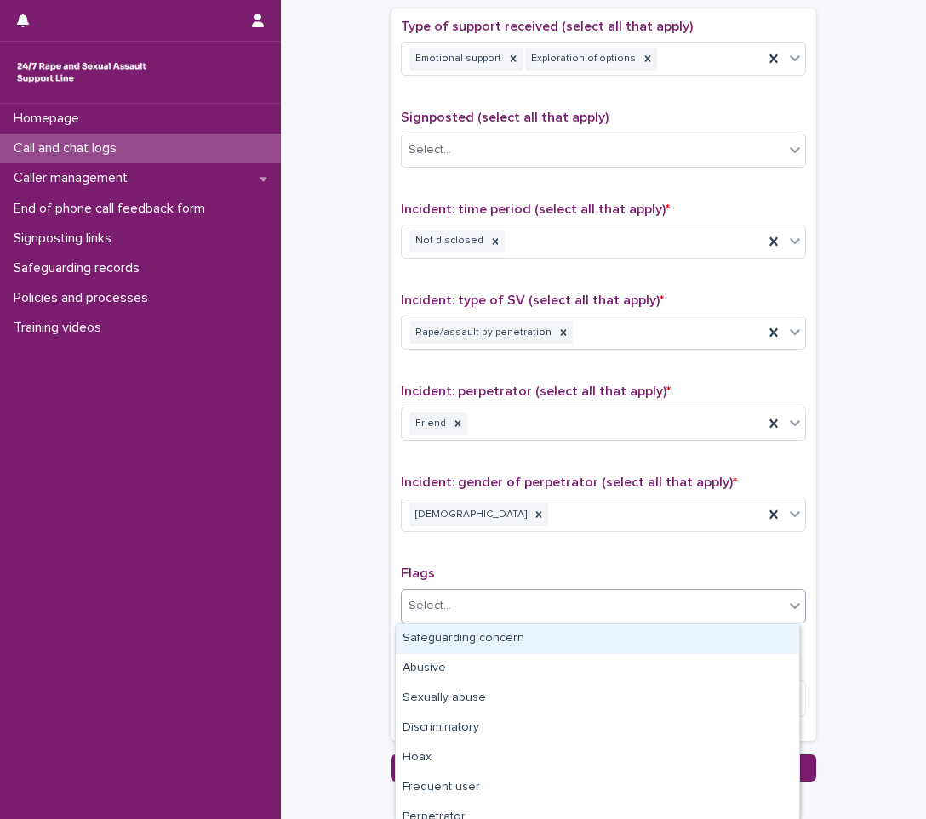
click at [465, 605] on div "Select..." at bounding box center [593, 606] width 382 height 28
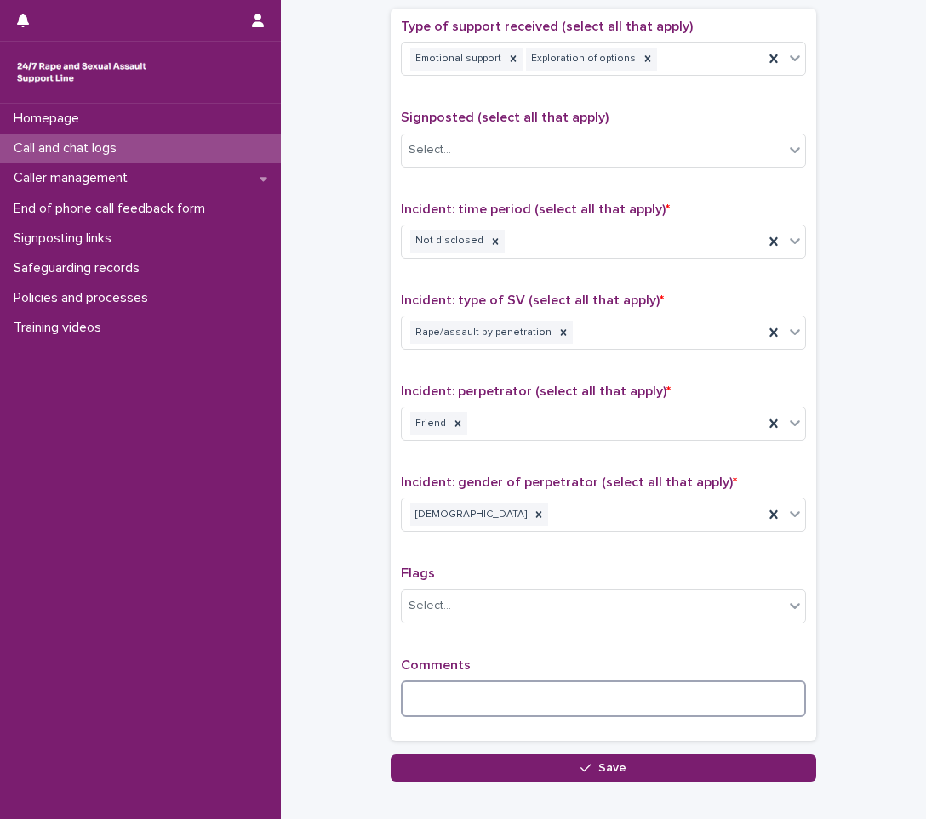
click at [443, 716] on textarea at bounding box center [603, 699] width 405 height 37
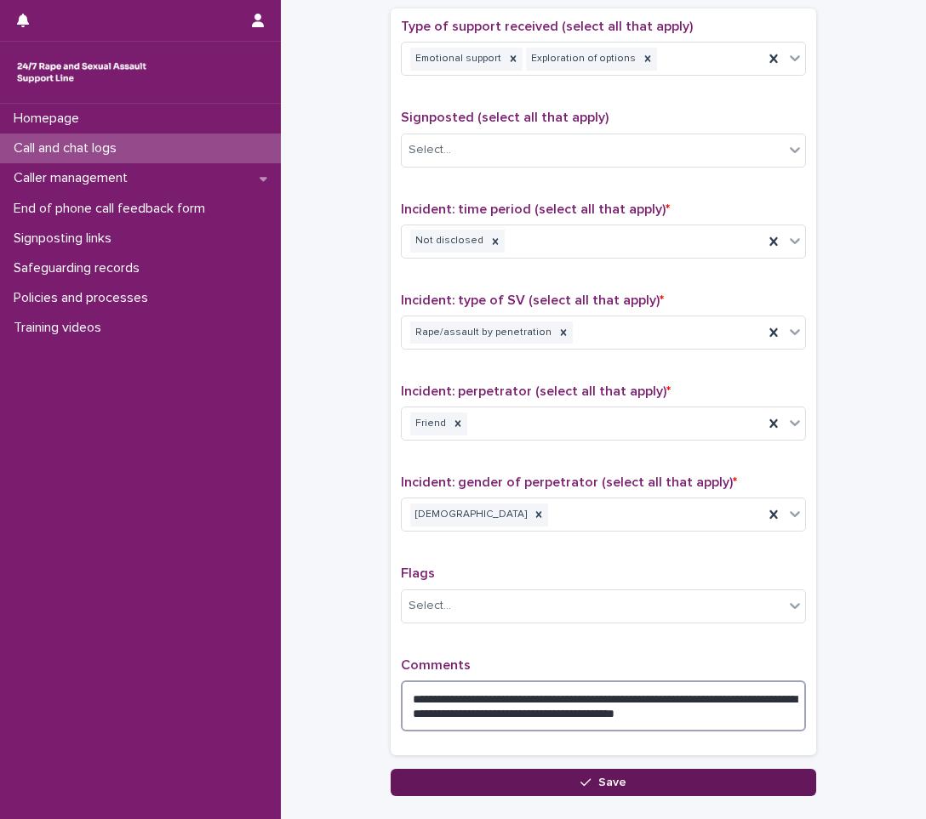
type textarea "**********"
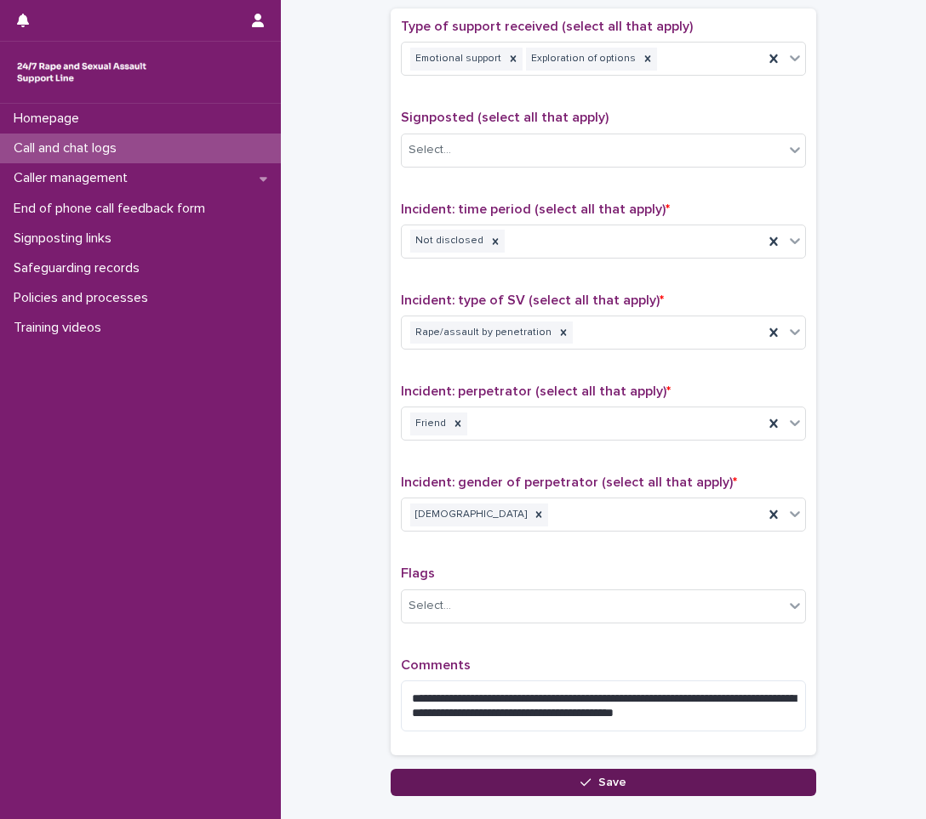
click at [541, 786] on button "Save" at bounding box center [603, 782] width 425 height 27
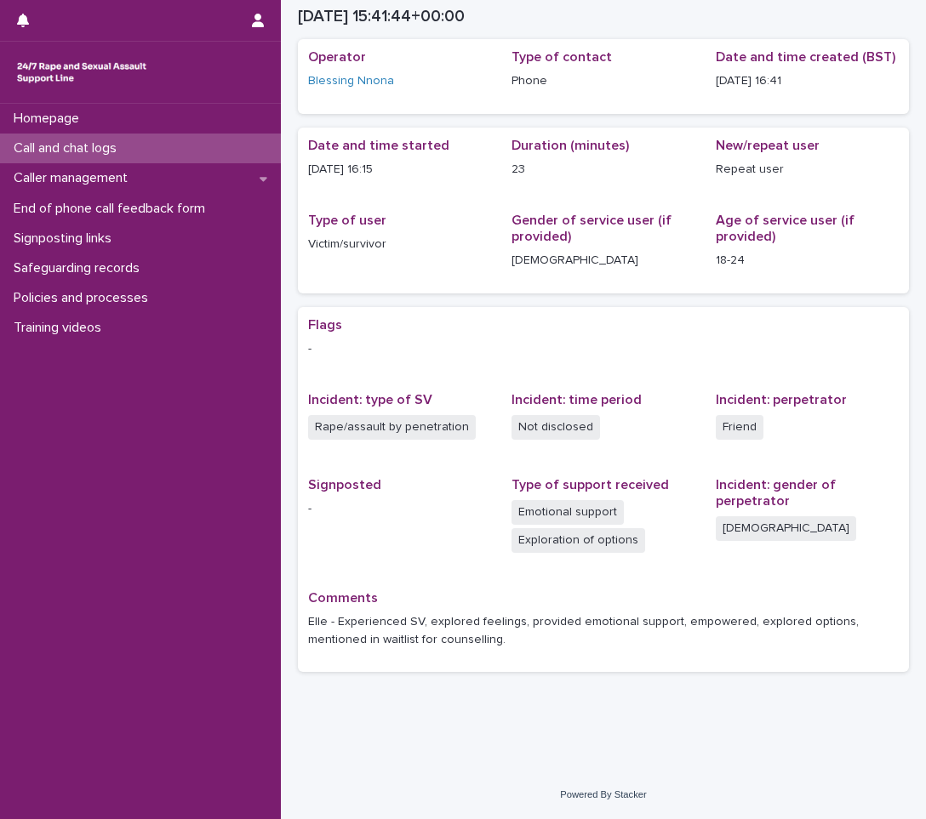
scroll to position [63, 0]
